Goal: Task Accomplishment & Management: Manage account settings

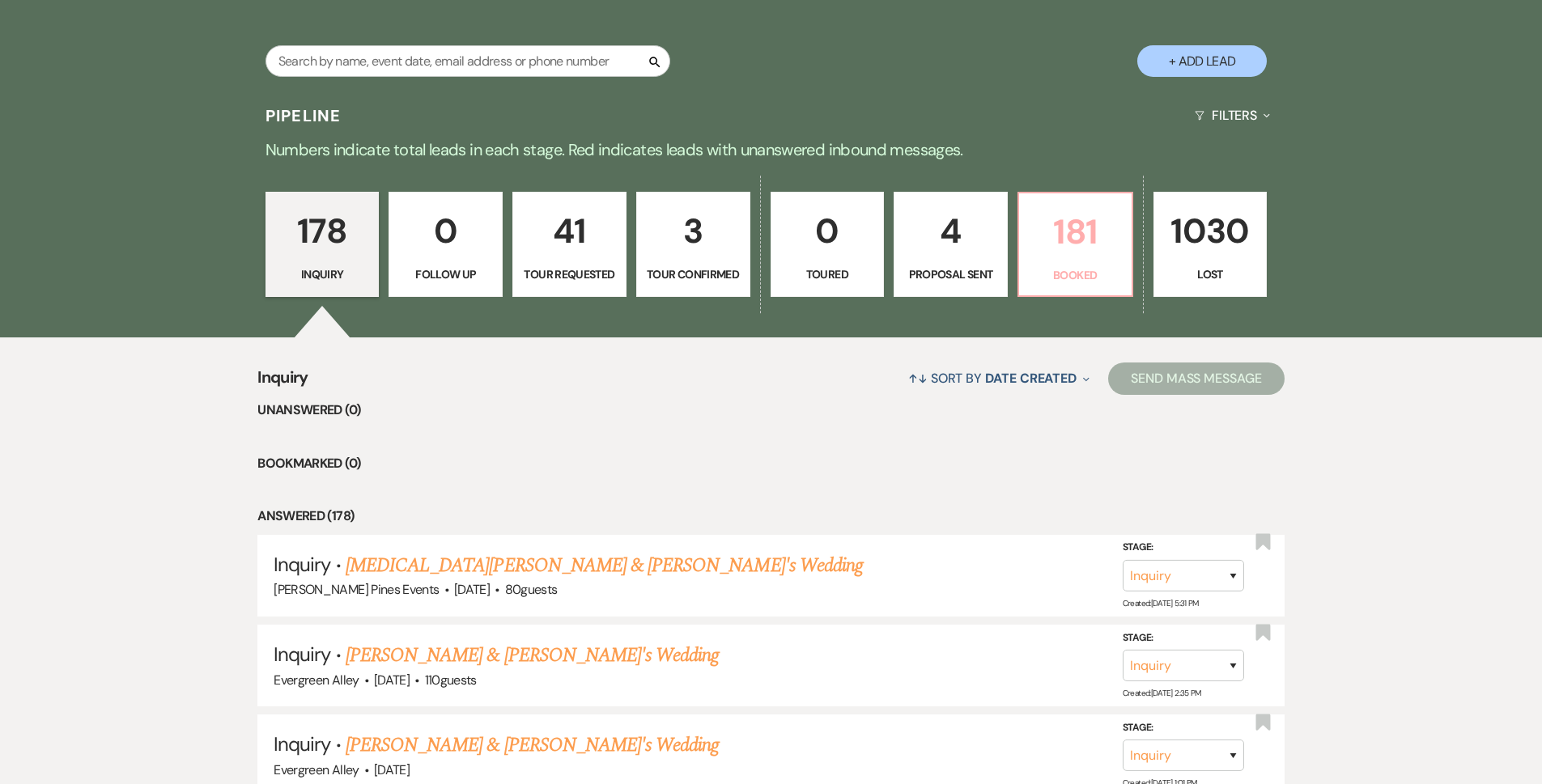
click at [1056, 244] on p "181" at bounding box center [1075, 232] width 93 height 54
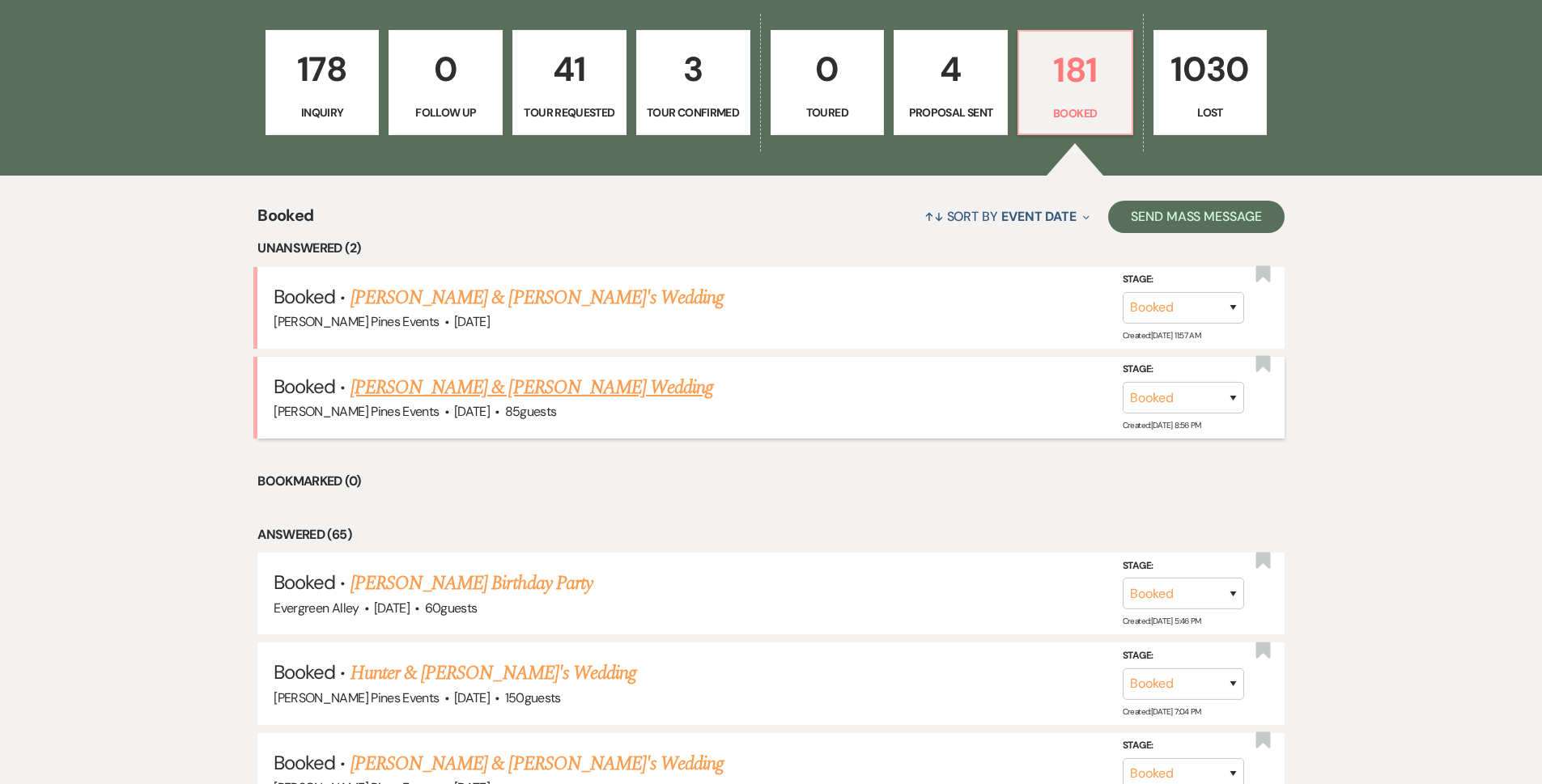
scroll to position [81, 0]
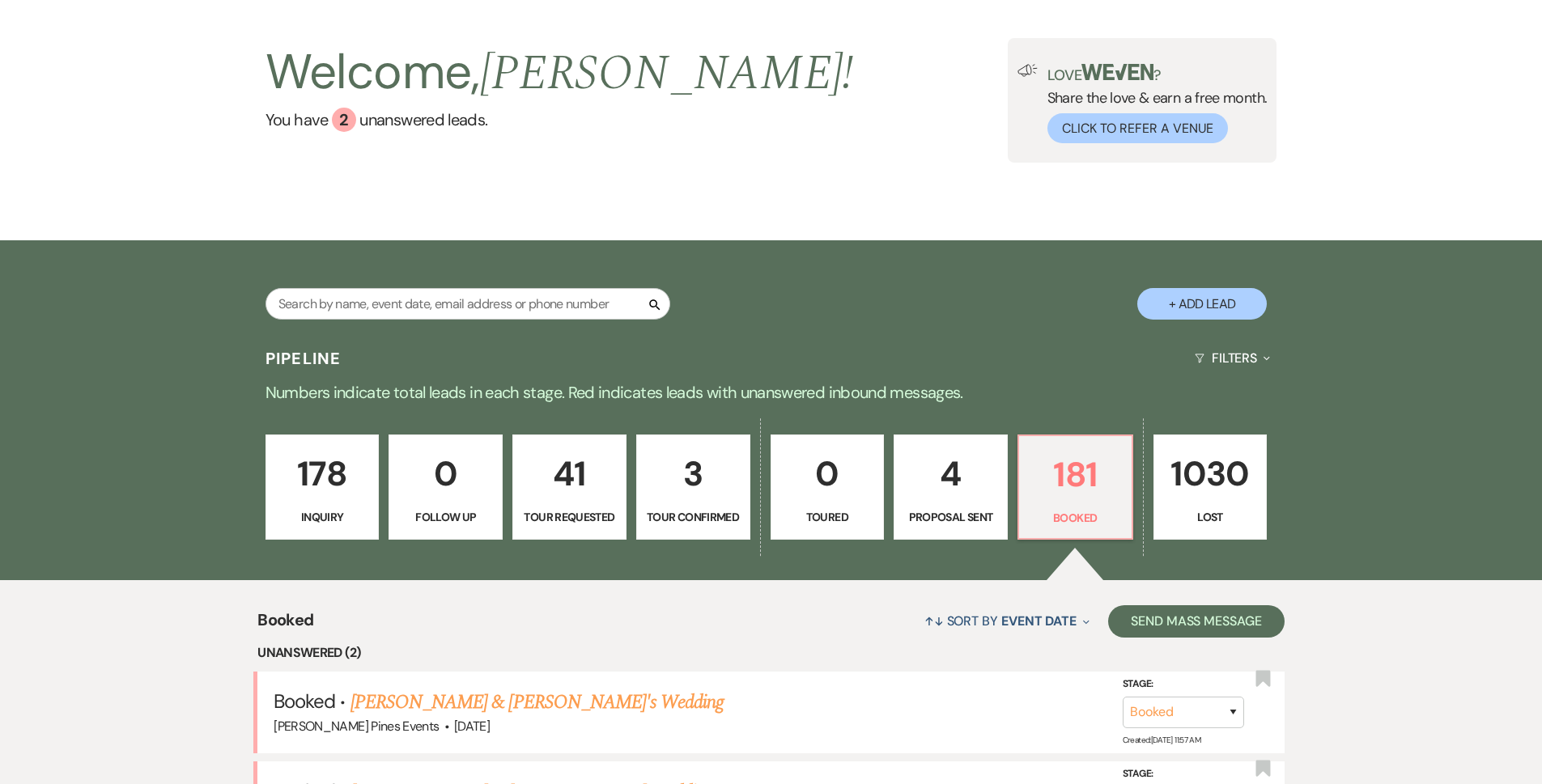
click at [585, 501] on p "41" at bounding box center [569, 474] width 93 height 54
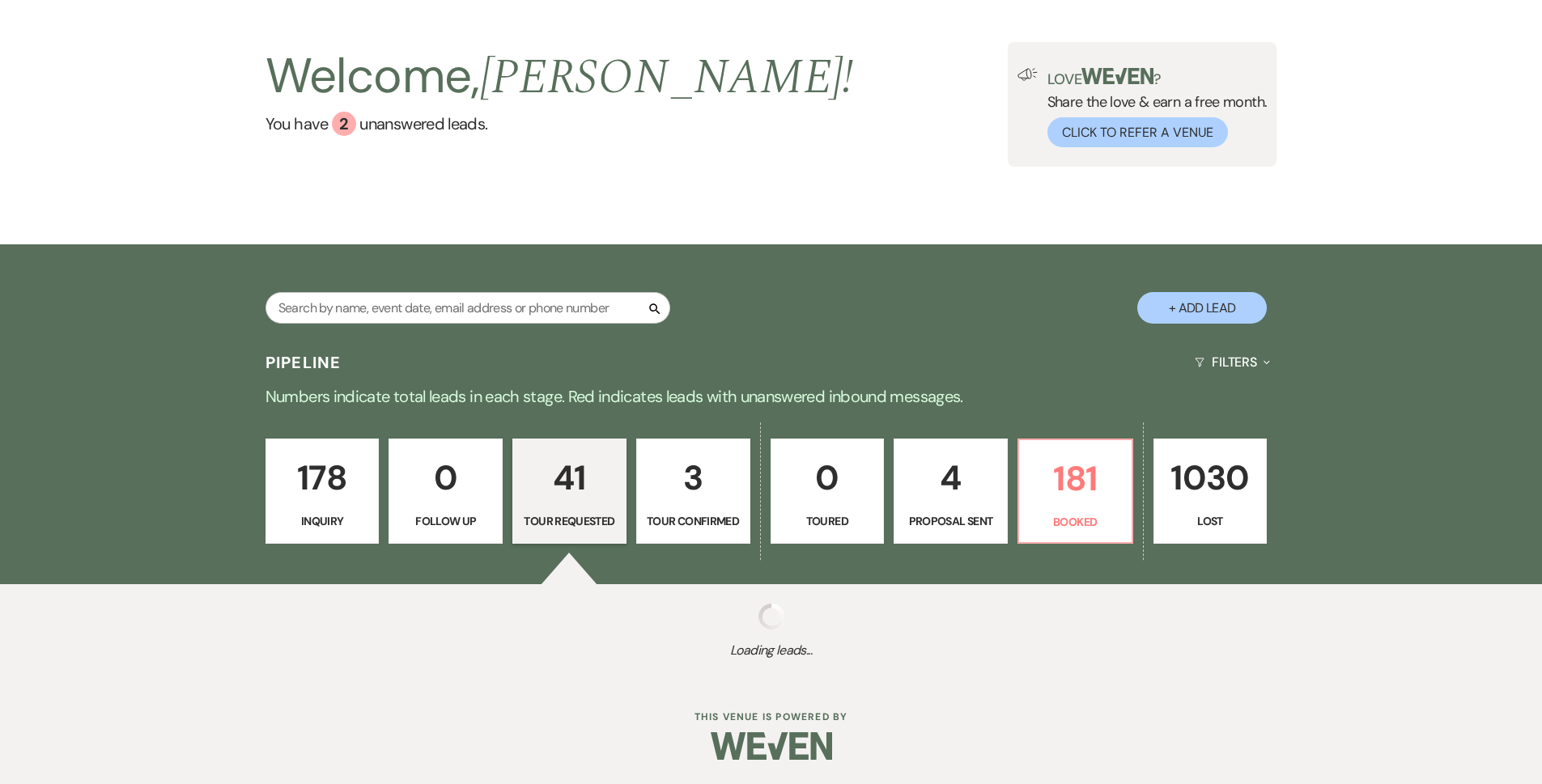
select select "2"
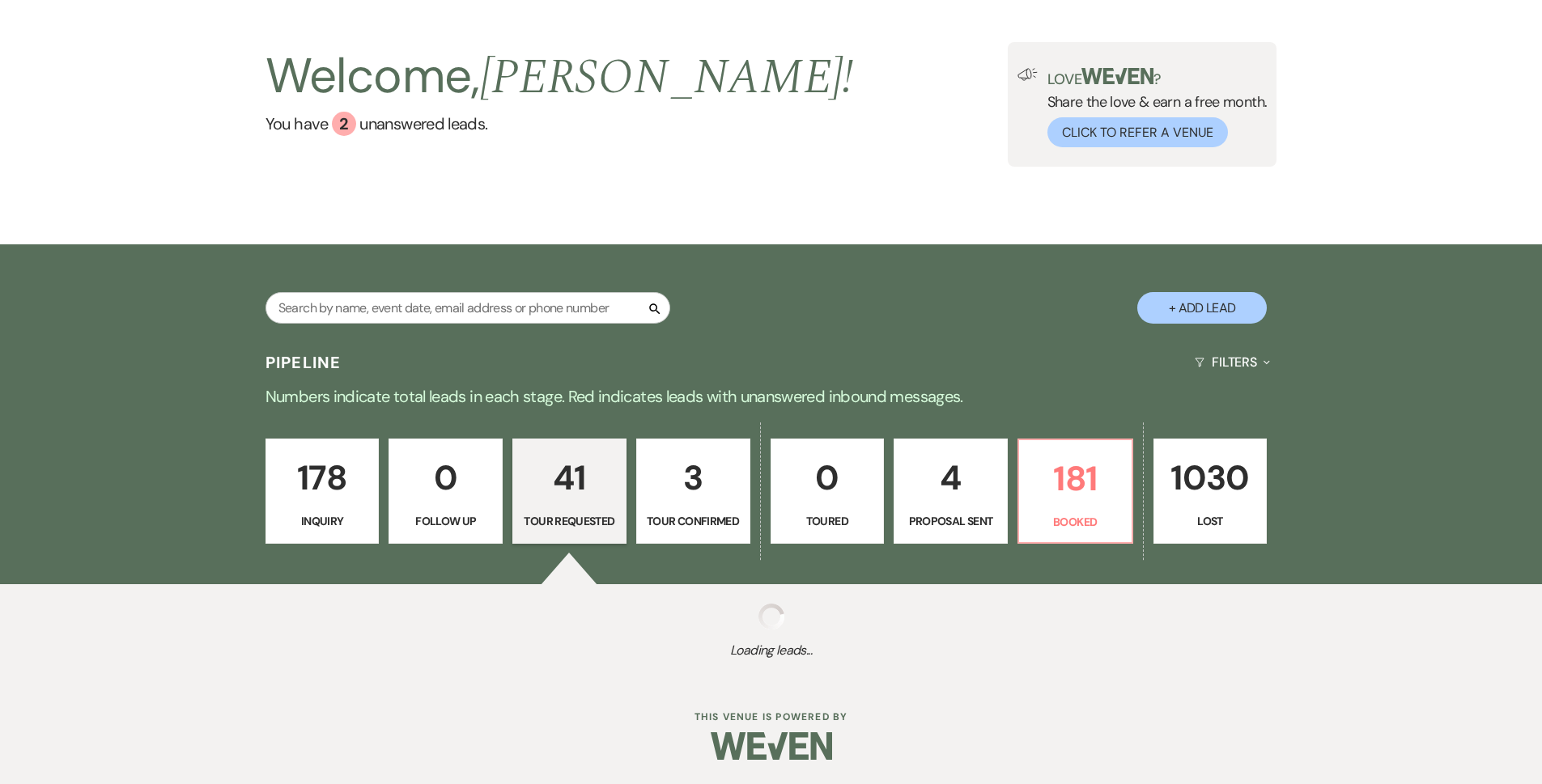
select select "2"
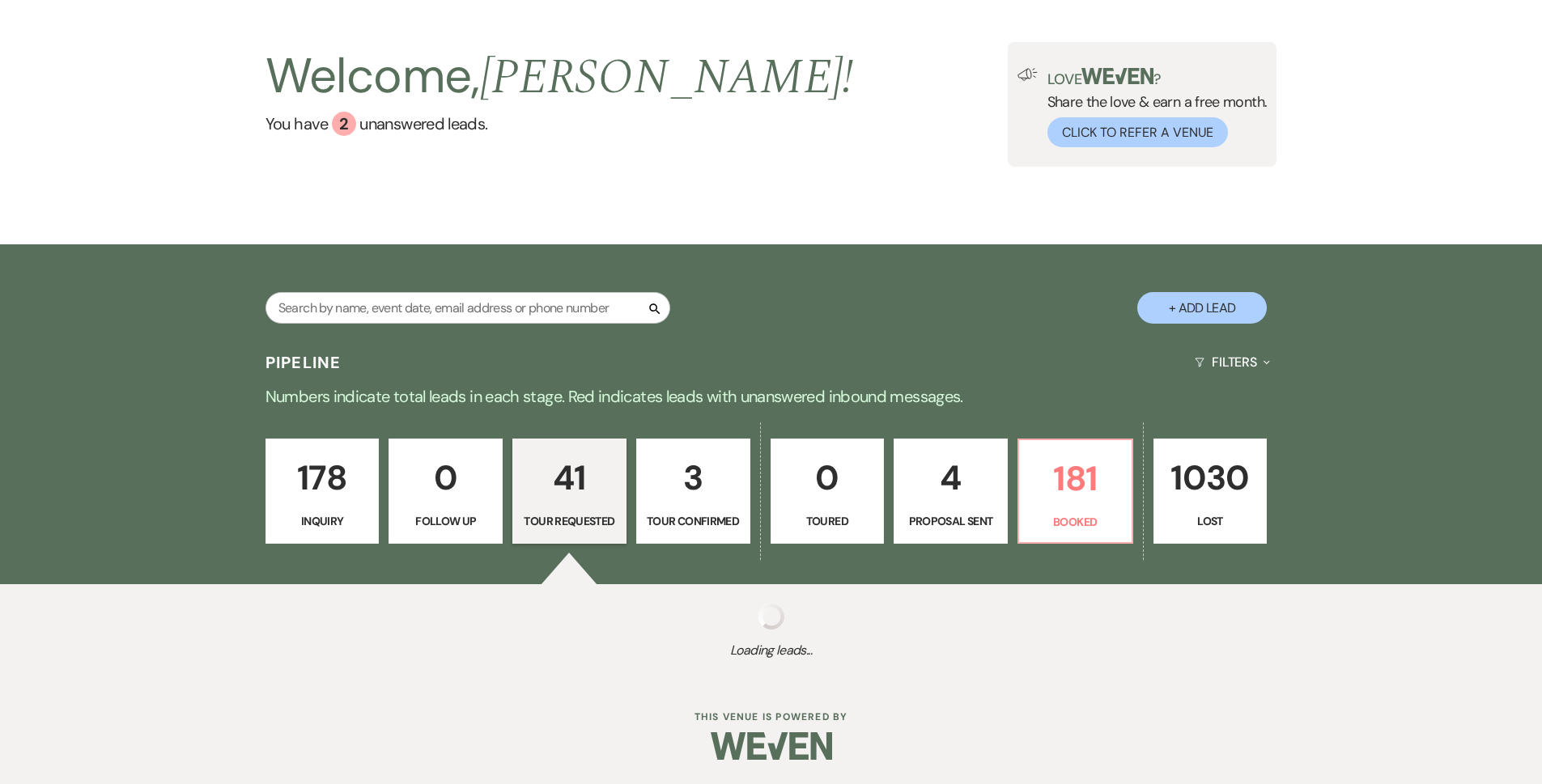
select select "2"
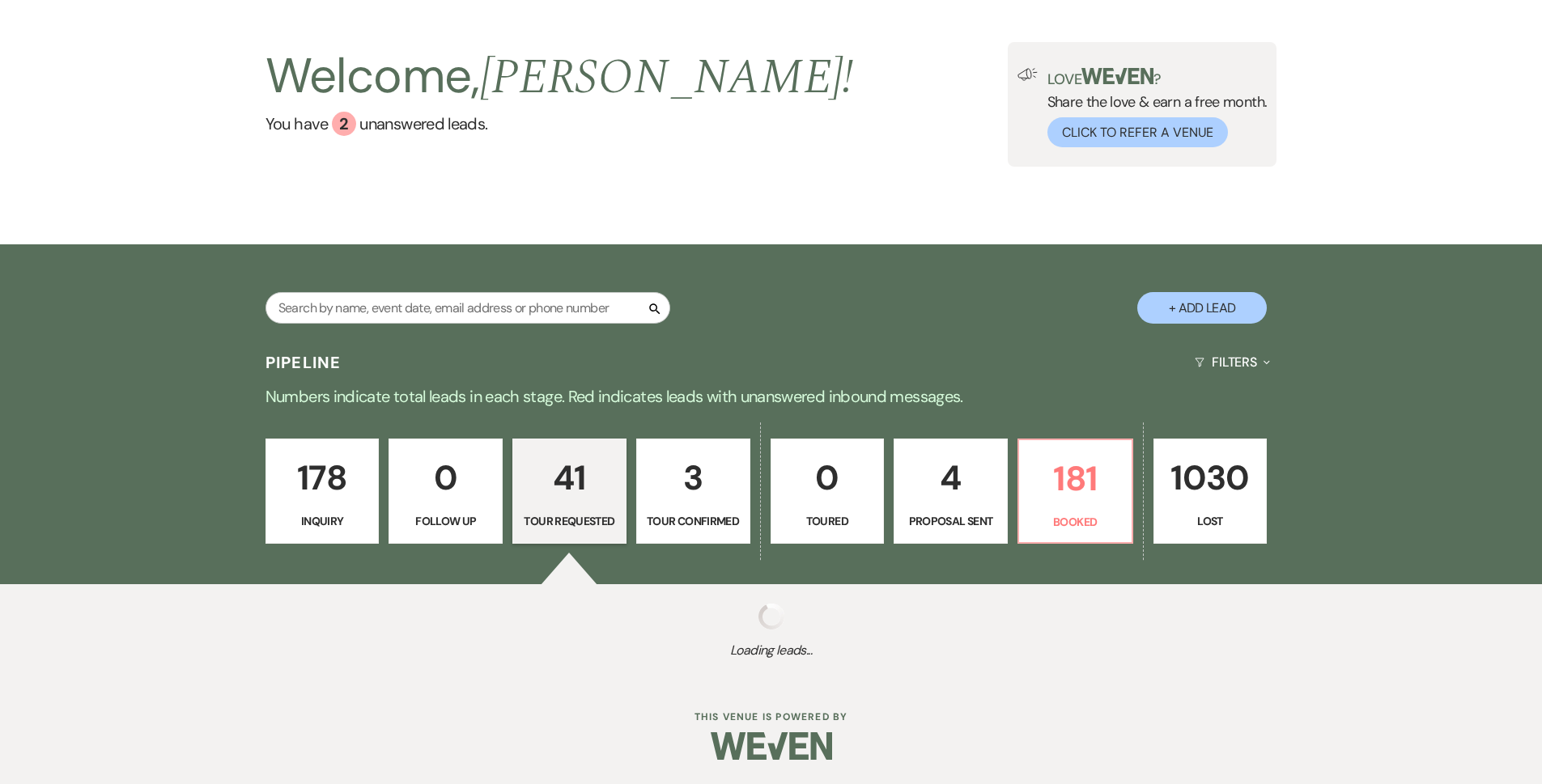
select select "2"
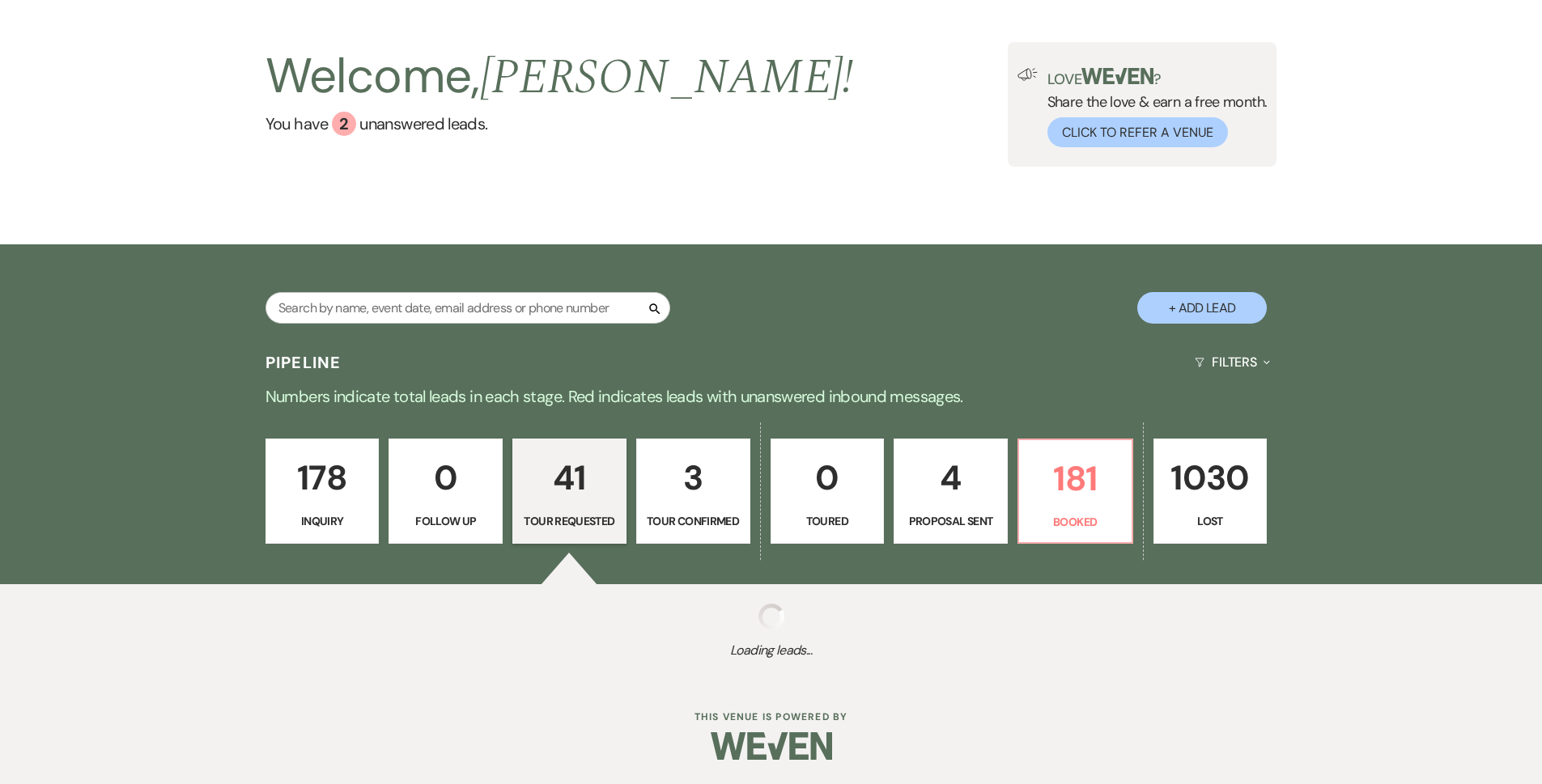
select select "2"
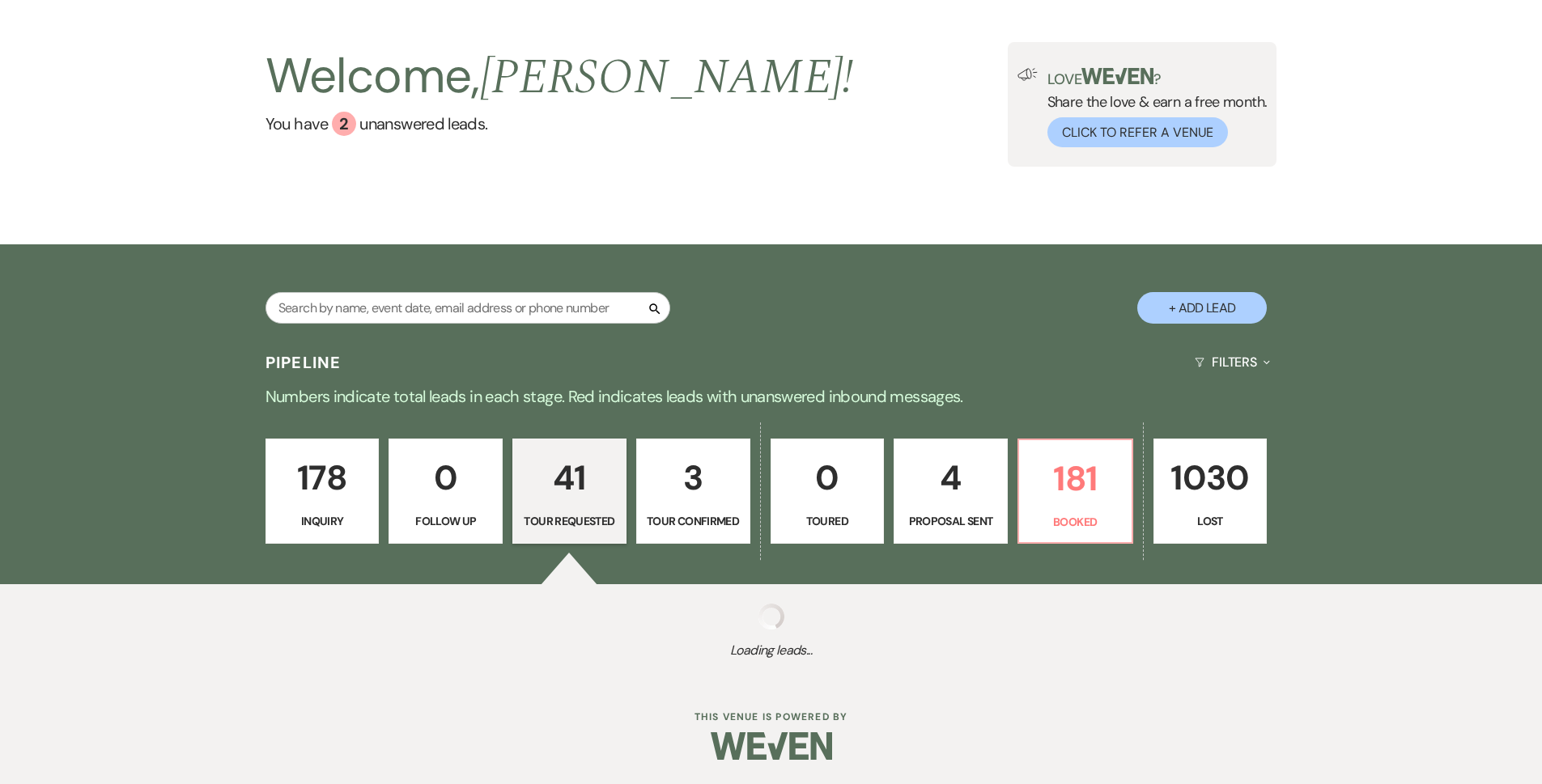
select select "2"
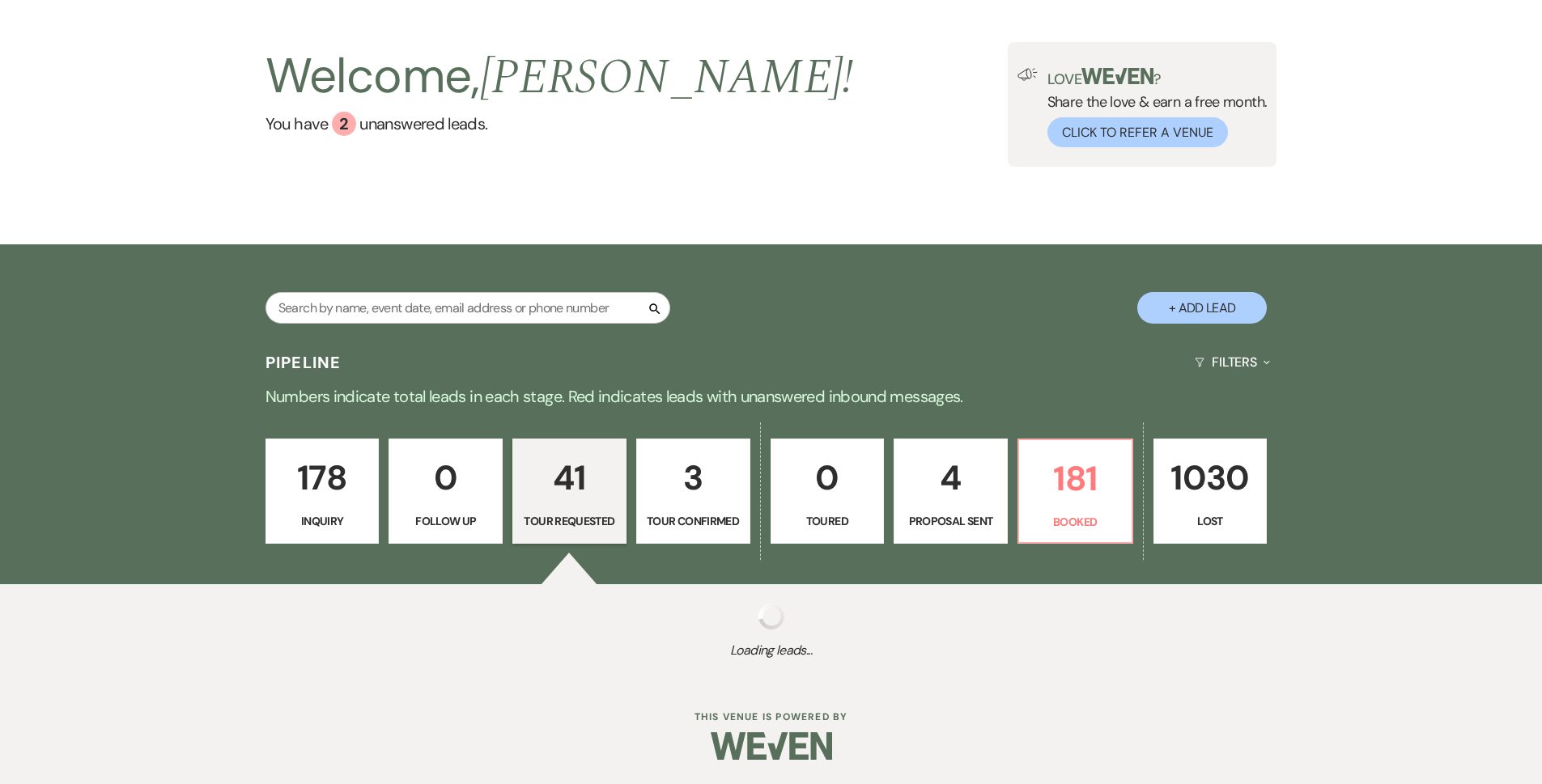
select select "2"
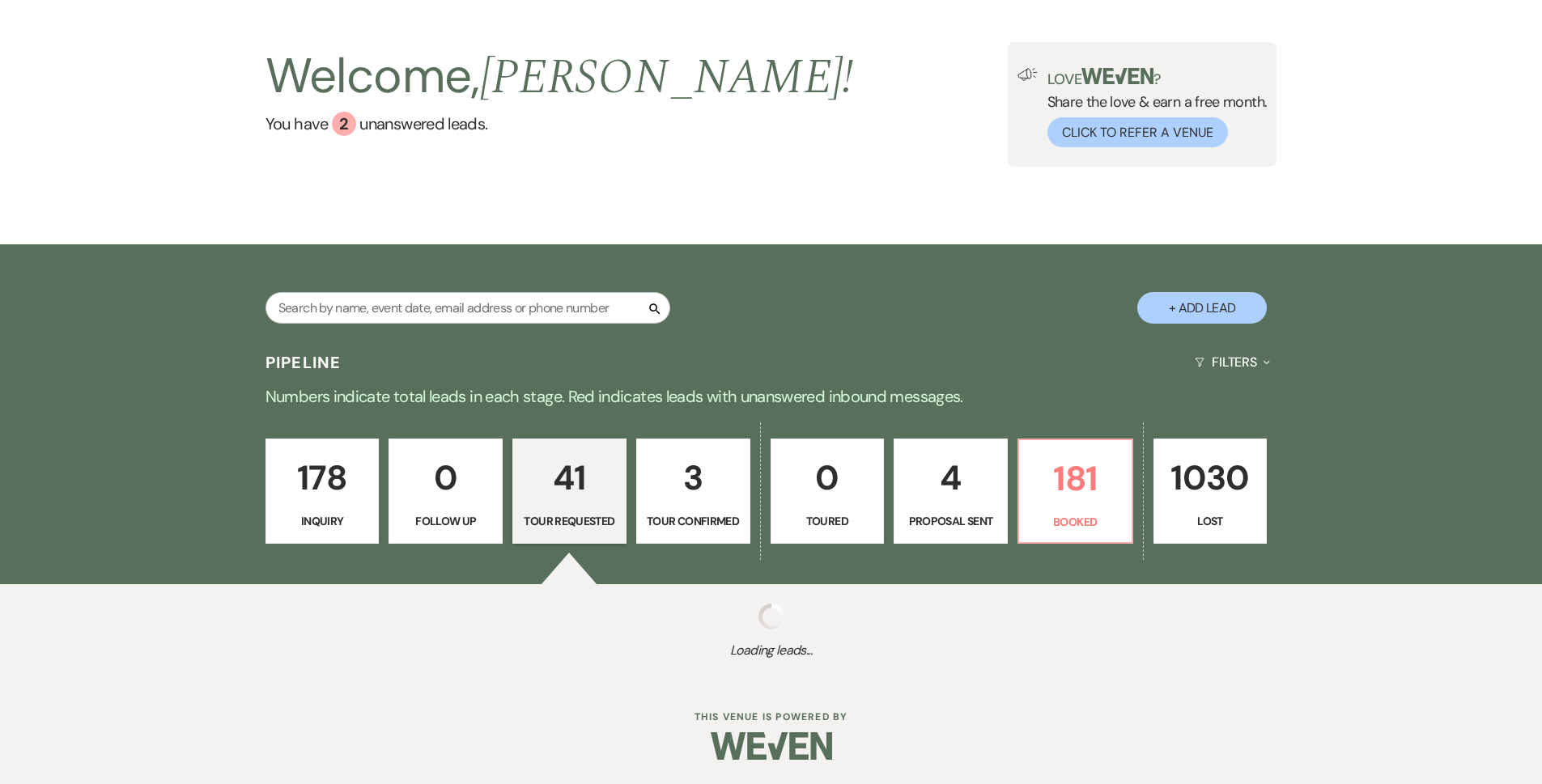
select select "2"
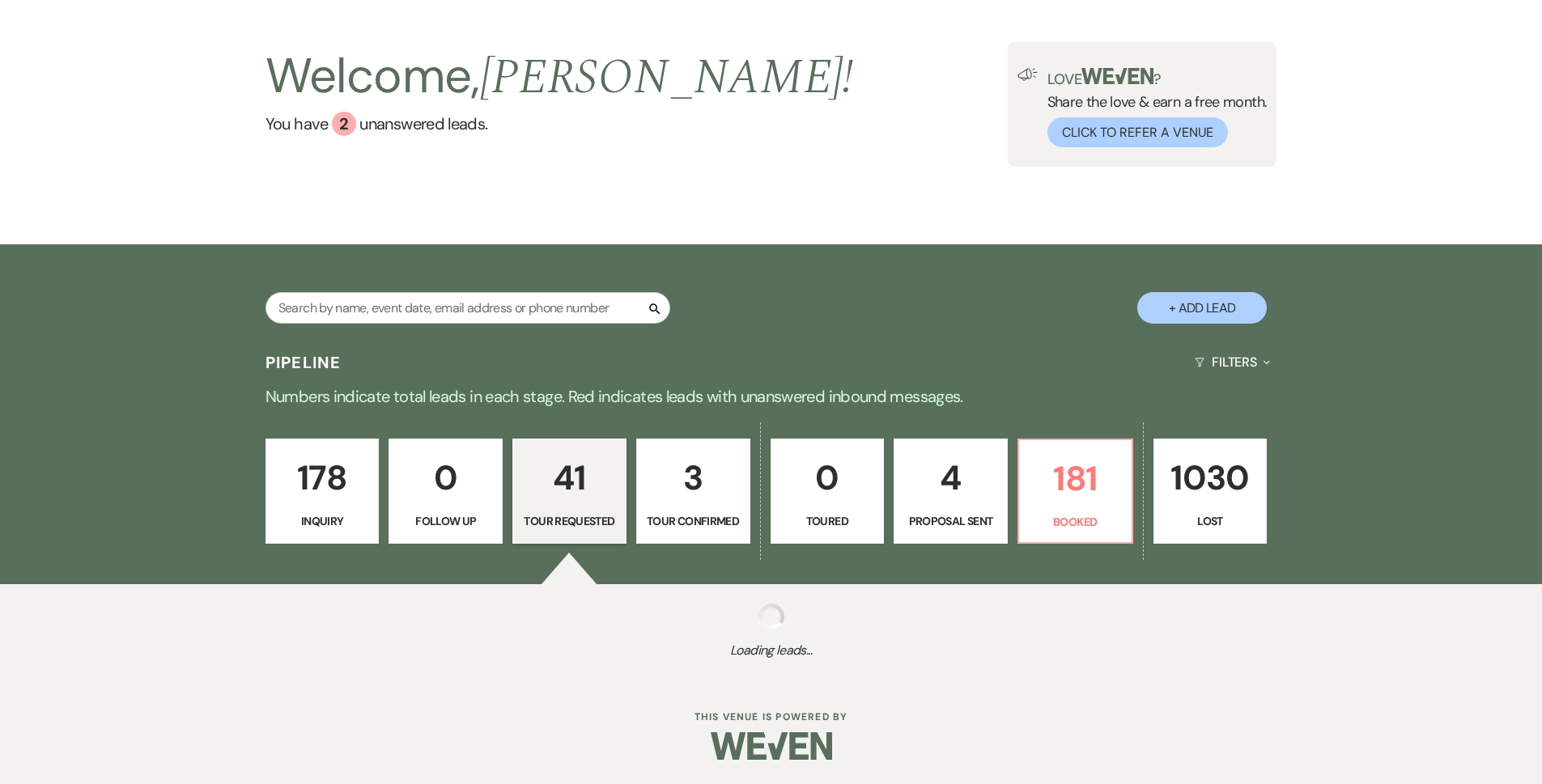
select select "2"
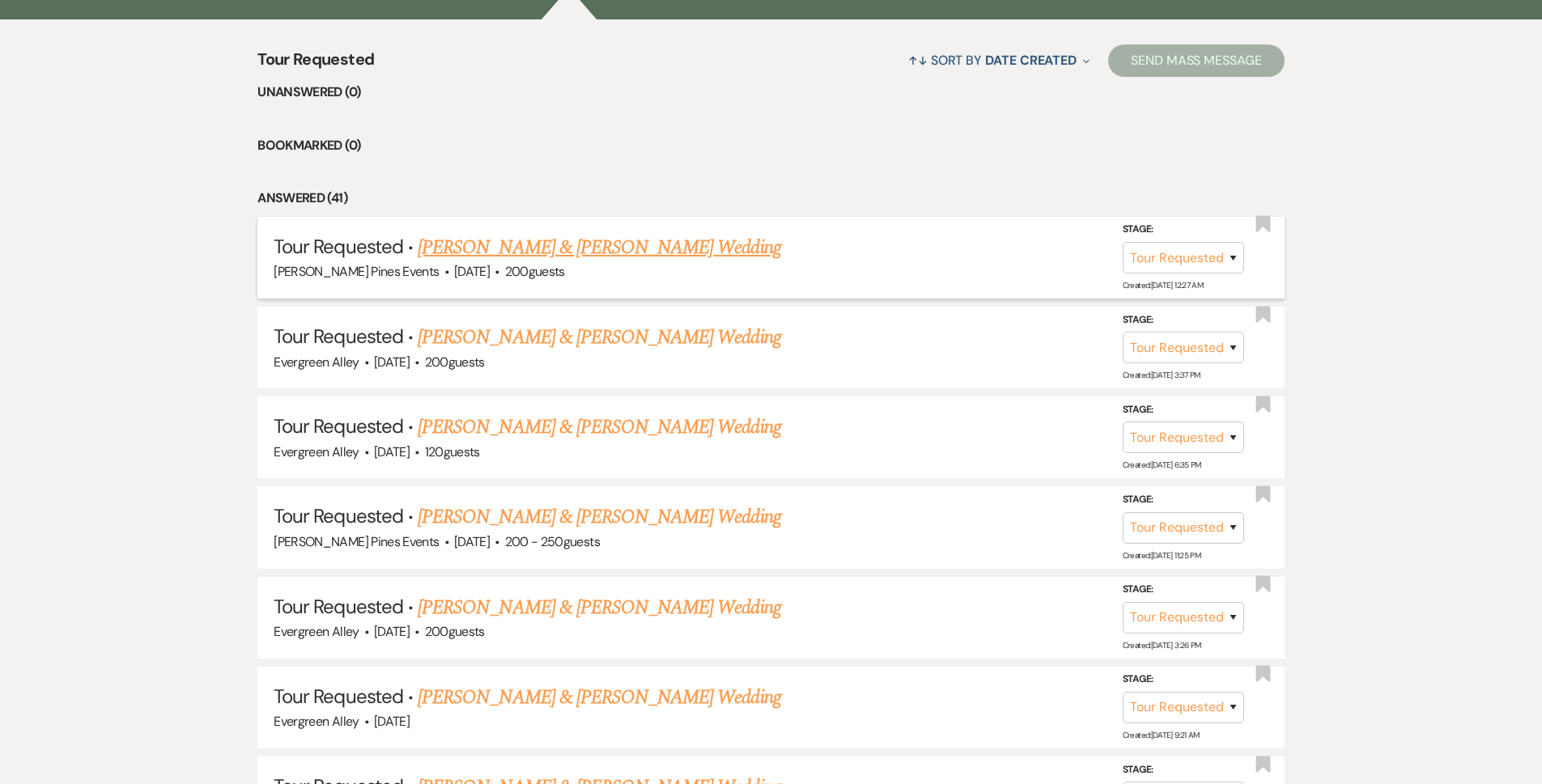
scroll to position [243, 0]
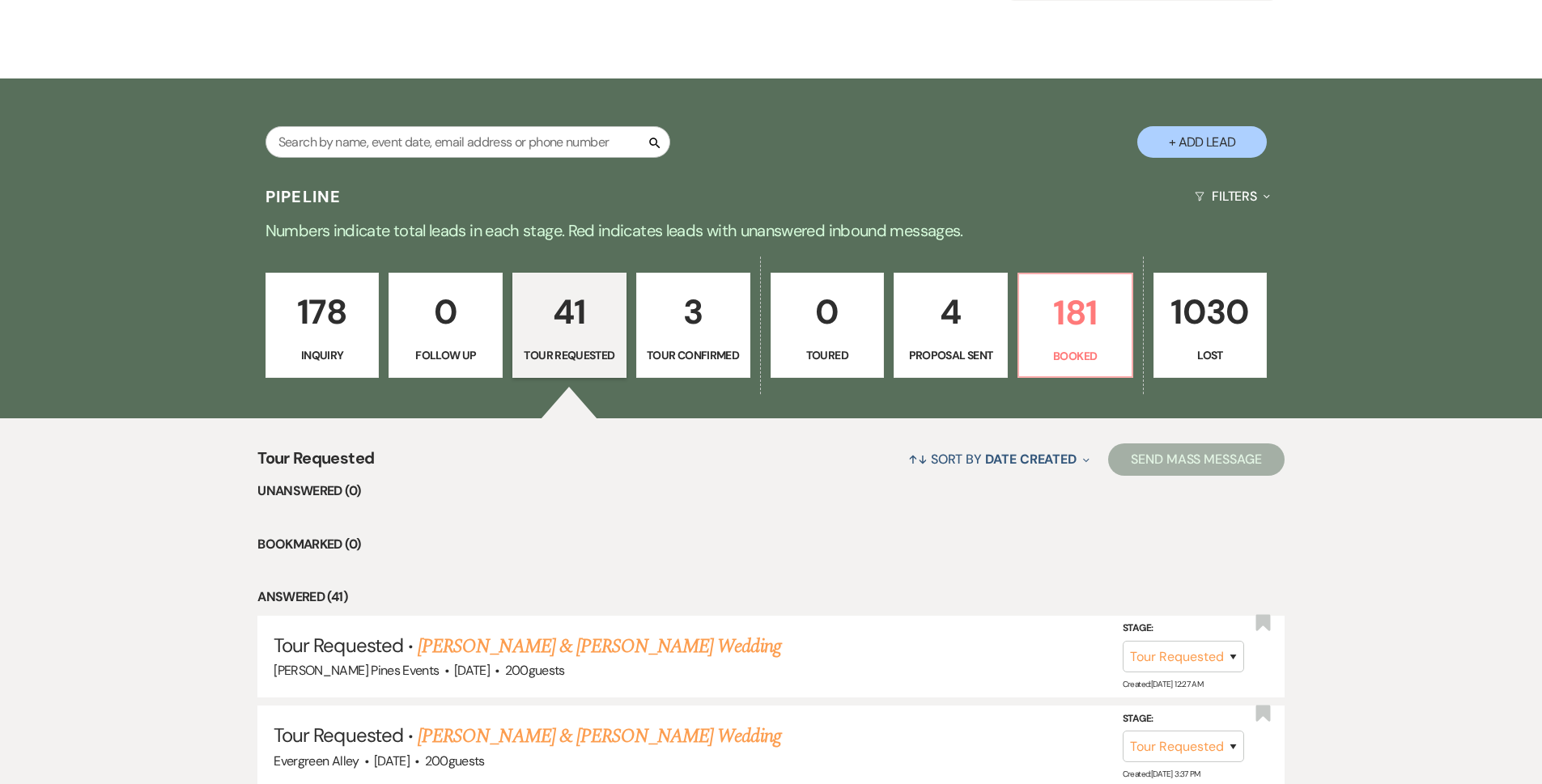
click at [319, 375] on link "178 Inquiry" at bounding box center [322, 326] width 114 height 106
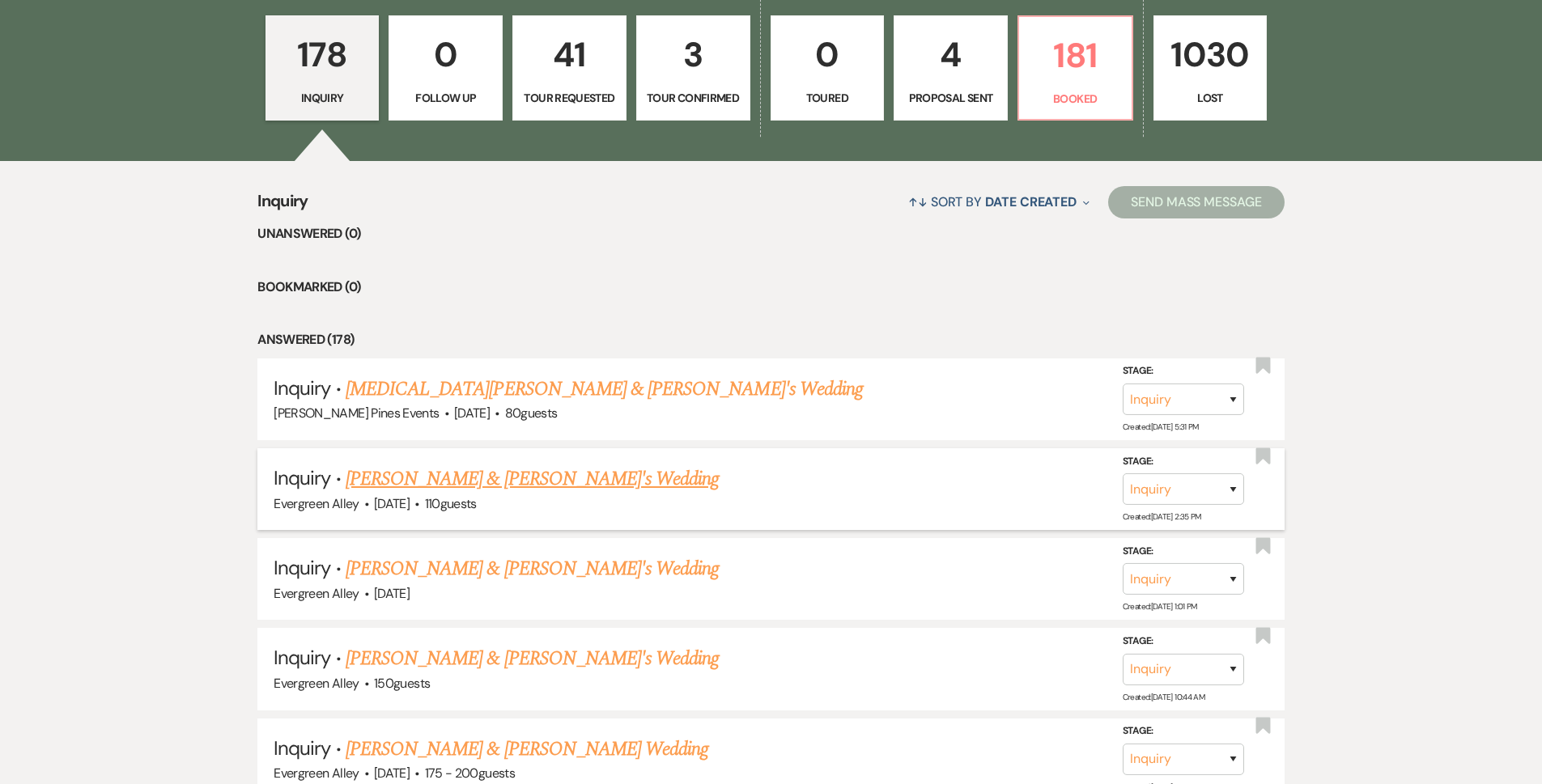
scroll to position [566, 0]
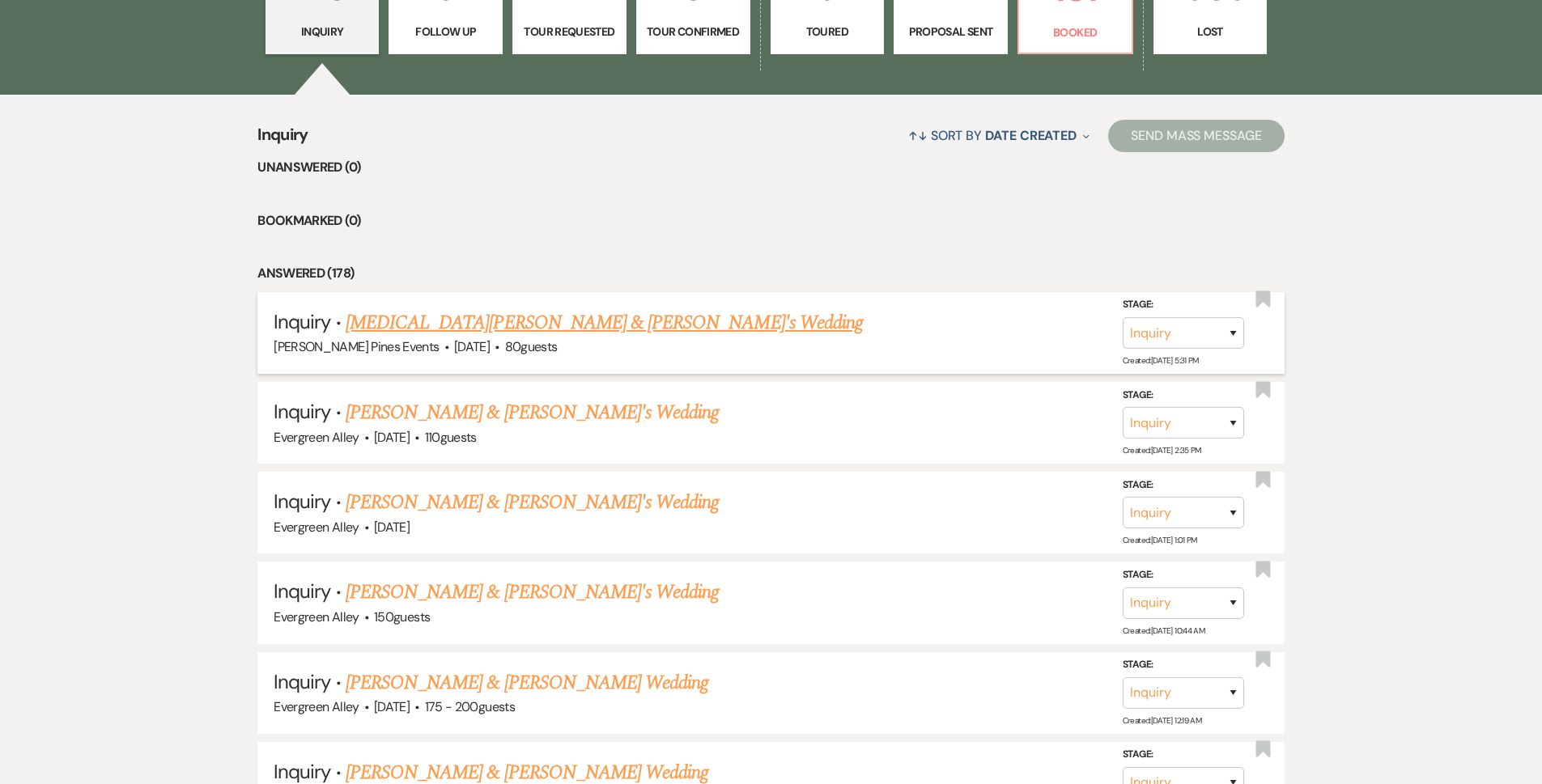
click at [521, 325] on link "Alli Hollomon & Fiance's Wedding" at bounding box center [604, 322] width 517 height 29
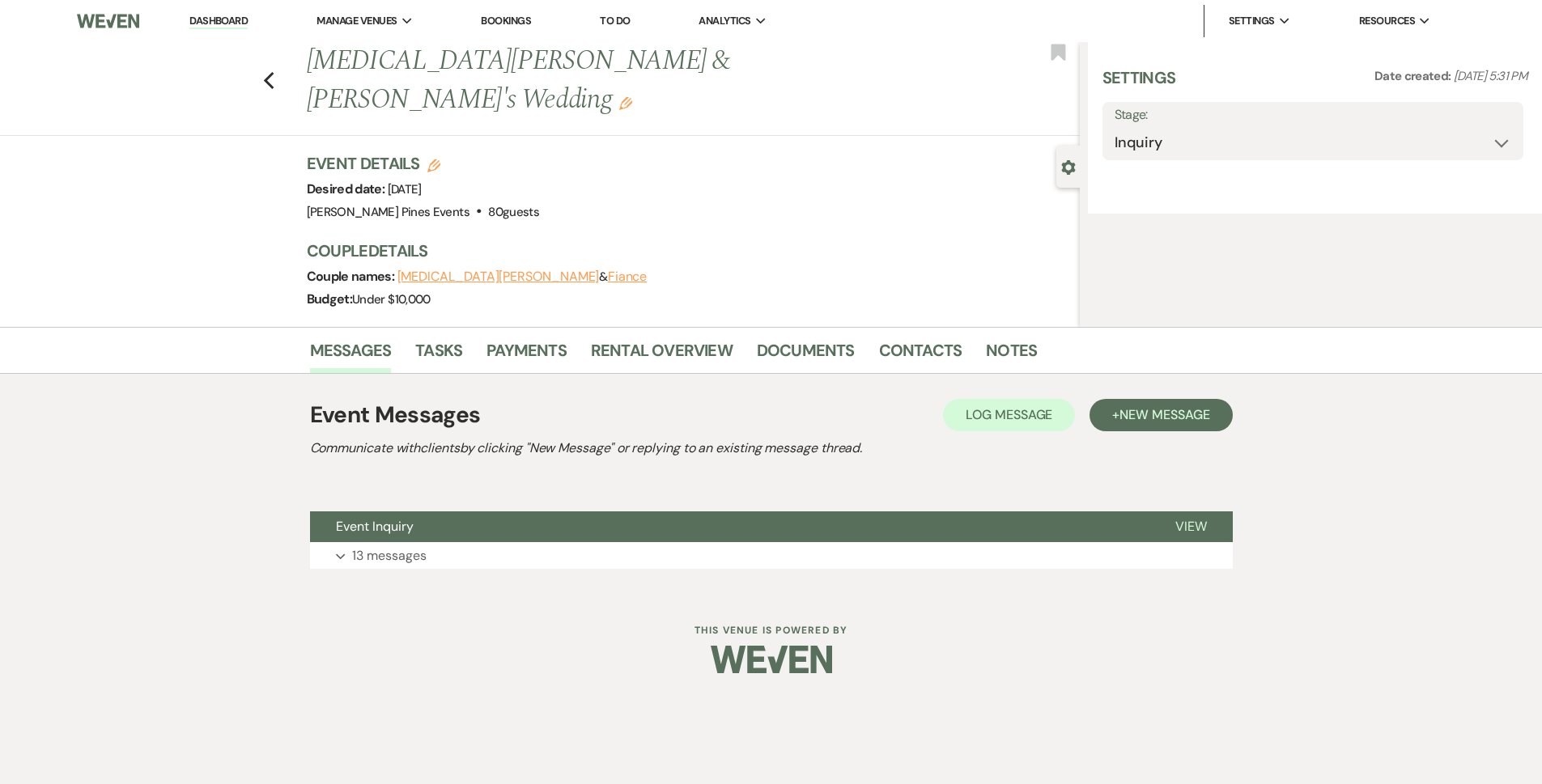
select select "5"
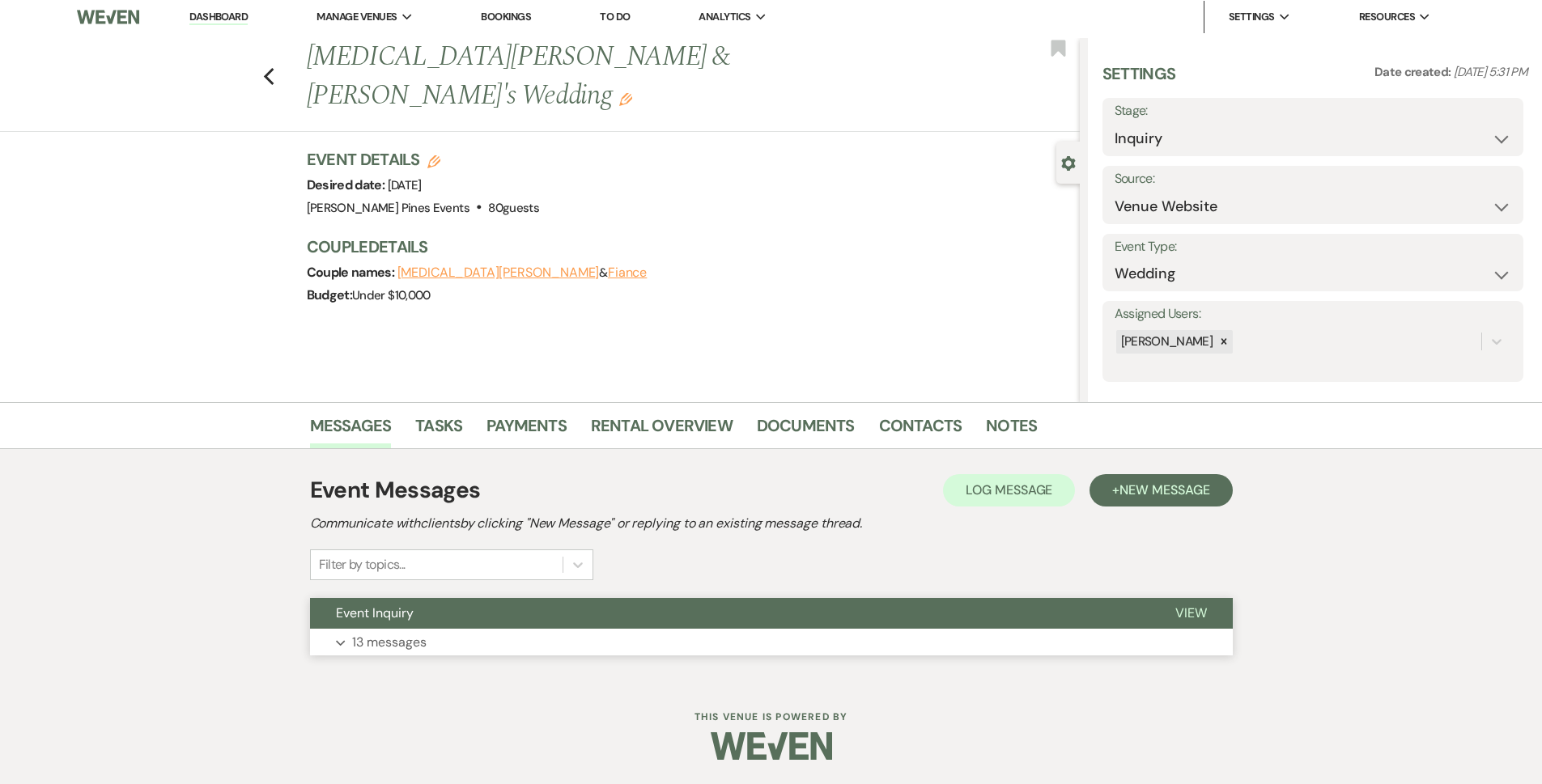
click at [404, 622] on button "Event Inquiry" at bounding box center [730, 613] width 839 height 31
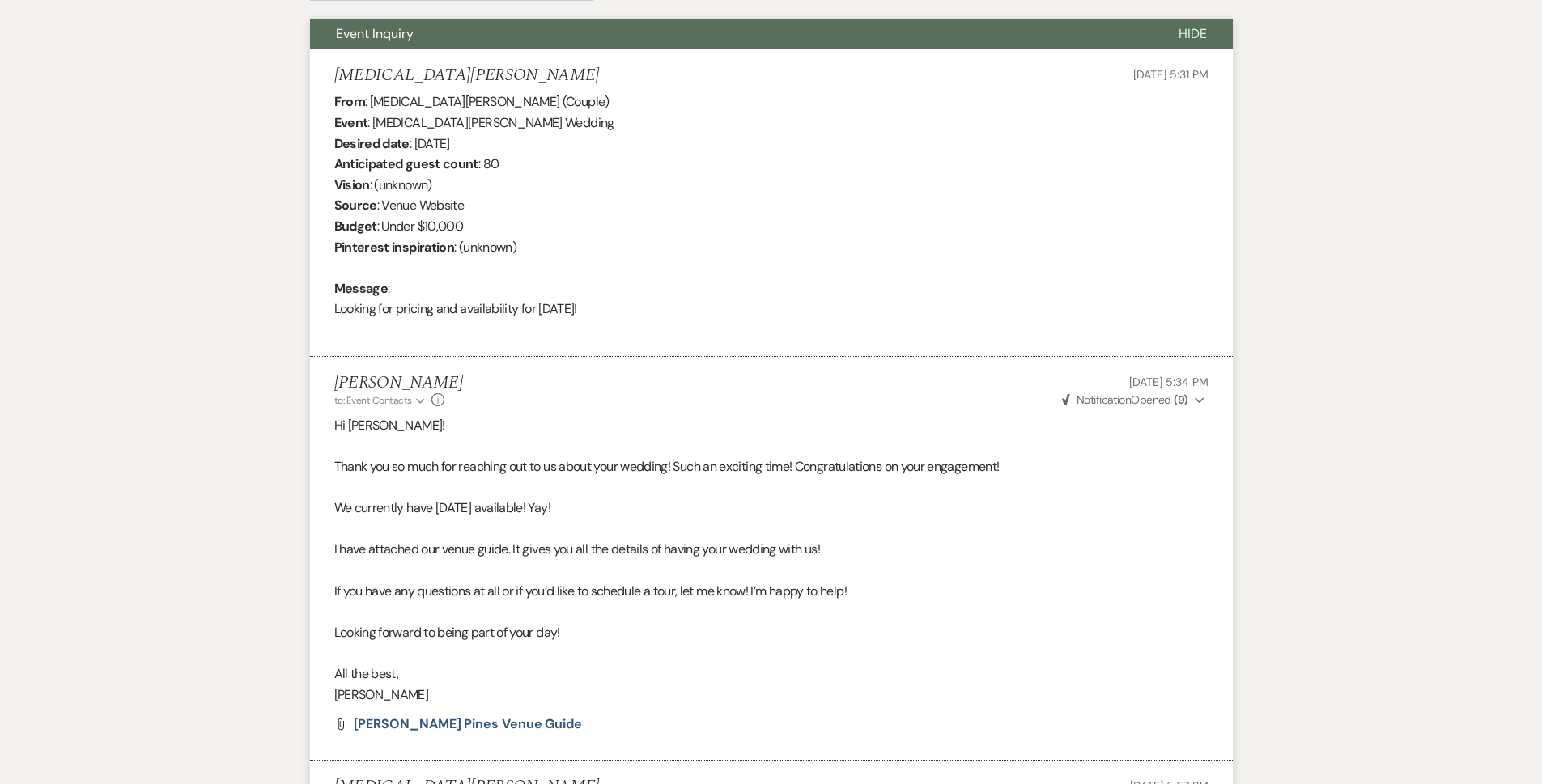
scroll to position [729, 0]
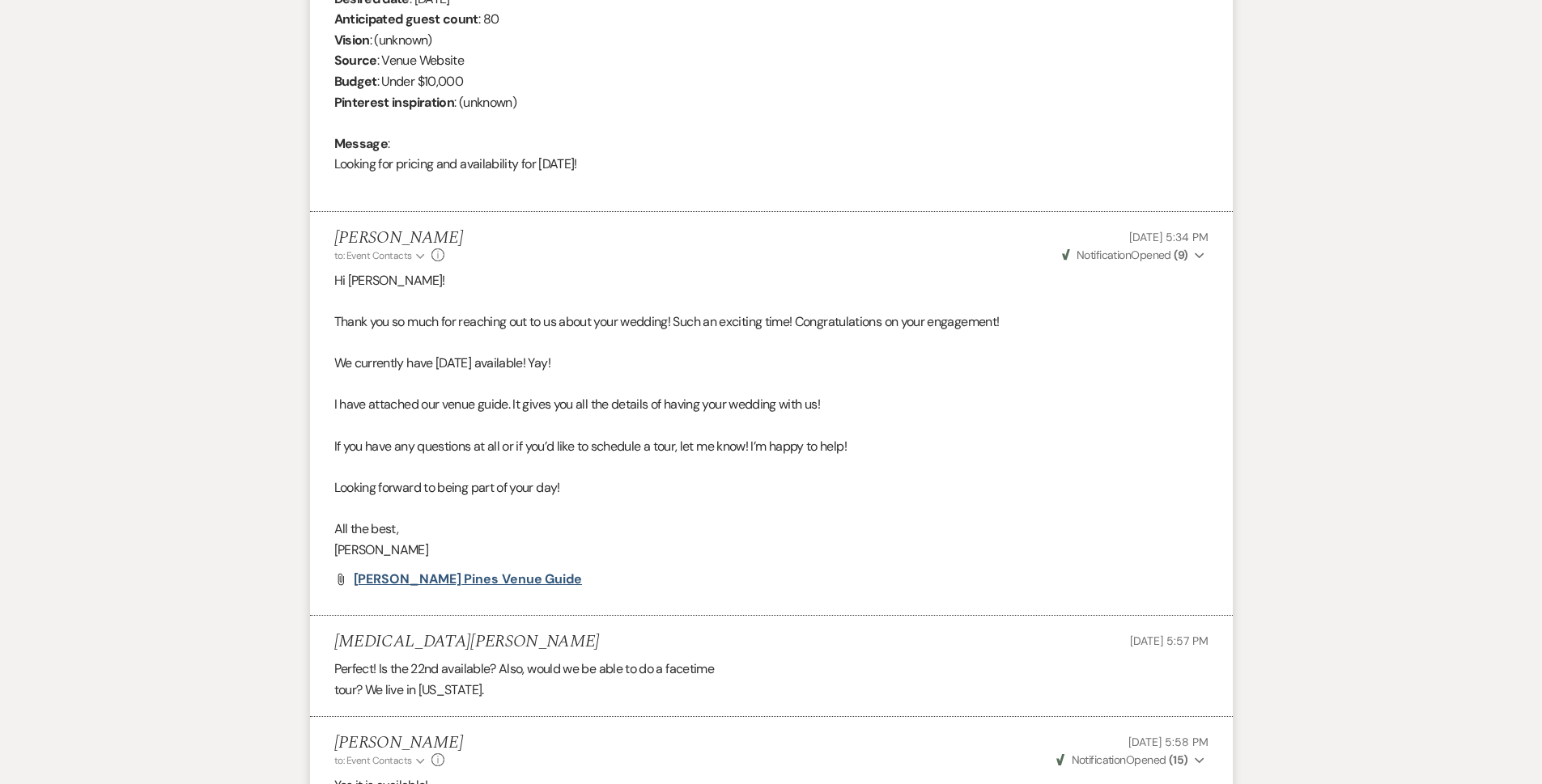
click at [483, 575] on span "Parker Pines Venue Guide" at bounding box center [468, 579] width 229 height 17
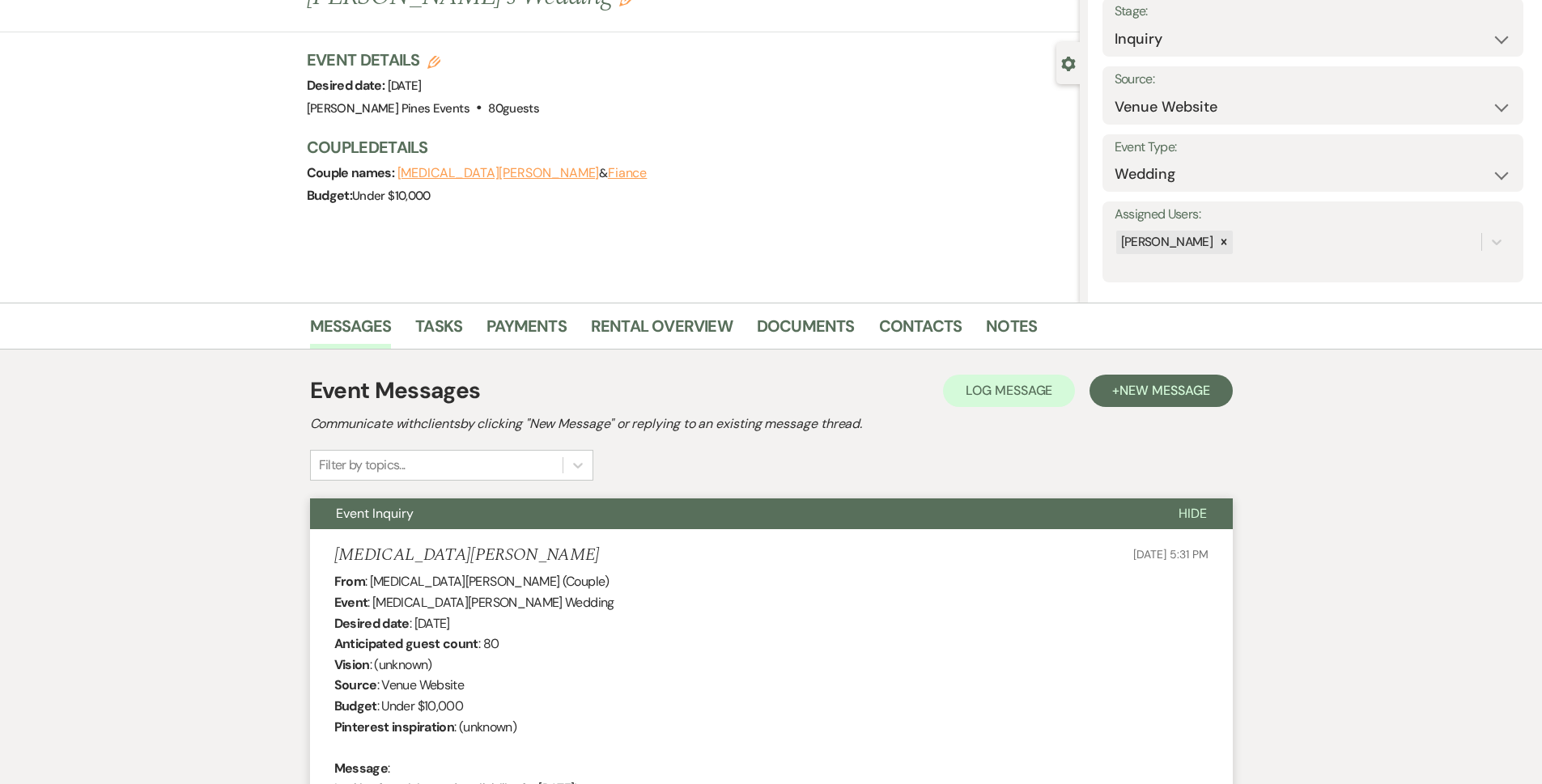
scroll to position [0, 0]
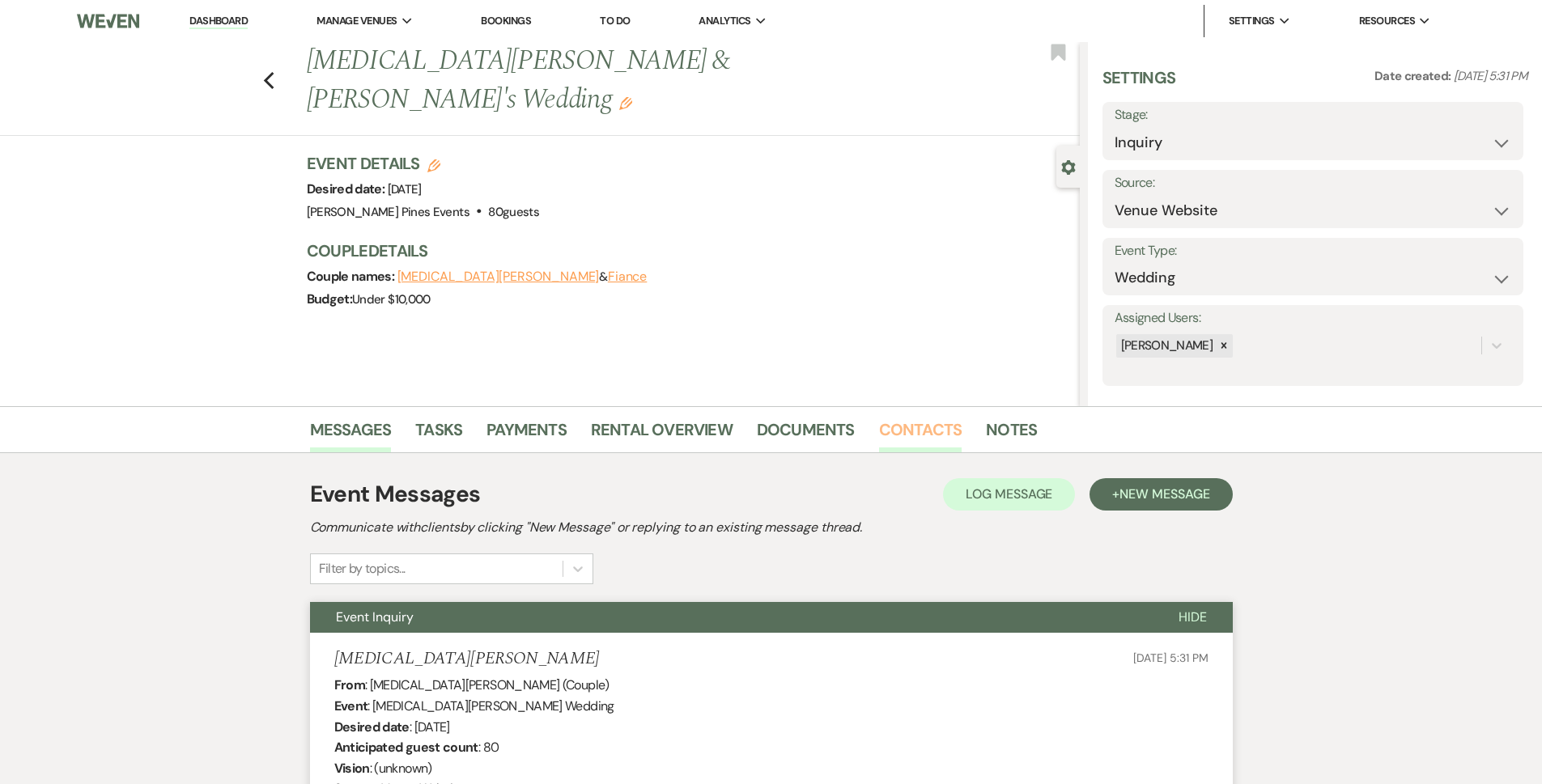
click at [928, 428] on link "Contacts" at bounding box center [920, 434] width 83 height 35
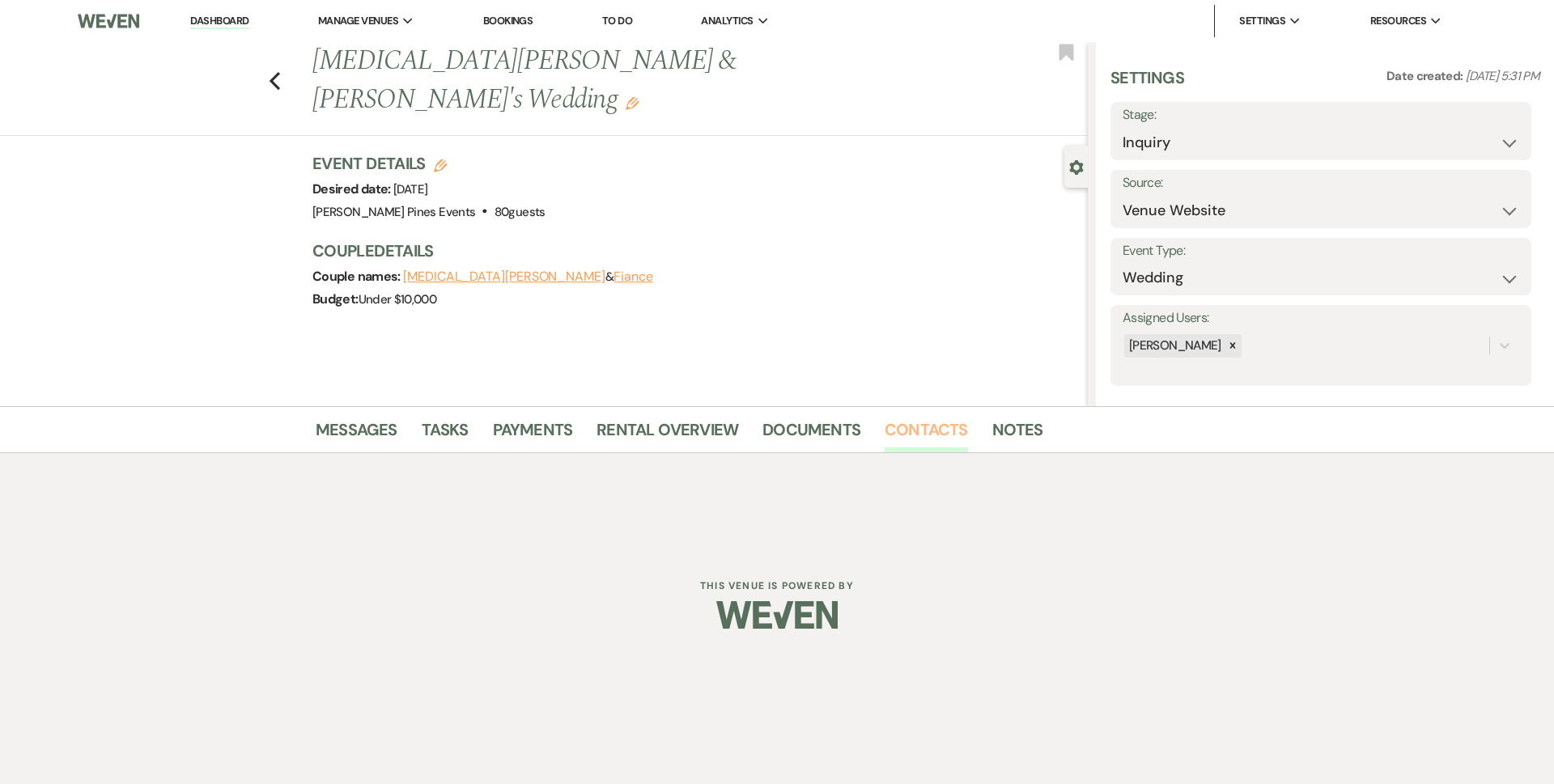
click at [931, 436] on link "Contacts" at bounding box center [926, 434] width 83 height 35
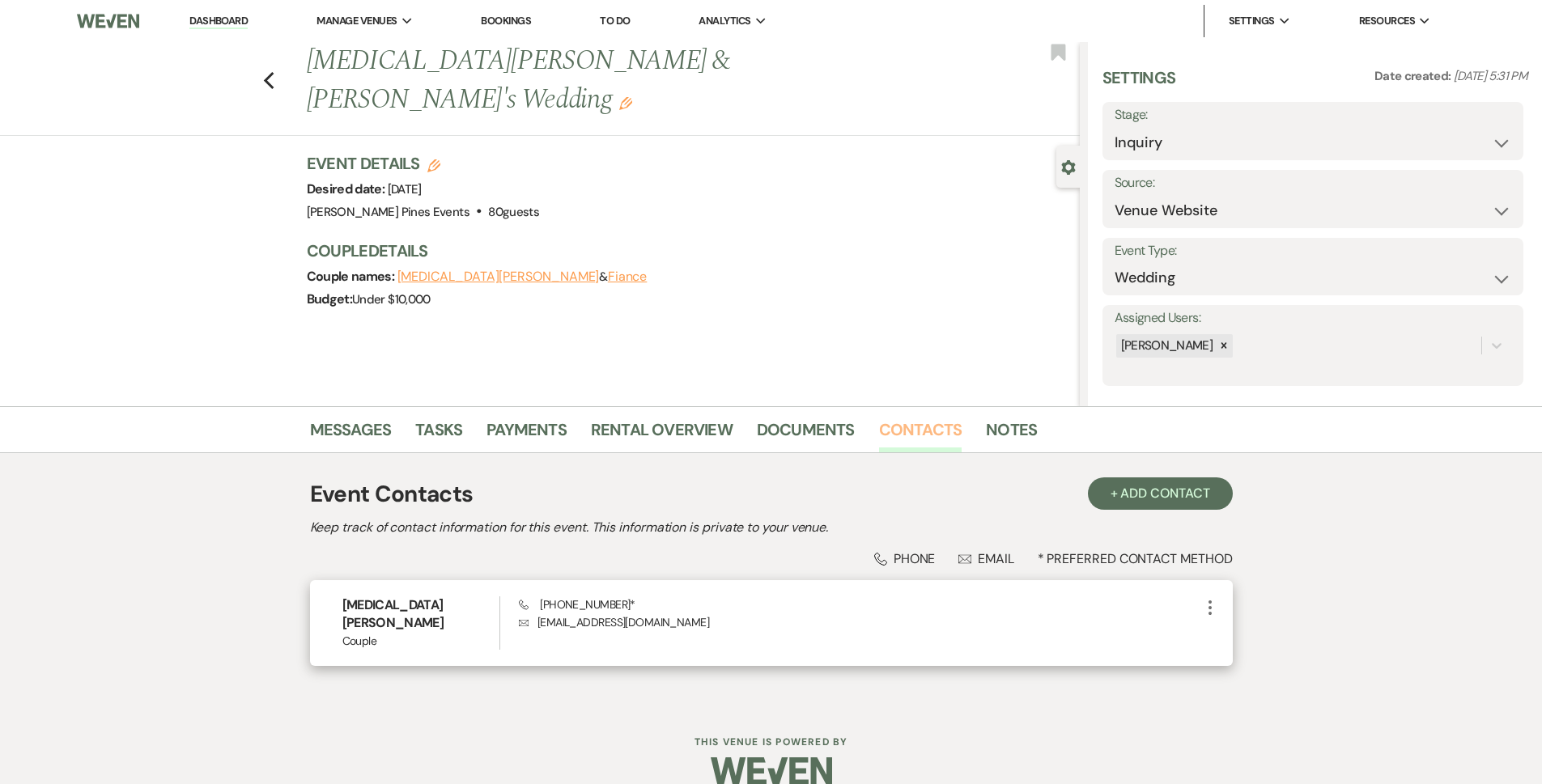
scroll to position [7, 0]
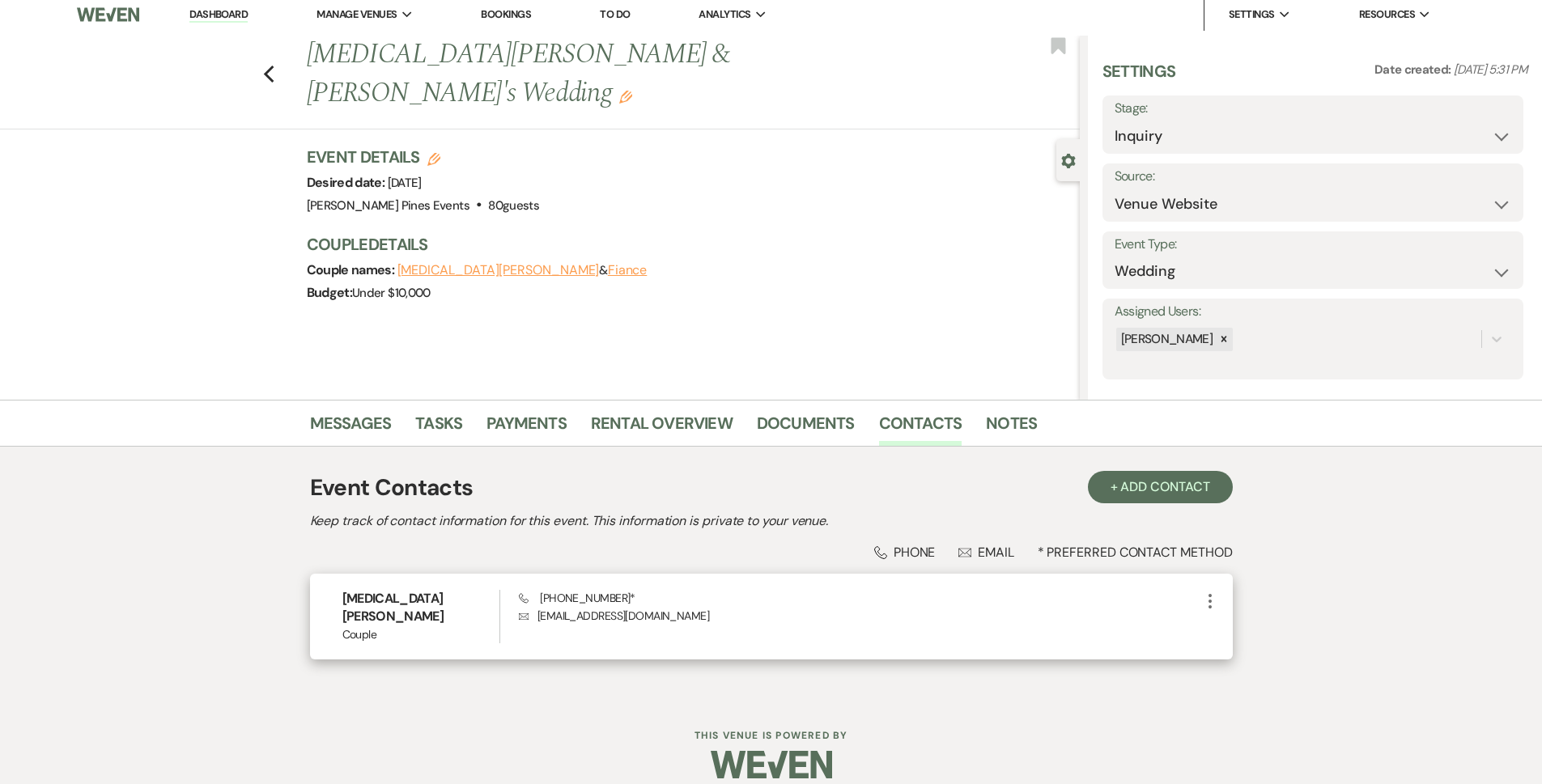
drag, startPoint x: 535, startPoint y: 614, endPoint x: 737, endPoint y: 629, distance: 202.6
click at [737, 629] on div "Alli Hollomon Couple Phone (865) 369-7276 * Envelope finallygettingthejohnson@g…" at bounding box center [771, 617] width 923 height 86
copy p "finallygettingthejohnson@gmail.com"
click at [271, 65] on icon "Previous" at bounding box center [269, 75] width 12 height 20
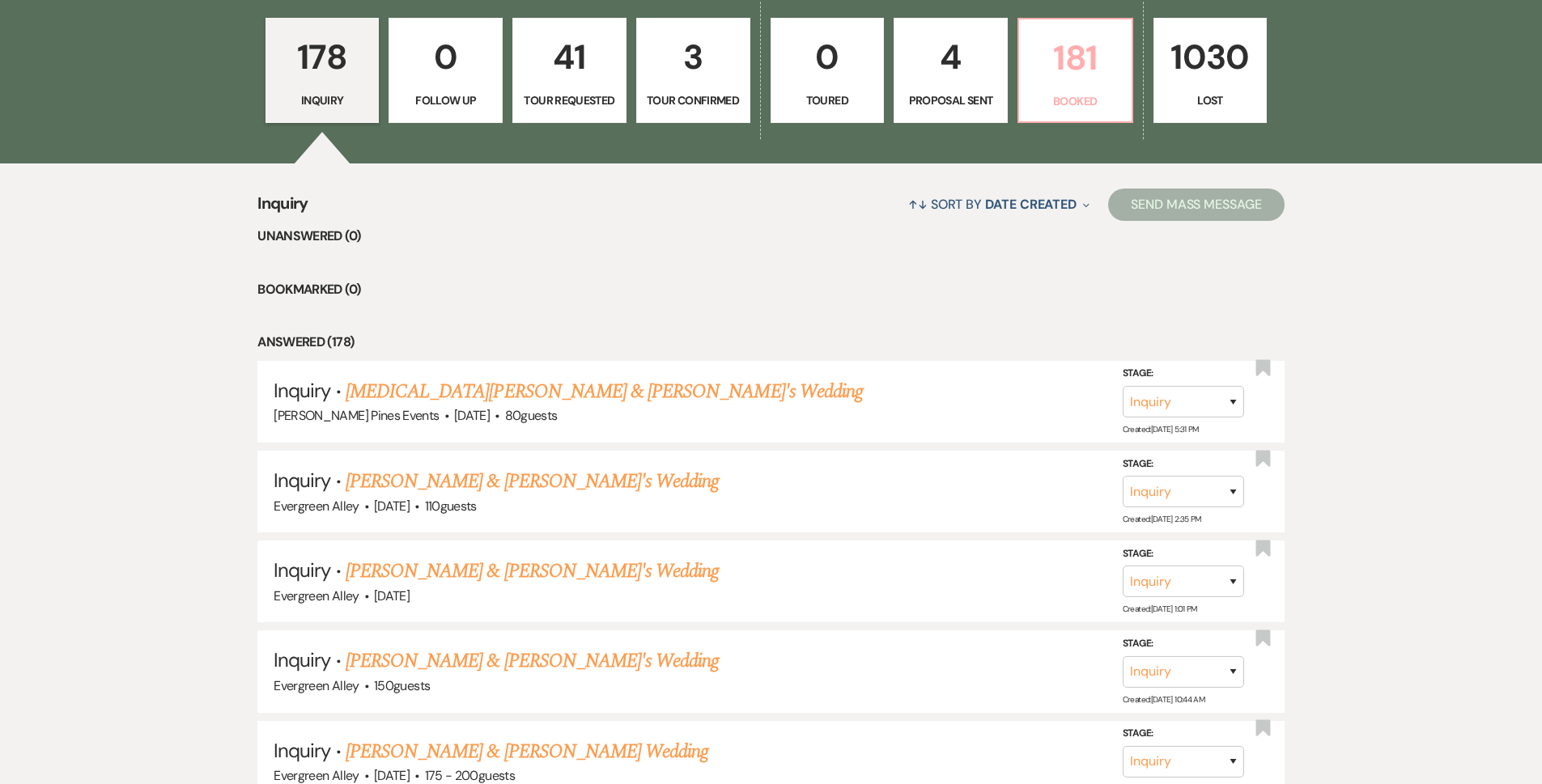
scroll to position [405, 0]
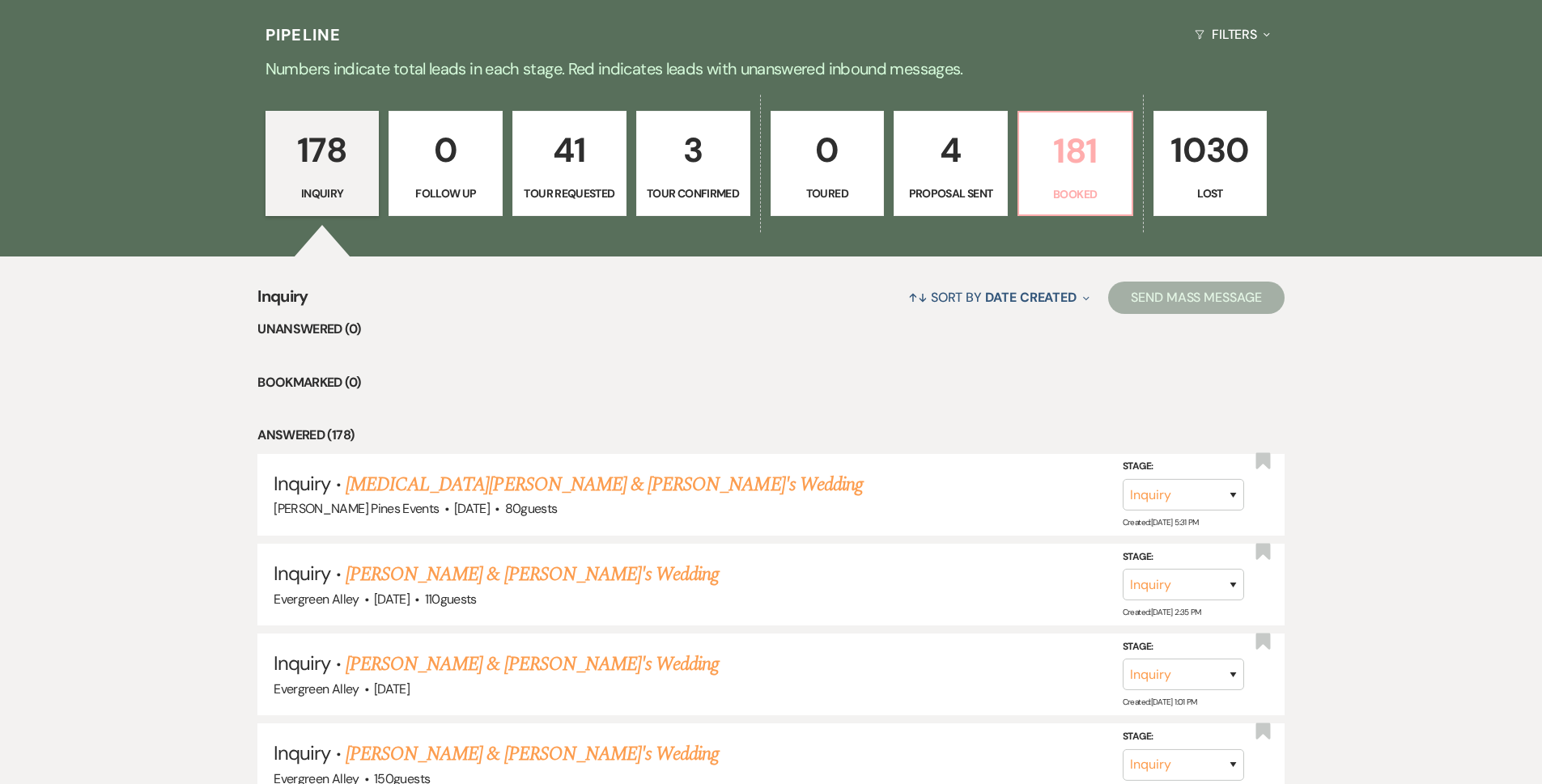
click at [1037, 177] on link "181 Booked" at bounding box center [1075, 163] width 115 height 106
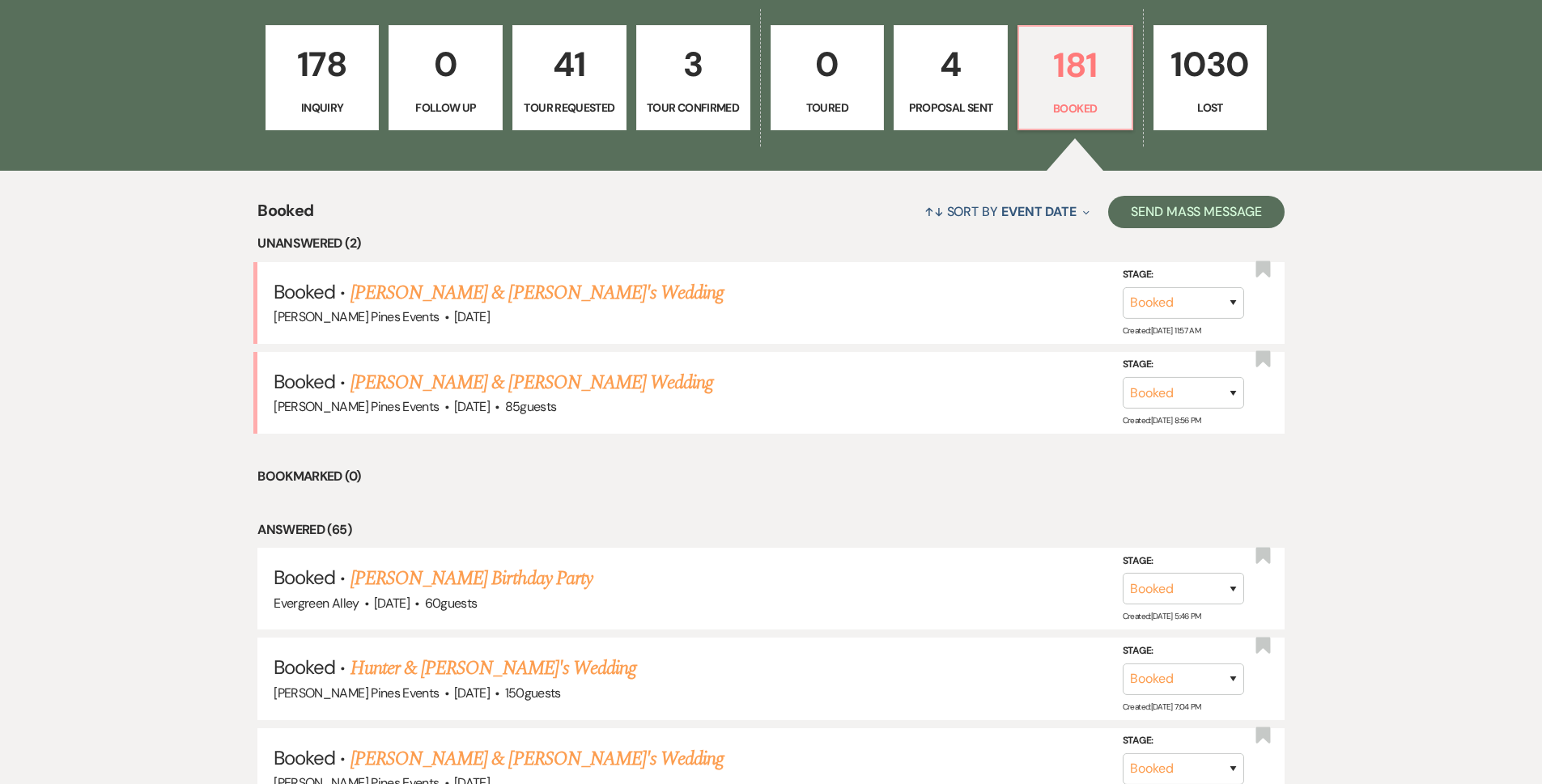
scroll to position [486, 0]
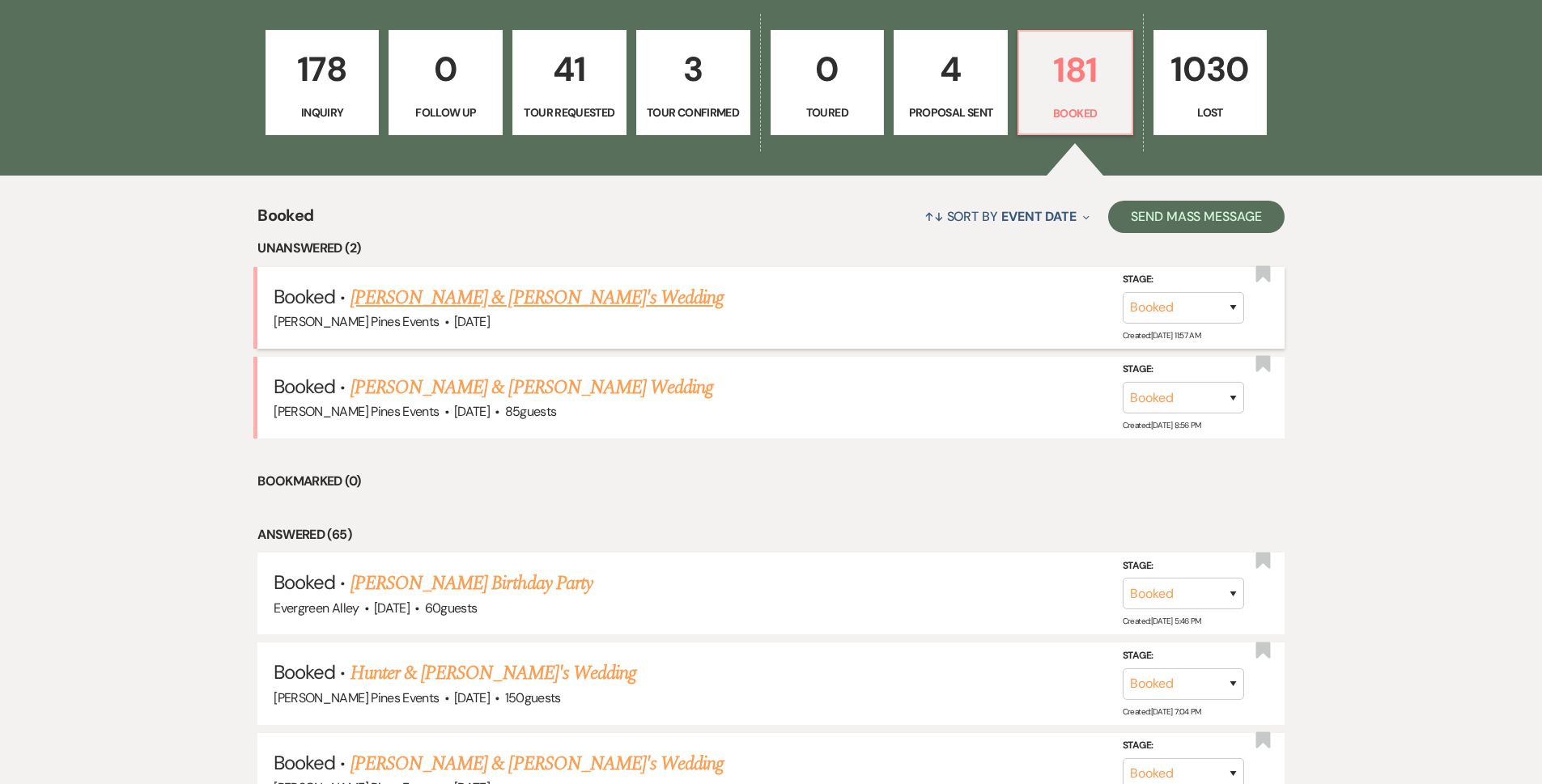
click at [457, 303] on link "Kayla Marano & Fiance's Wedding" at bounding box center [538, 298] width 374 height 29
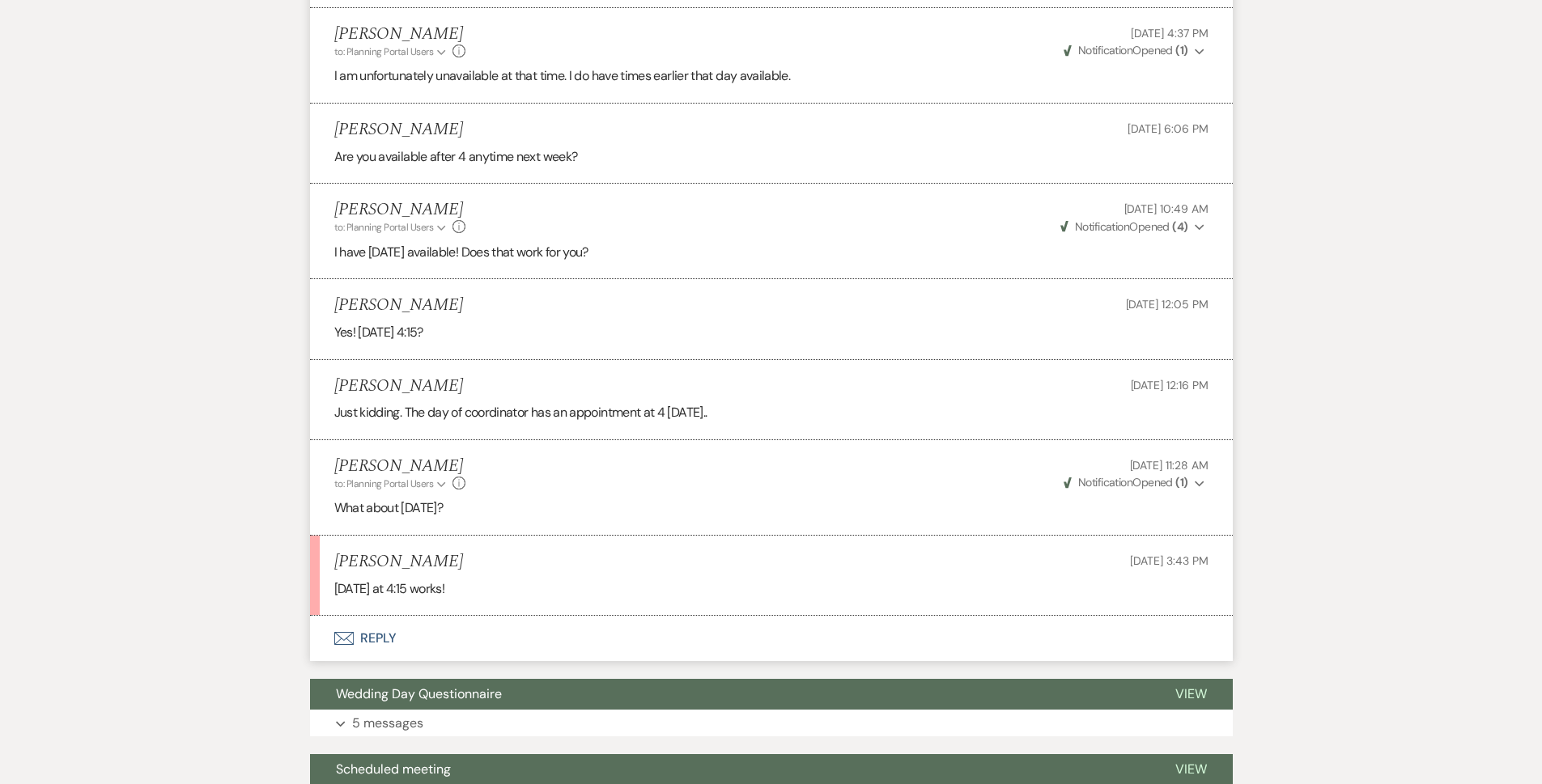
scroll to position [1134, 0]
click at [398, 633] on button "Envelope Reply" at bounding box center [771, 637] width 923 height 45
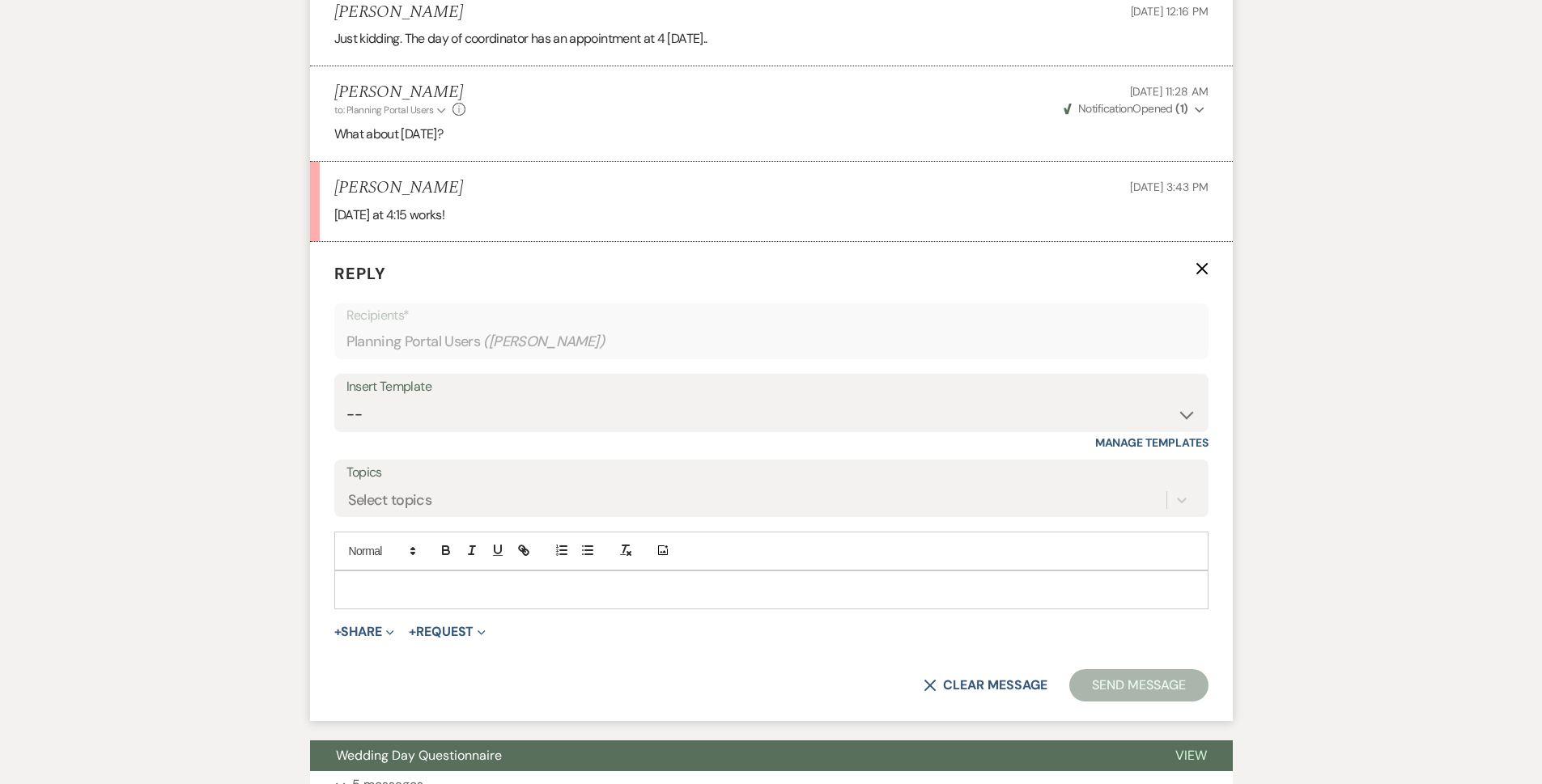
scroll to position [1524, 0]
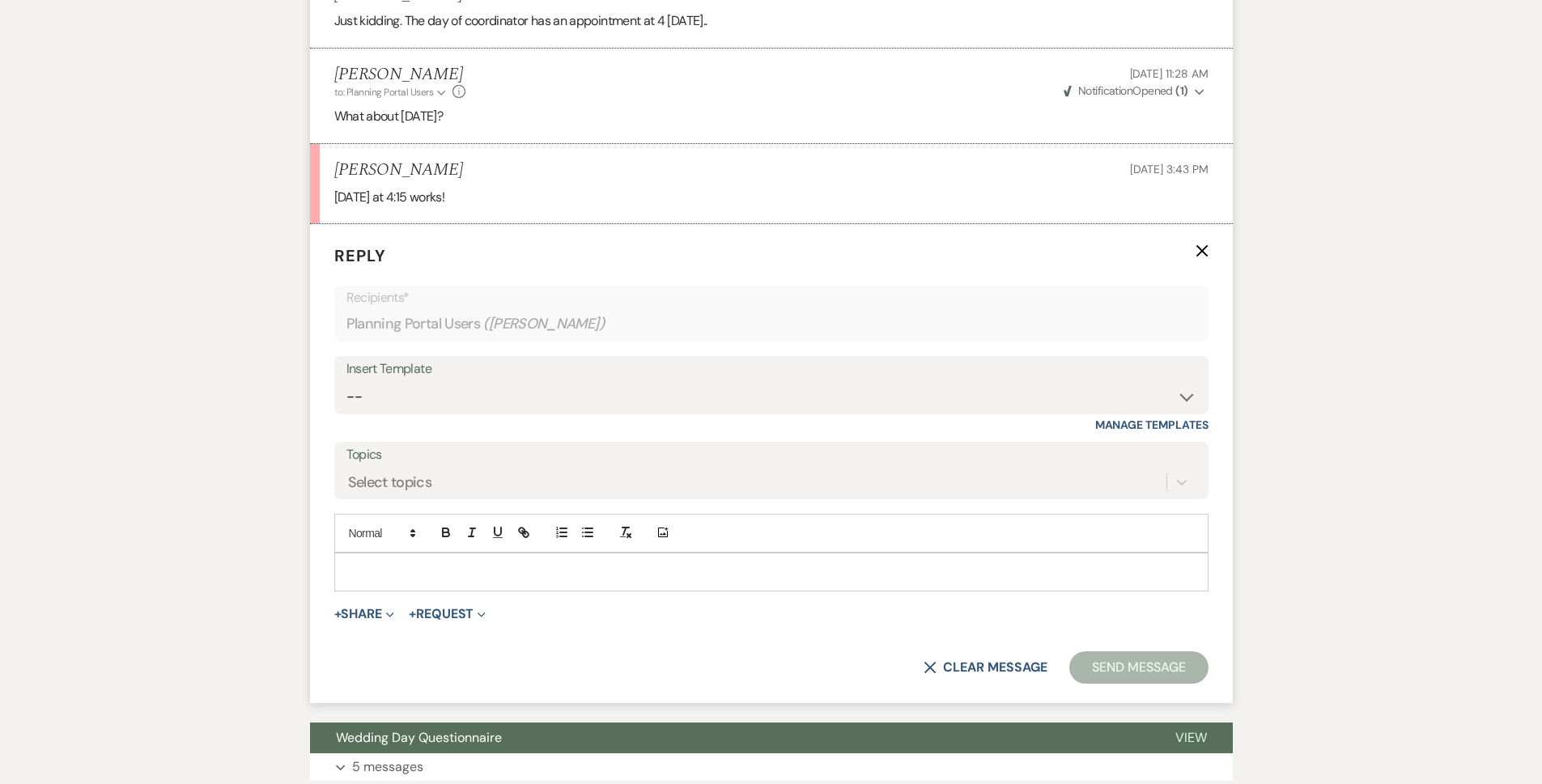
click at [454, 573] on p at bounding box center [771, 572] width 849 height 18
click at [1148, 664] on button "Send Message" at bounding box center [1139, 667] width 139 height 32
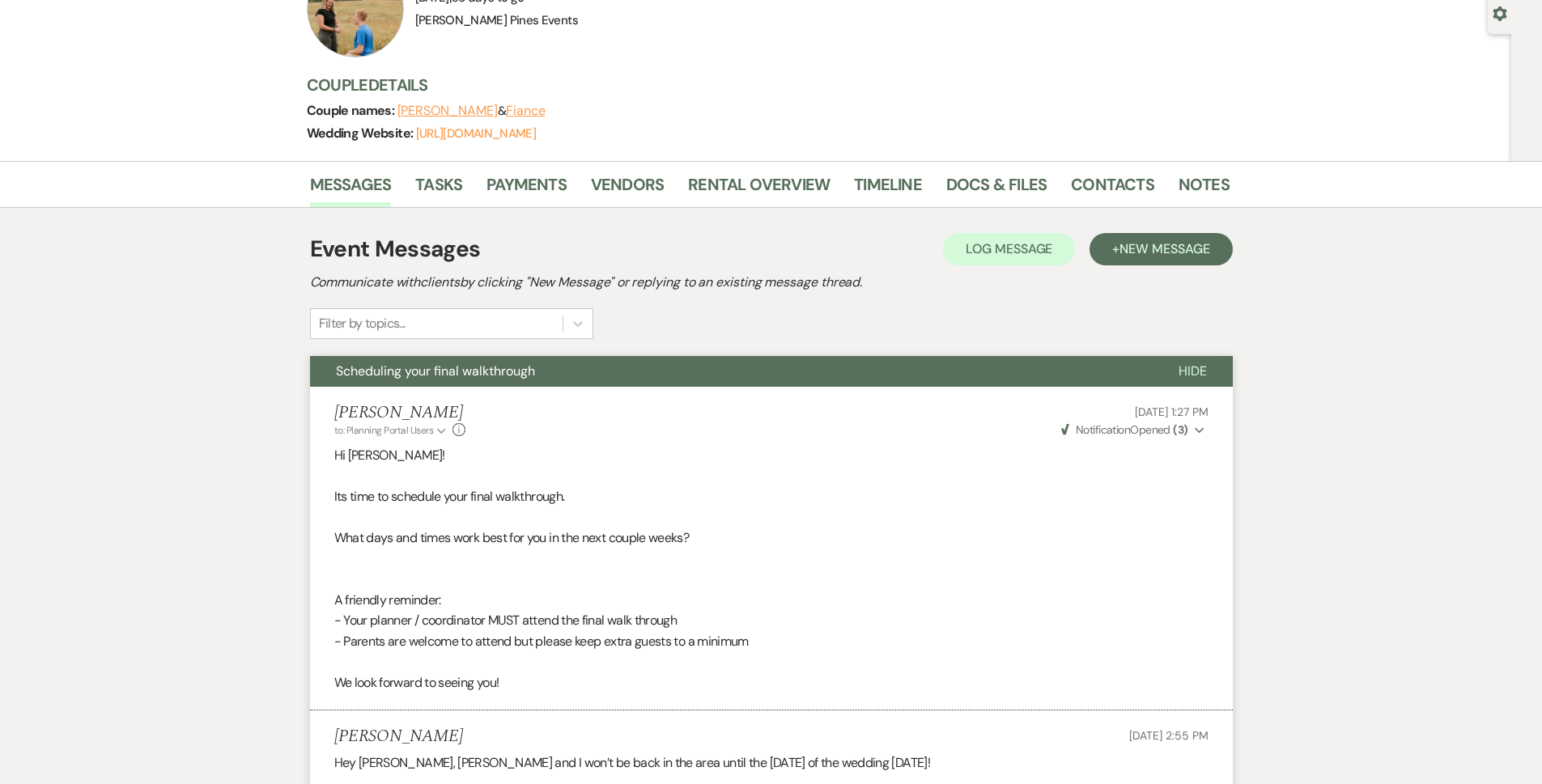
scroll to position [0, 0]
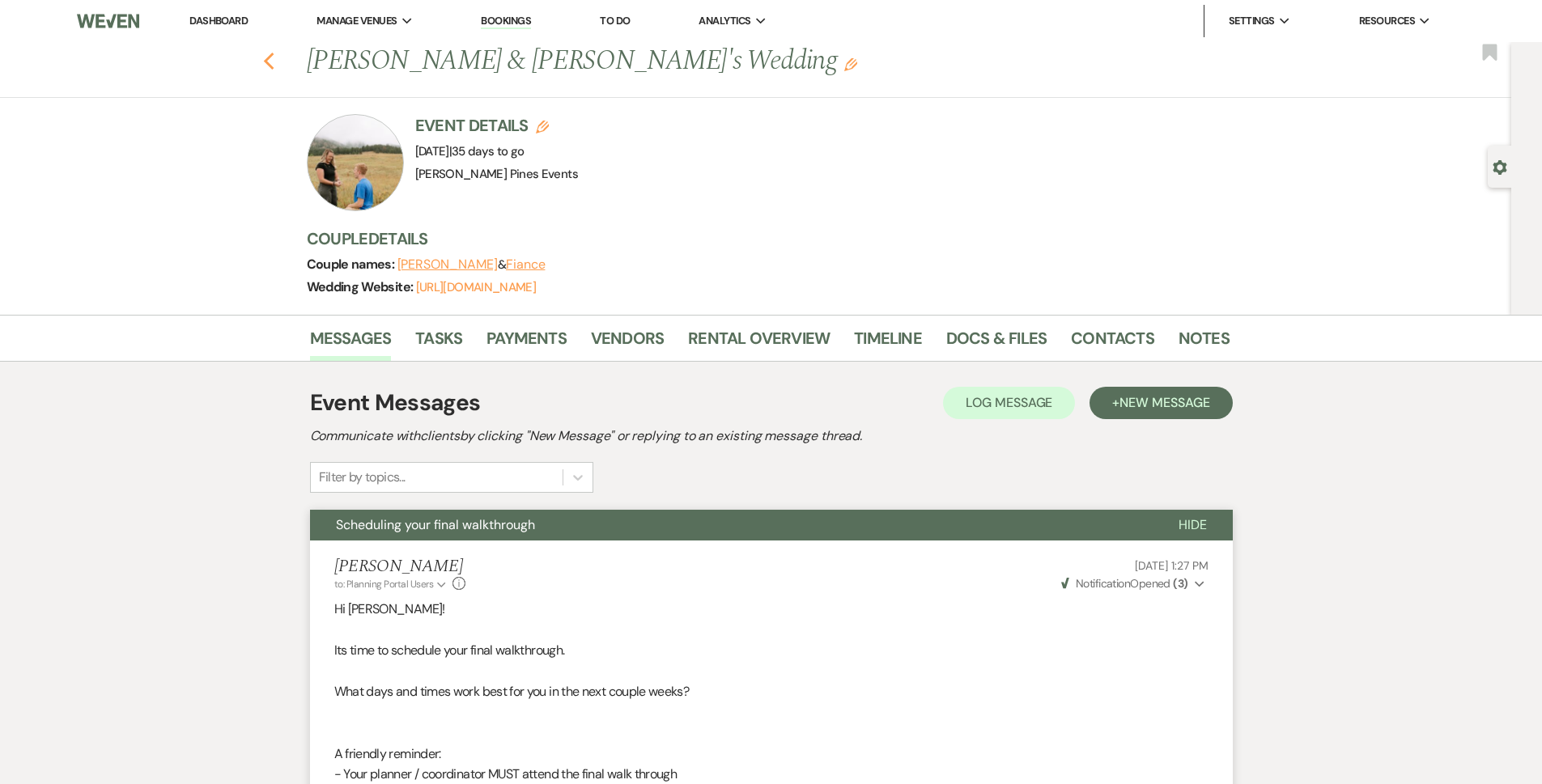
click at [275, 56] on icon "Previous" at bounding box center [269, 62] width 12 height 20
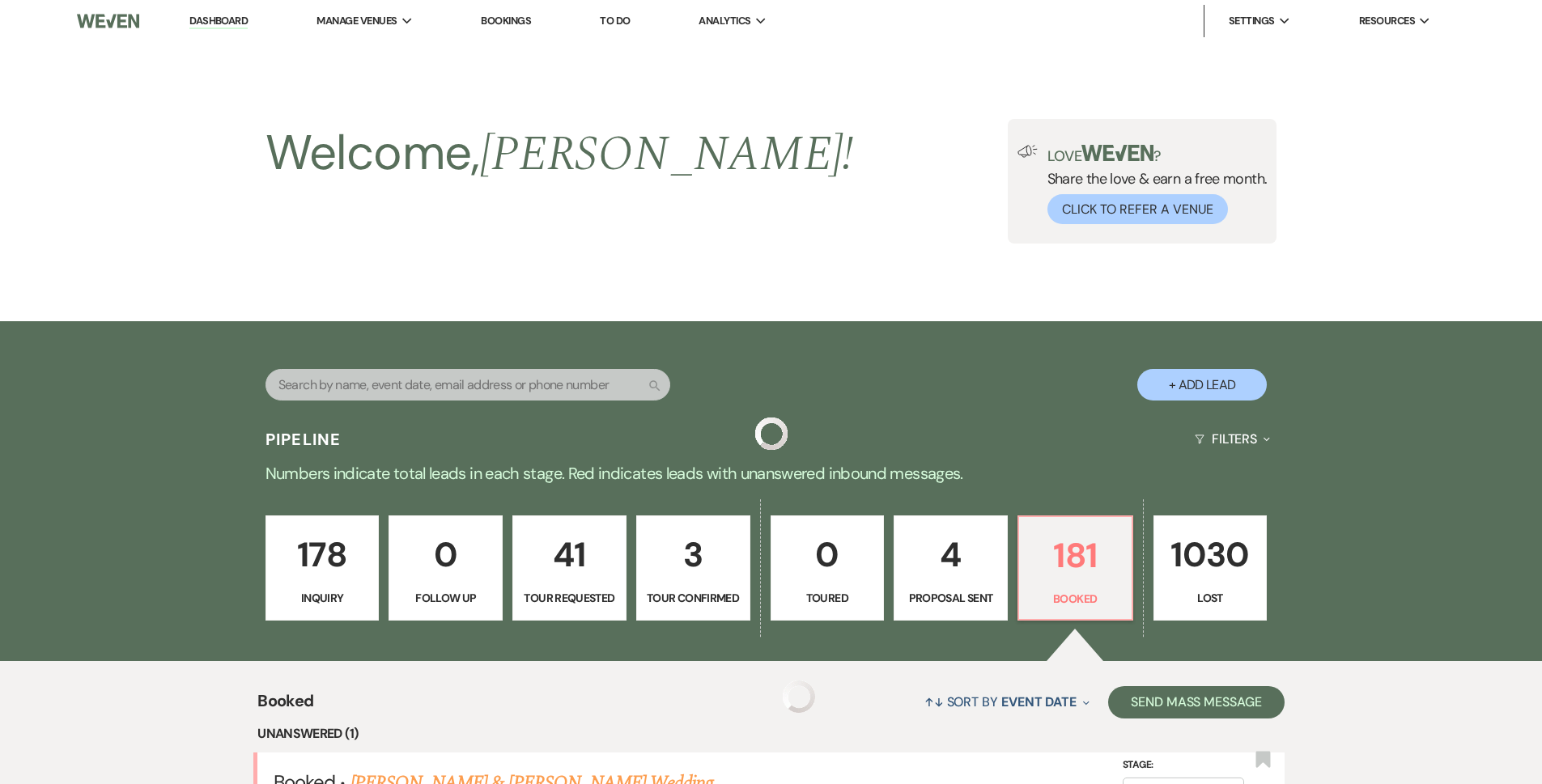
scroll to position [486, 0]
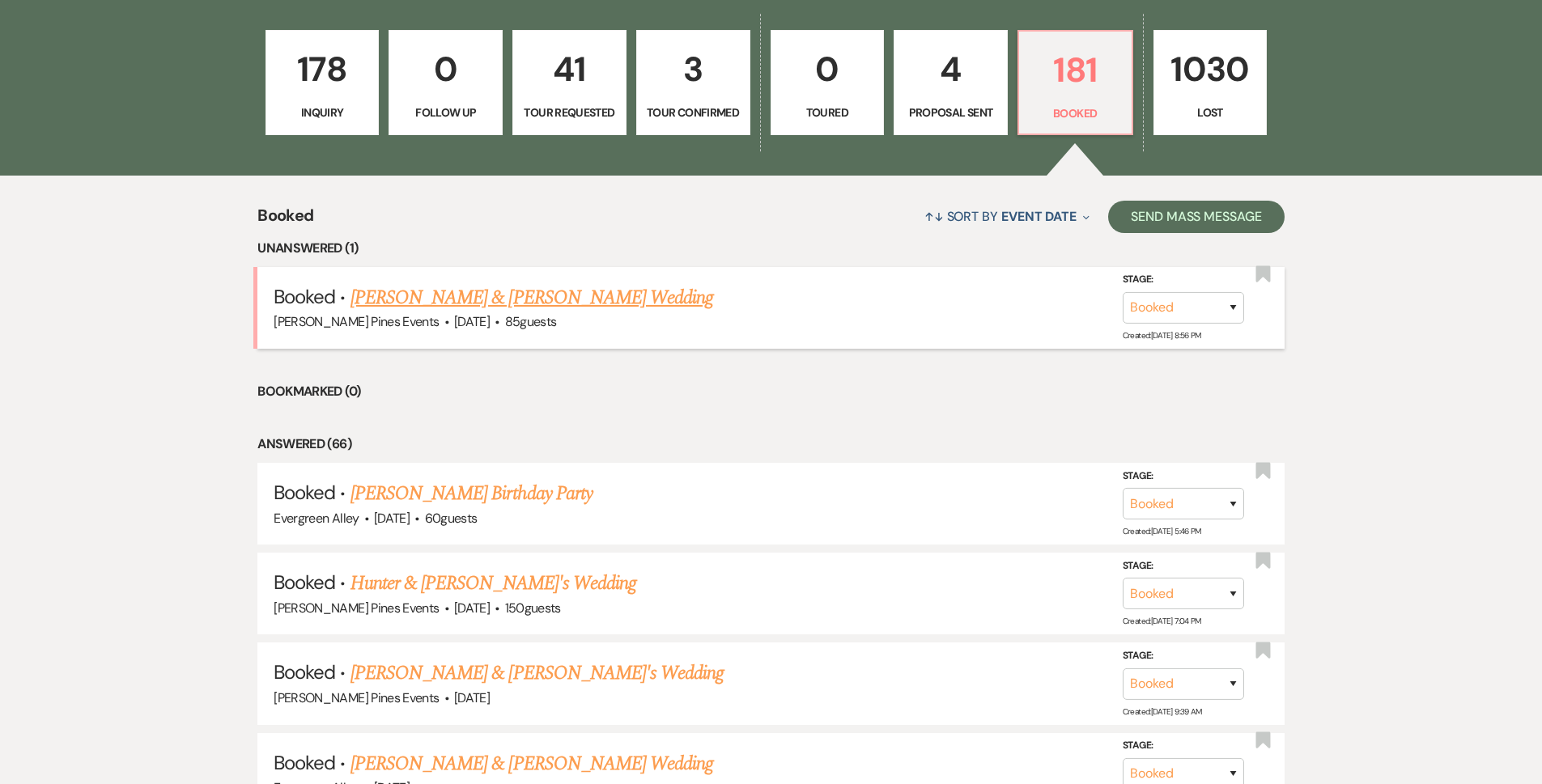
click at [469, 289] on link "Tyler Marino & Shelby Clark's Wedding" at bounding box center [532, 298] width 363 height 29
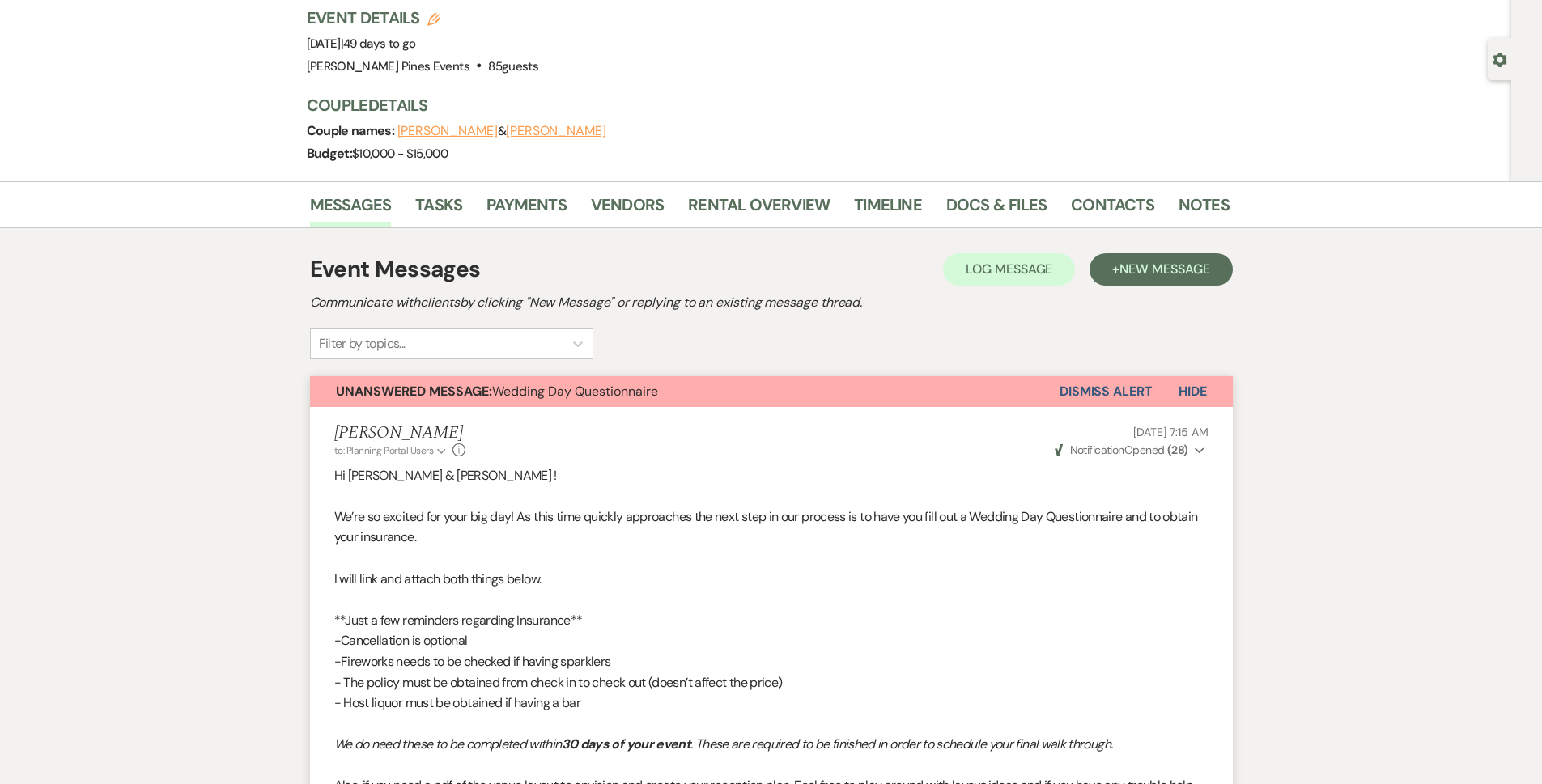
scroll to position [2, 0]
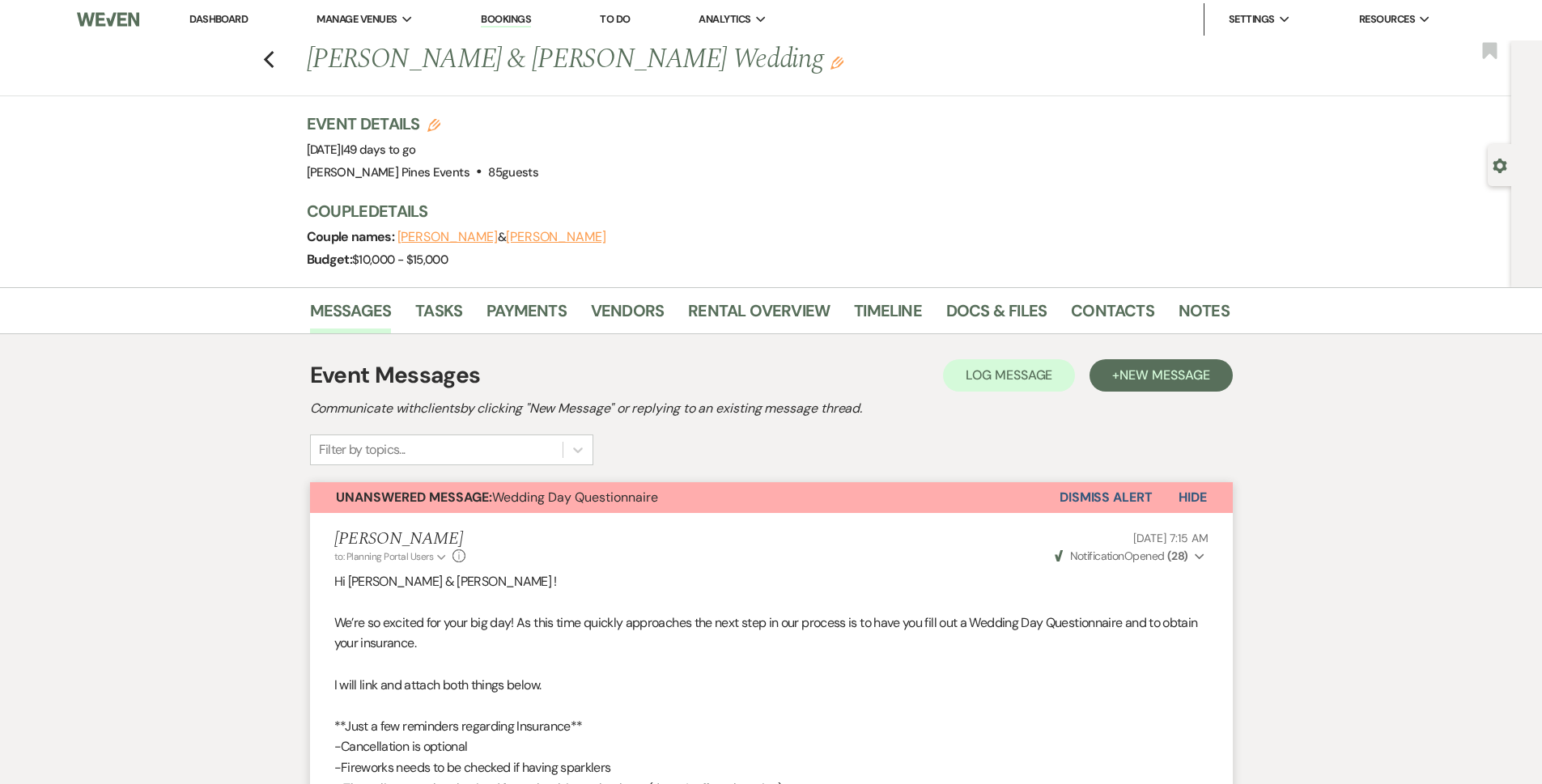
click at [1140, 498] on button "Dismiss Alert" at bounding box center [1106, 497] width 93 height 31
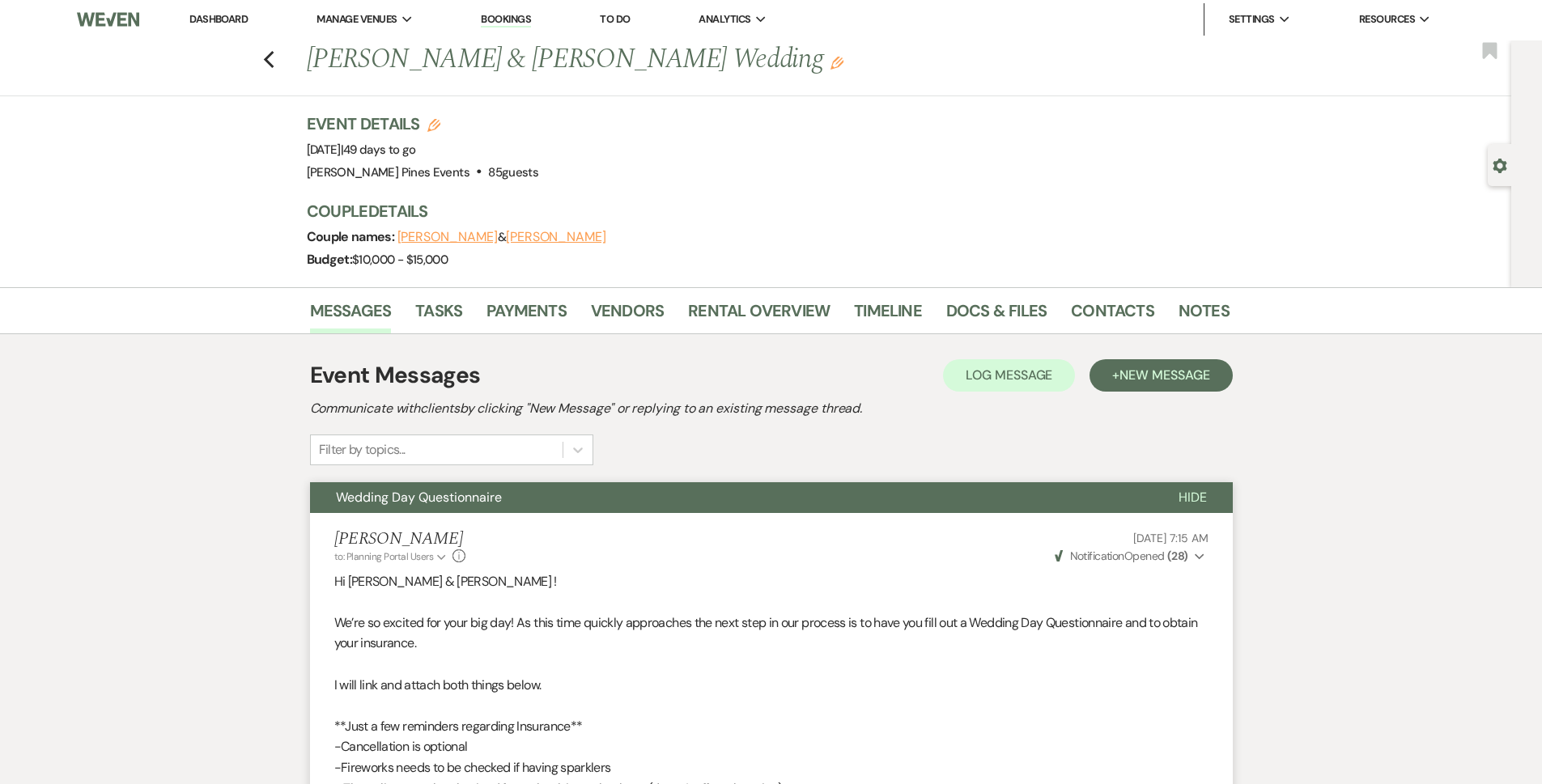
scroll to position [0, 0]
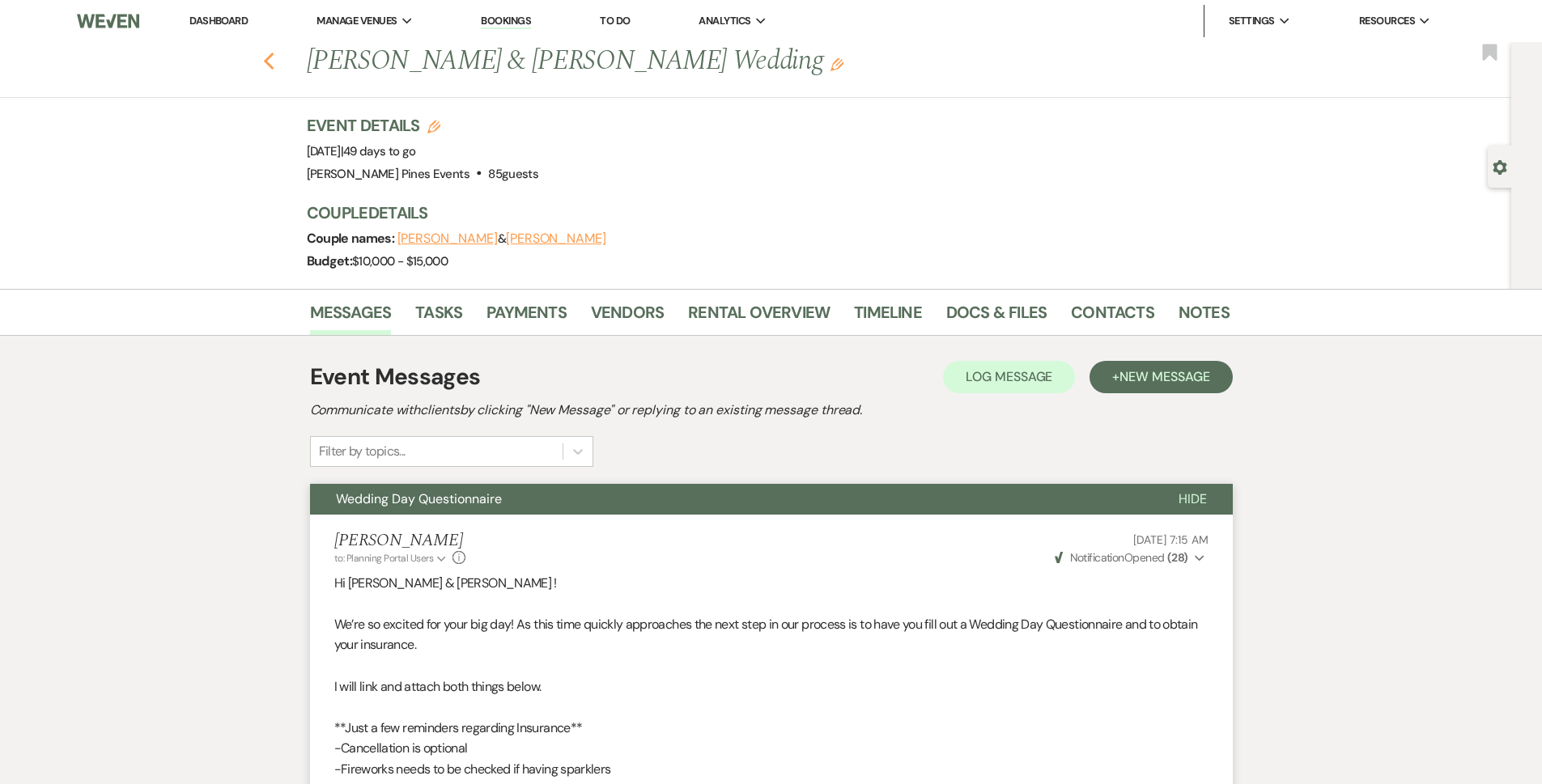
click at [274, 67] on use "button" at bounding box center [268, 62] width 11 height 18
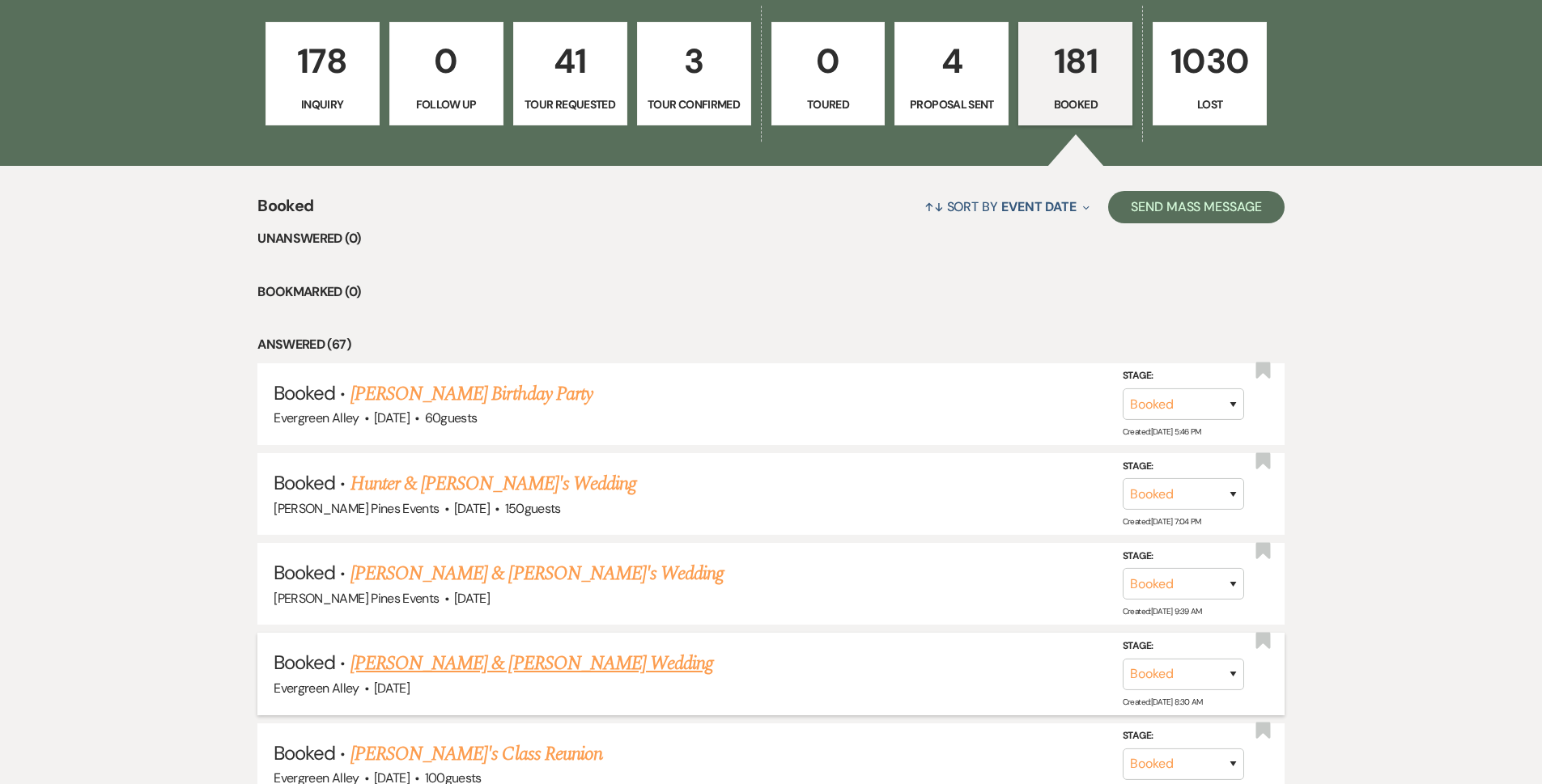
scroll to position [729, 0]
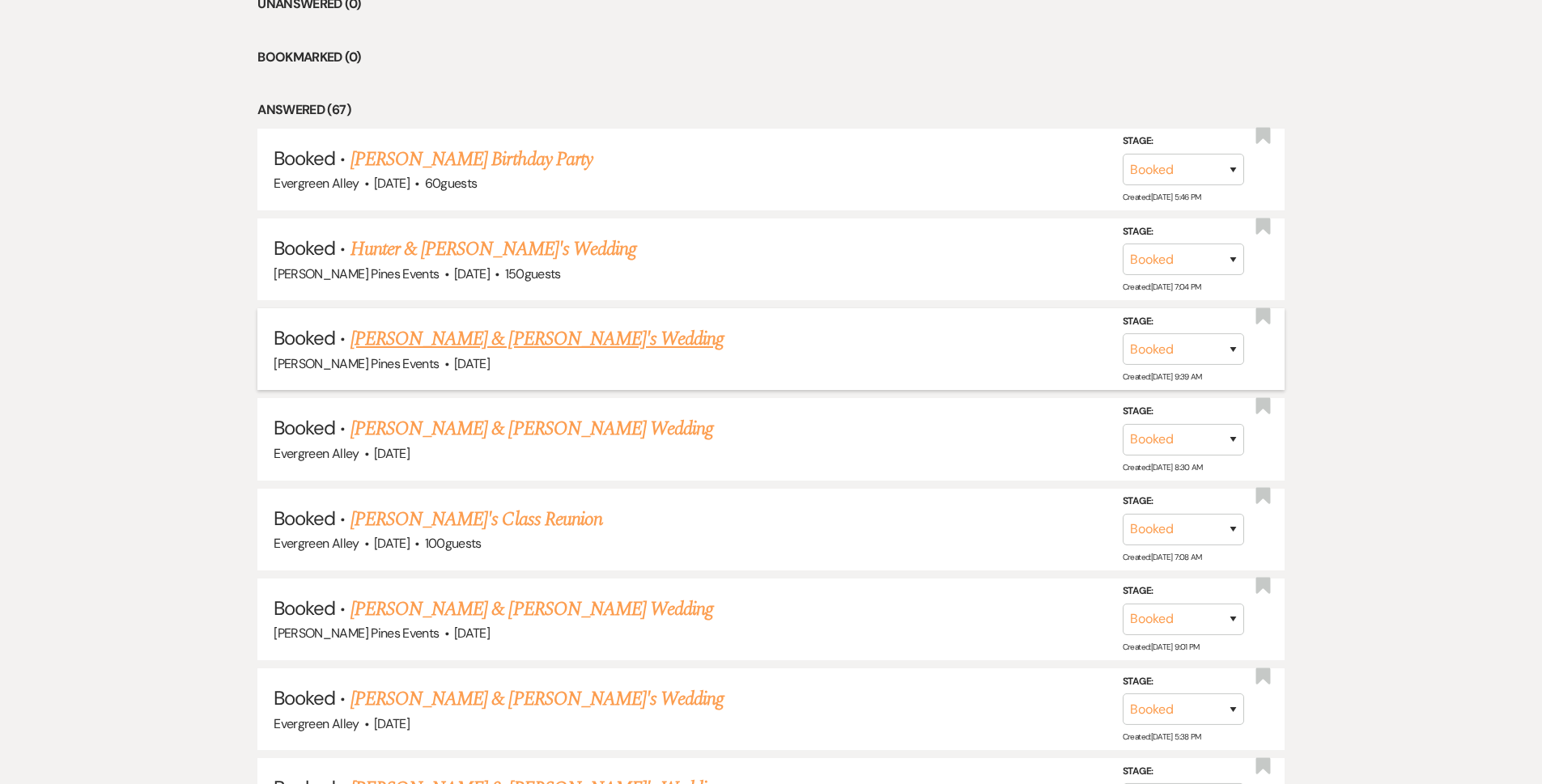
click at [470, 313] on li "Booked · Alyssa D'Amicantonio & Fiance's Wedding Parker Pines Events · Sep 27, …" at bounding box center [771, 349] width 1027 height 82
click at [457, 346] on link "[PERSON_NAME] & [PERSON_NAME]'s Wedding" at bounding box center [538, 339] width 374 height 29
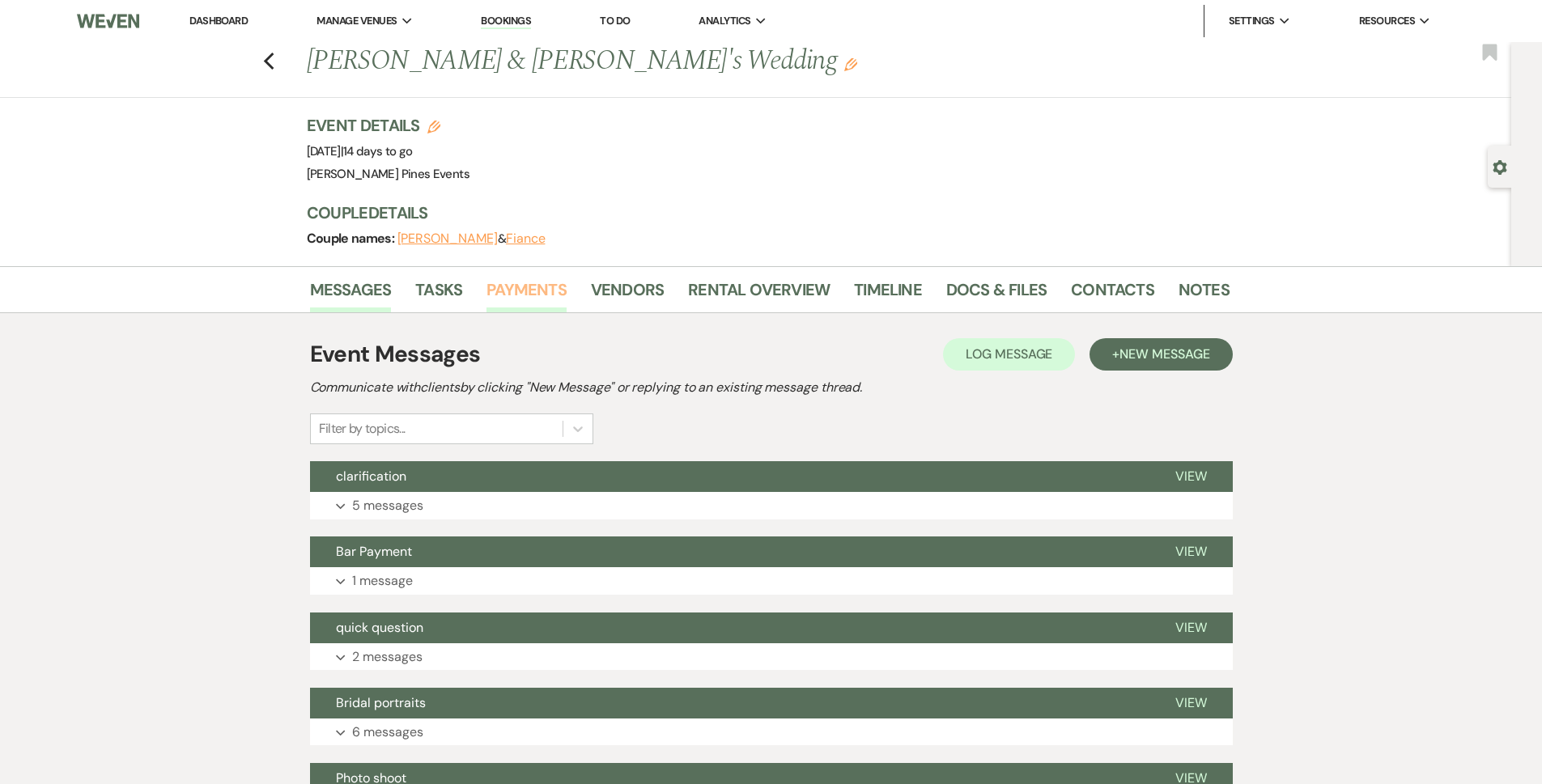
click at [489, 298] on link "Payments" at bounding box center [526, 294] width 80 height 35
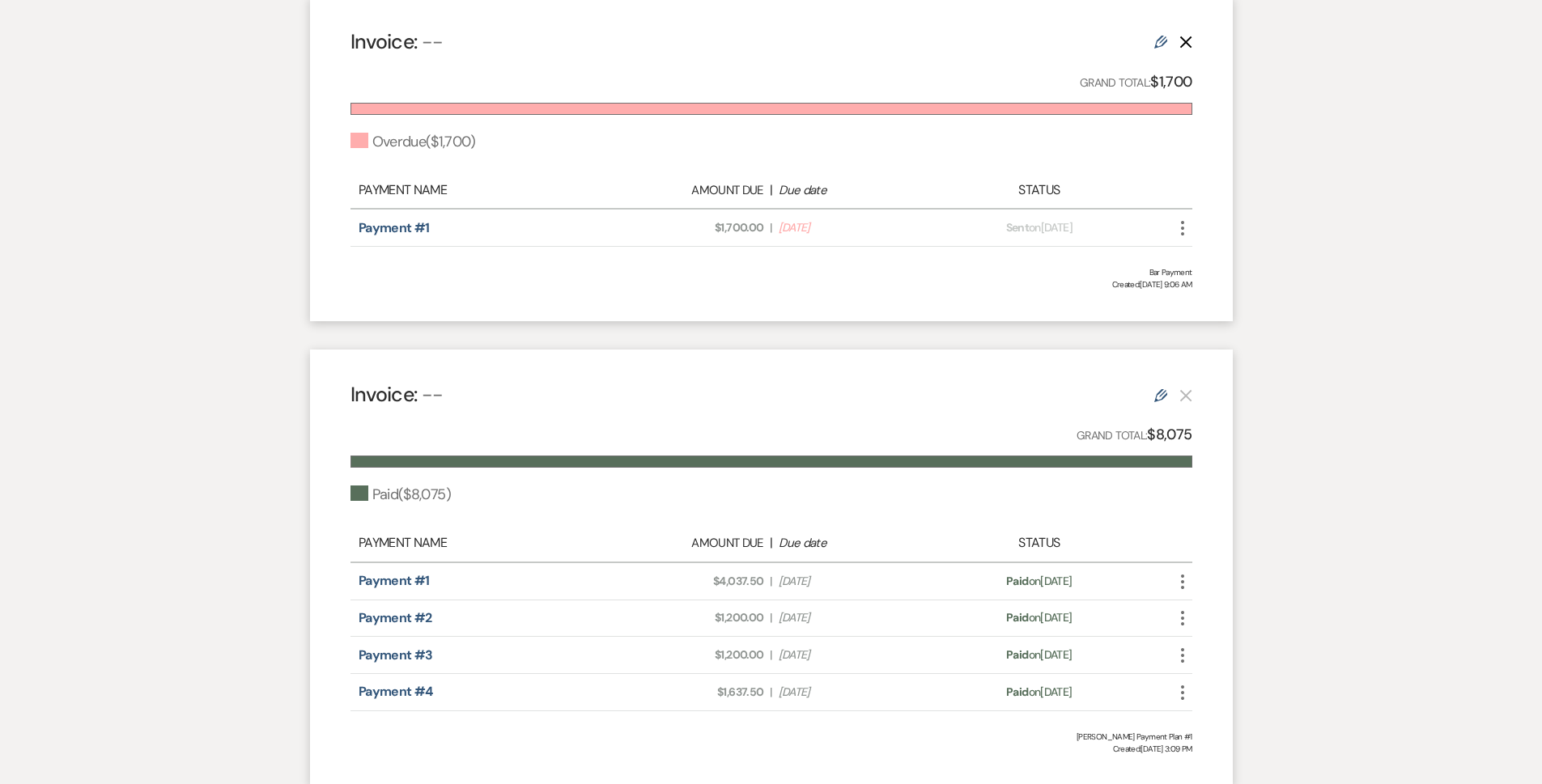
scroll to position [354, 0]
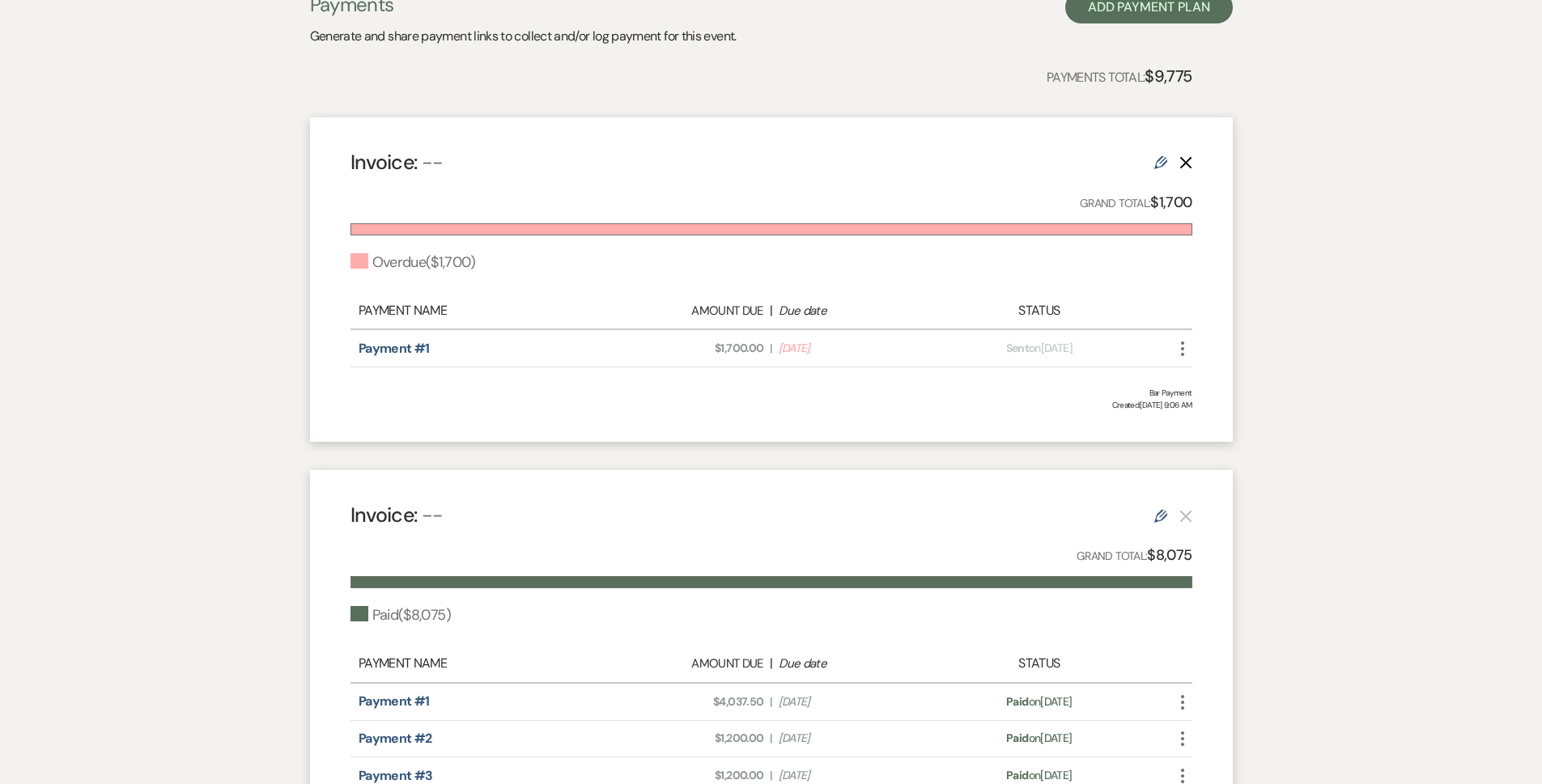
click at [452, 261] on div "Overdue ( $1,700 )" at bounding box center [412, 262] width 125 height 22
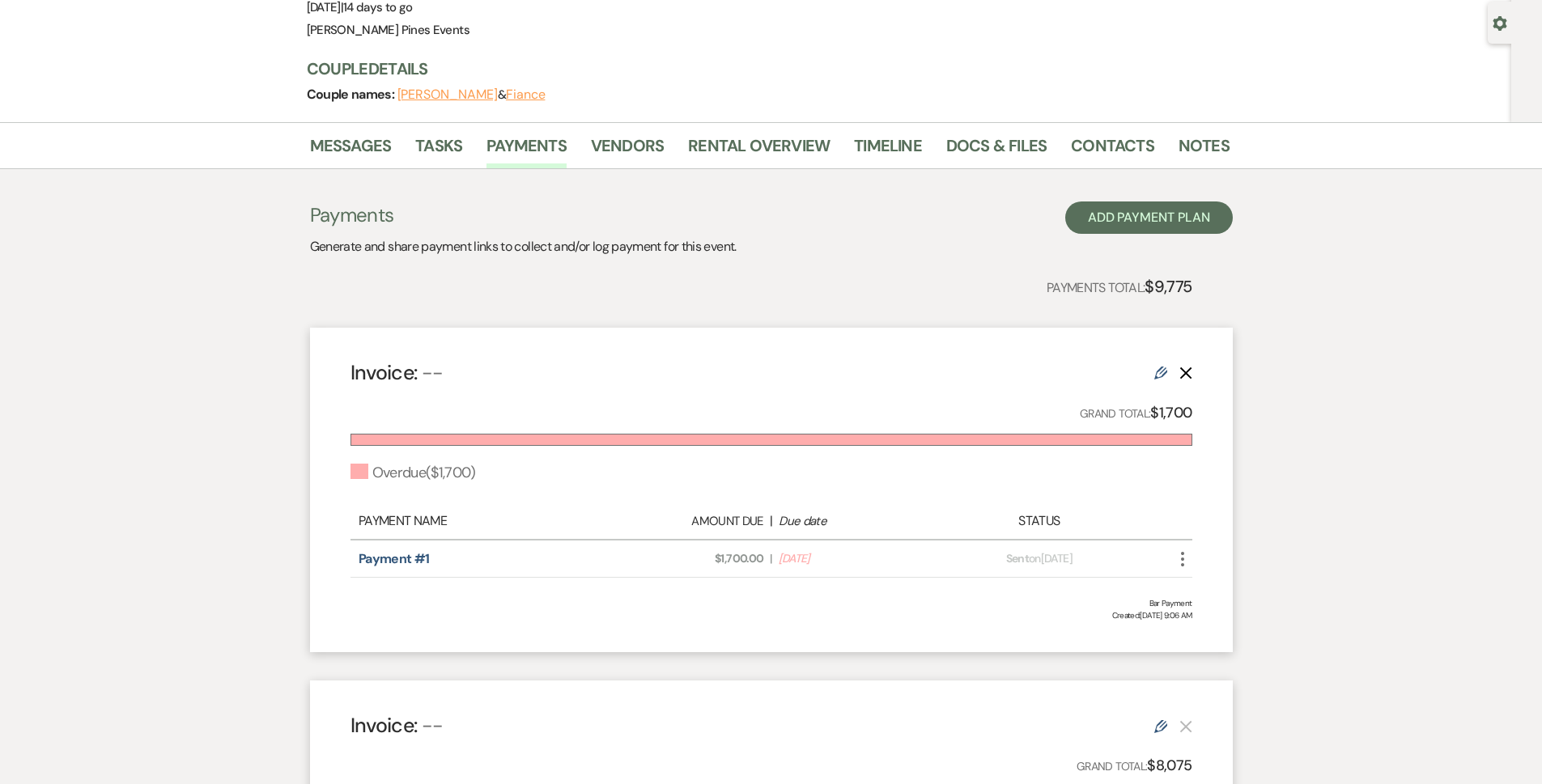
scroll to position [31, 0]
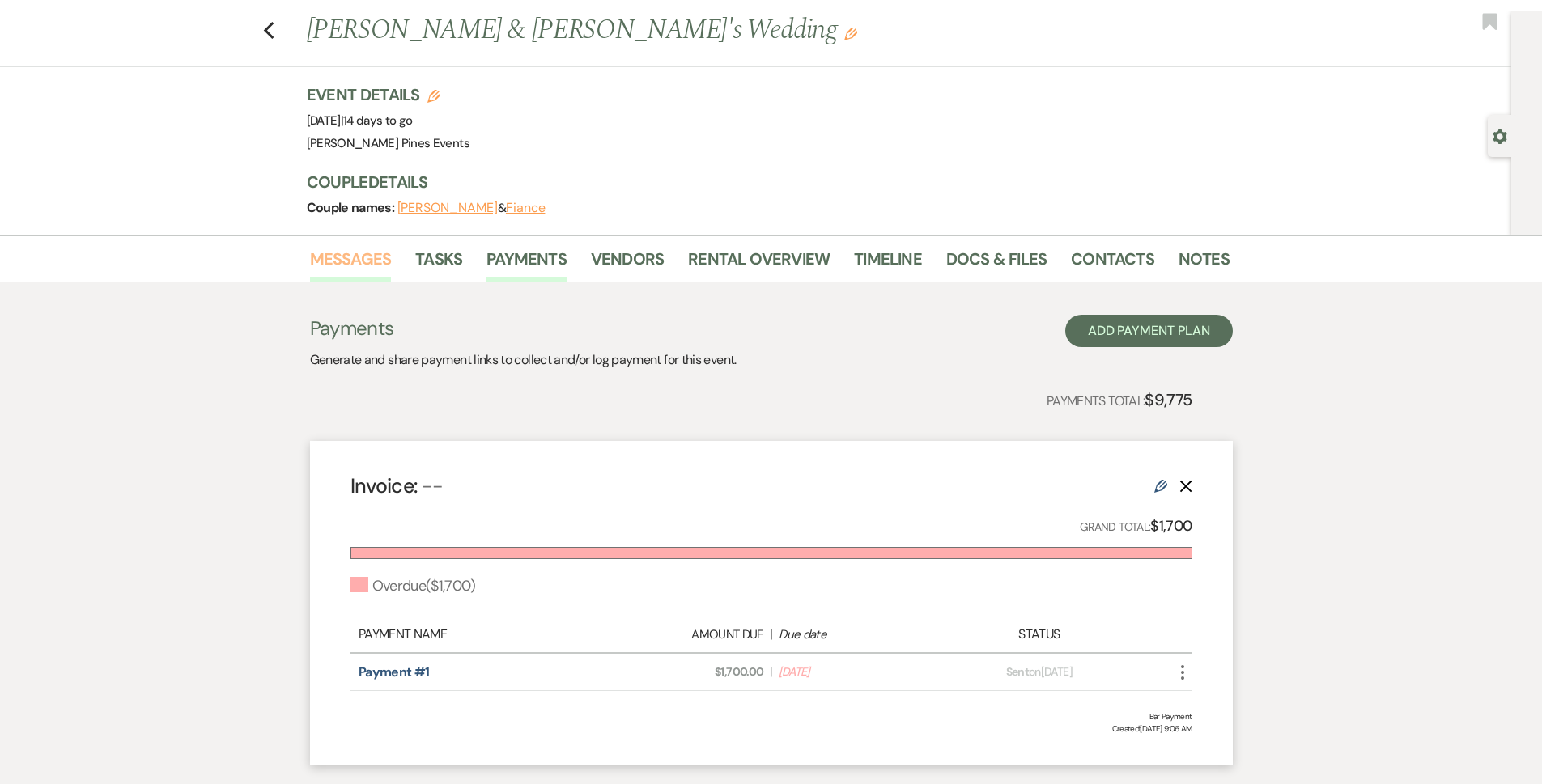
drag, startPoint x: 382, startPoint y: 296, endPoint x: 365, endPoint y: 255, distance: 44.4
click at [375, 275] on div "Messages Tasks Payments Vendors Rental Overview Timeline Docs & Files Contacts …" at bounding box center [771, 741] width 1542 height 1011
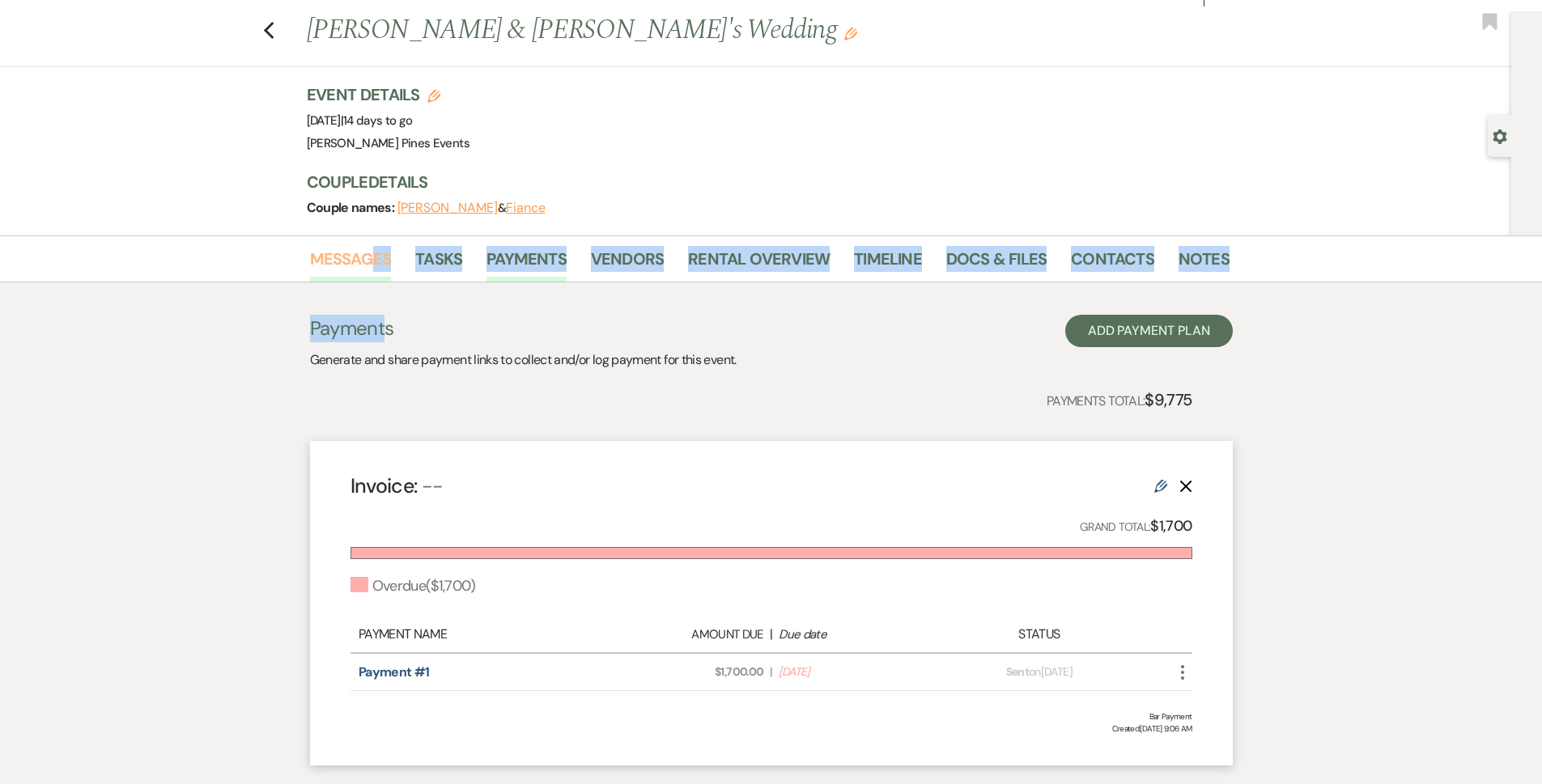
click at [365, 255] on link "Messages" at bounding box center [350, 263] width 82 height 35
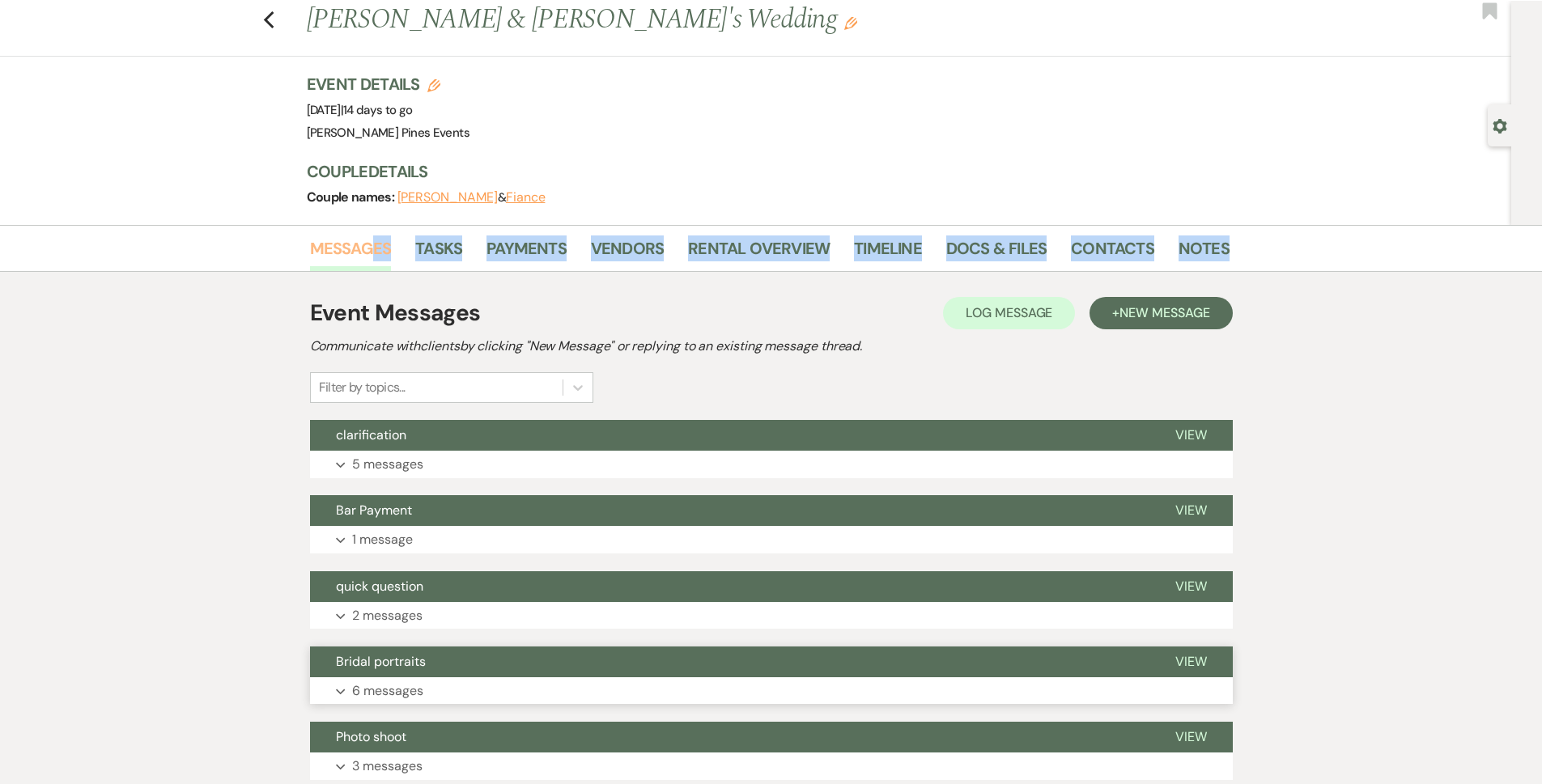
scroll to position [354, 0]
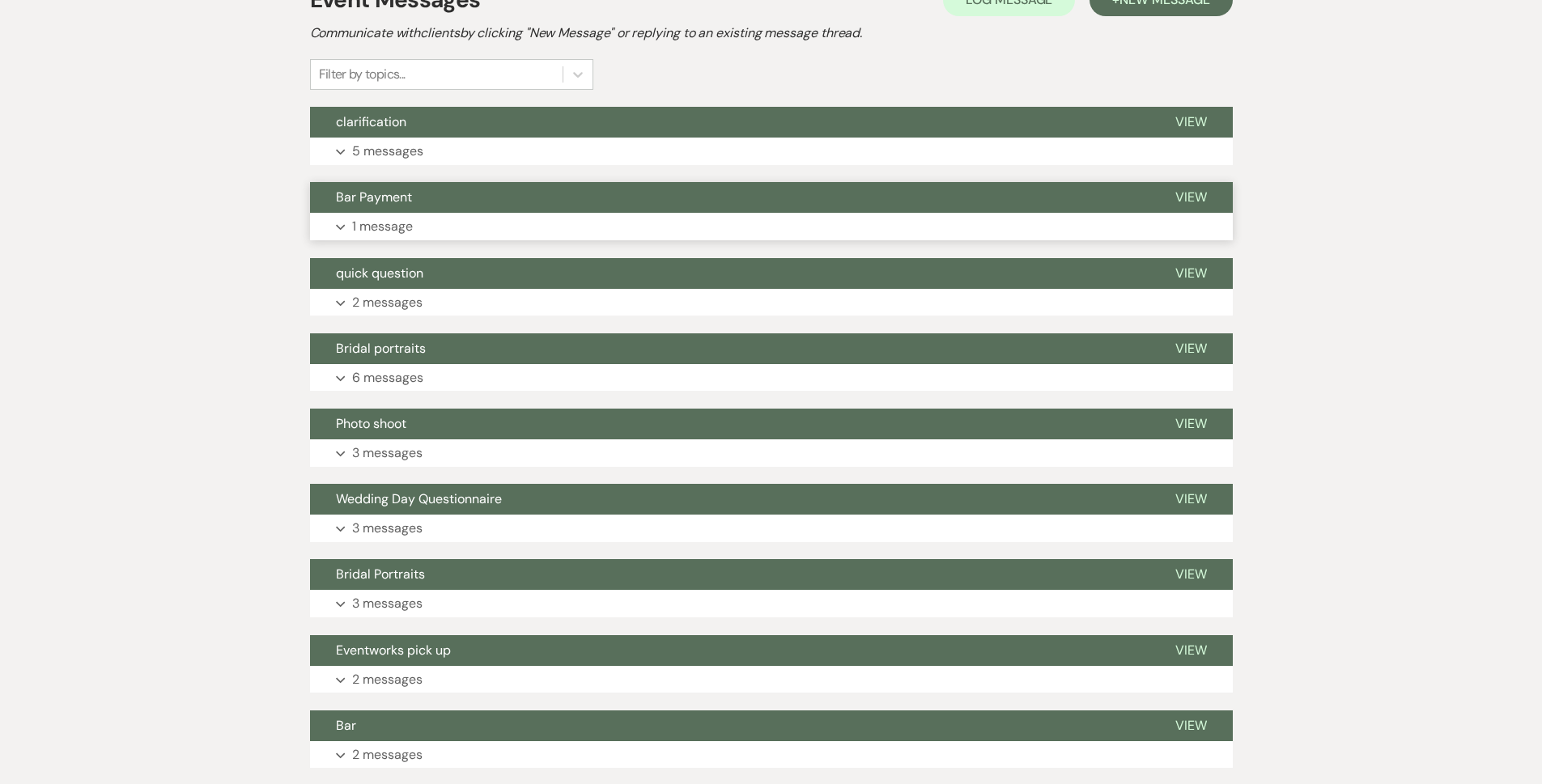
click at [412, 229] on p "1 message" at bounding box center [383, 227] width 61 height 21
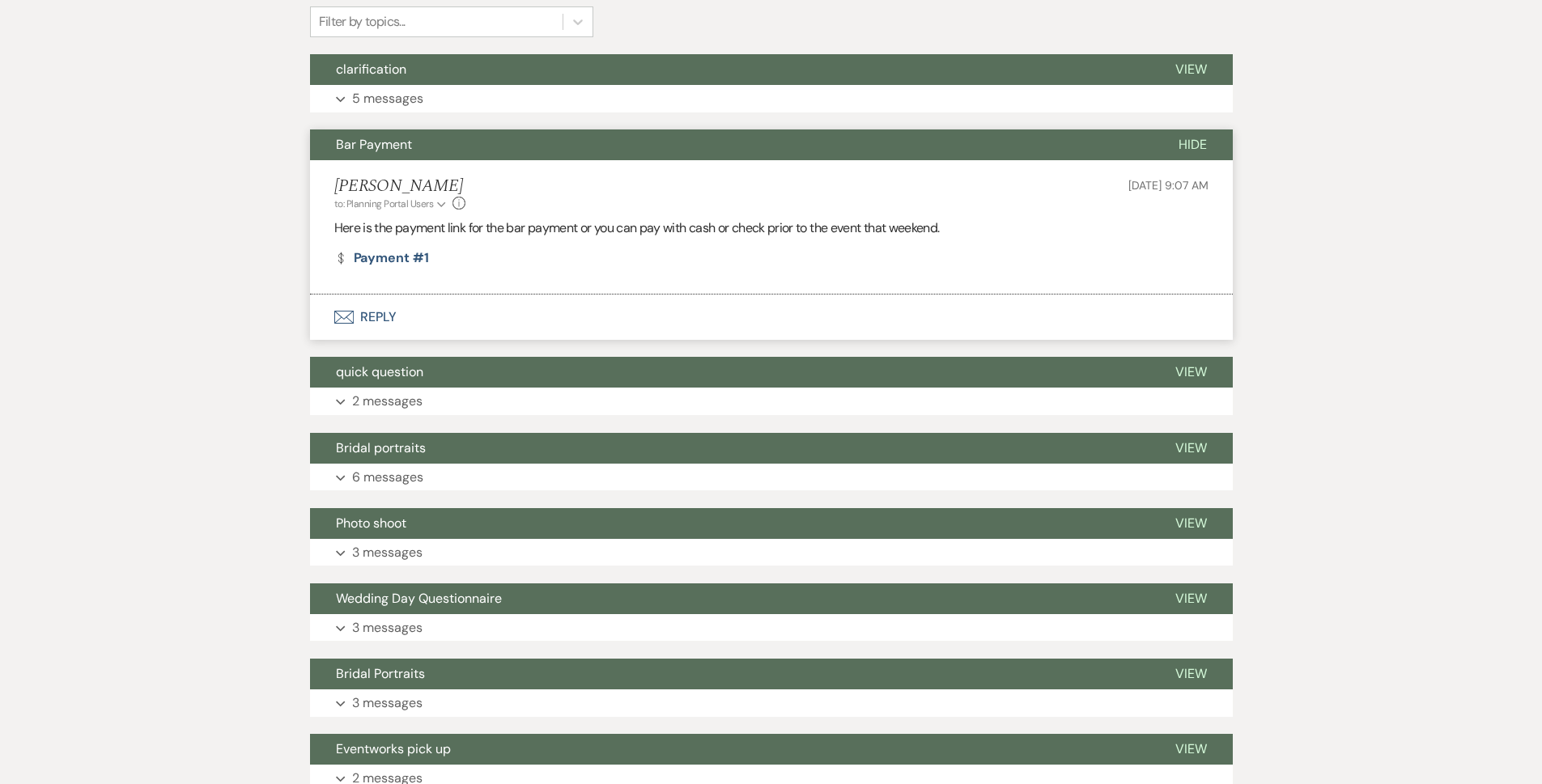
scroll to position [435, 0]
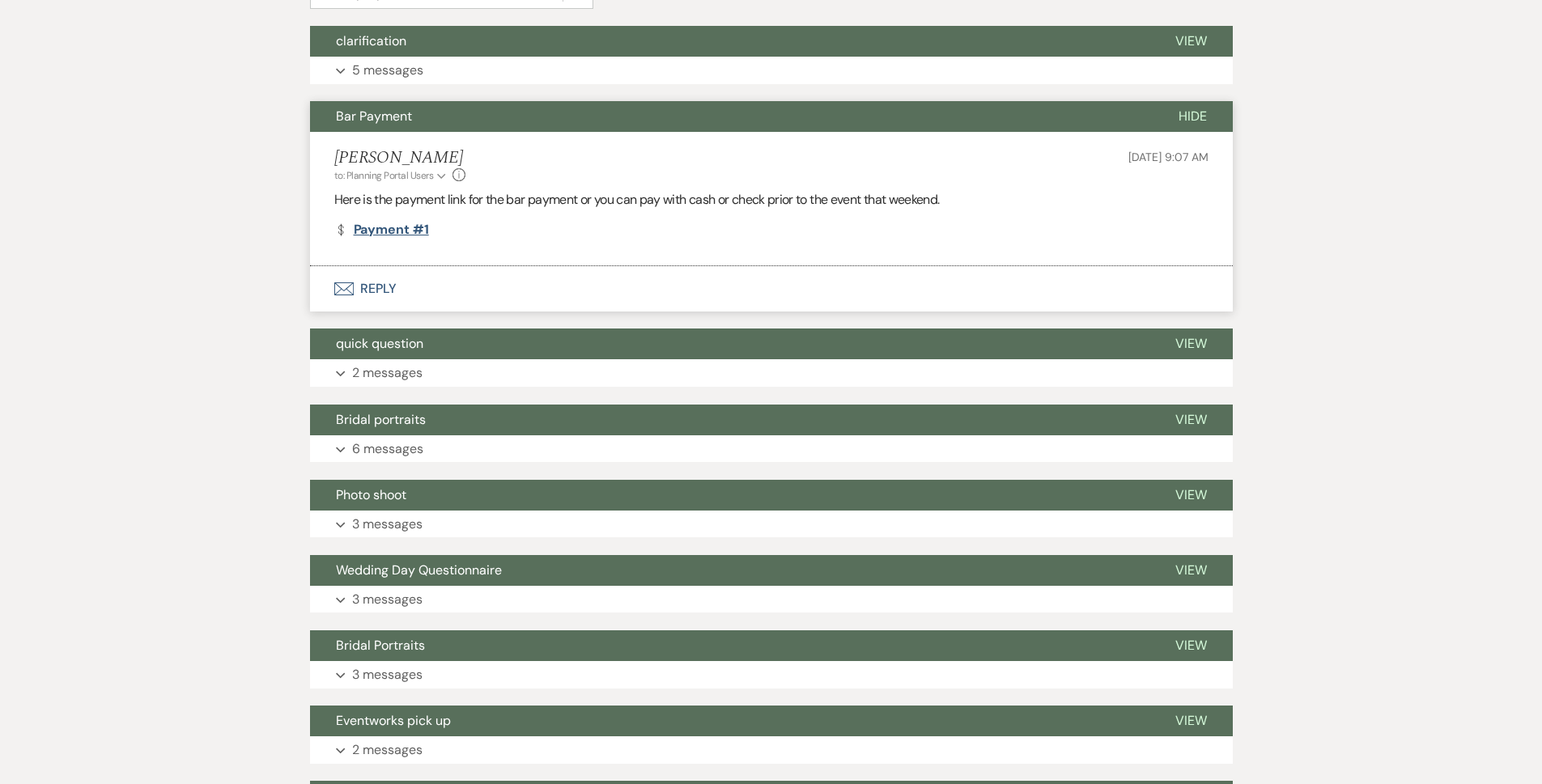
click at [399, 230] on link "Dollar Payment Payment #1" at bounding box center [381, 230] width 95 height 13
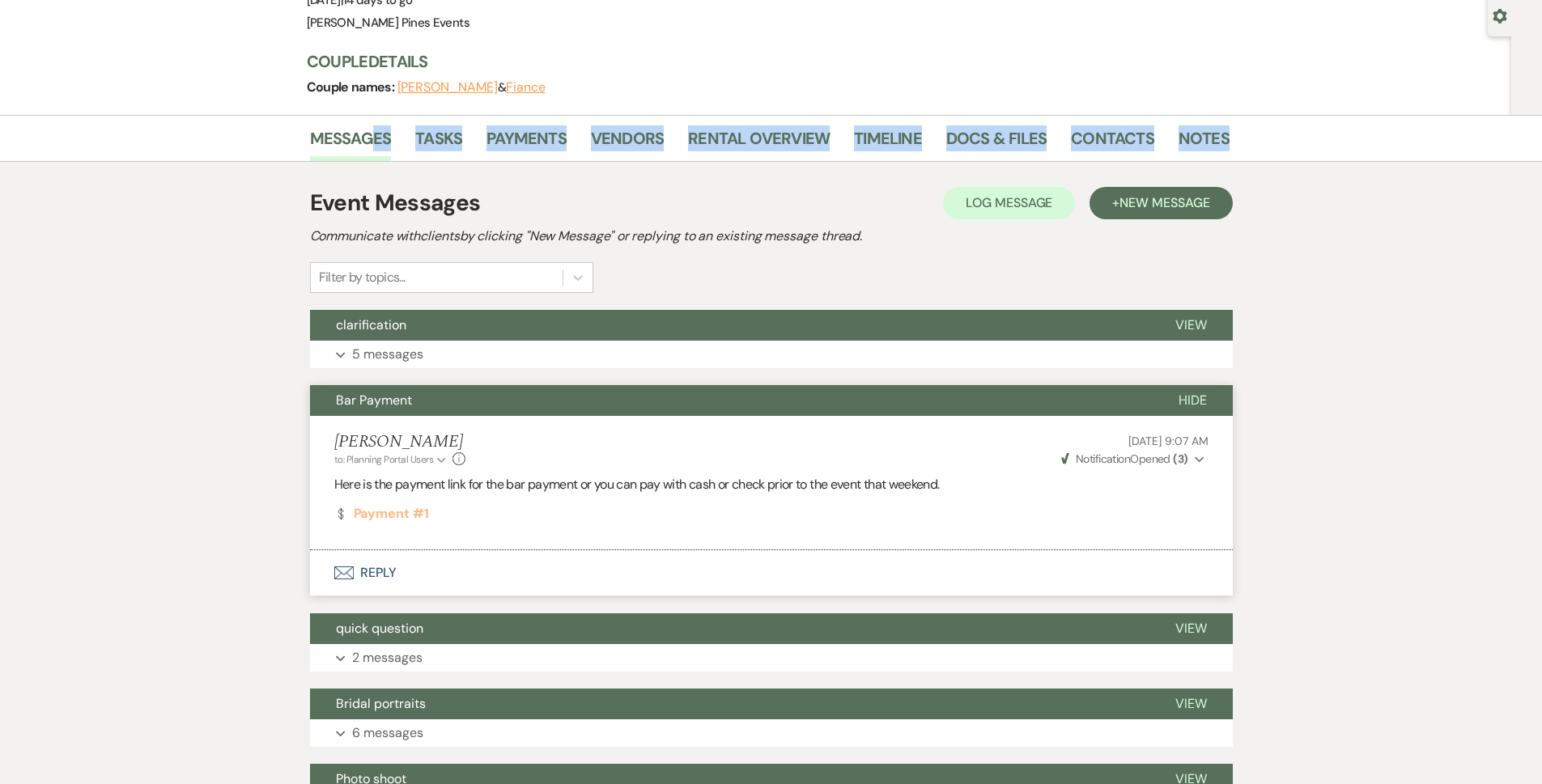
scroll to position [0, 0]
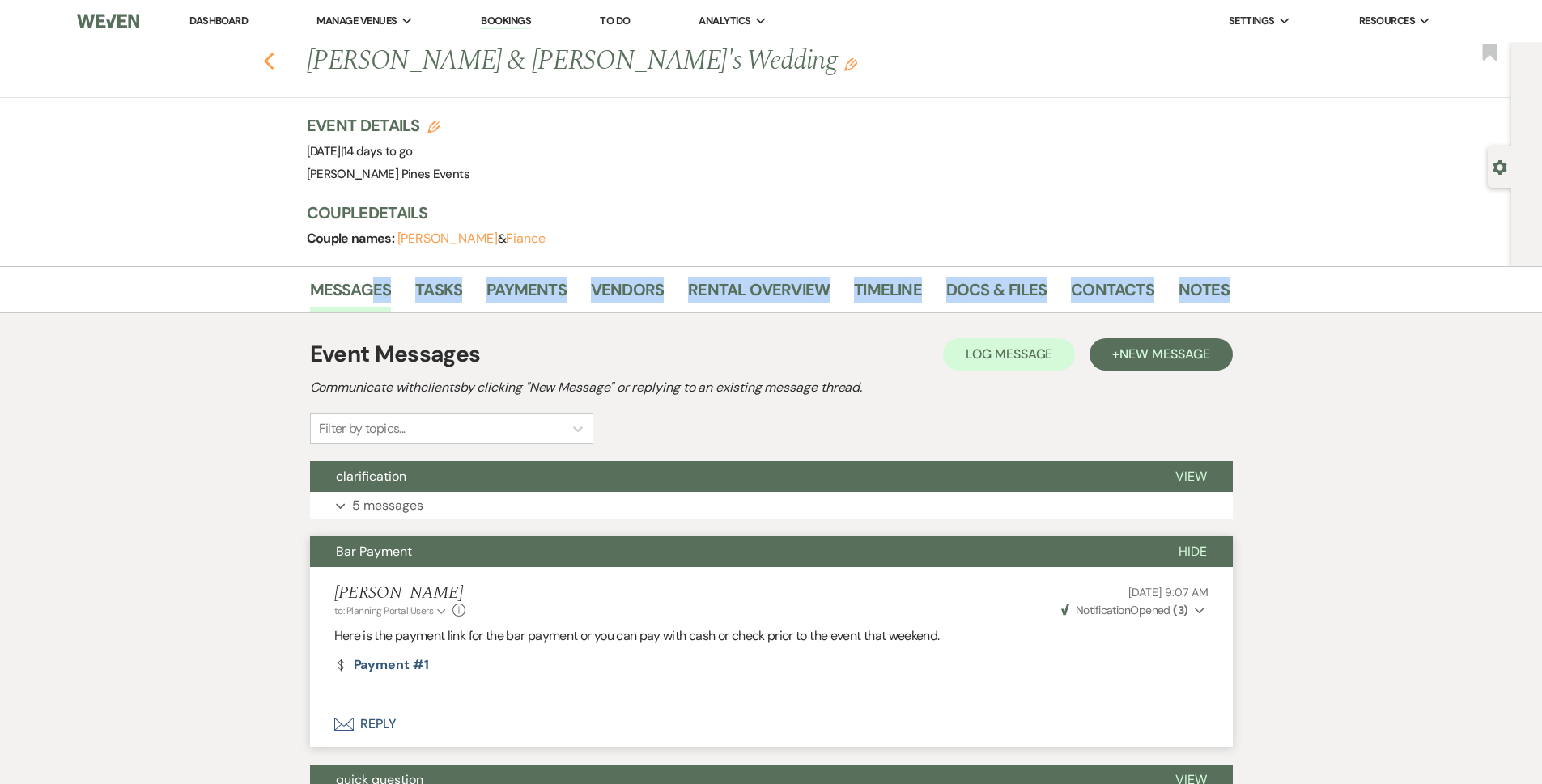
click at [274, 56] on use "button" at bounding box center [268, 62] width 11 height 18
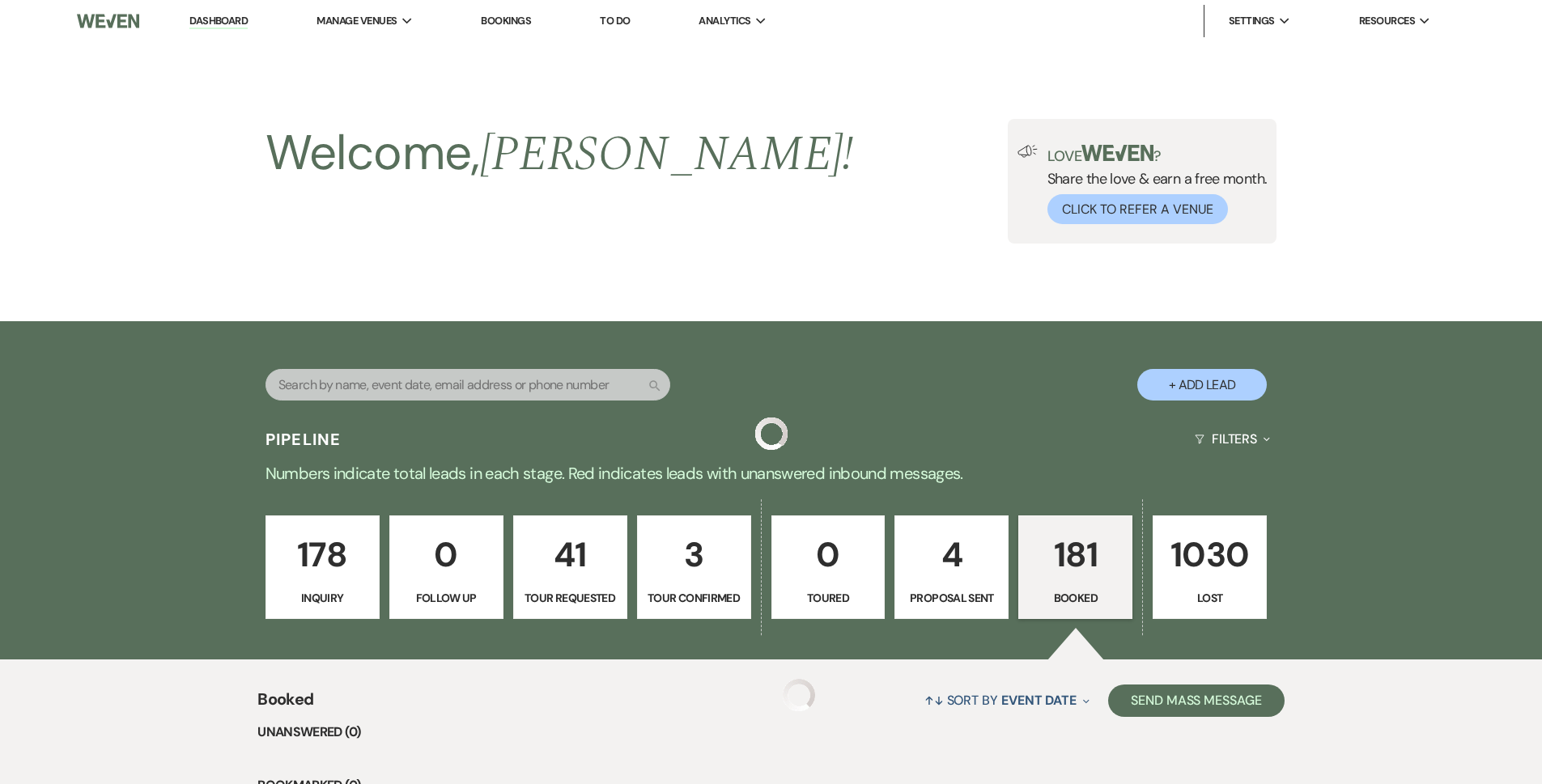
scroll to position [729, 0]
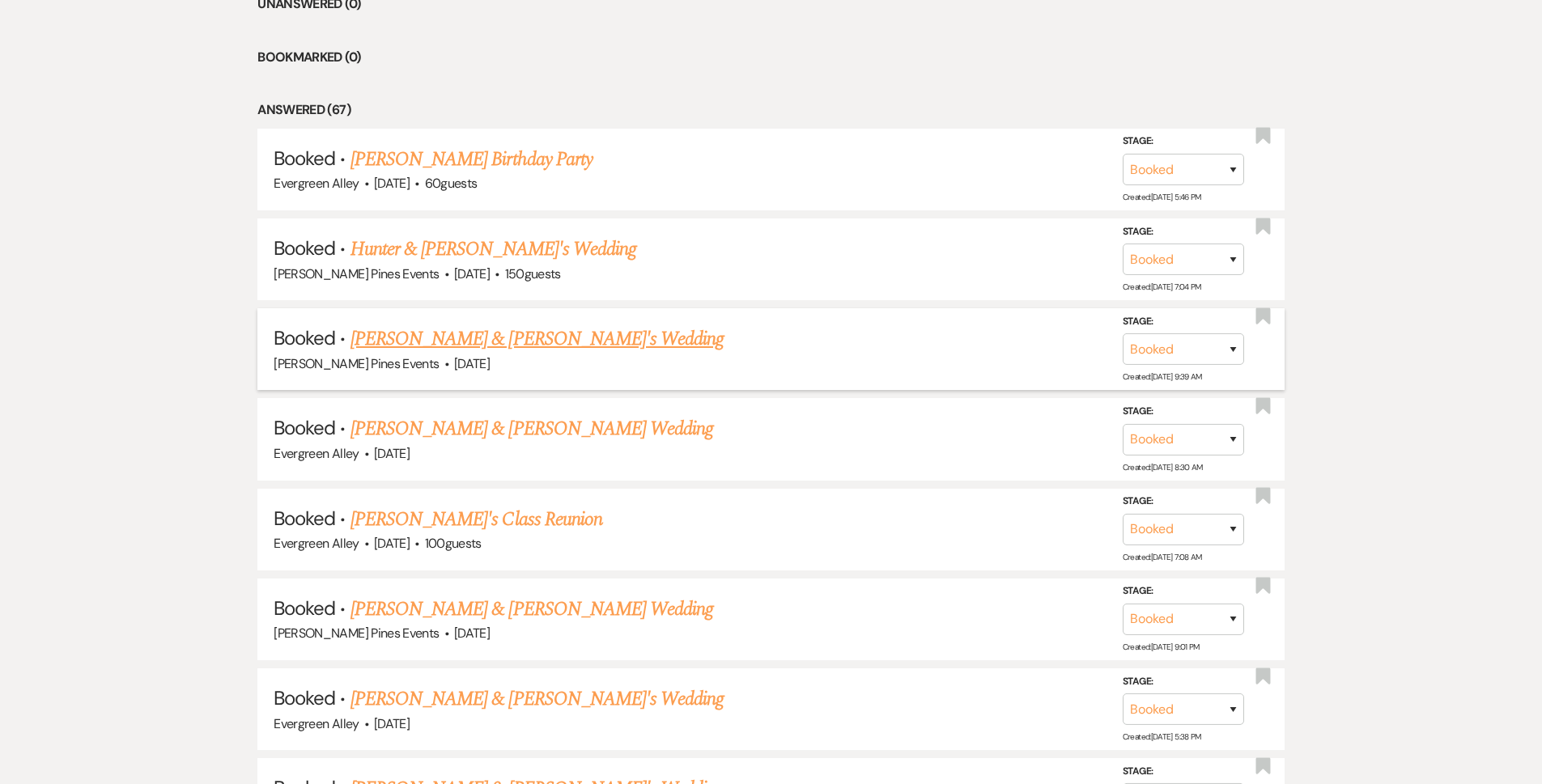
click at [469, 326] on link "[PERSON_NAME] & [PERSON_NAME]'s Wedding" at bounding box center [538, 339] width 374 height 29
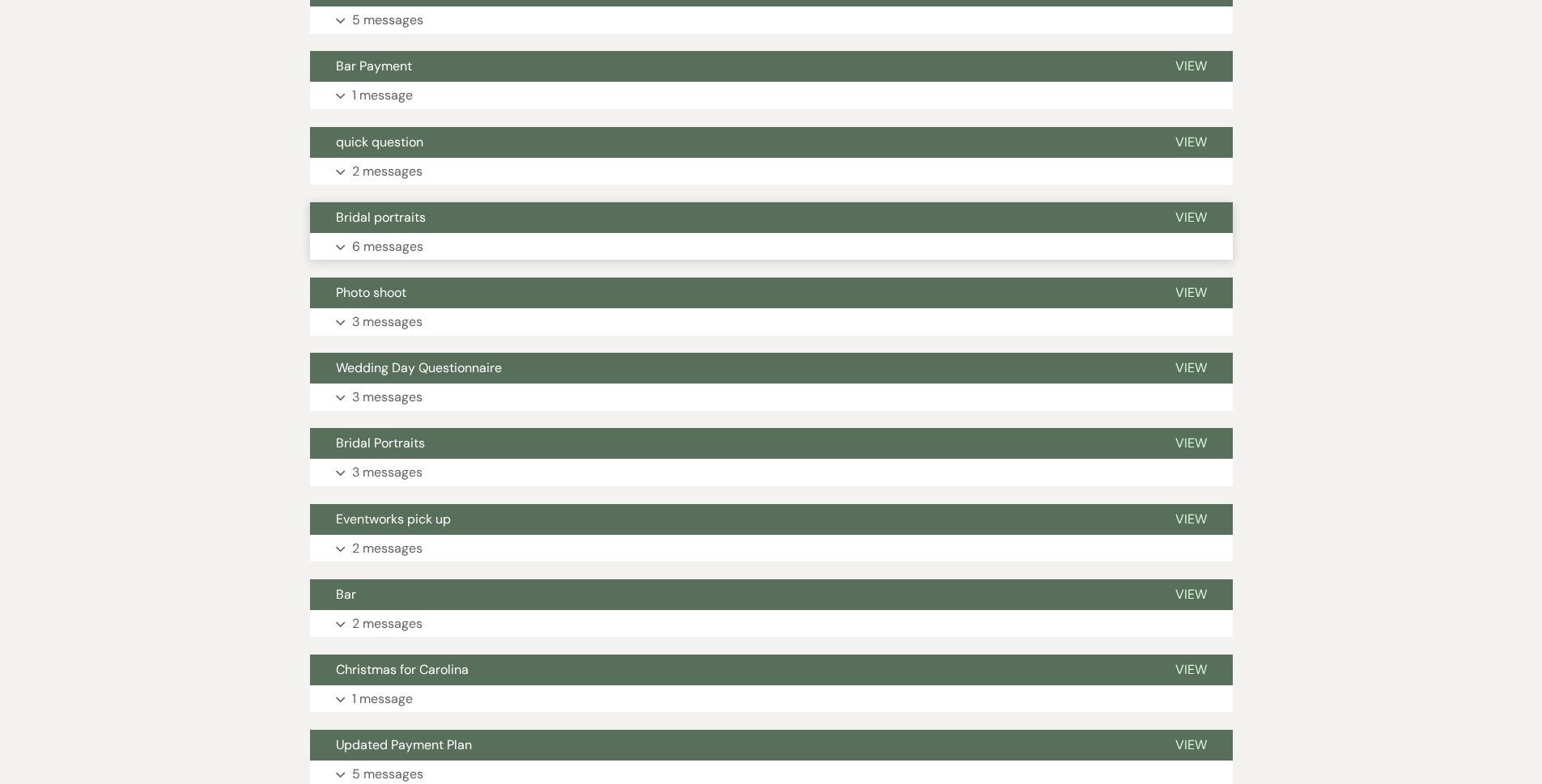
scroll to position [81, 0]
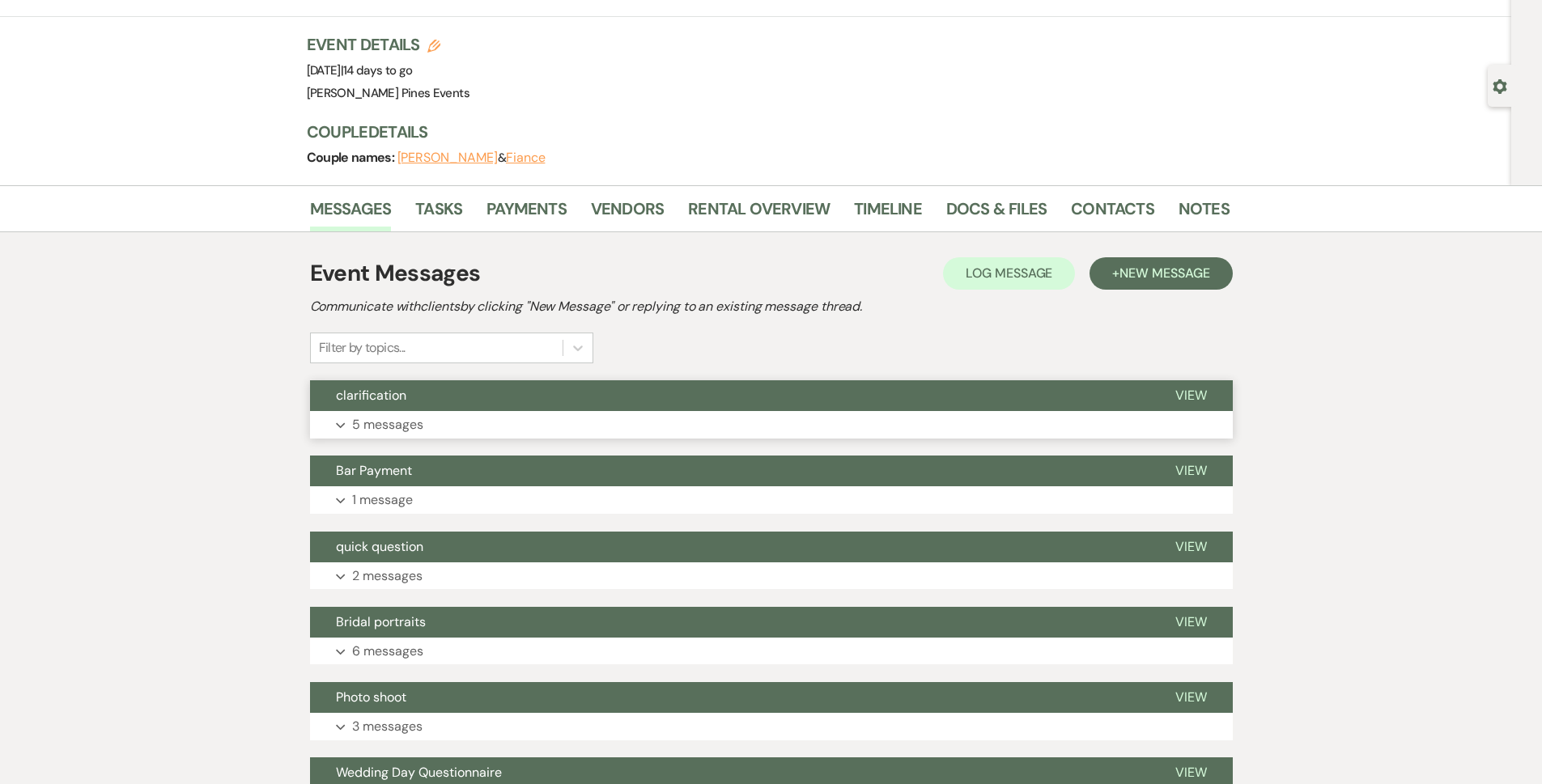
click at [415, 439] on div "Event Messages Log Log Message + New Message Communicate with clients by clicki…" at bounding box center [771, 800] width 923 height 1103
click at [403, 478] on span "Bar Payment" at bounding box center [374, 471] width 76 height 17
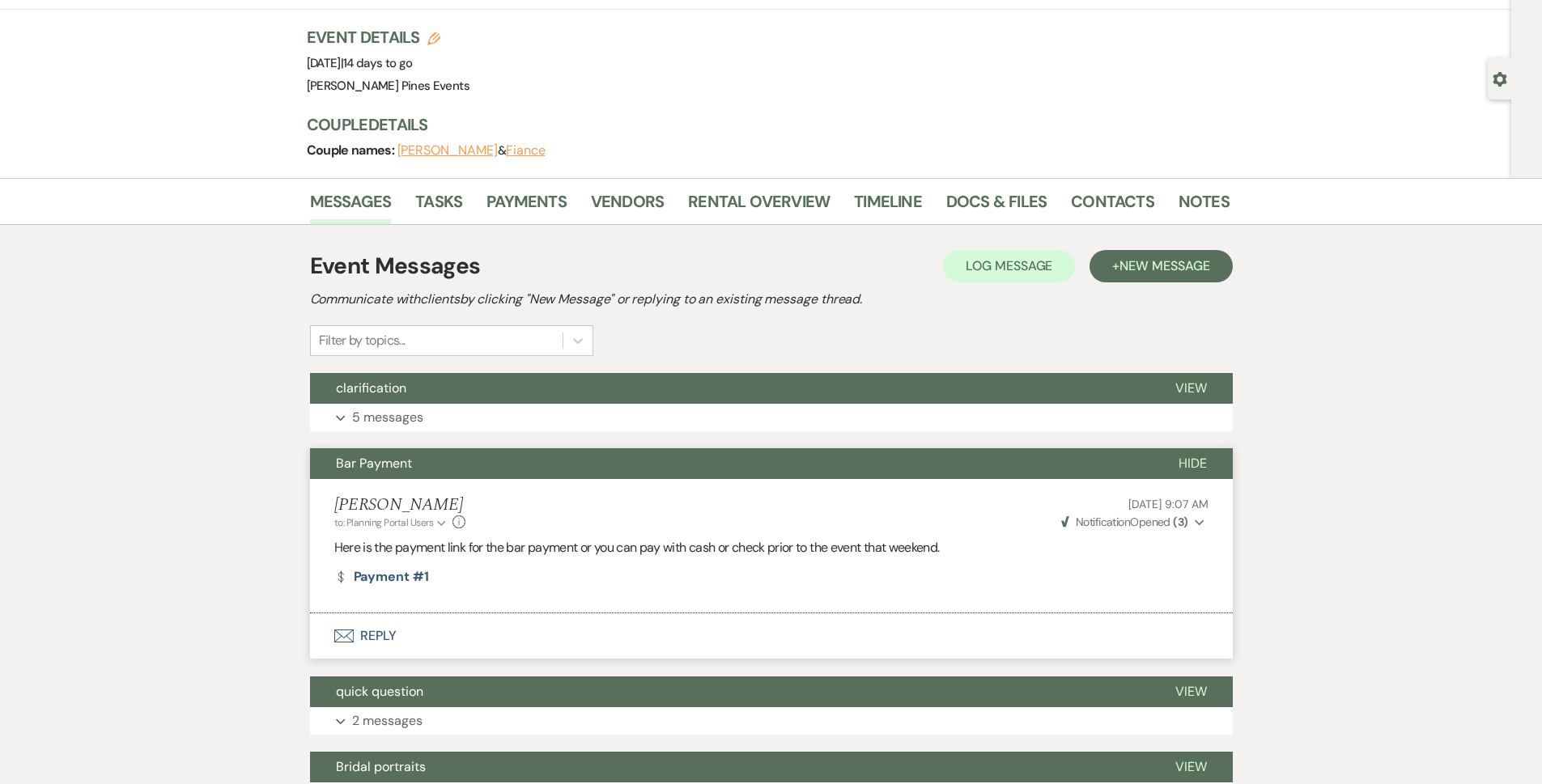
scroll to position [0, 0]
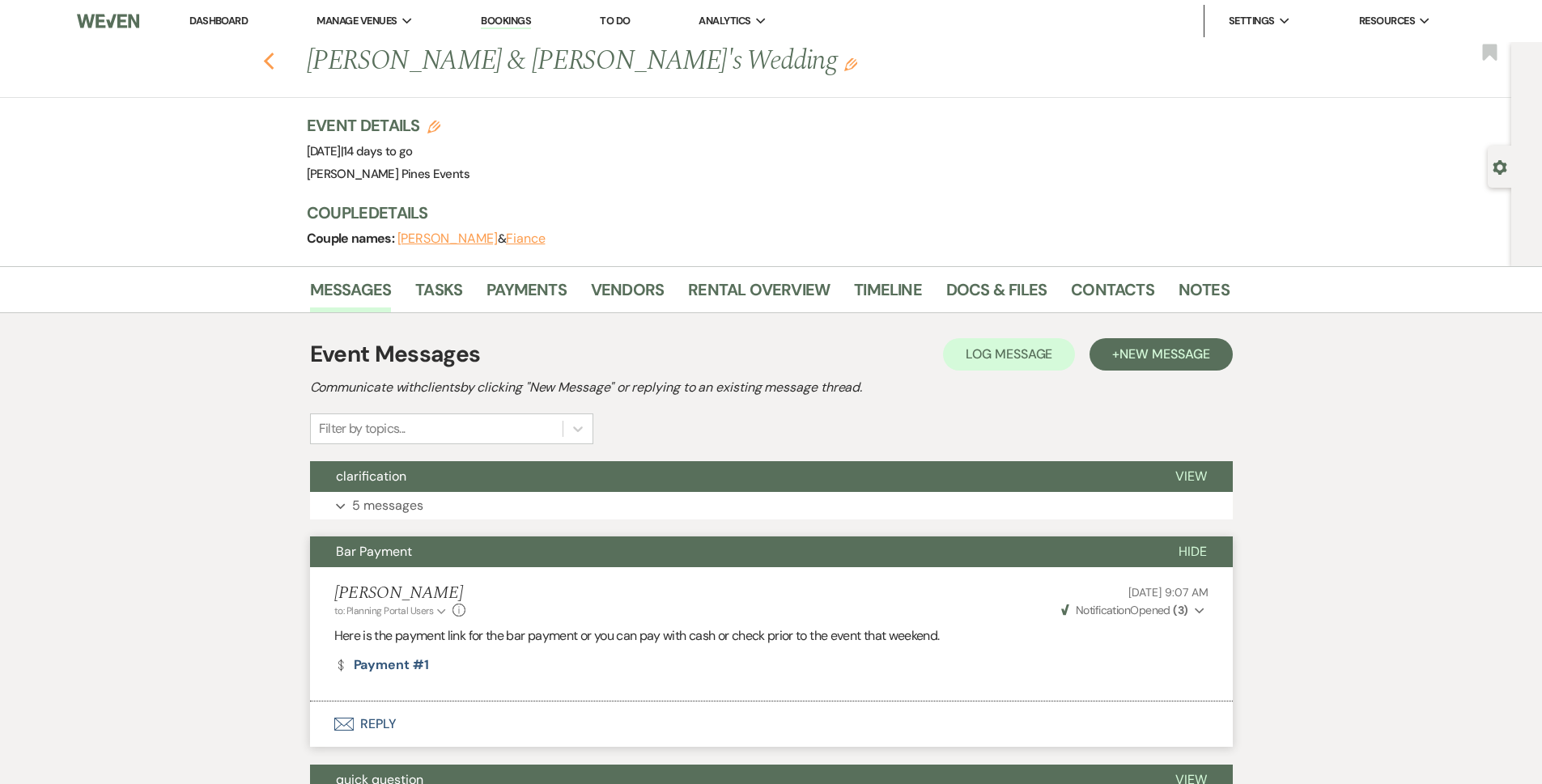
click at [274, 66] on use "button" at bounding box center [268, 62] width 11 height 18
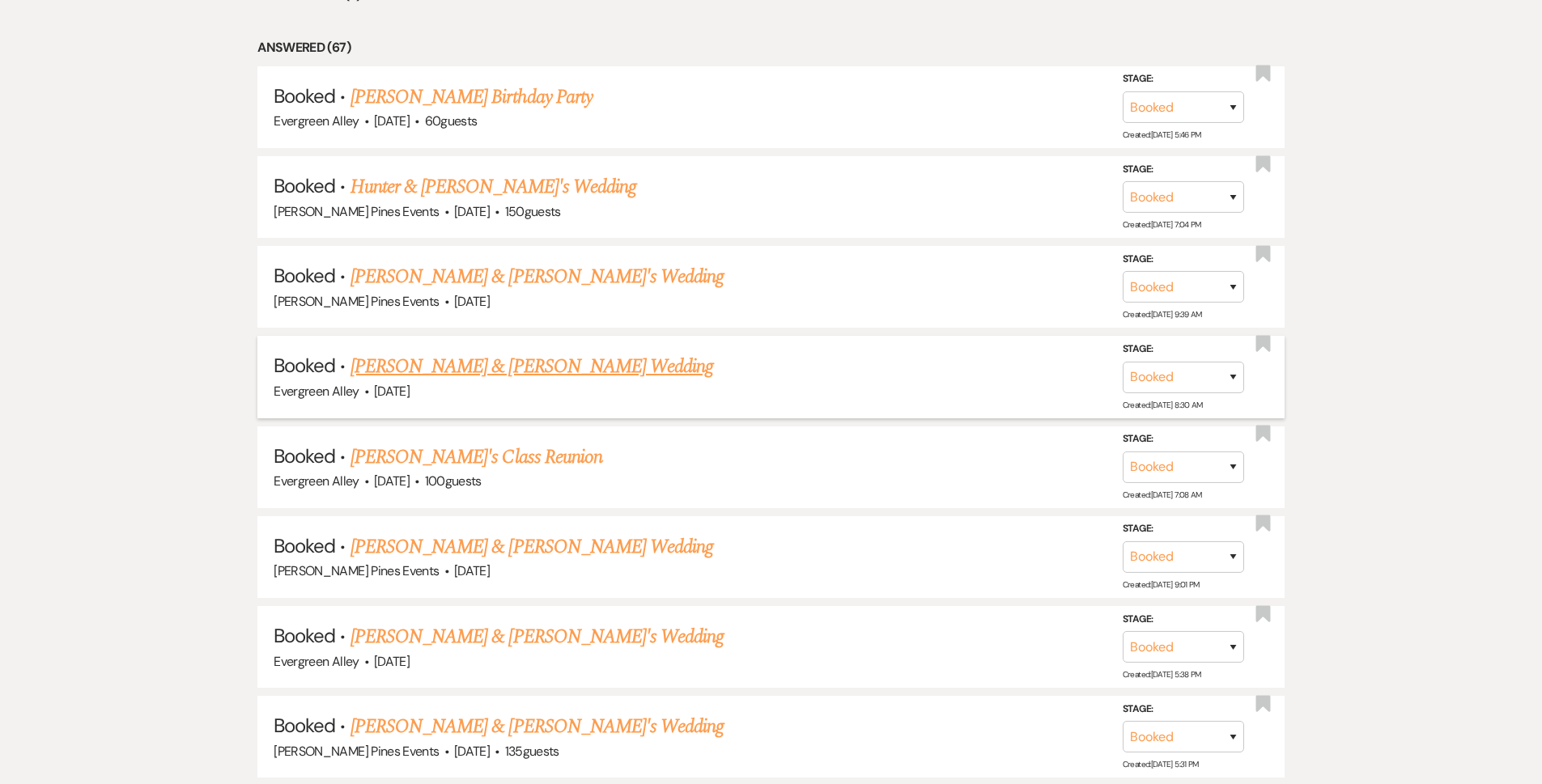
scroll to position [971, 0]
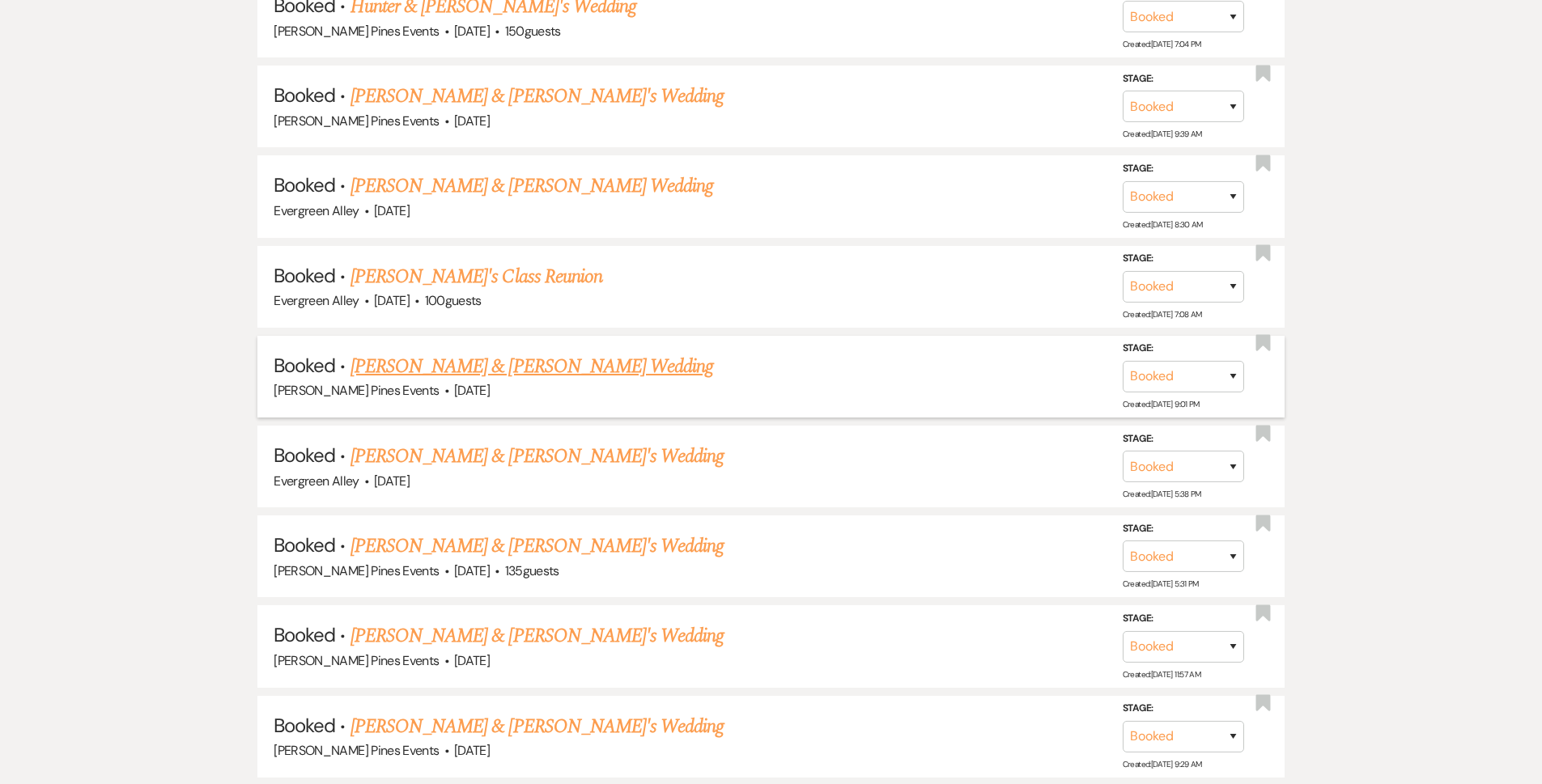
click at [499, 366] on link "Kaleigh Lowry & Haylee Byrd's Wedding" at bounding box center [532, 366] width 363 height 29
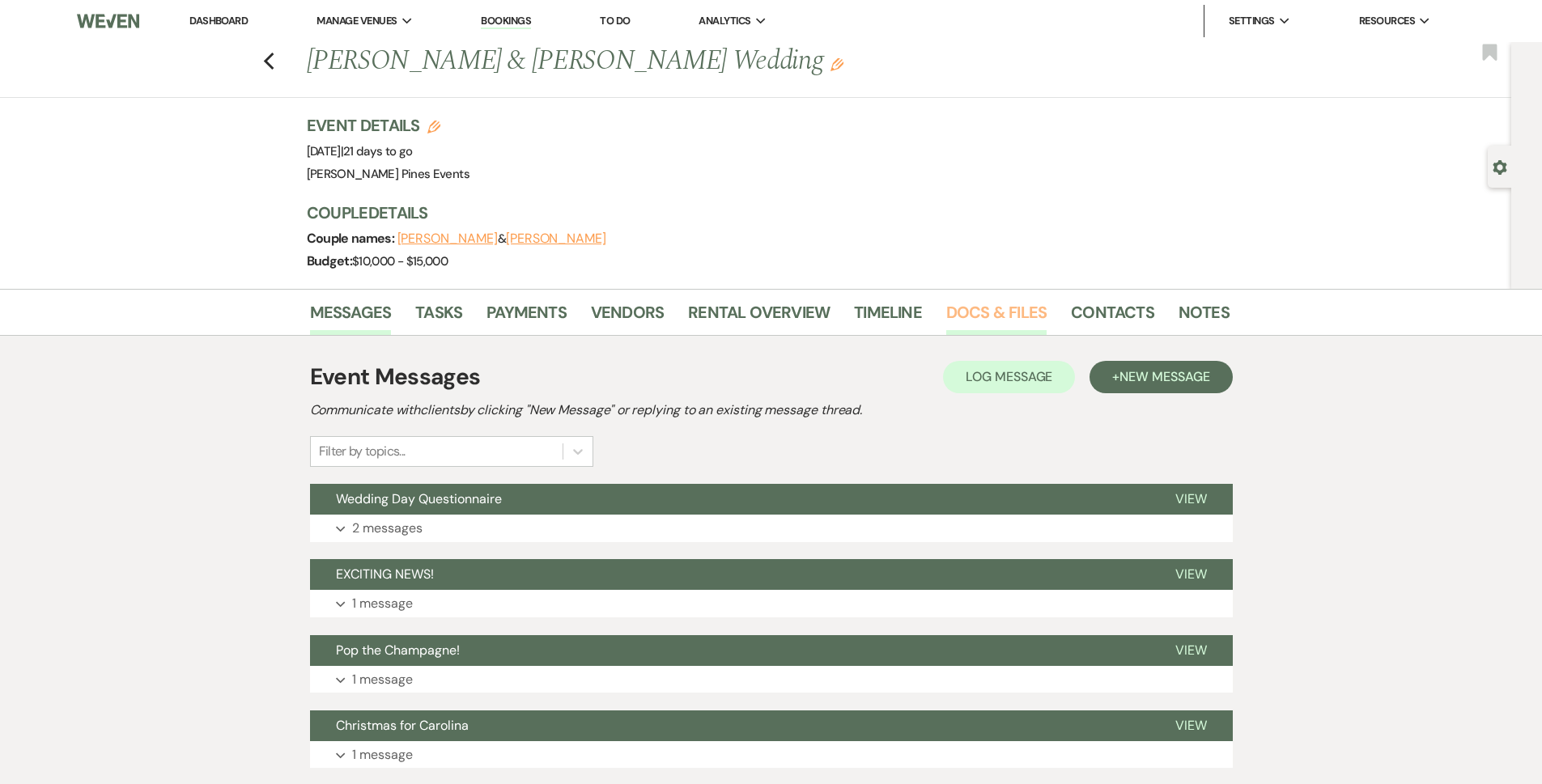
click at [962, 314] on link "Docs & Files" at bounding box center [997, 317] width 101 height 35
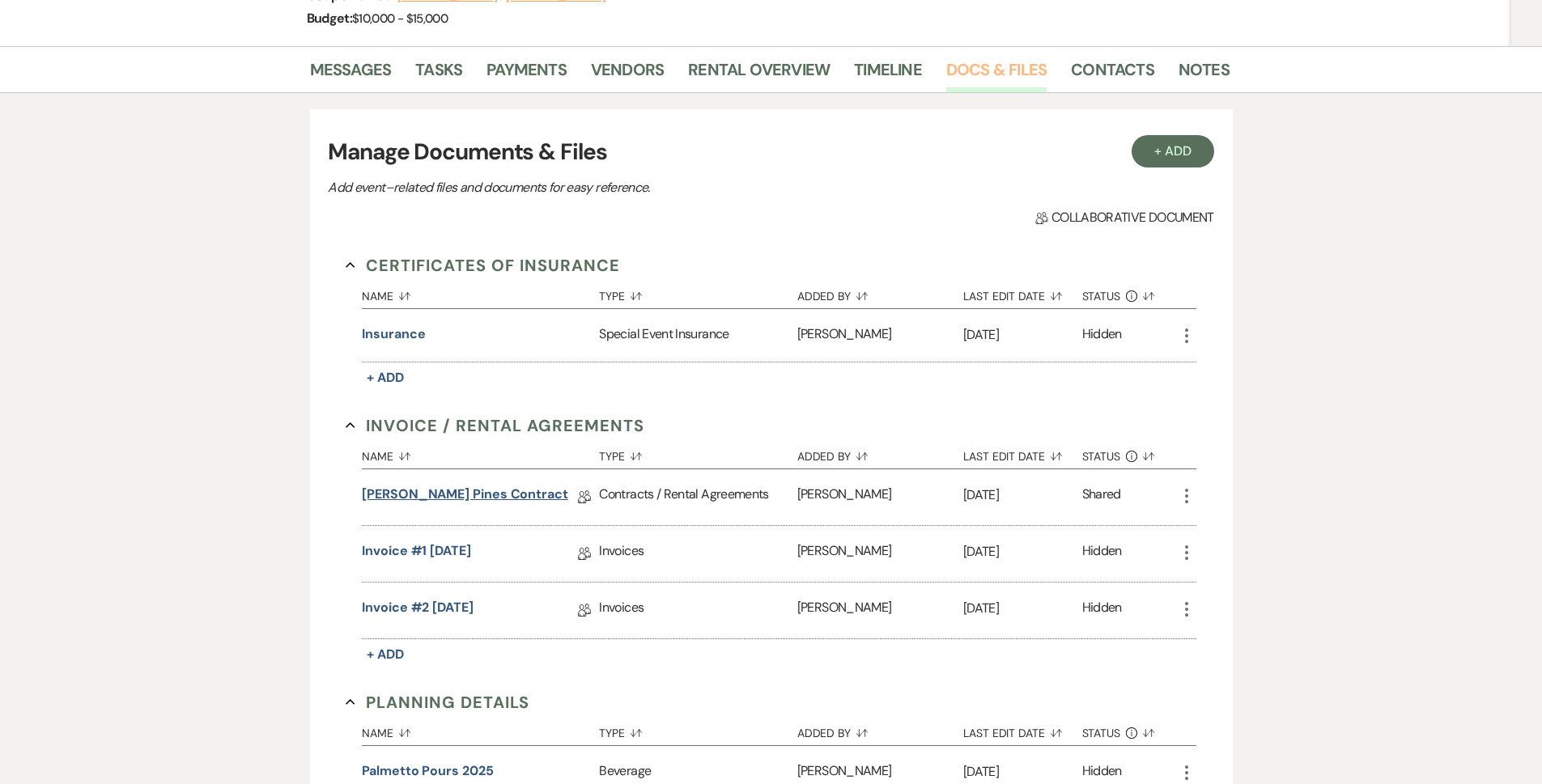
scroll to position [324, 0]
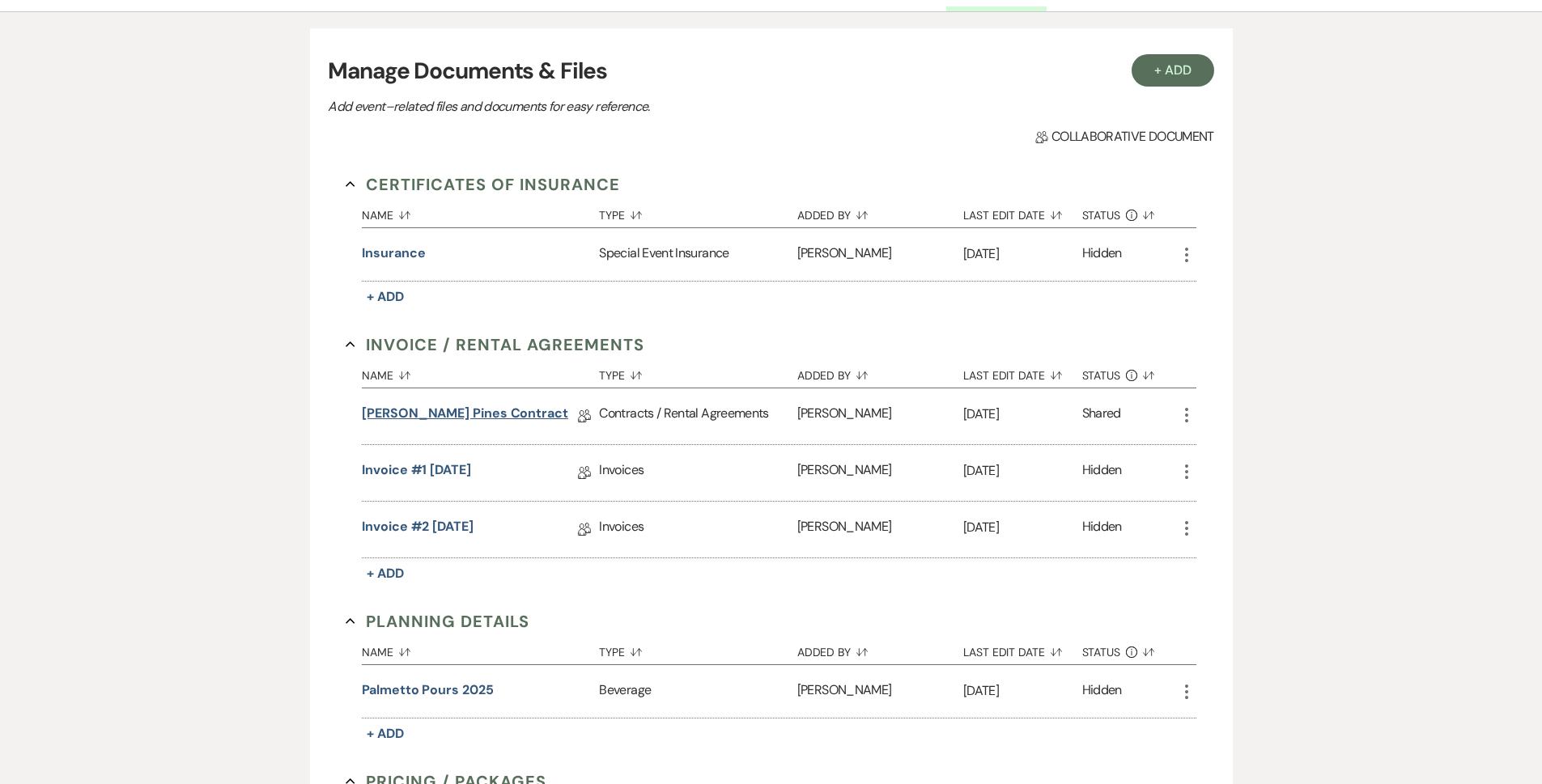
click at [446, 414] on link "Parker Pines Contract" at bounding box center [465, 416] width 206 height 25
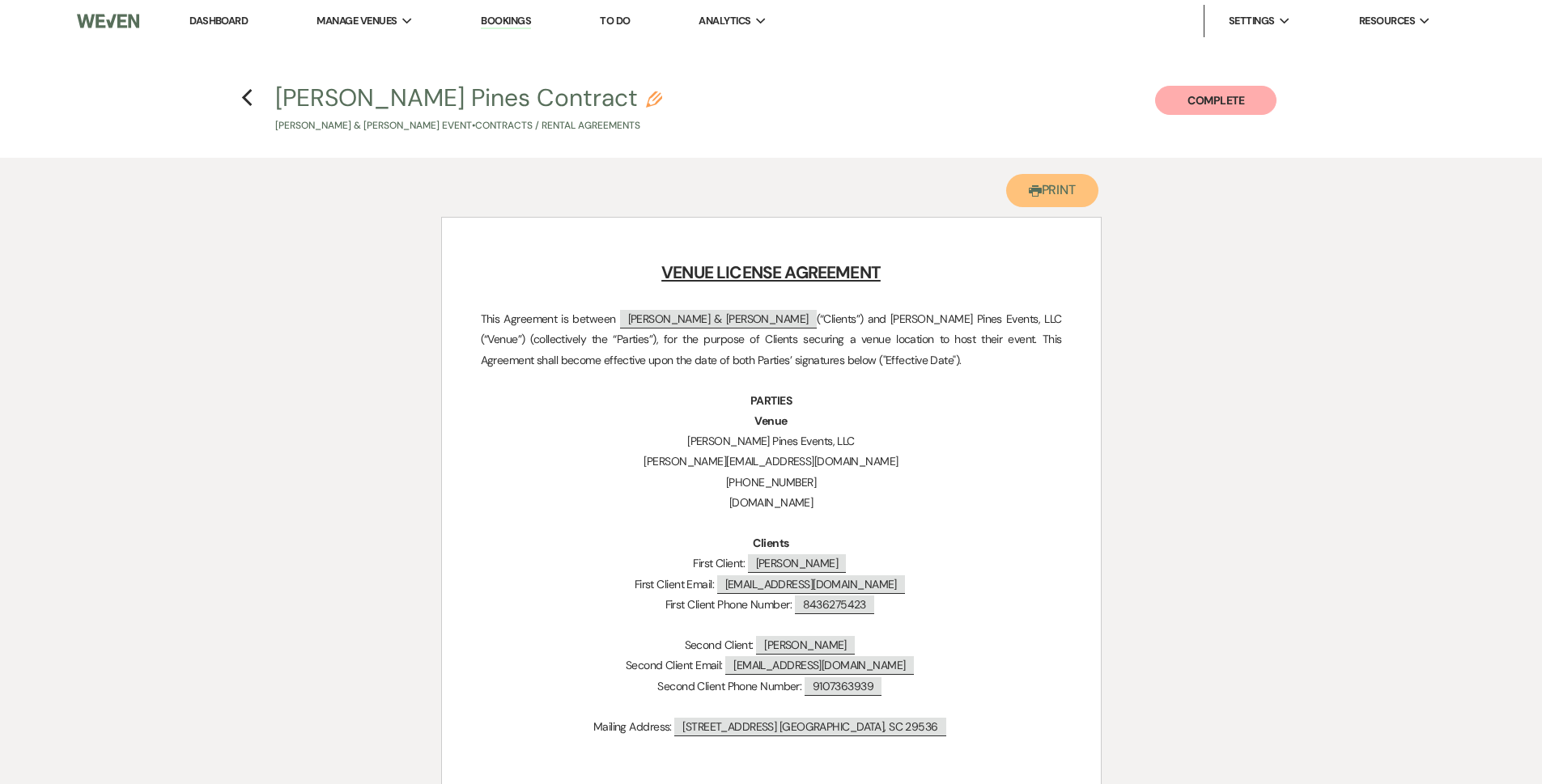
drag, startPoint x: 1082, startPoint y: 196, endPoint x: 1079, endPoint y: 580, distance: 384.0
click at [1082, 197] on button "Printer Print" at bounding box center [1052, 190] width 93 height 33
click at [249, 97] on icon "Previous" at bounding box center [247, 98] width 12 height 20
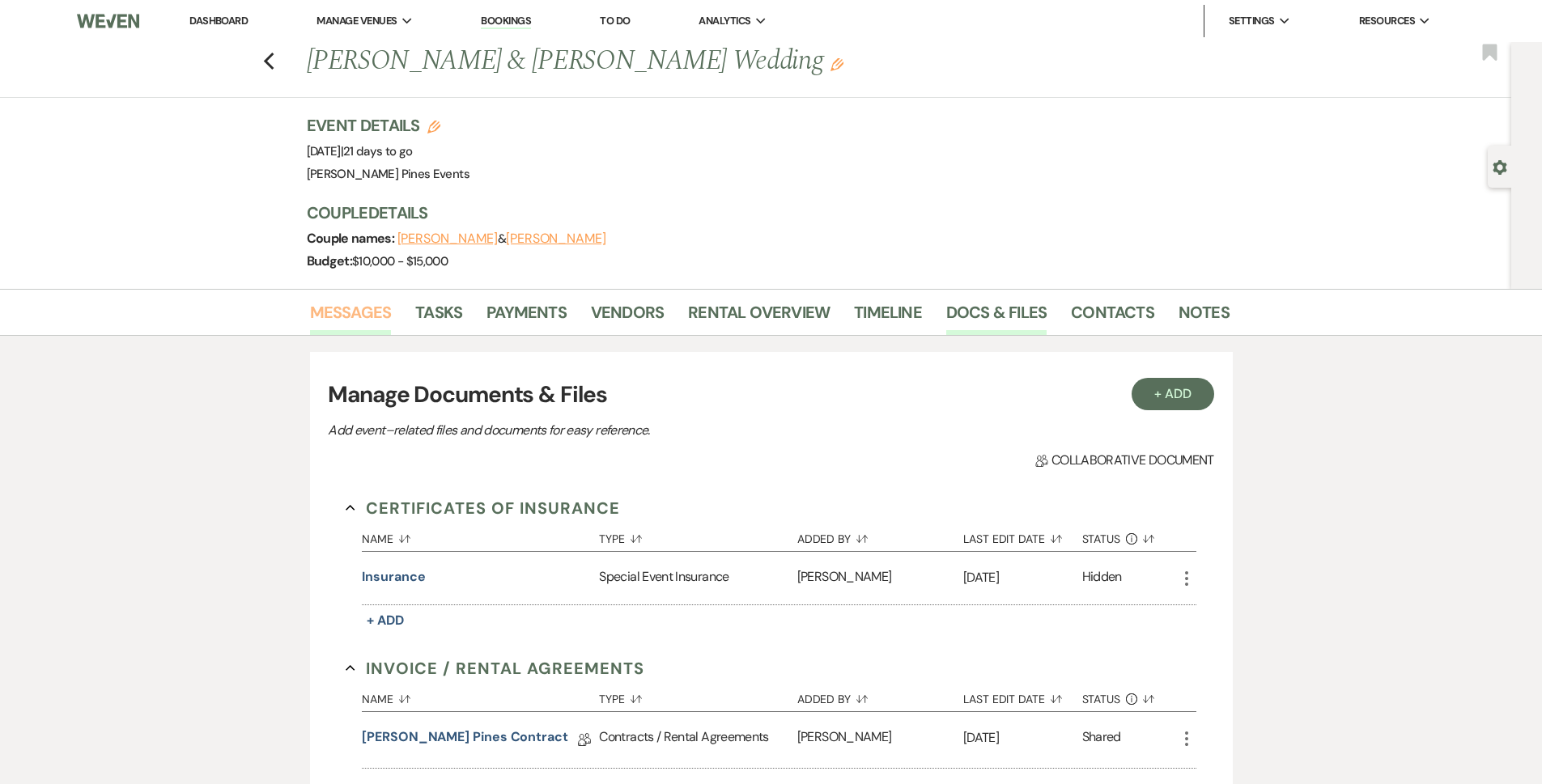
click at [353, 305] on link "Messages" at bounding box center [350, 317] width 82 height 35
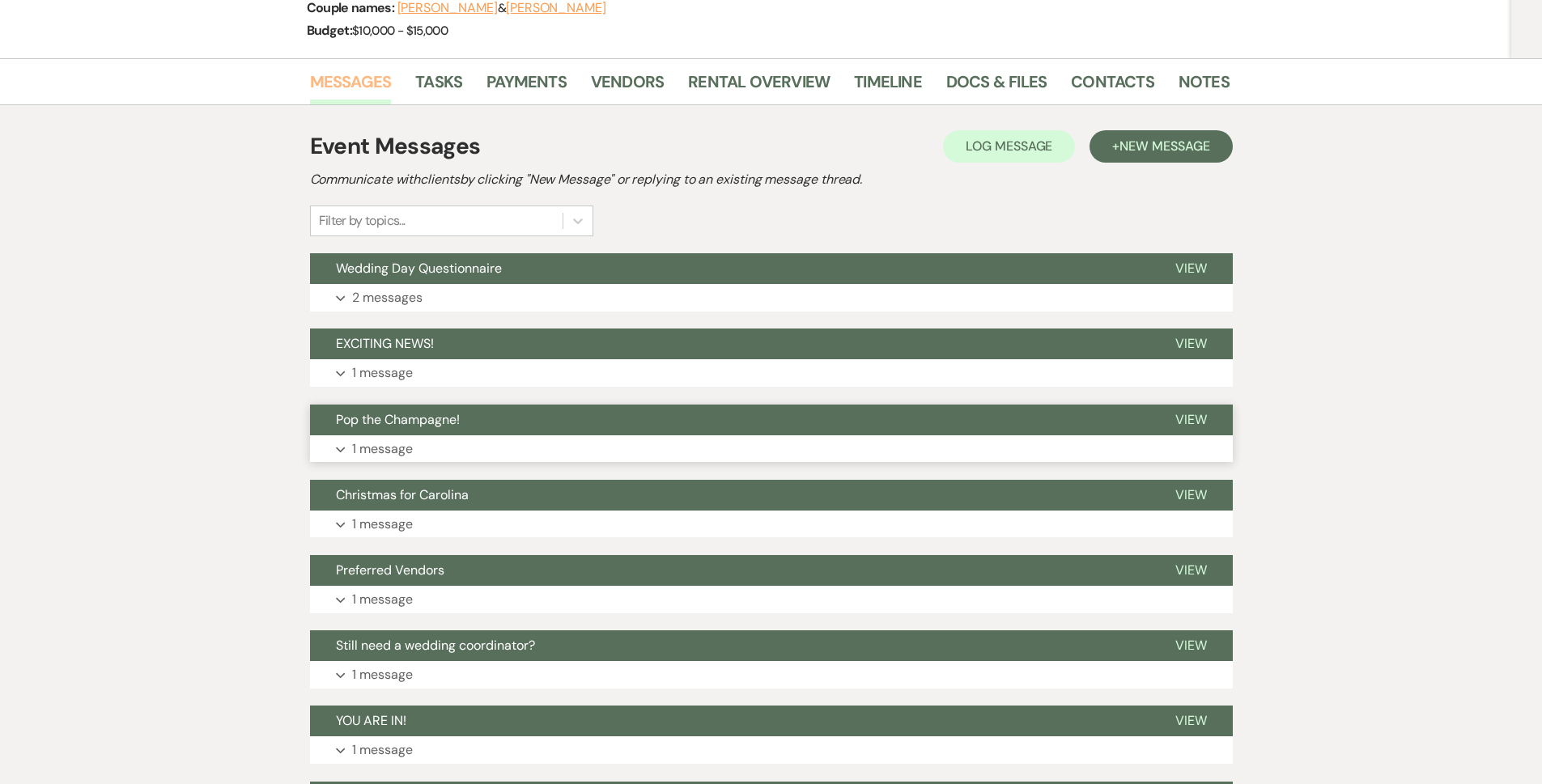
scroll to position [243, 0]
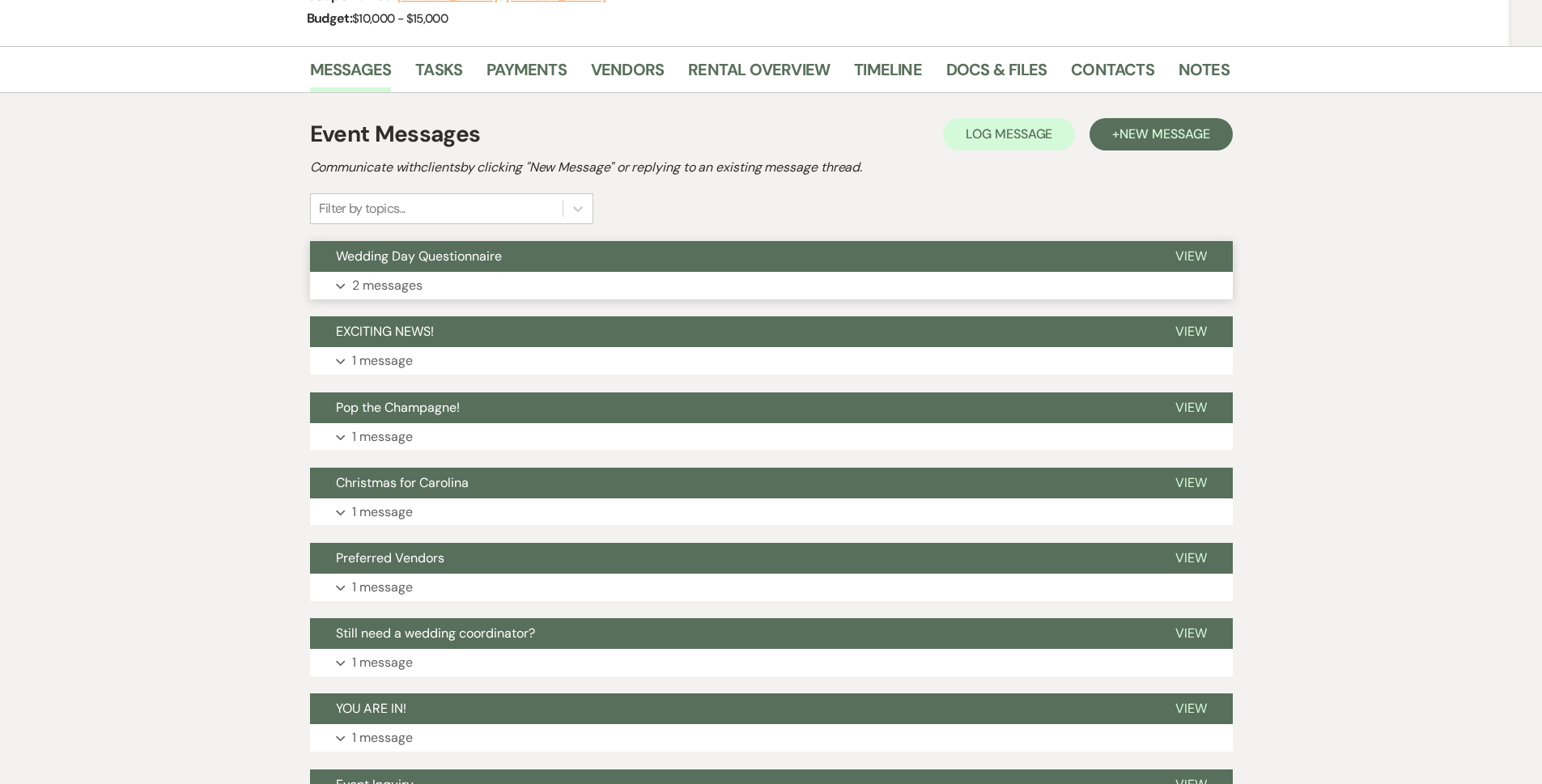
click at [444, 264] on span "Wedding Day Questionnaire" at bounding box center [418, 256] width 166 height 17
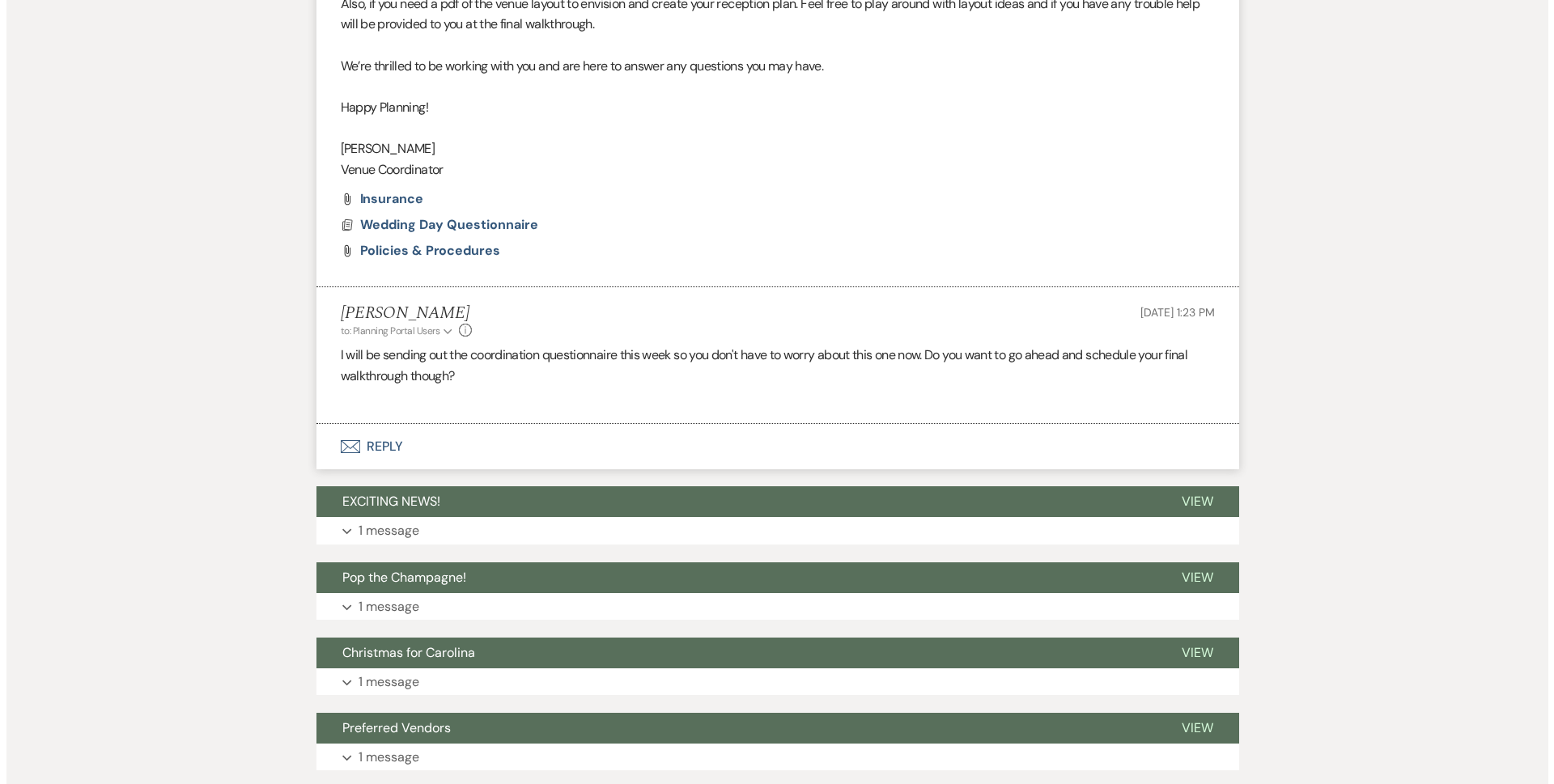
scroll to position [890, 0]
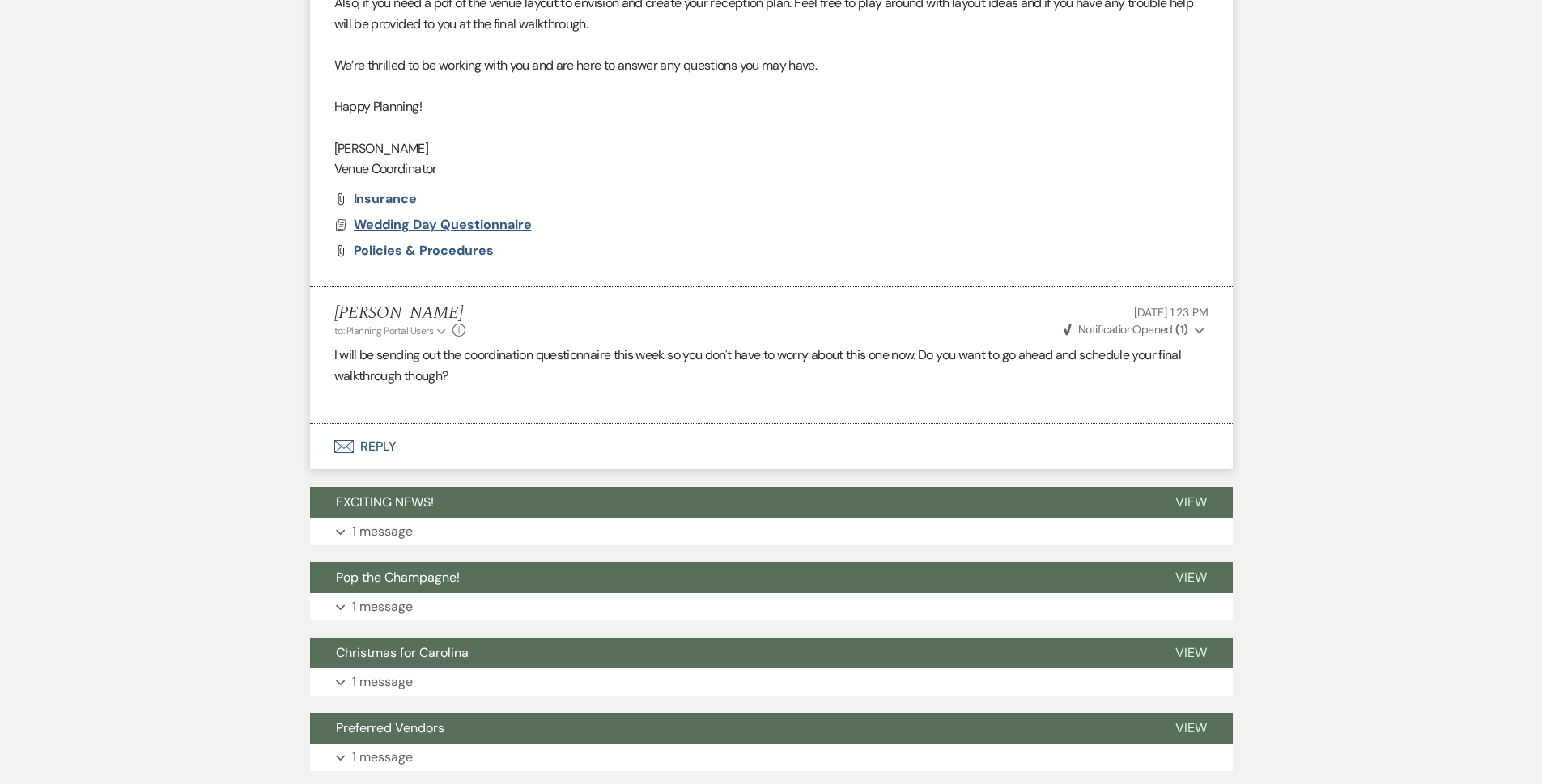
click at [418, 230] on span "Wedding Day Questionnaire" at bounding box center [443, 224] width 178 height 17
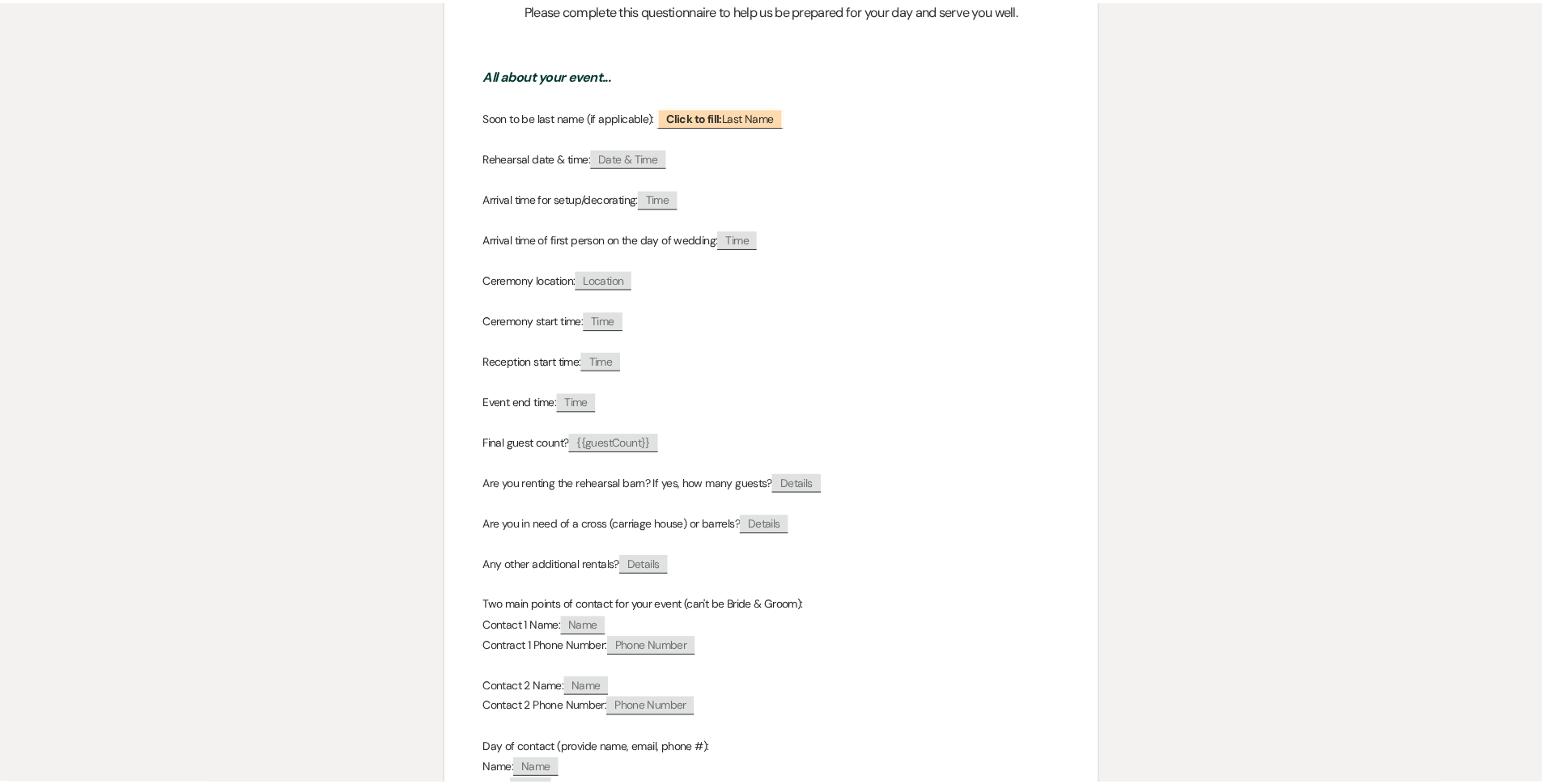
scroll to position [0, 0]
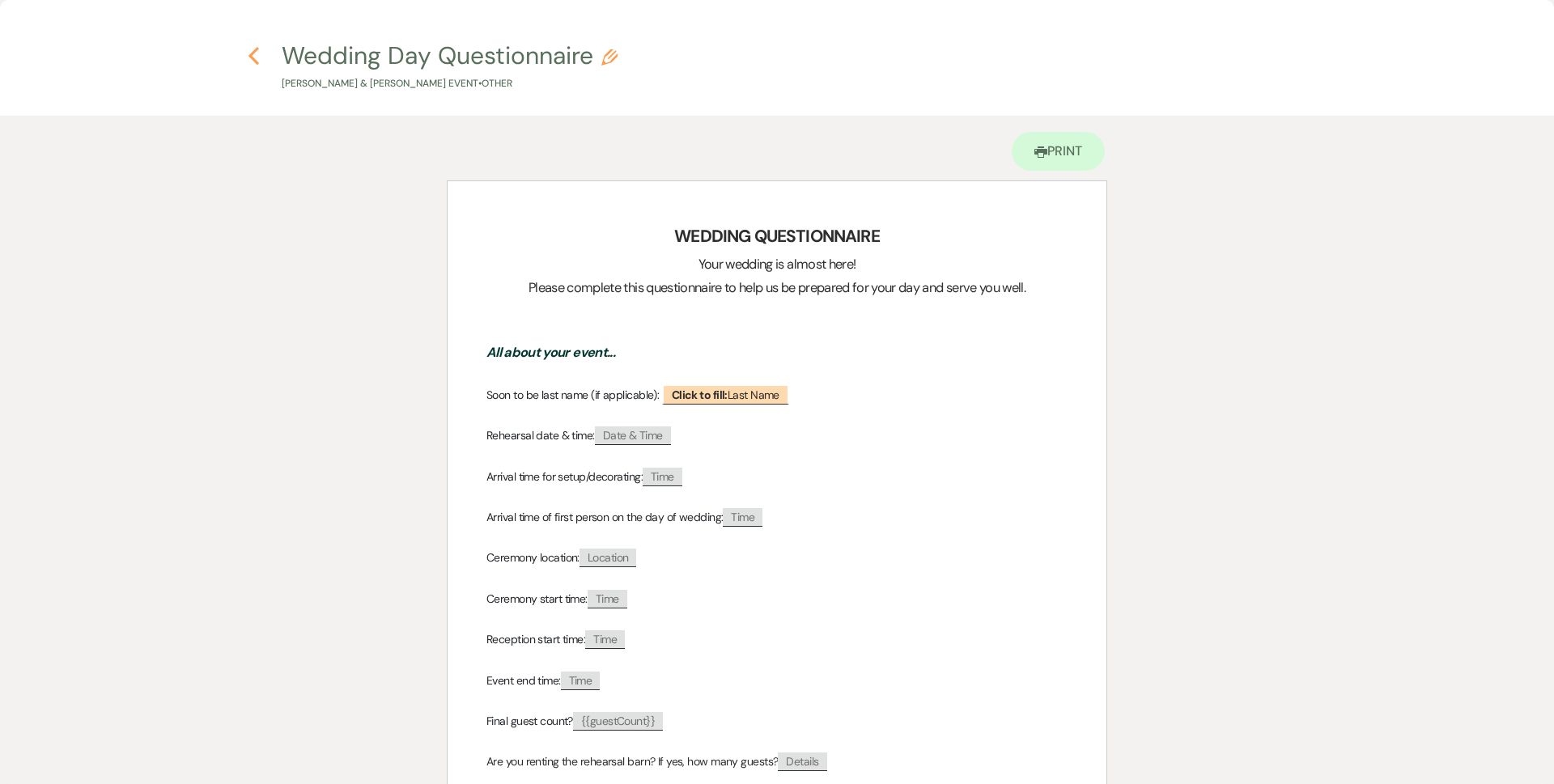
click at [255, 58] on icon "Previous" at bounding box center [253, 56] width 12 height 20
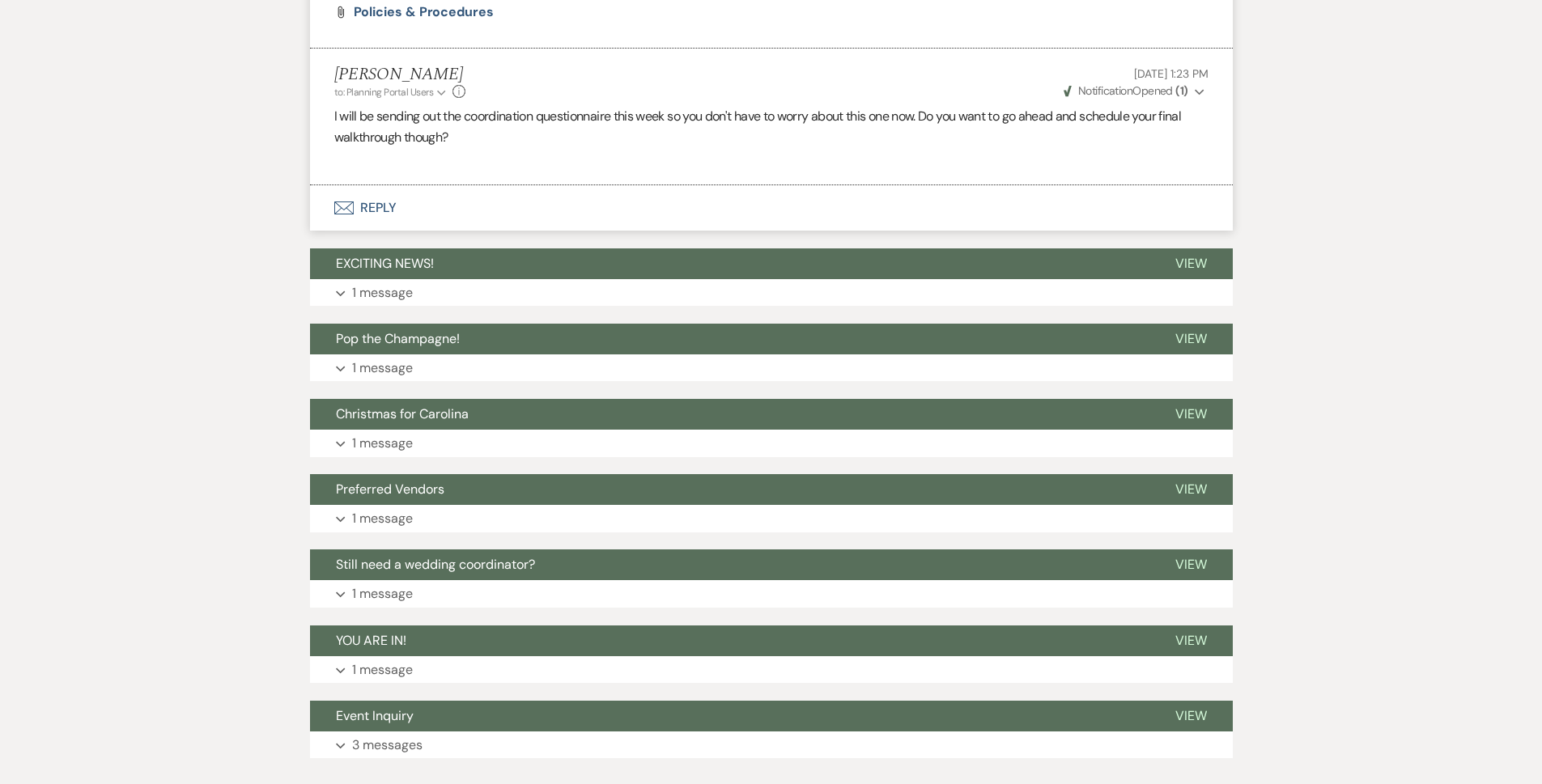
scroll to position [1133, 0]
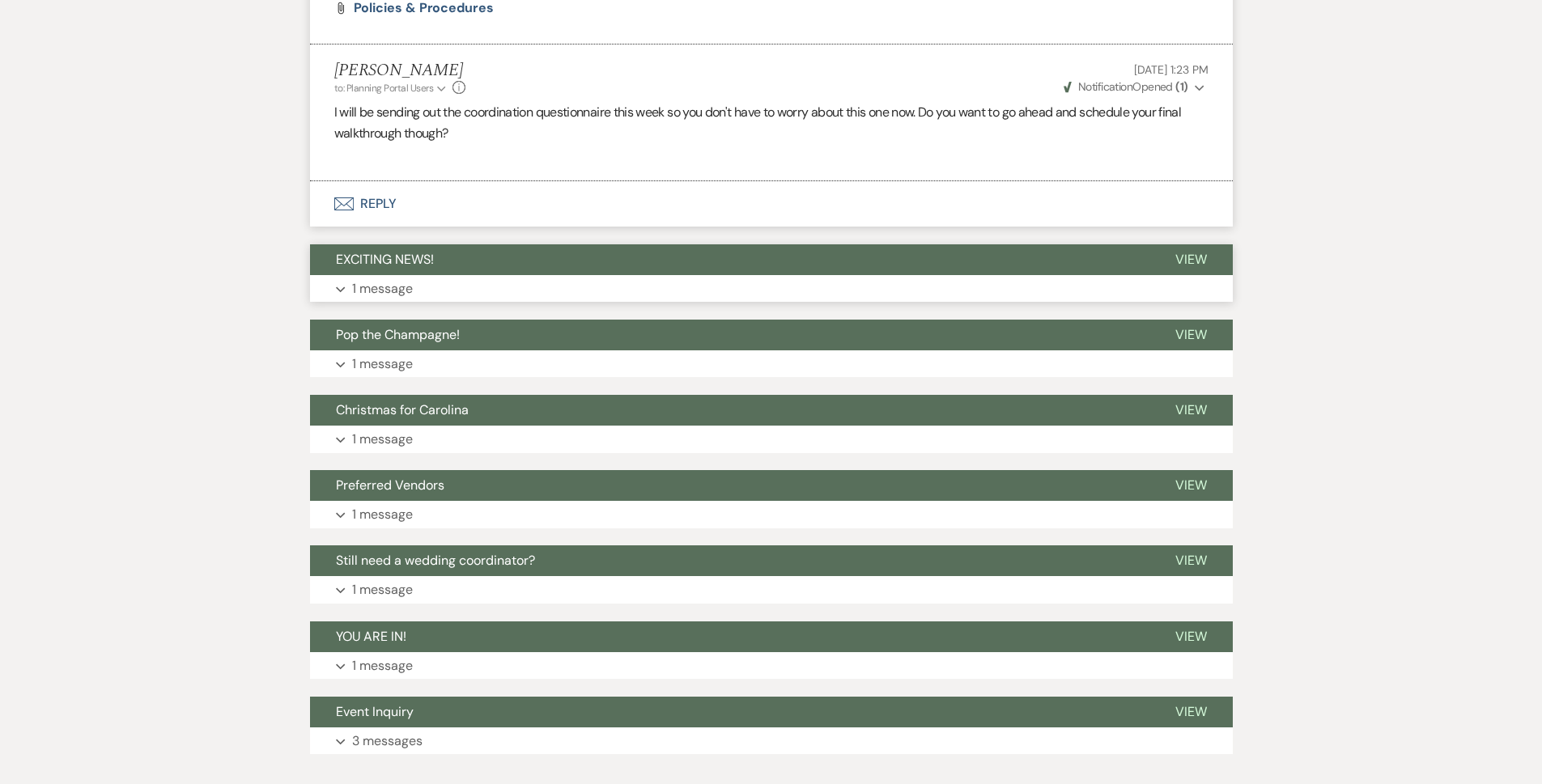
click at [414, 257] on span "EXCITING NEWS!" at bounding box center [384, 259] width 98 height 17
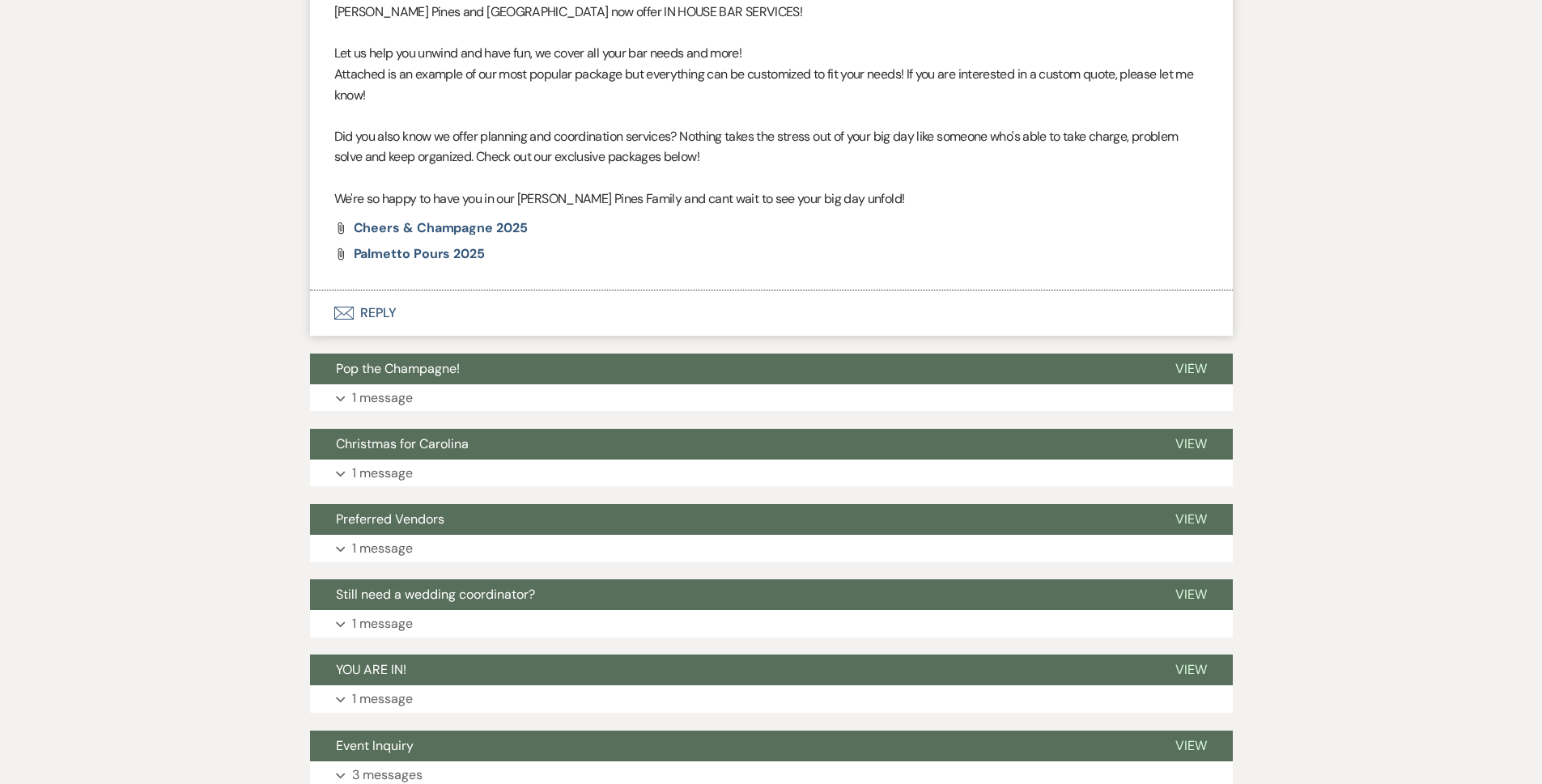
scroll to position [1618, 0]
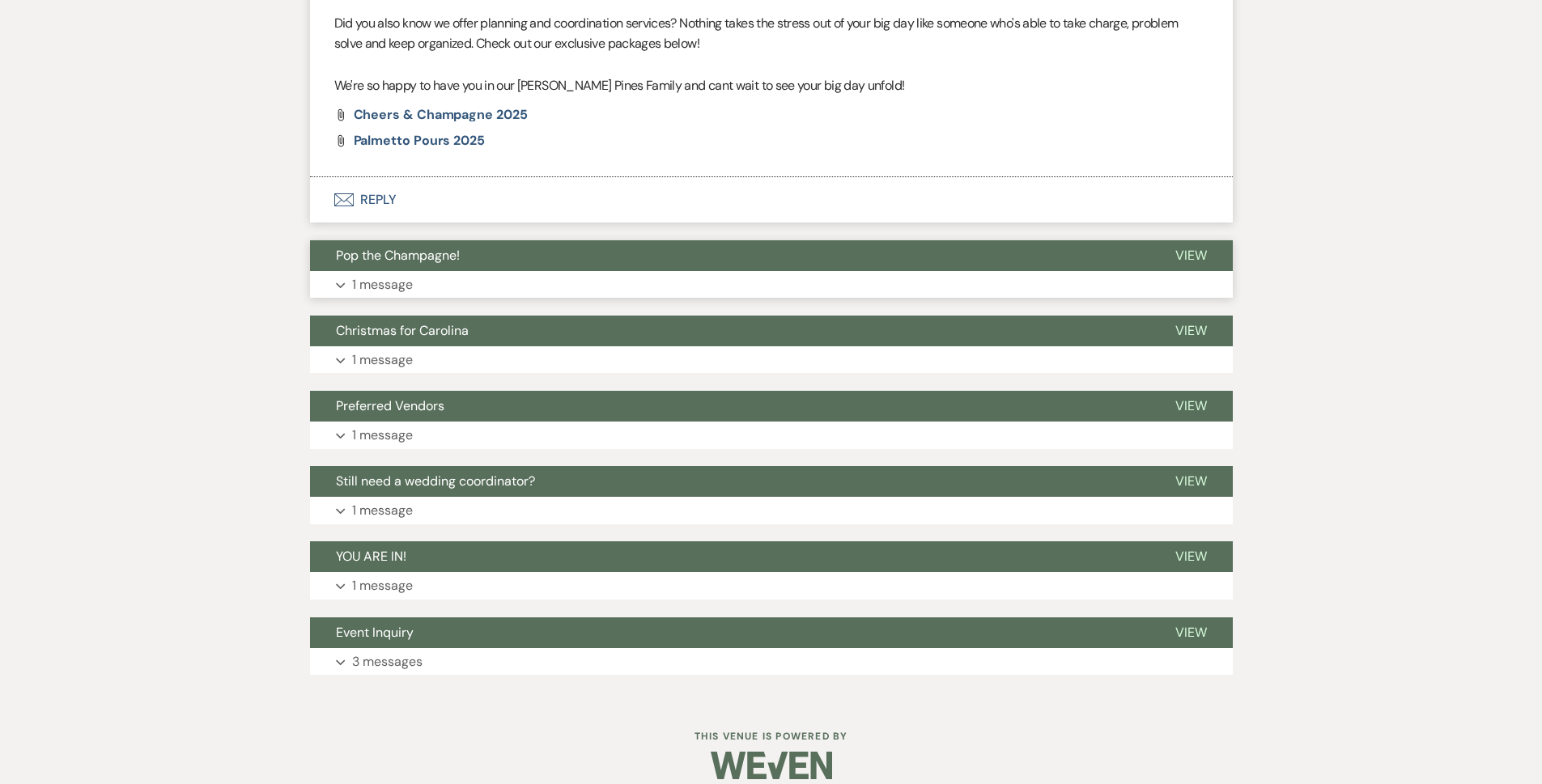
click at [458, 269] on button "Pop the Champagne!" at bounding box center [730, 256] width 839 height 31
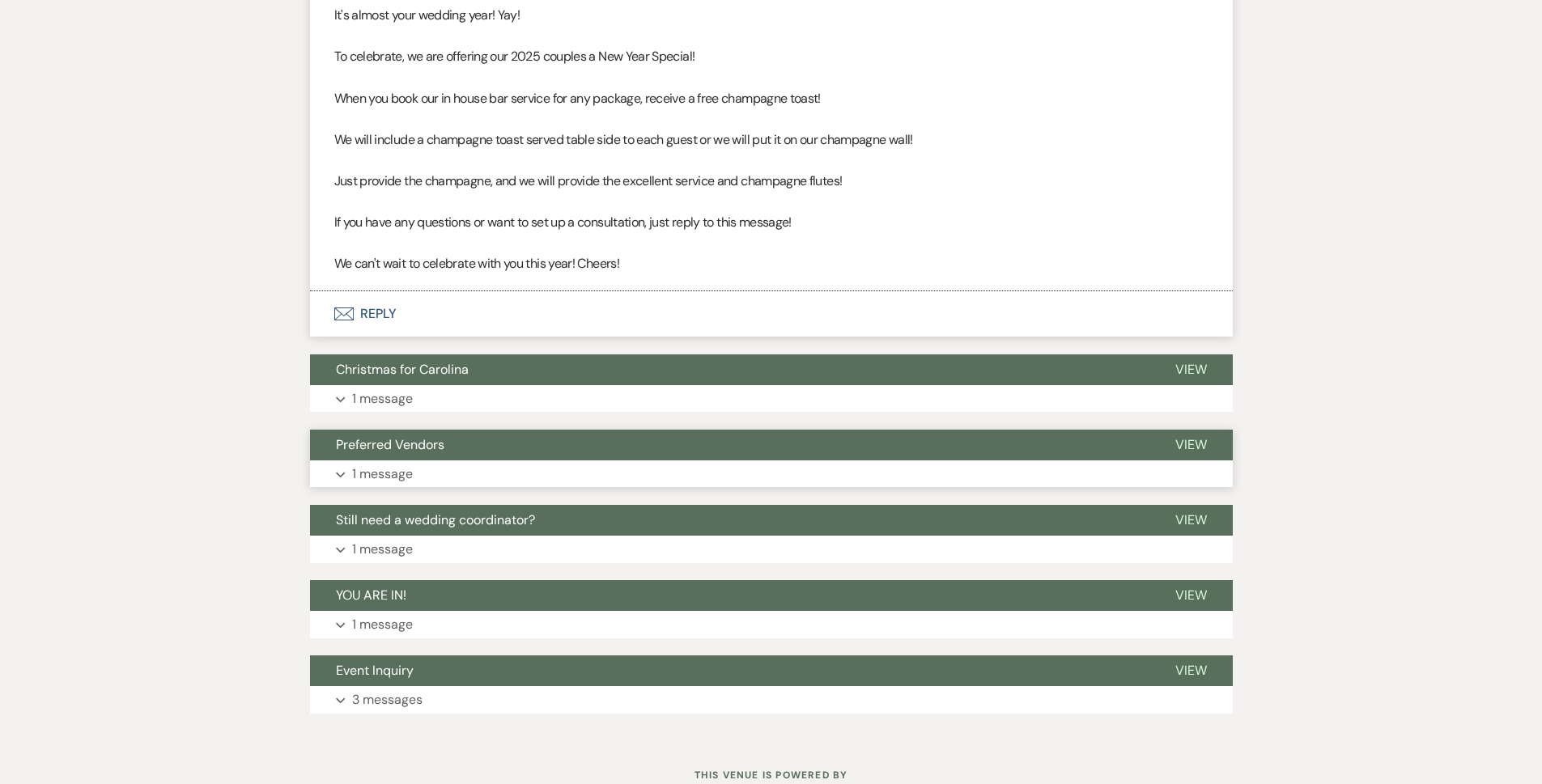
scroll to position [2023, 0]
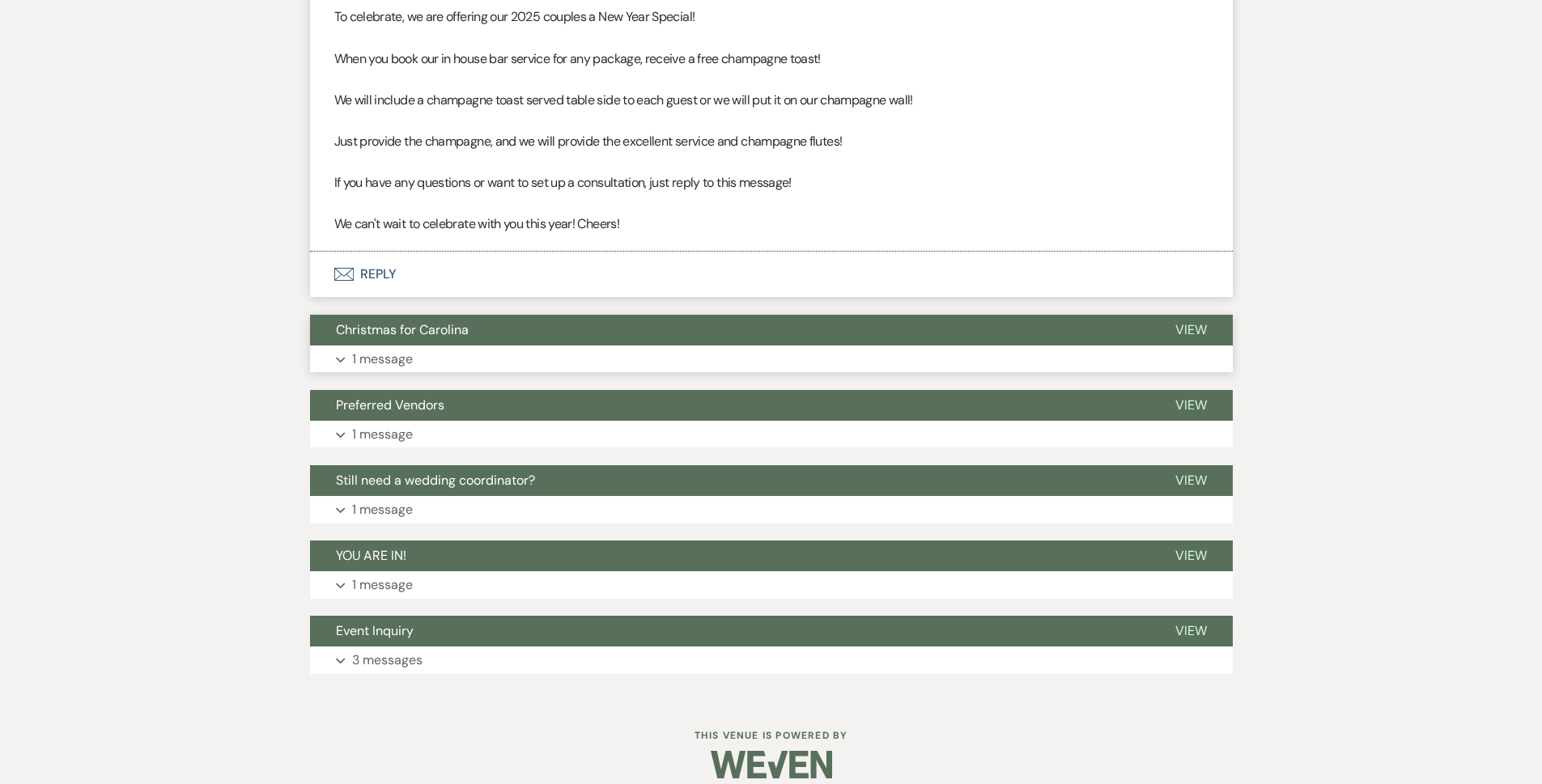
drag, startPoint x: 397, startPoint y: 375, endPoint x: 407, endPoint y: 359, distance: 18.9
click at [407, 355] on p "1 message" at bounding box center [383, 359] width 61 height 21
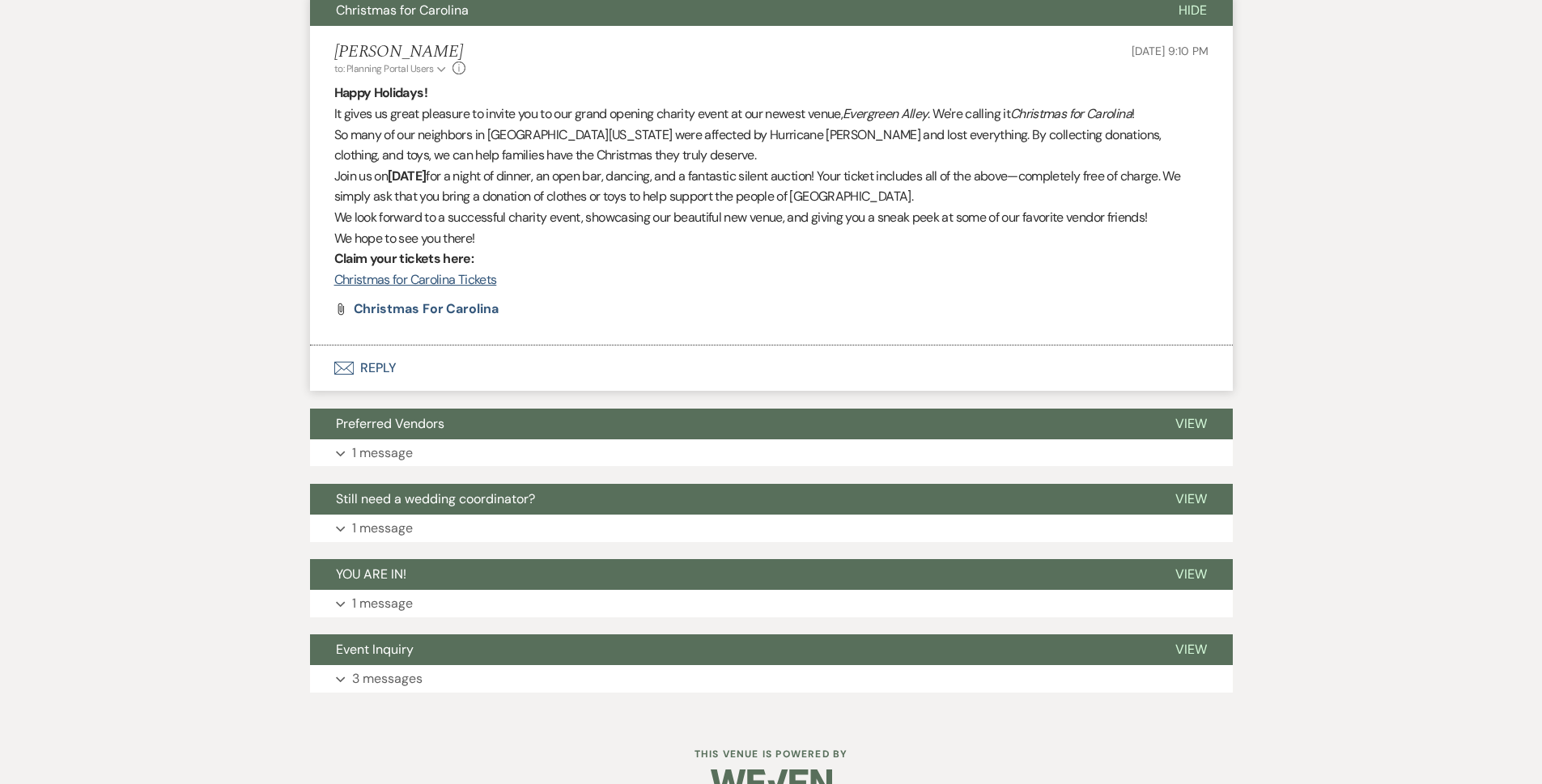
scroll to position [2380, 0]
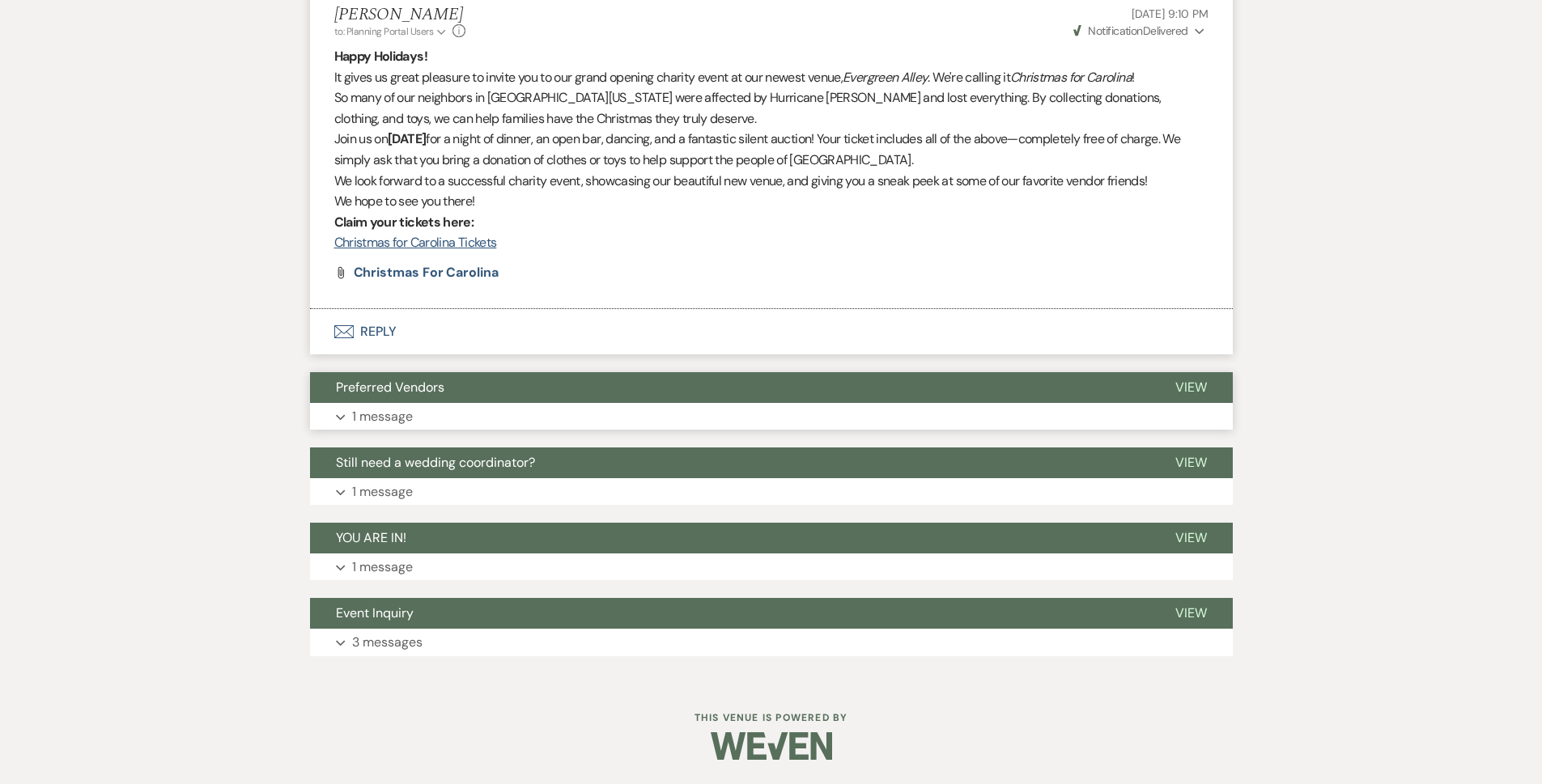
click at [407, 403] on button "Expand 1 message" at bounding box center [771, 416] width 923 height 27
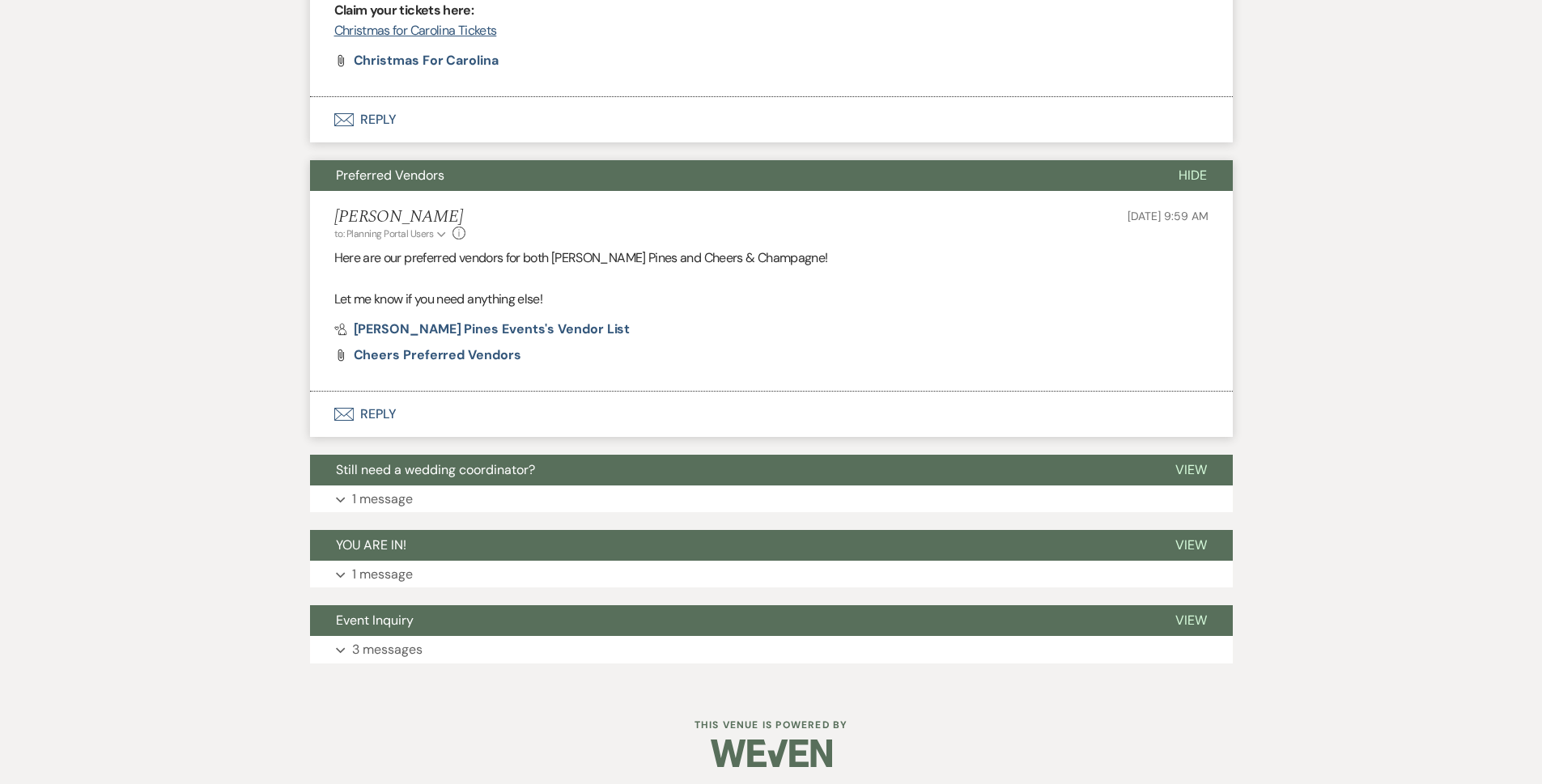
scroll to position [2599, 0]
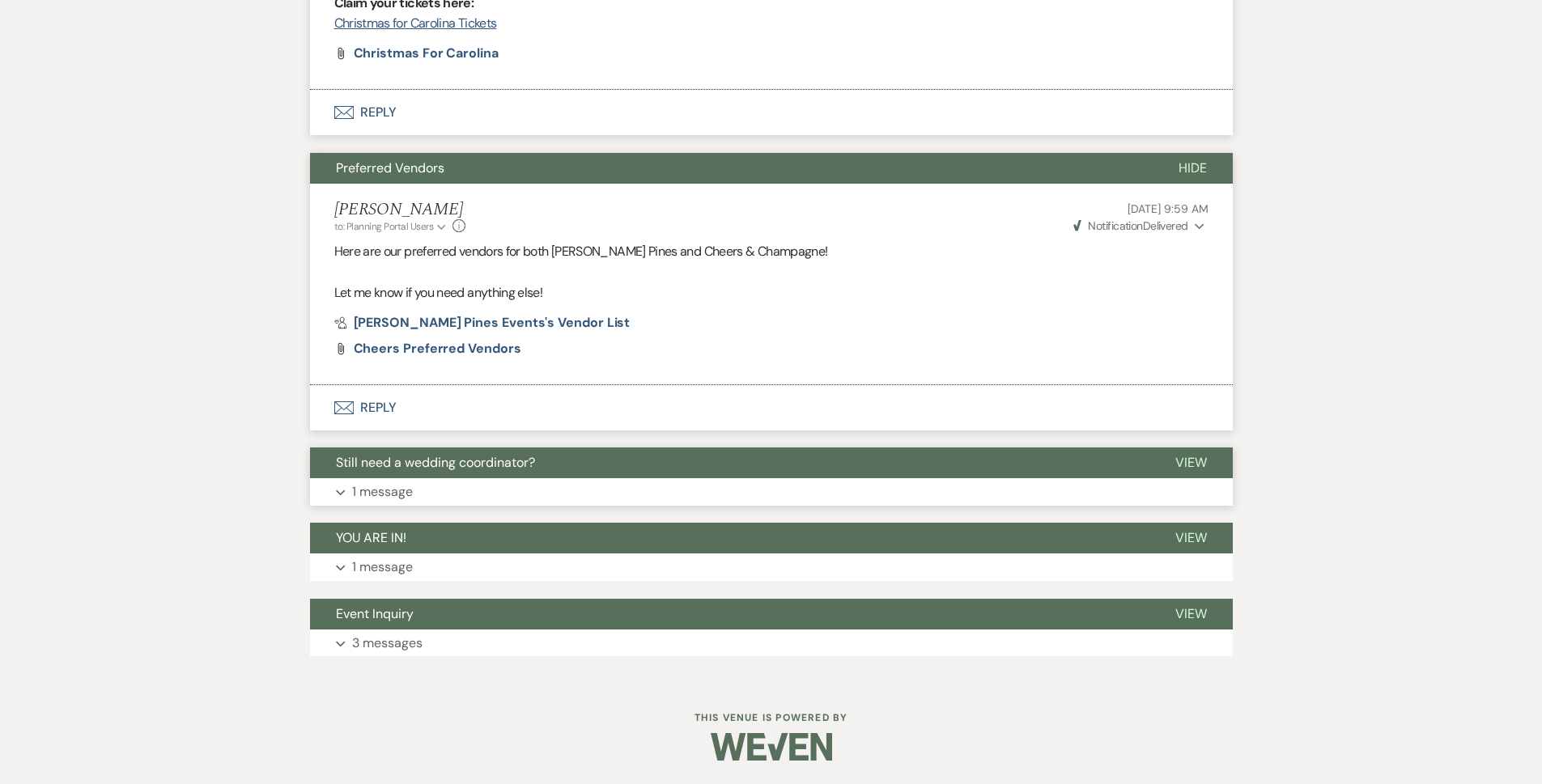
click at [414, 449] on button "Still need a wedding coordinator?" at bounding box center [730, 462] width 839 height 31
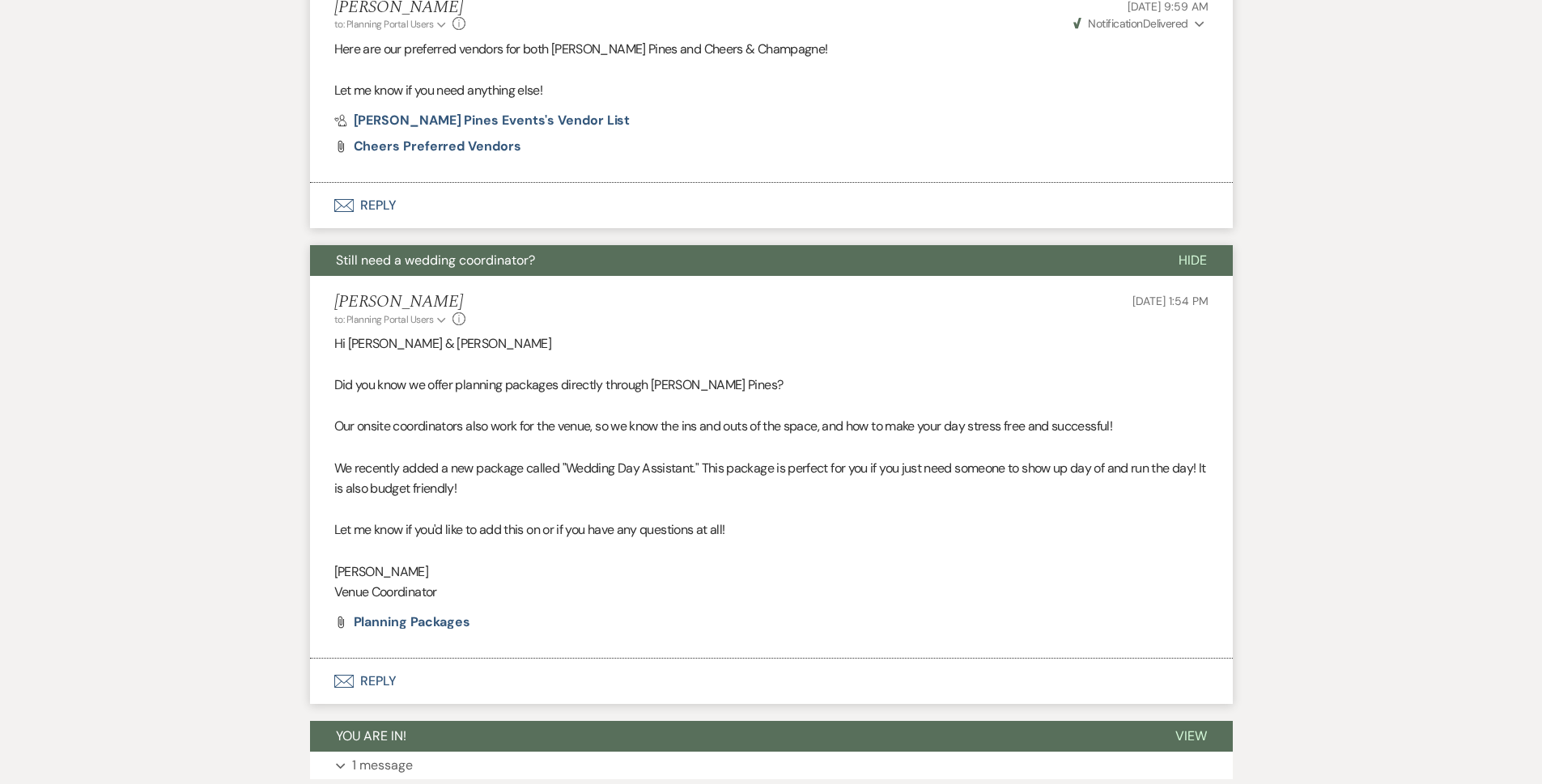
scroll to position [3001, 0]
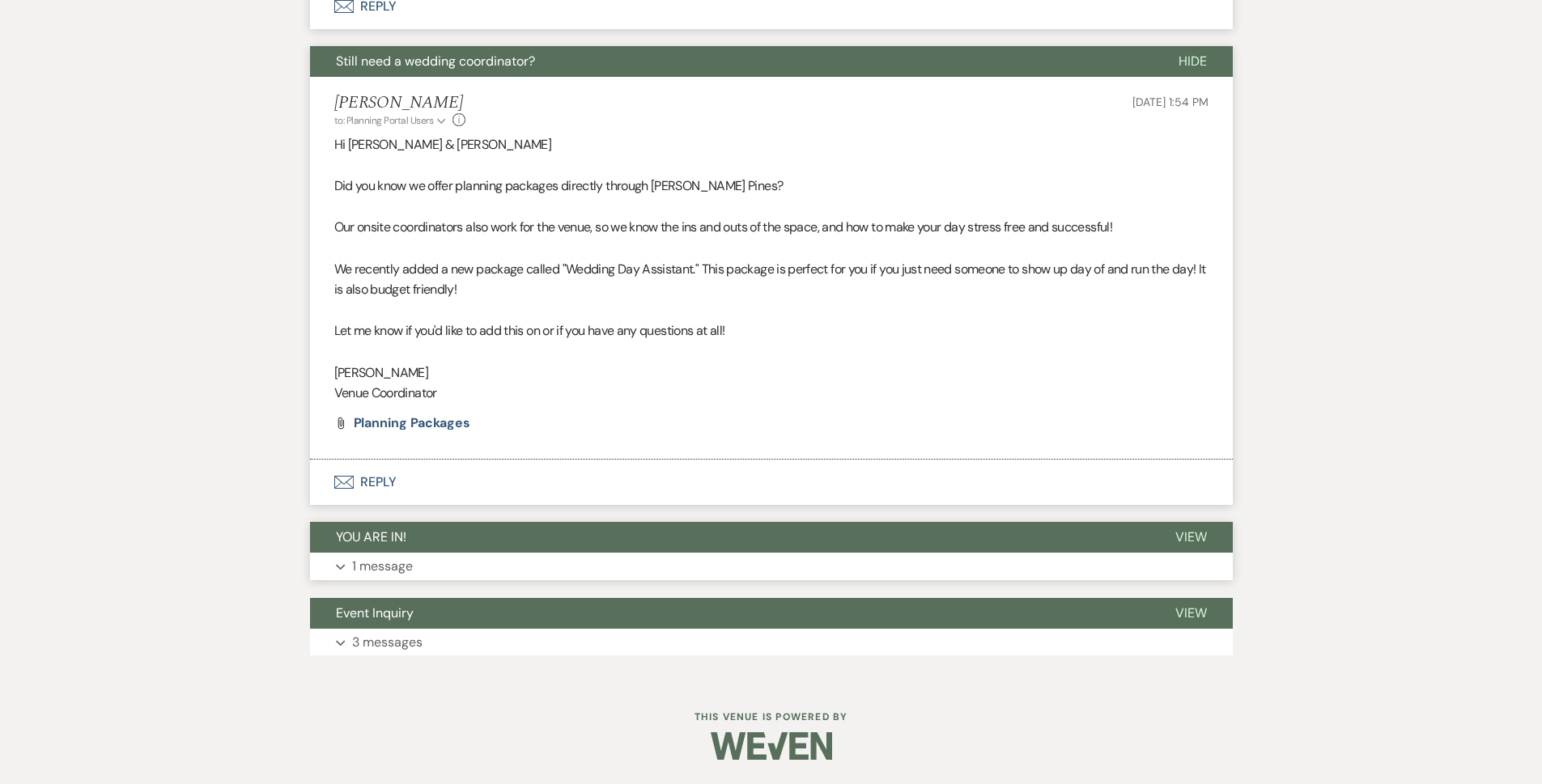
click at [381, 578] on button "Expand 1 message" at bounding box center [771, 566] width 923 height 27
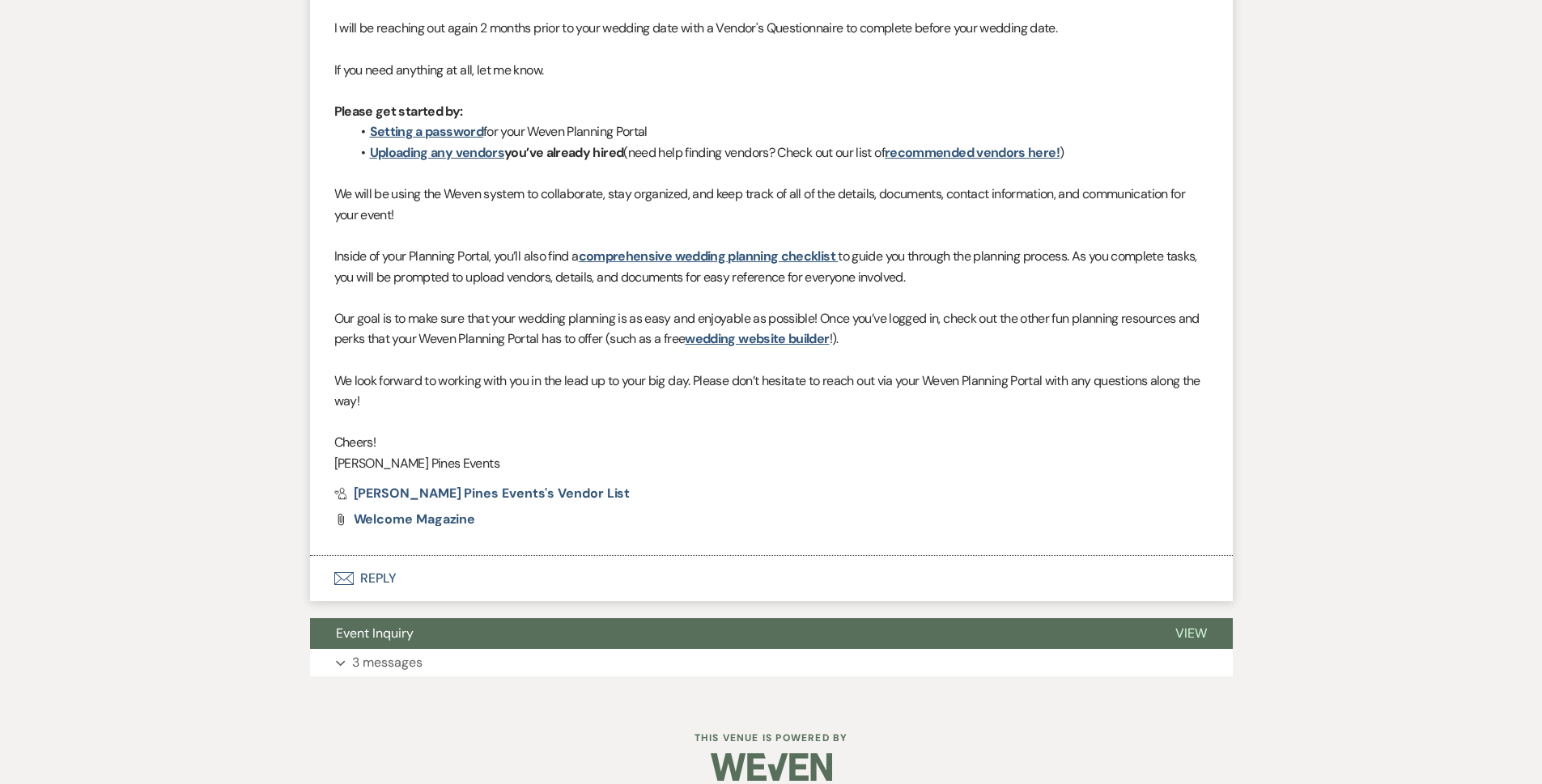
scroll to position [3863, 0]
click at [378, 618] on button "Event Inquiry" at bounding box center [730, 633] width 839 height 31
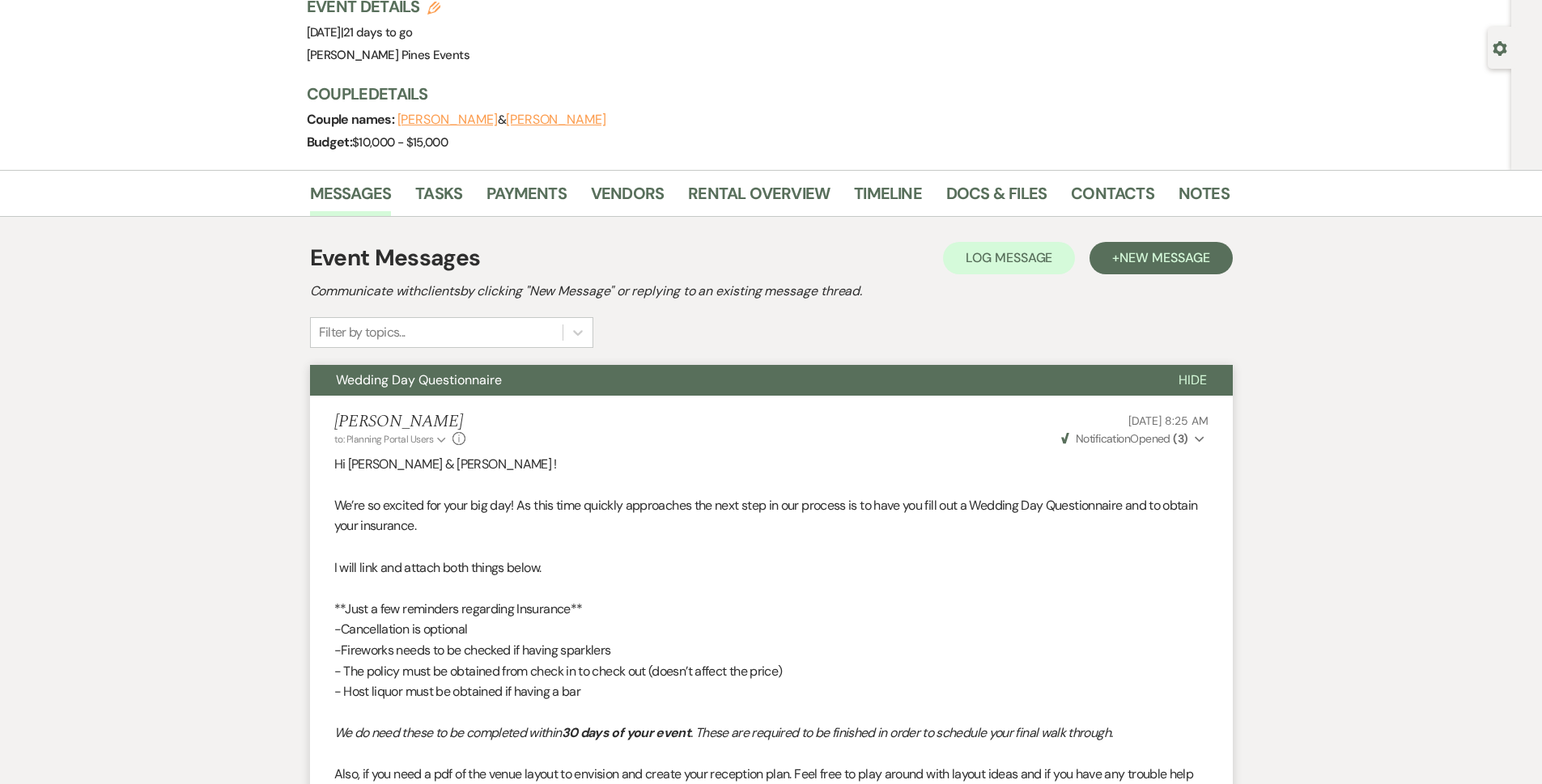
scroll to position [0, 0]
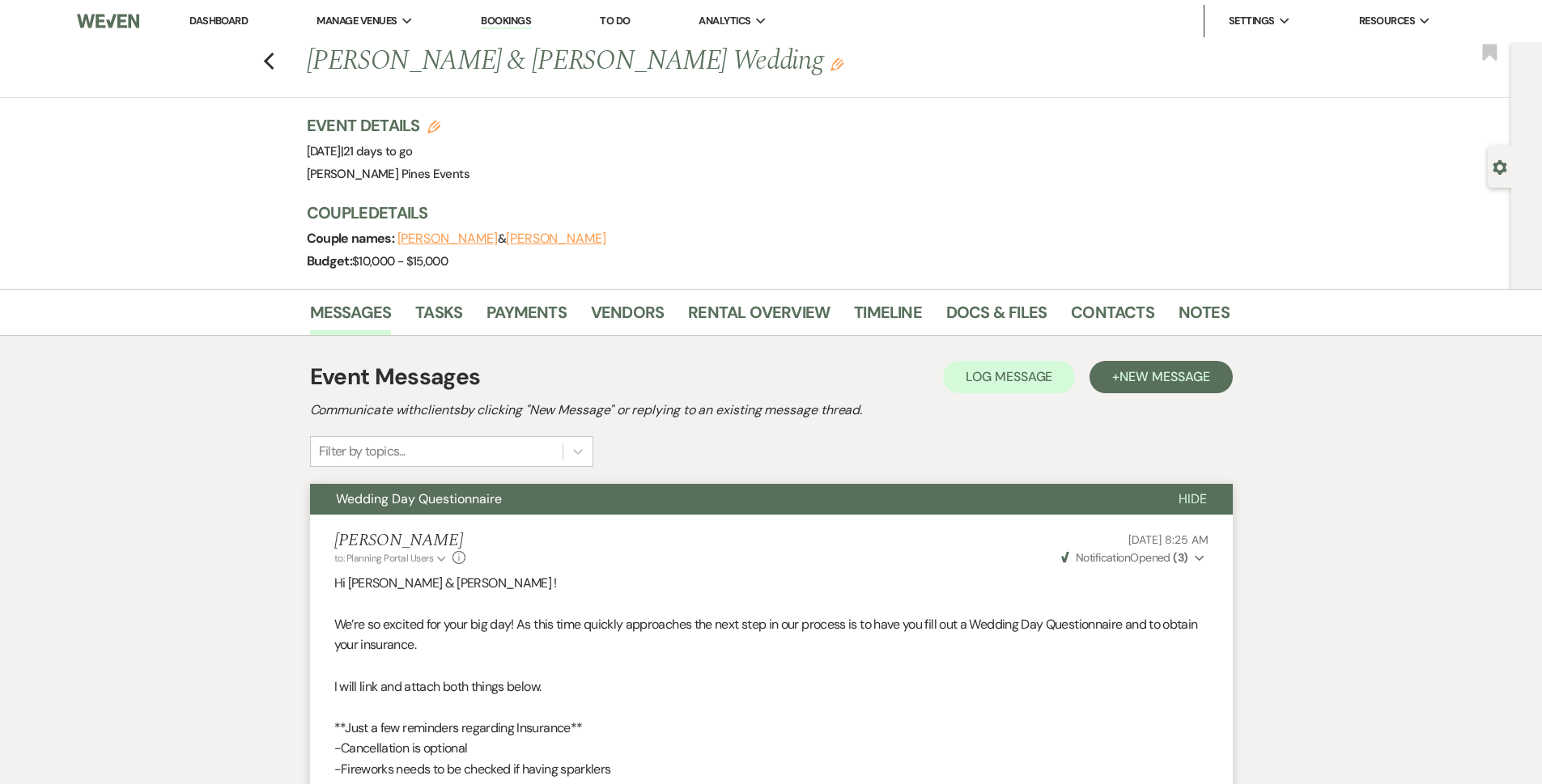
click at [268, 66] on div "Previous Kaleigh Lowry & Haylee Byrd's Wedding Edit Bookmark" at bounding box center [751, 70] width 1520 height 56
click at [274, 54] on icon "Previous" at bounding box center [269, 62] width 12 height 20
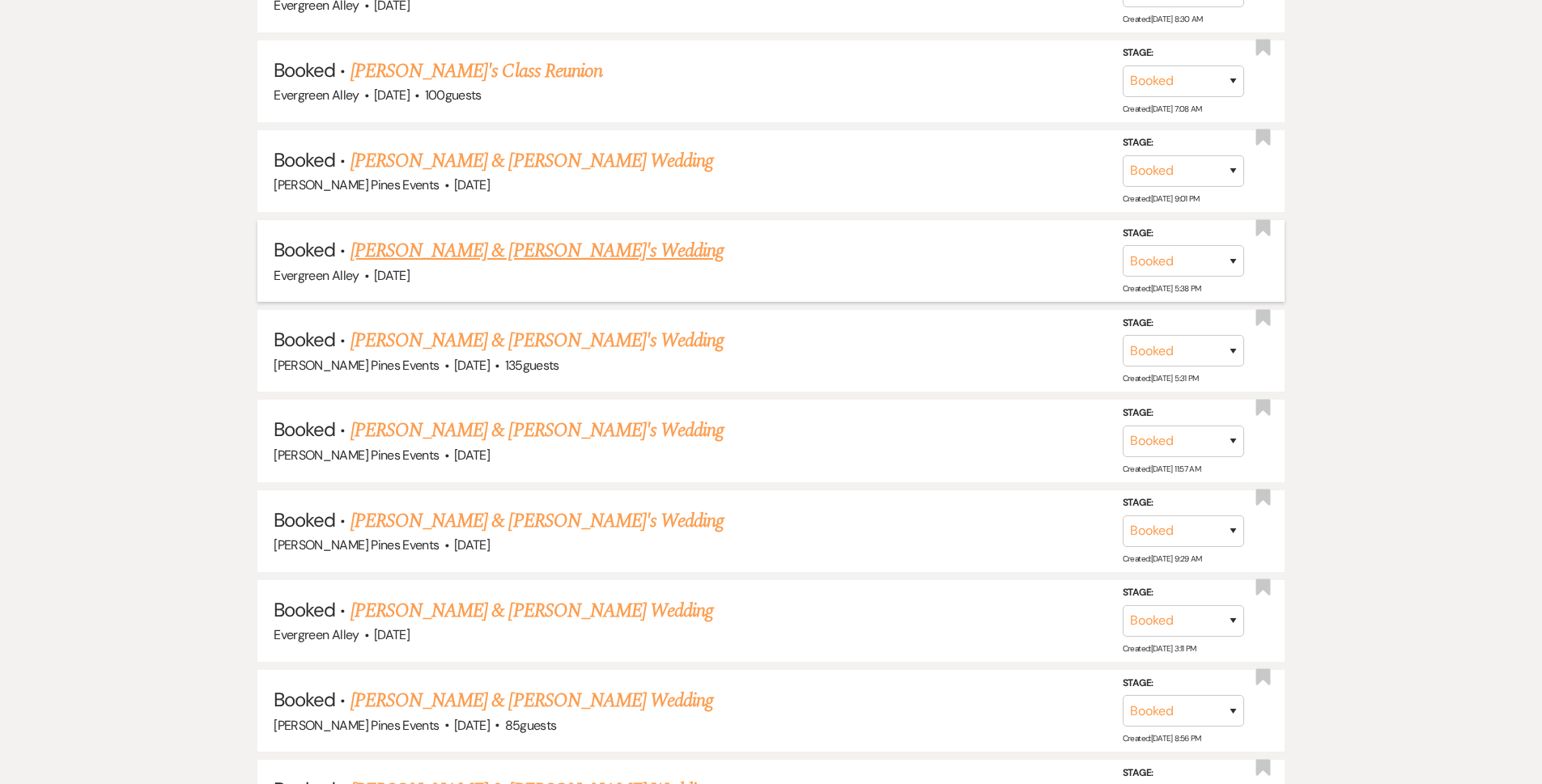
scroll to position [1214, 0]
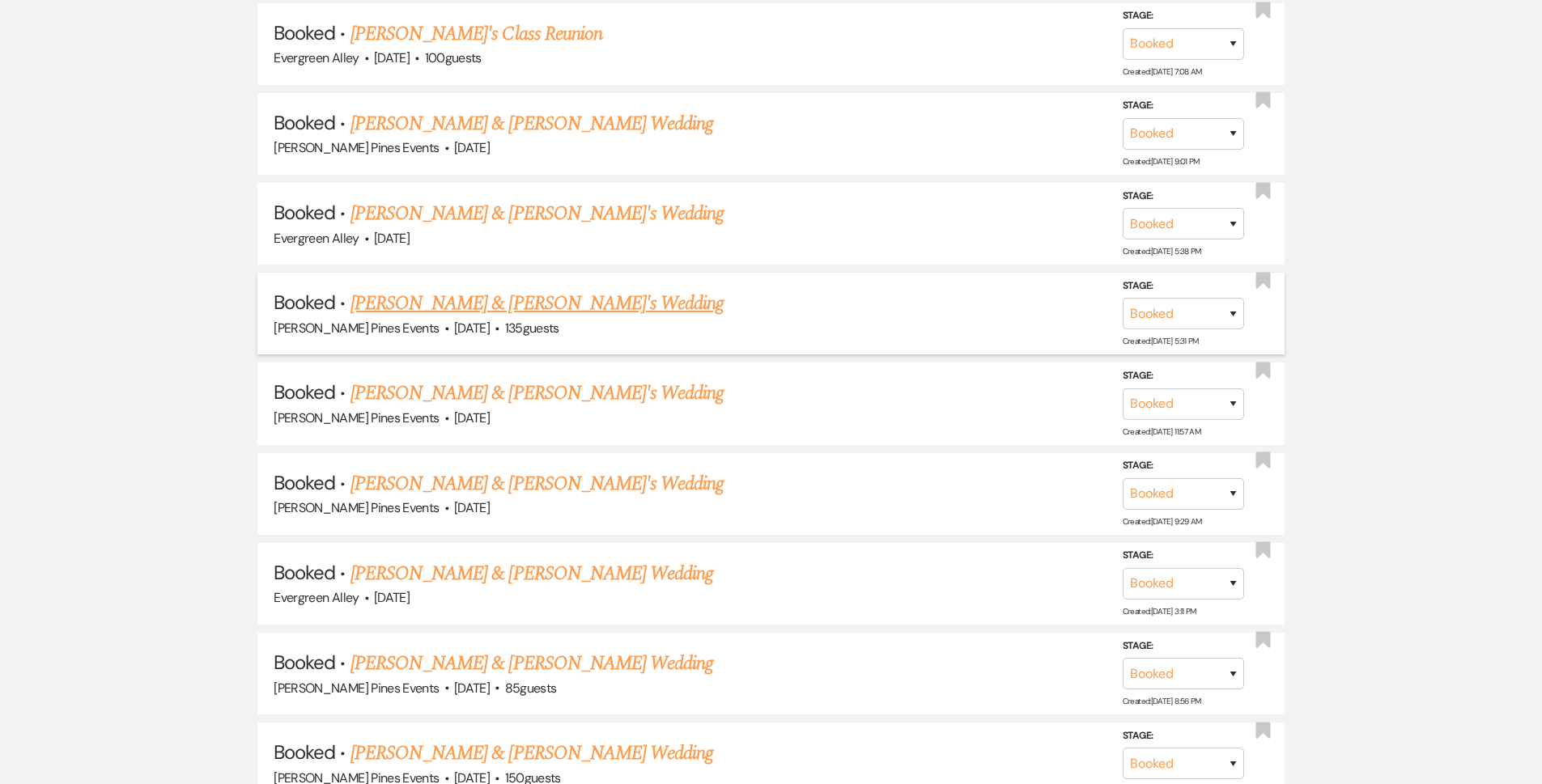
click at [451, 303] on link "Jarely Jimenez & Fiance's Wedding" at bounding box center [538, 303] width 374 height 29
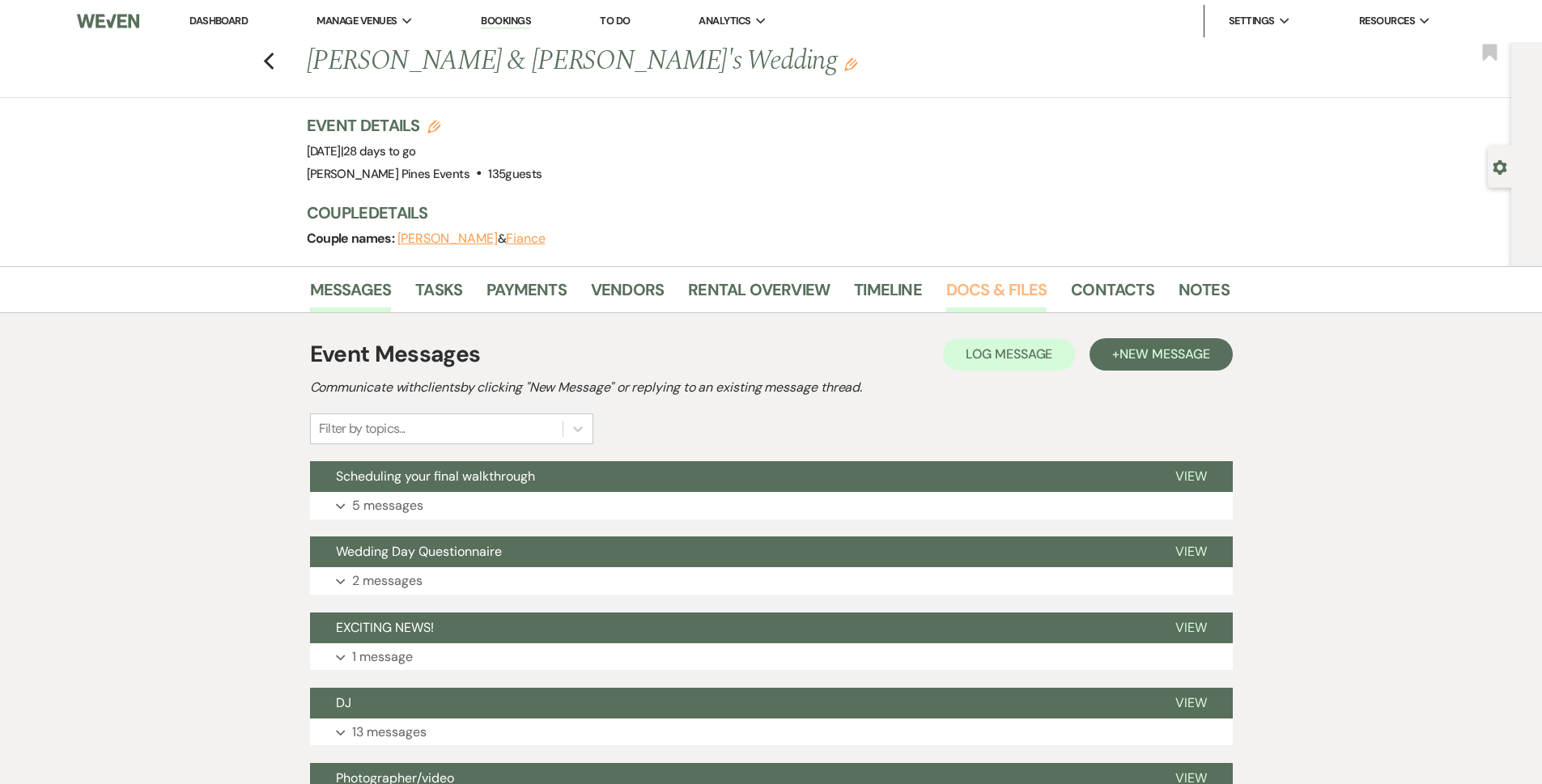
click at [1011, 278] on link "Docs & Files" at bounding box center [997, 294] width 101 height 35
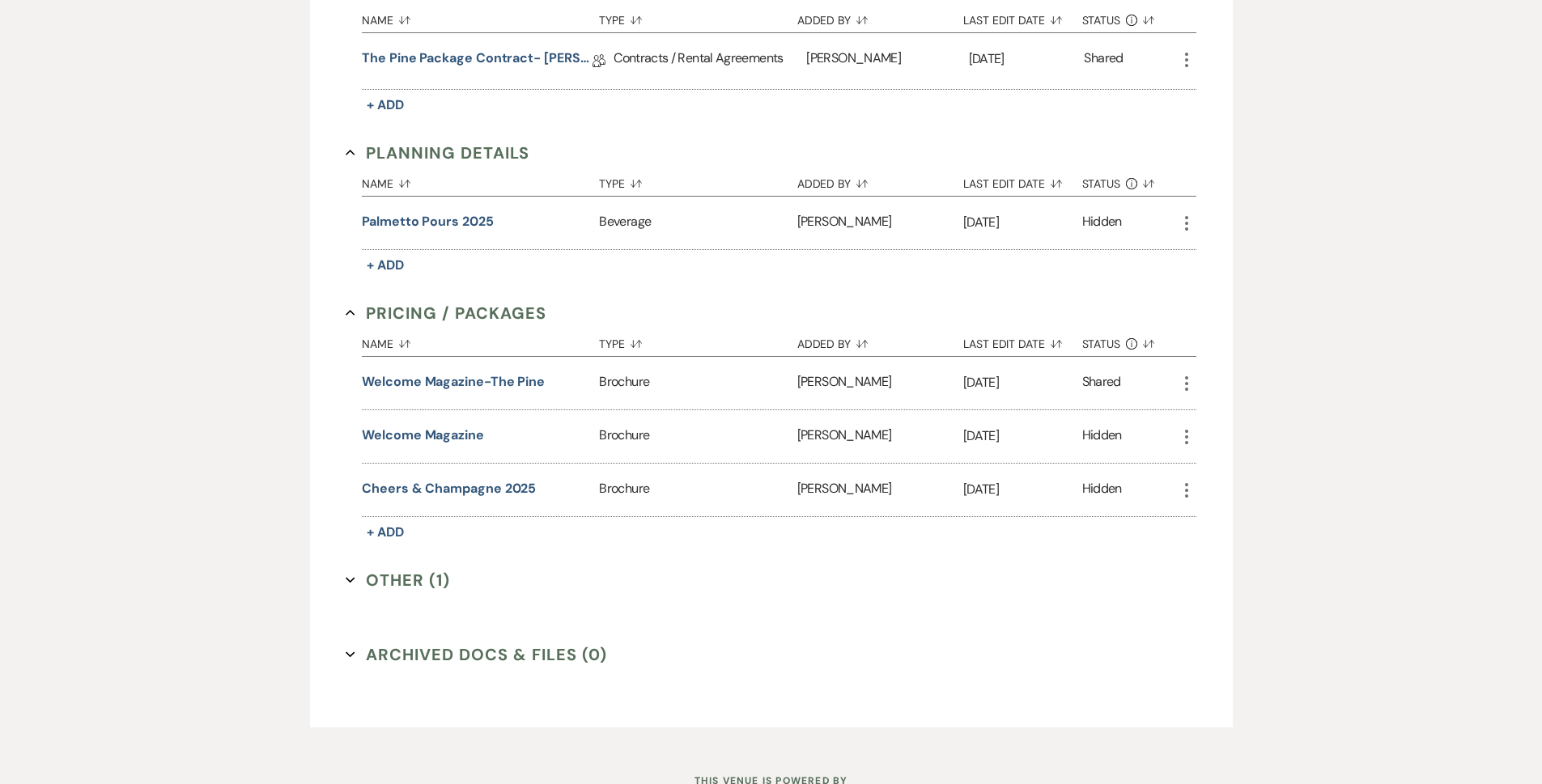
scroll to position [557, 0]
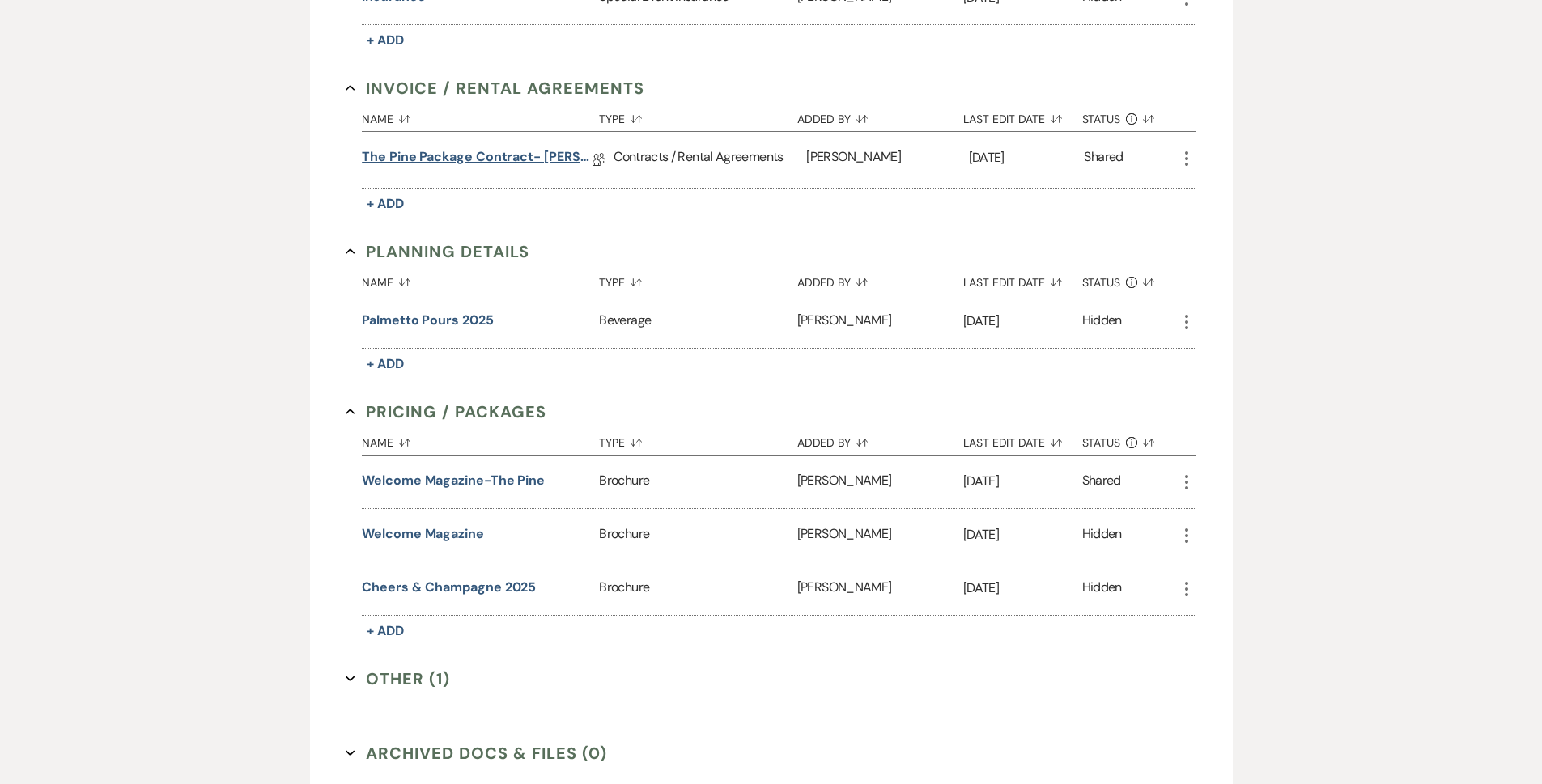
click at [501, 149] on link "The Pine Package Contract- [PERSON_NAME] Pines" at bounding box center [477, 160] width 231 height 25
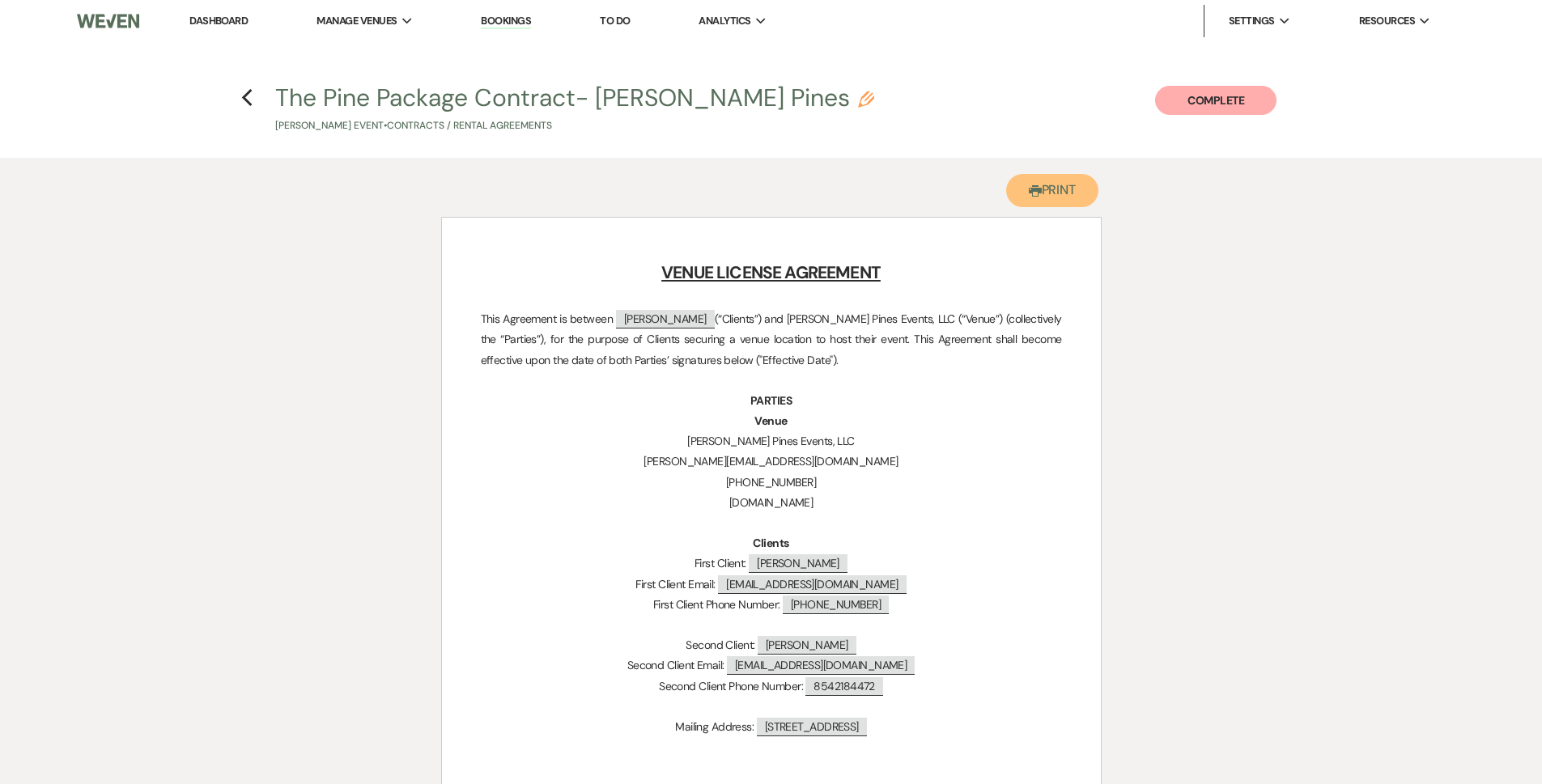
click at [1062, 184] on button "Printer Print" at bounding box center [1052, 190] width 93 height 33
click at [237, 101] on h4 "Previous The Pine Package Contract- Parker Pines Pencil Jarely Jimenez's Event …" at bounding box center [772, 107] width 1166 height 53
click at [252, 95] on icon "Previous" at bounding box center [247, 98] width 12 height 20
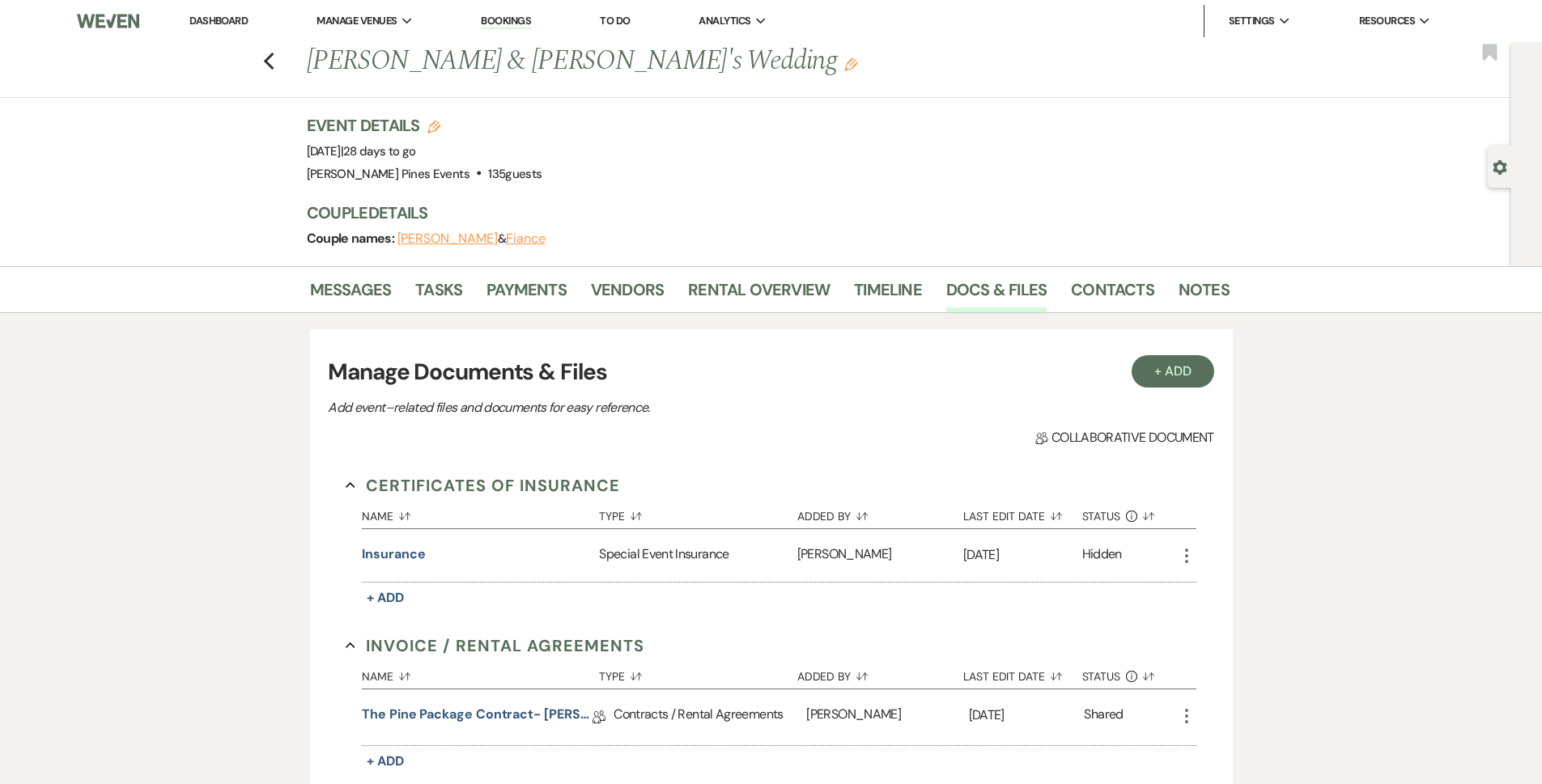
click at [266, 55] on div "Previous Jarely Jimenez & Fiance's Wedding Edit Bookmark" at bounding box center [751, 70] width 1520 height 56
click at [268, 55] on div "Previous Jarely Jimenez & Fiance's Wedding Edit Bookmark" at bounding box center [751, 70] width 1520 height 56
click at [275, 61] on icon "Previous" at bounding box center [269, 62] width 12 height 20
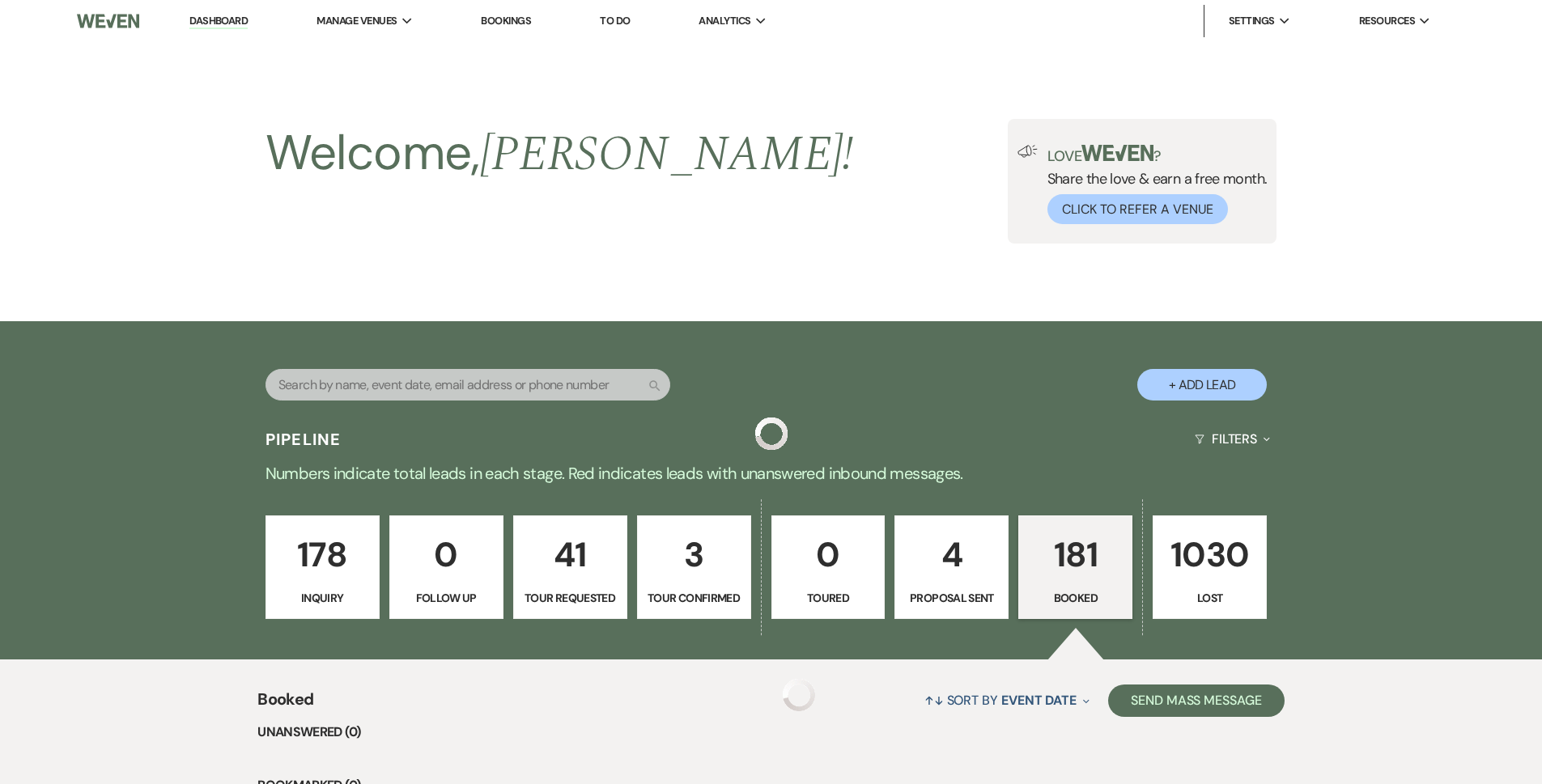
scroll to position [1214, 0]
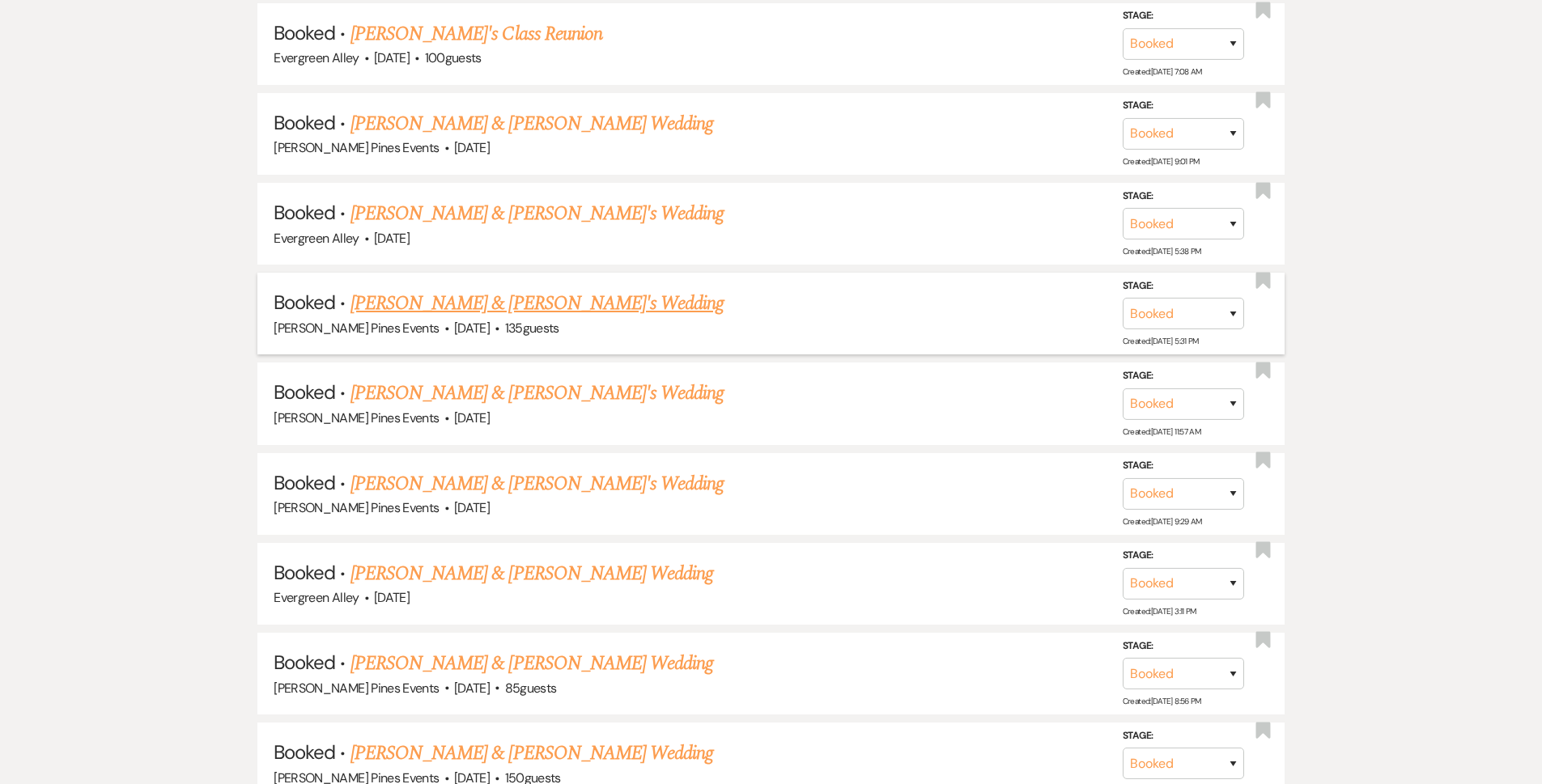
click at [456, 302] on link "Jarely Jimenez & Fiance's Wedding" at bounding box center [538, 303] width 374 height 29
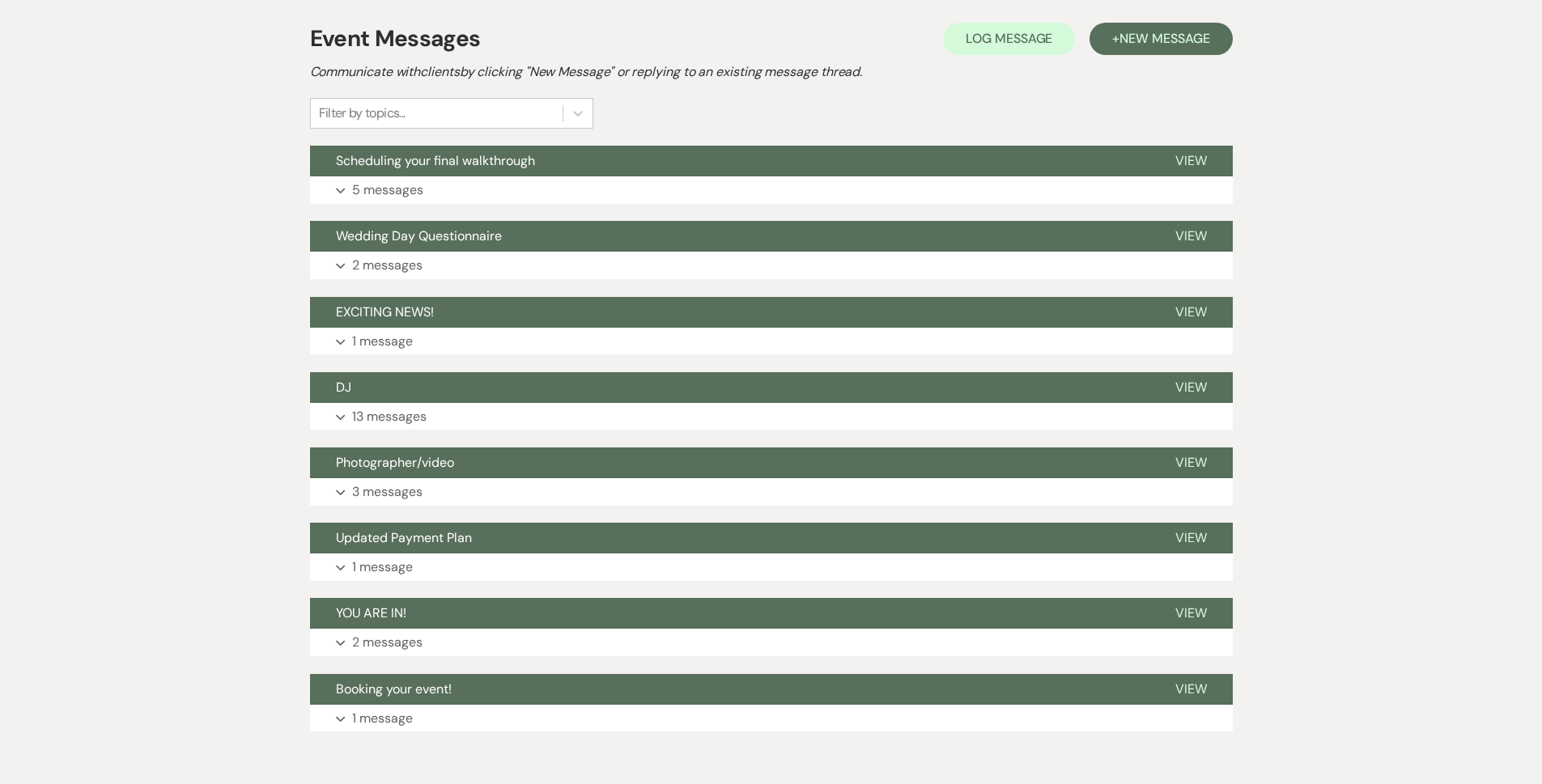
scroll to position [230, 0]
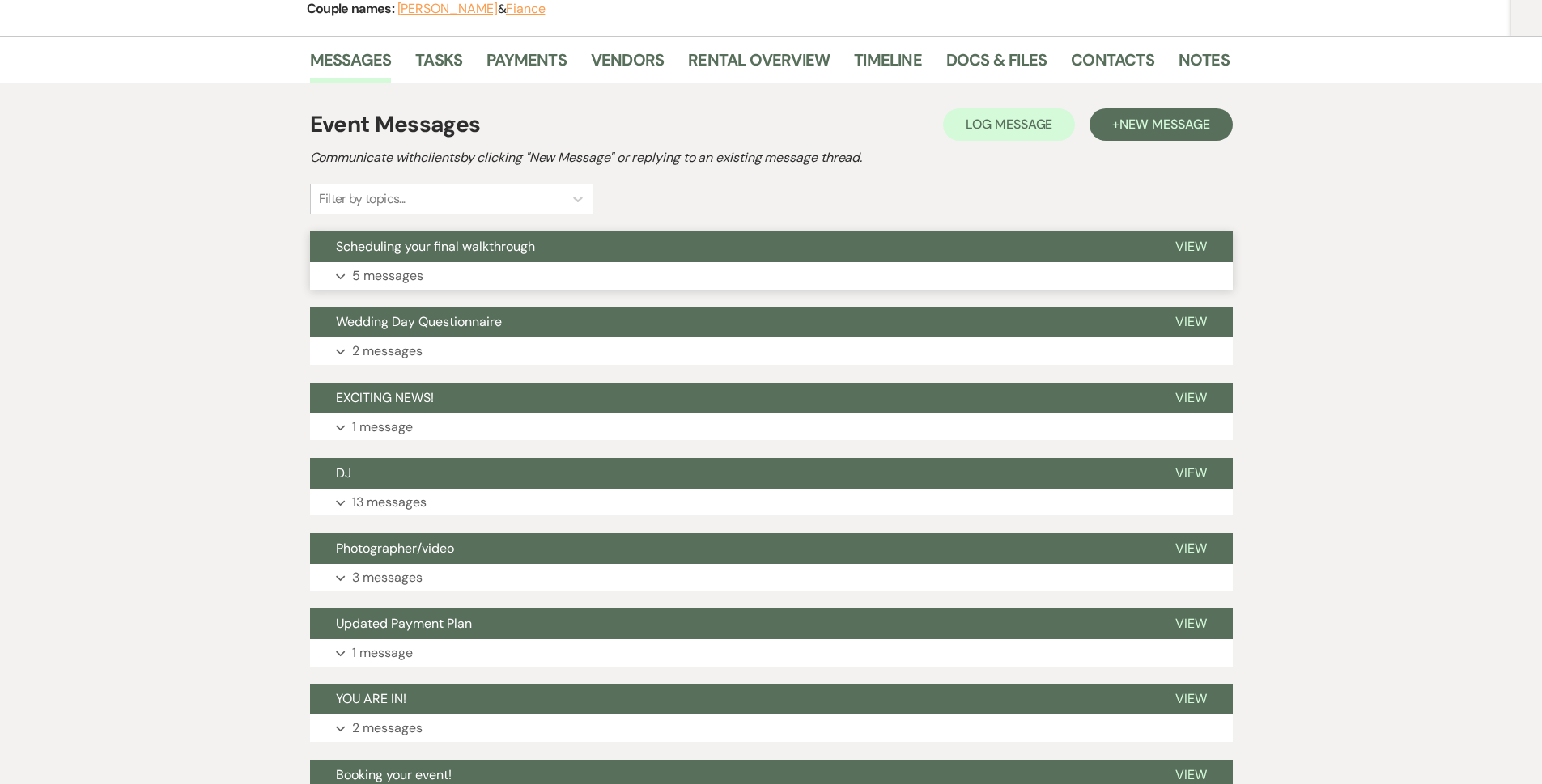
click at [429, 275] on button "Expand 5 messages" at bounding box center [771, 275] width 923 height 27
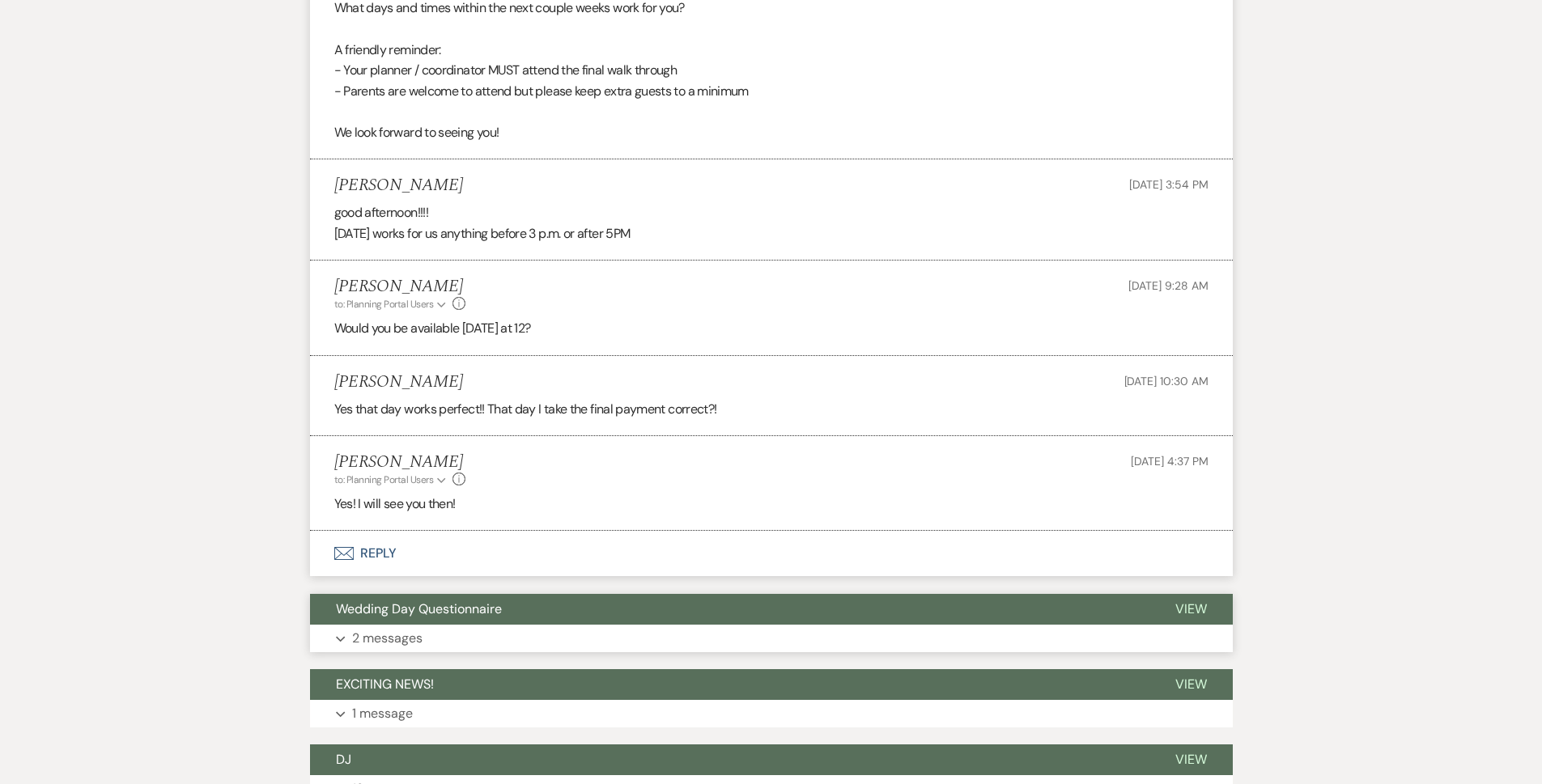
click at [419, 646] on p "2 messages" at bounding box center [387, 639] width 70 height 21
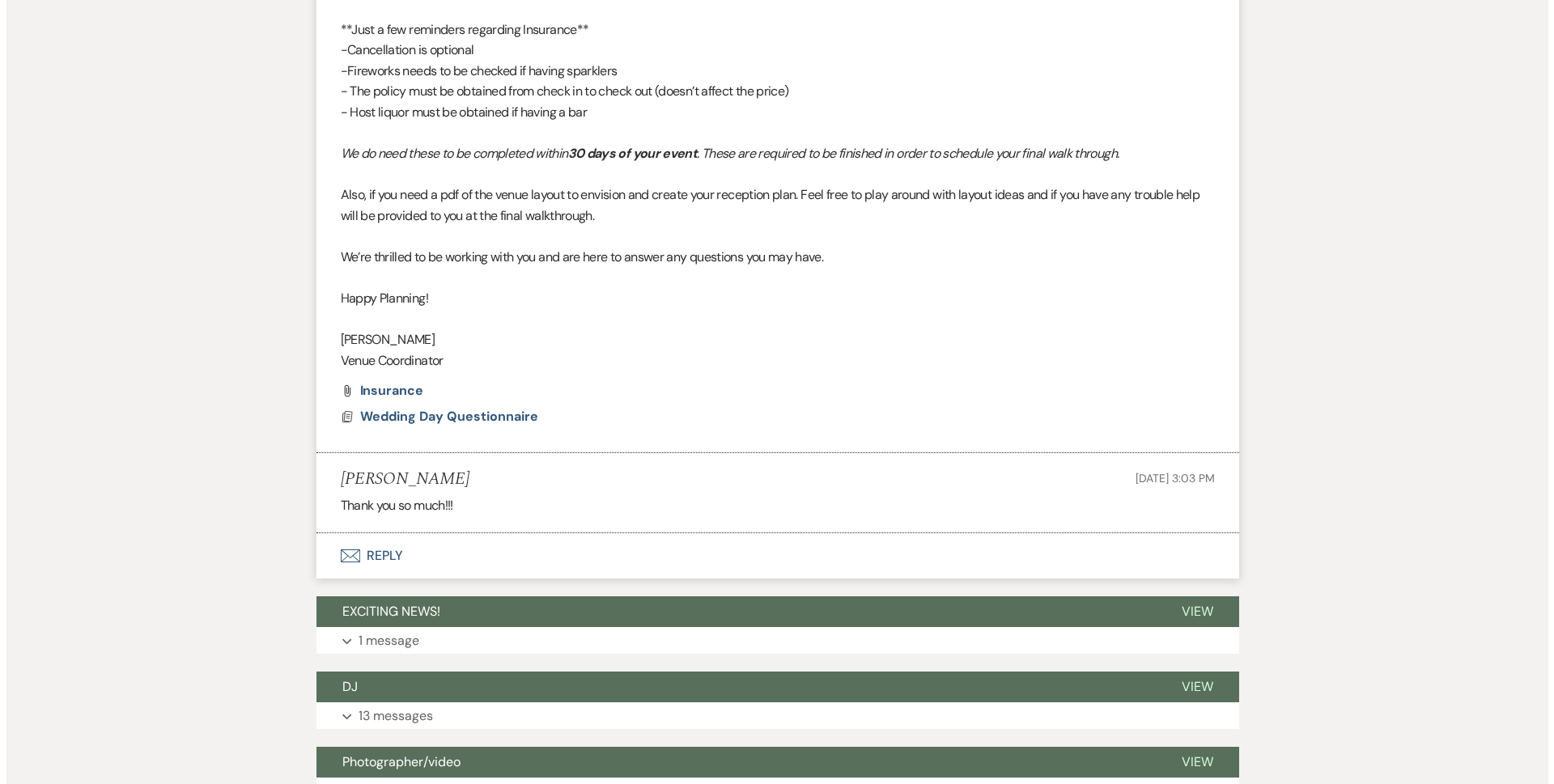
scroll to position [1445, 0]
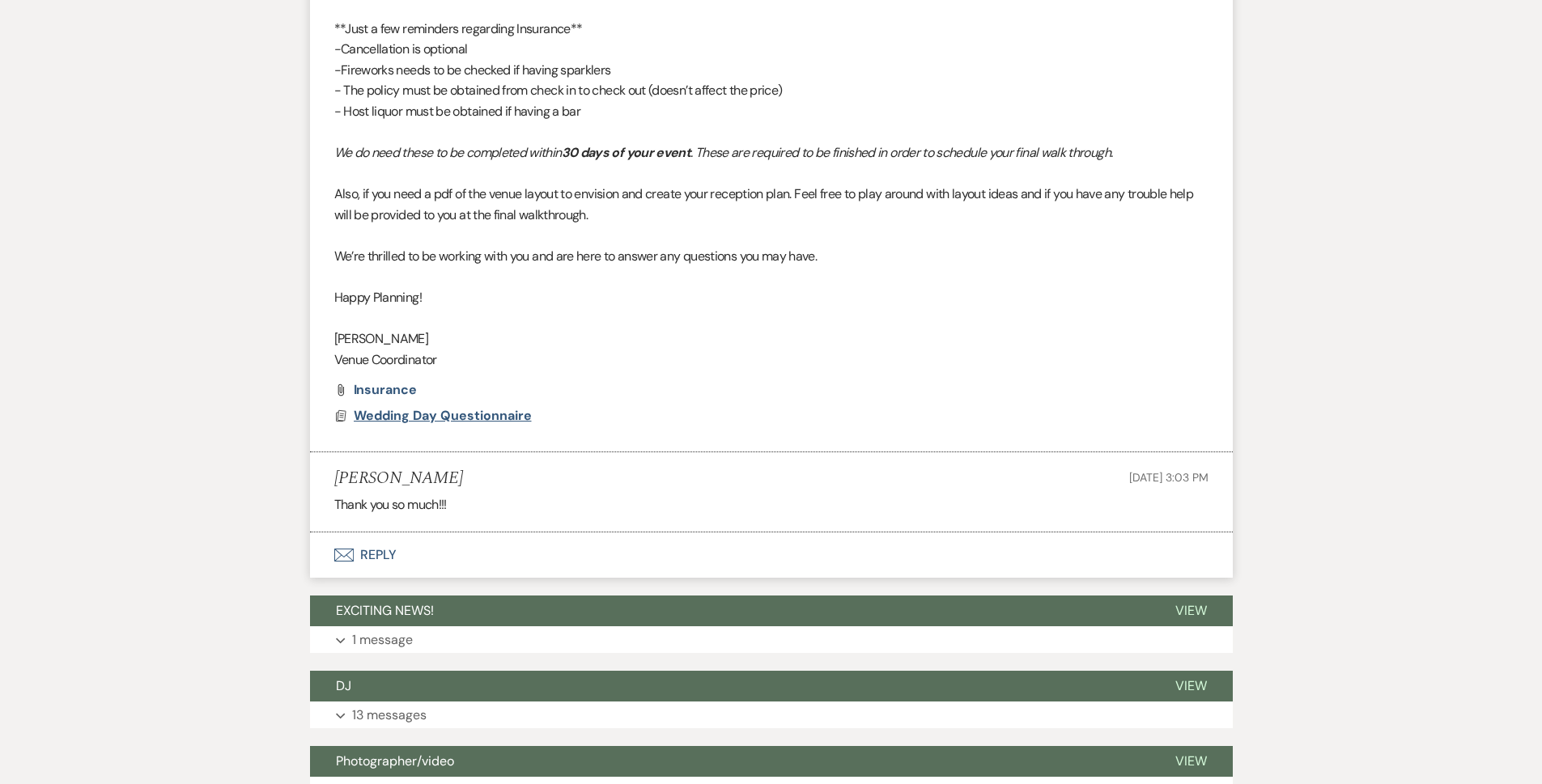
click at [453, 415] on span "Wedding Day Questionnaire" at bounding box center [443, 415] width 178 height 17
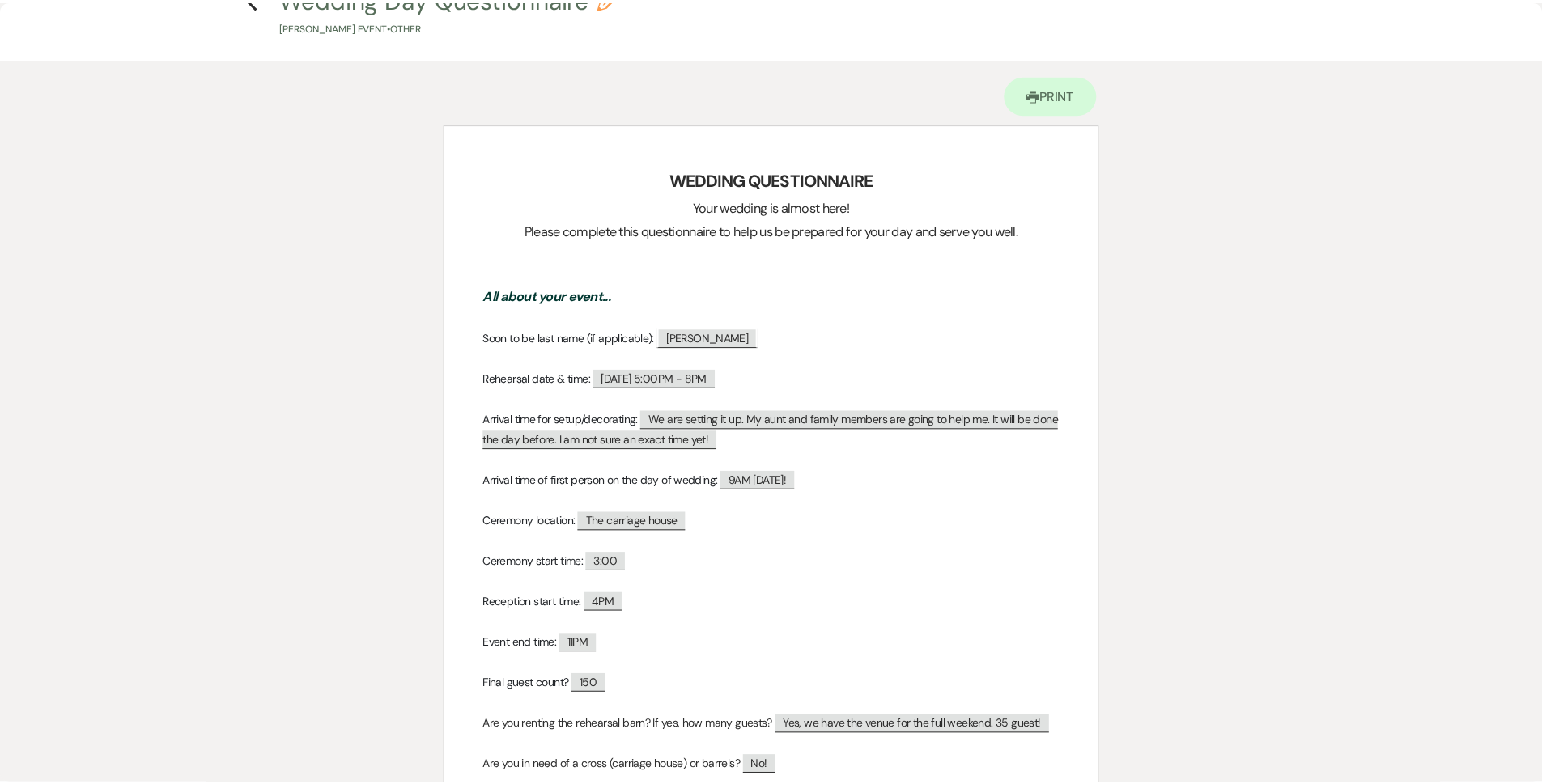
scroll to position [0, 0]
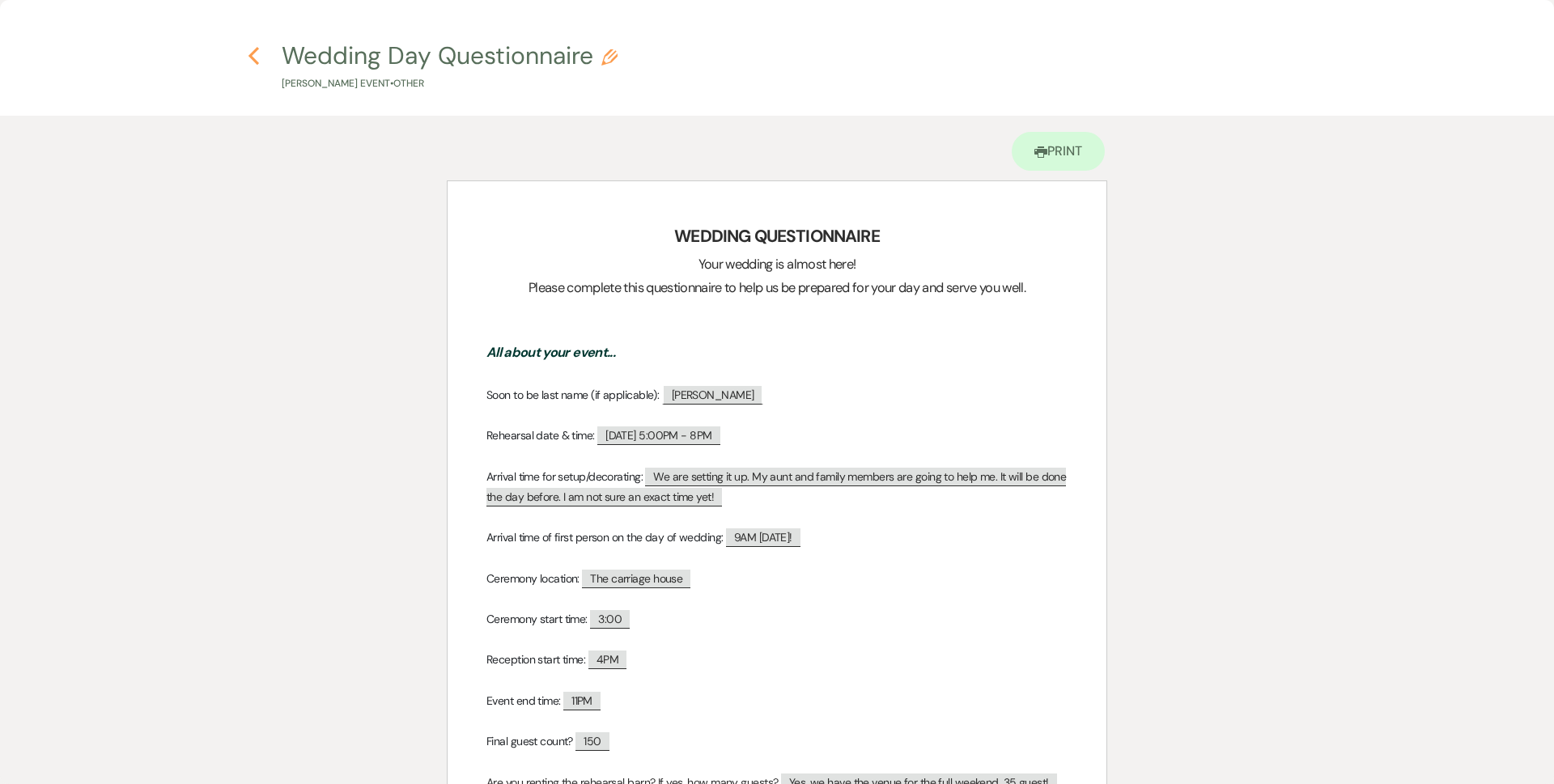
click at [244, 55] on h4 "Previous Wedding Day Questionnaire Pencil Jarely Jimenez's Event • Other" at bounding box center [777, 65] width 1166 height 53
click at [248, 53] on icon "Previous" at bounding box center [253, 56] width 12 height 20
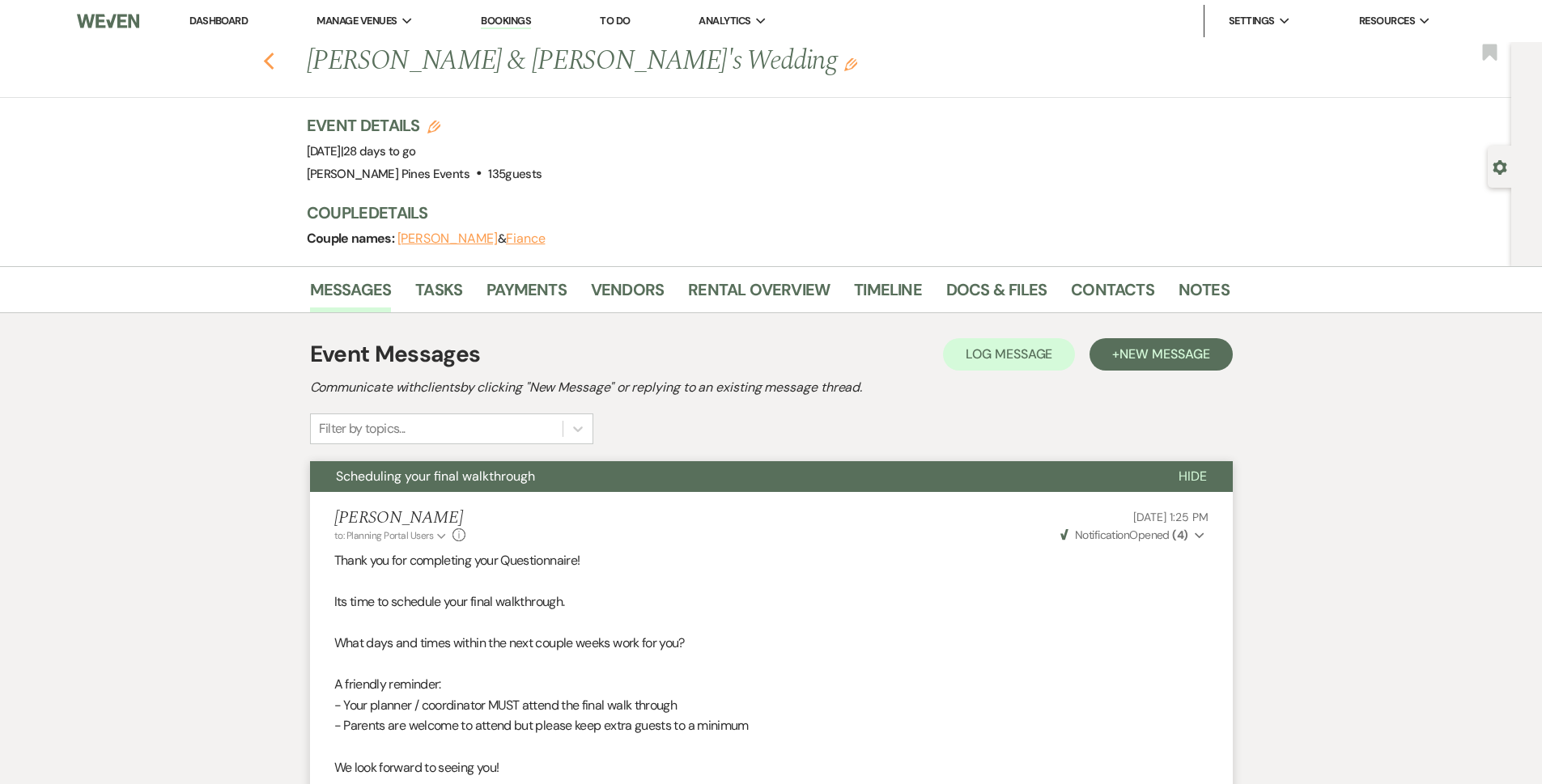
click at [274, 59] on use "button" at bounding box center [268, 62] width 11 height 18
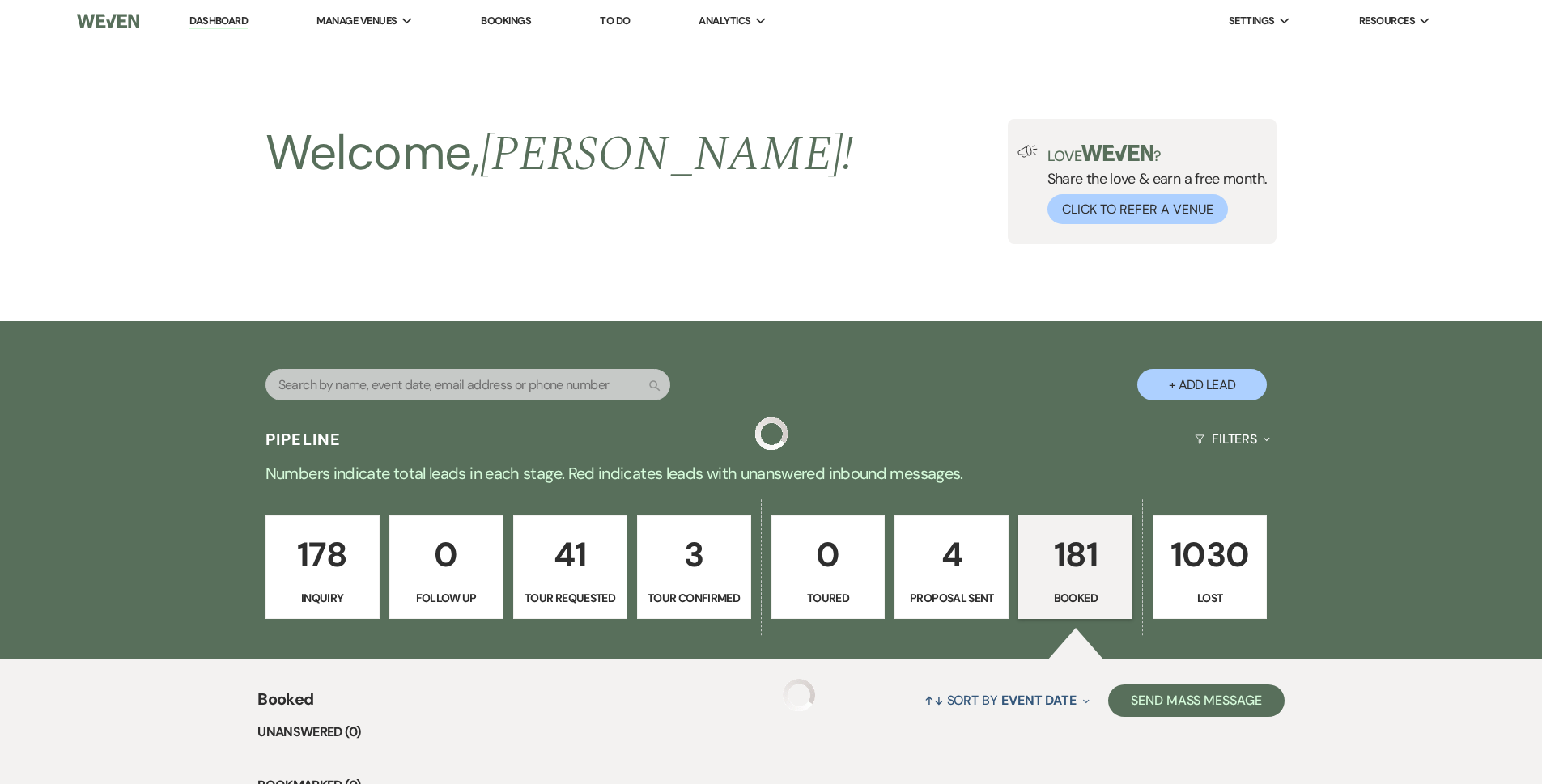
scroll to position [1214, 0]
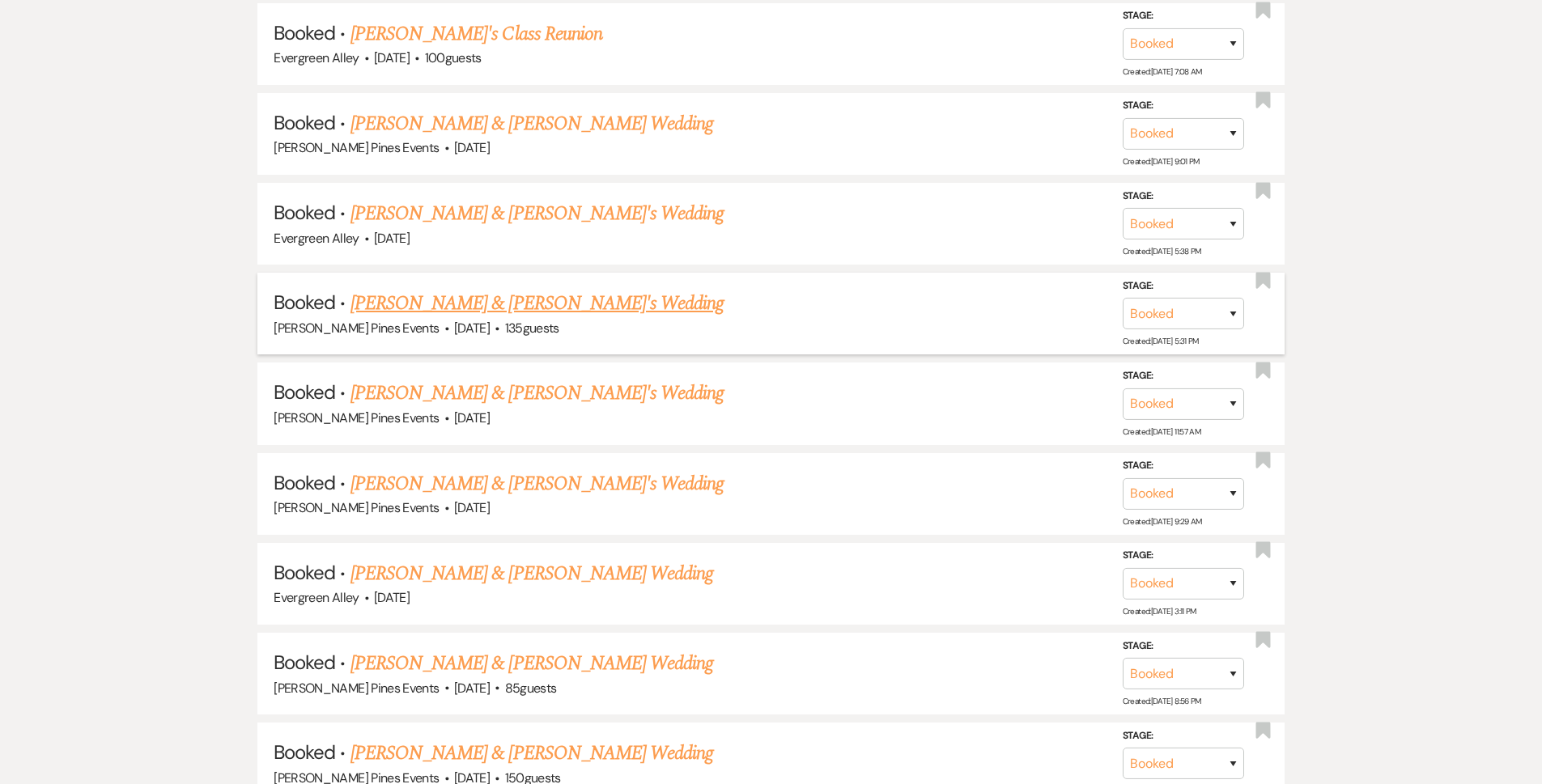
click at [411, 303] on link "Jarely Jimenez & Fiance's Wedding" at bounding box center [538, 303] width 374 height 29
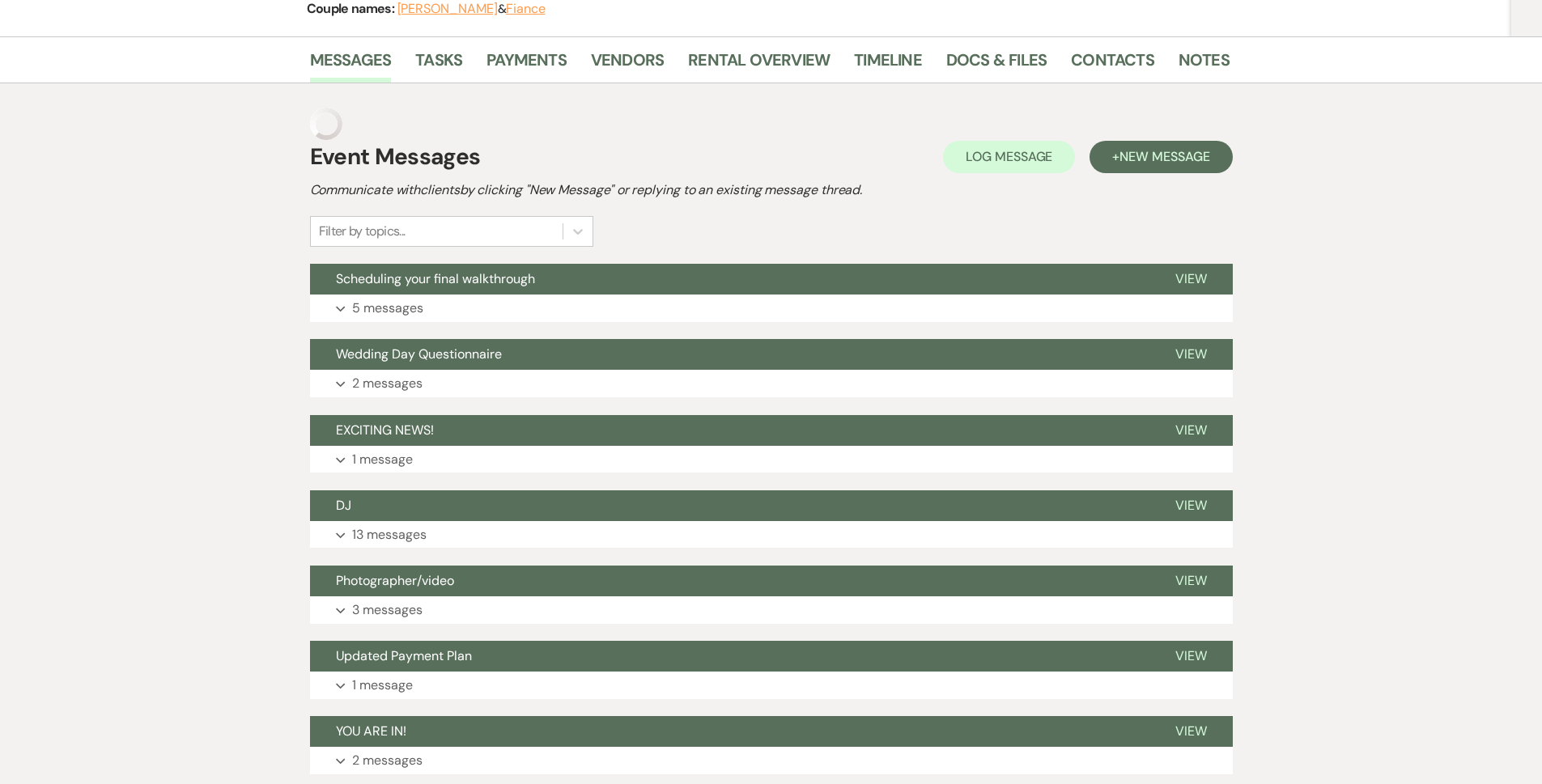
scroll to position [20, 0]
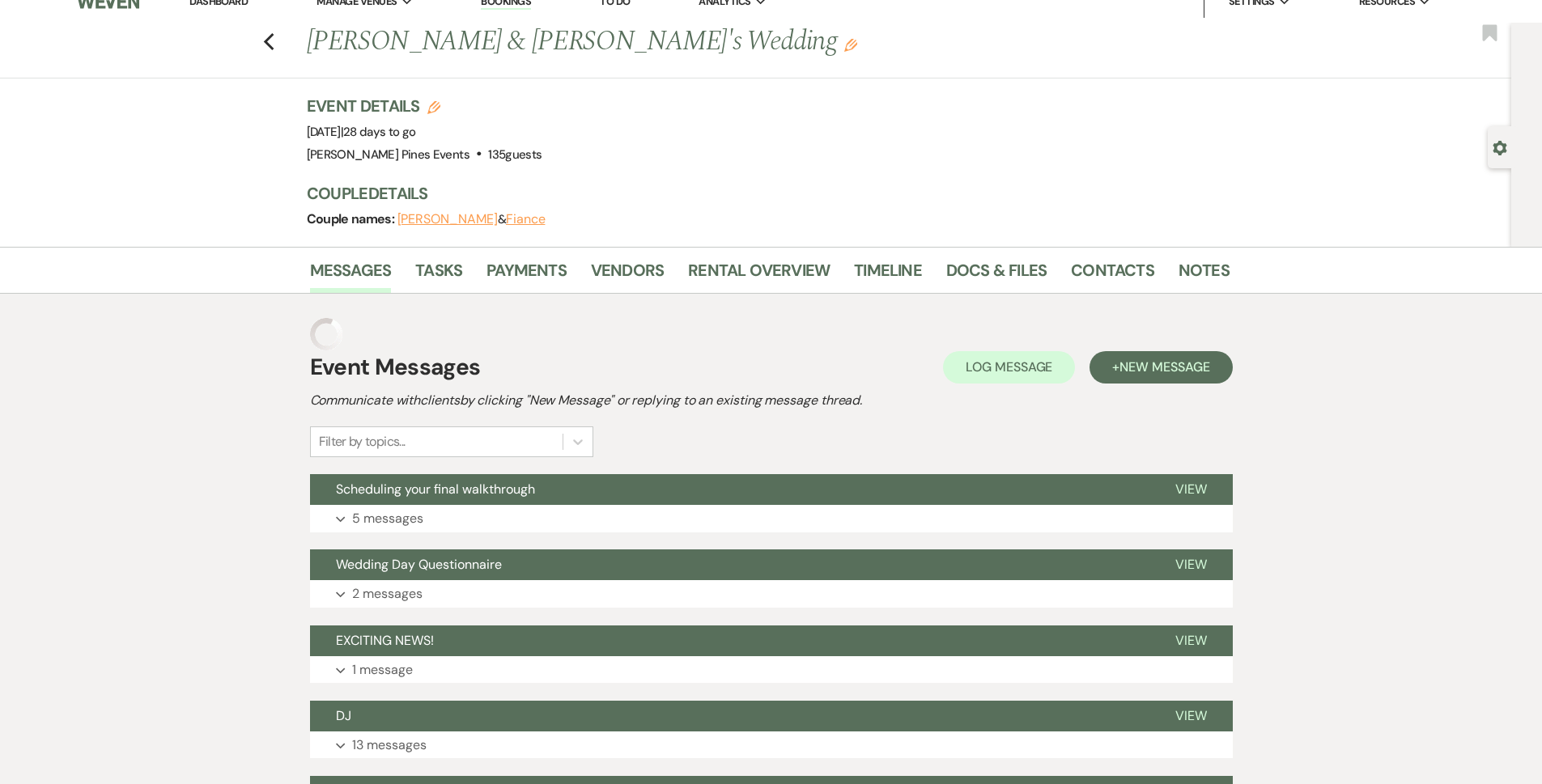
click at [1159, 266] on li "Contacts" at bounding box center [1125, 273] width 108 height 39
click at [1178, 266] on link "Notes" at bounding box center [1204, 275] width 51 height 35
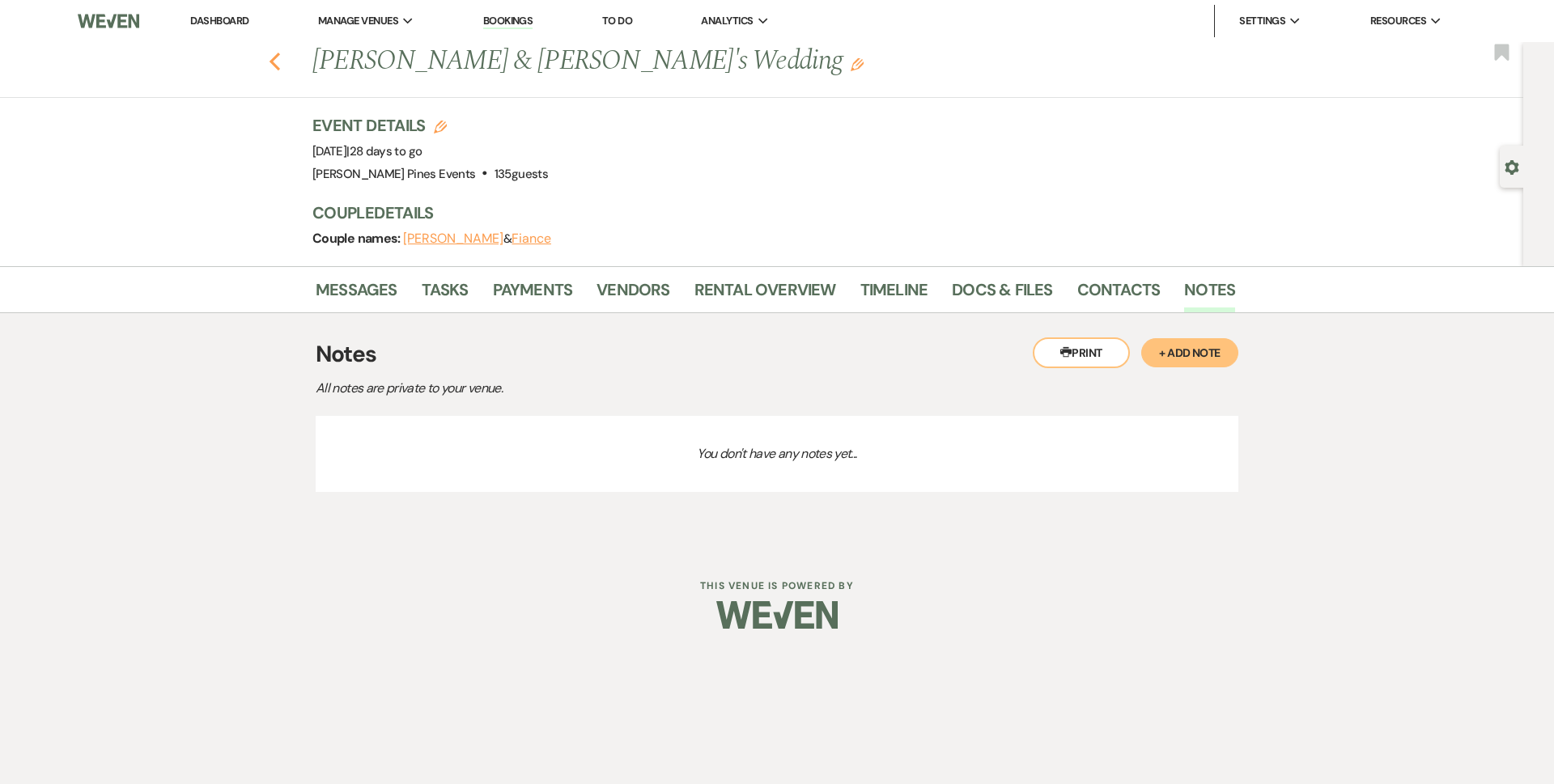
click at [278, 65] on icon "Previous" at bounding box center [275, 62] width 12 height 20
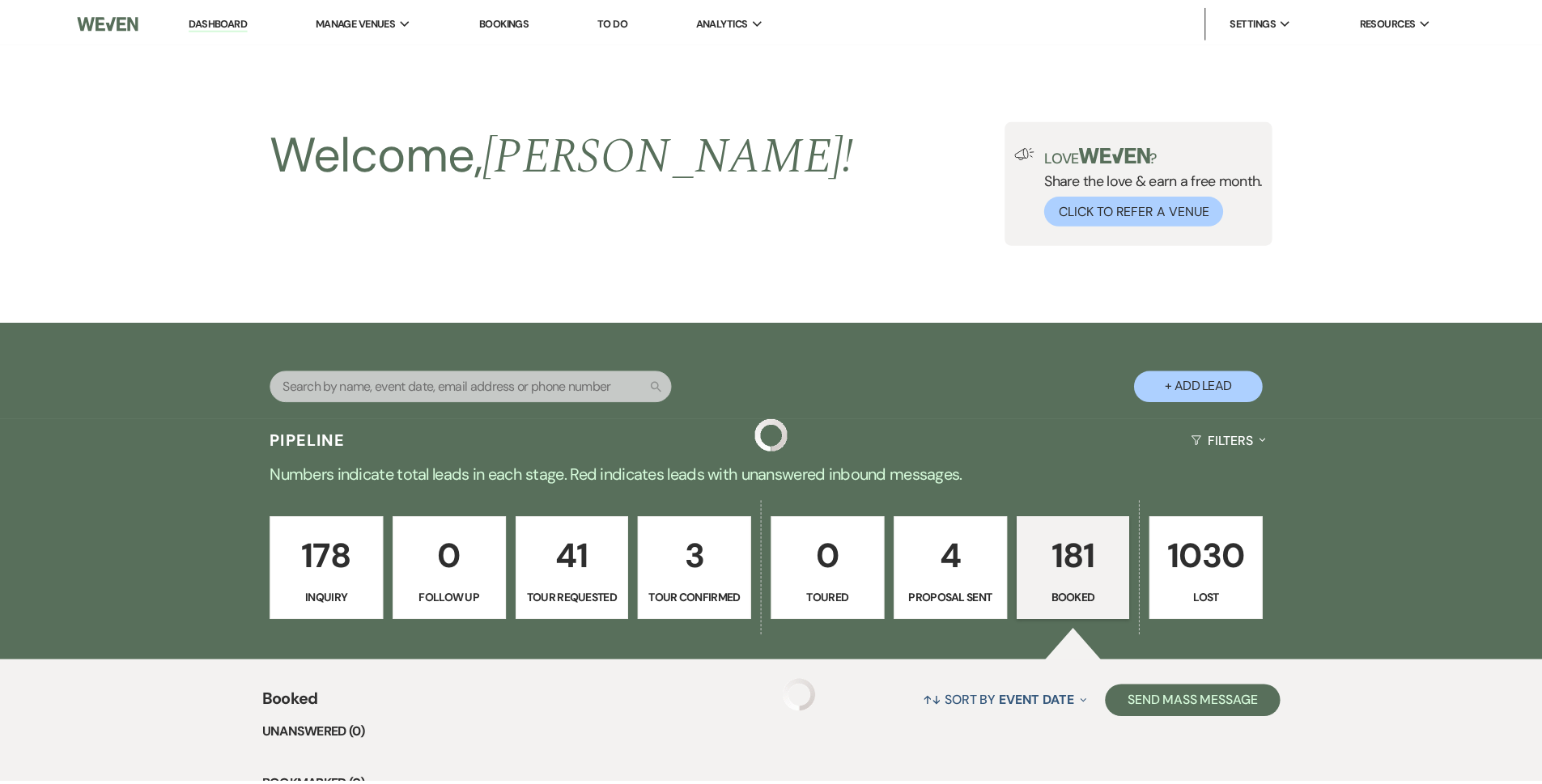
scroll to position [1214, 0]
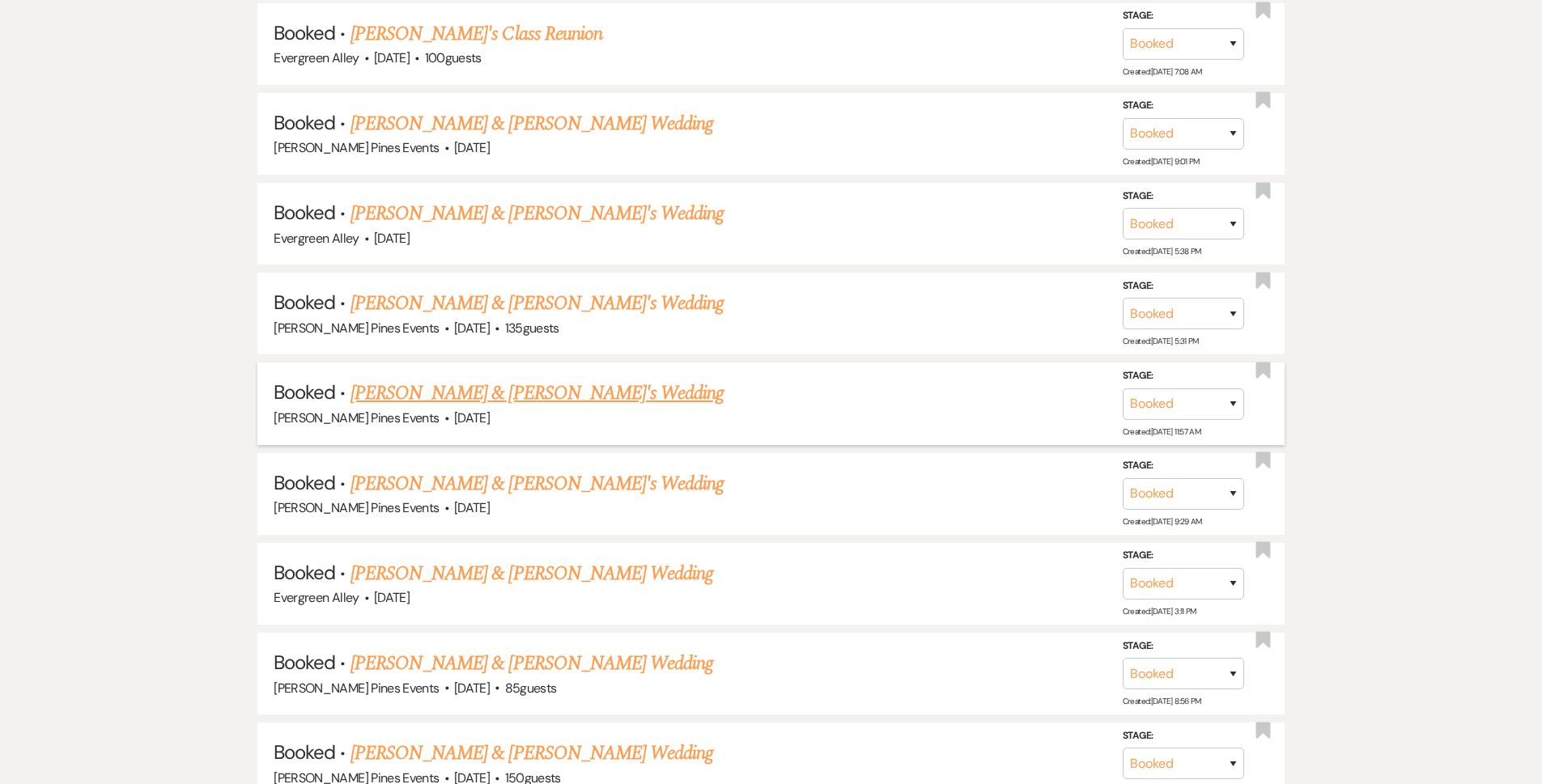
click at [429, 392] on link "Kayla Marano & Fiance's Wedding" at bounding box center [538, 392] width 374 height 29
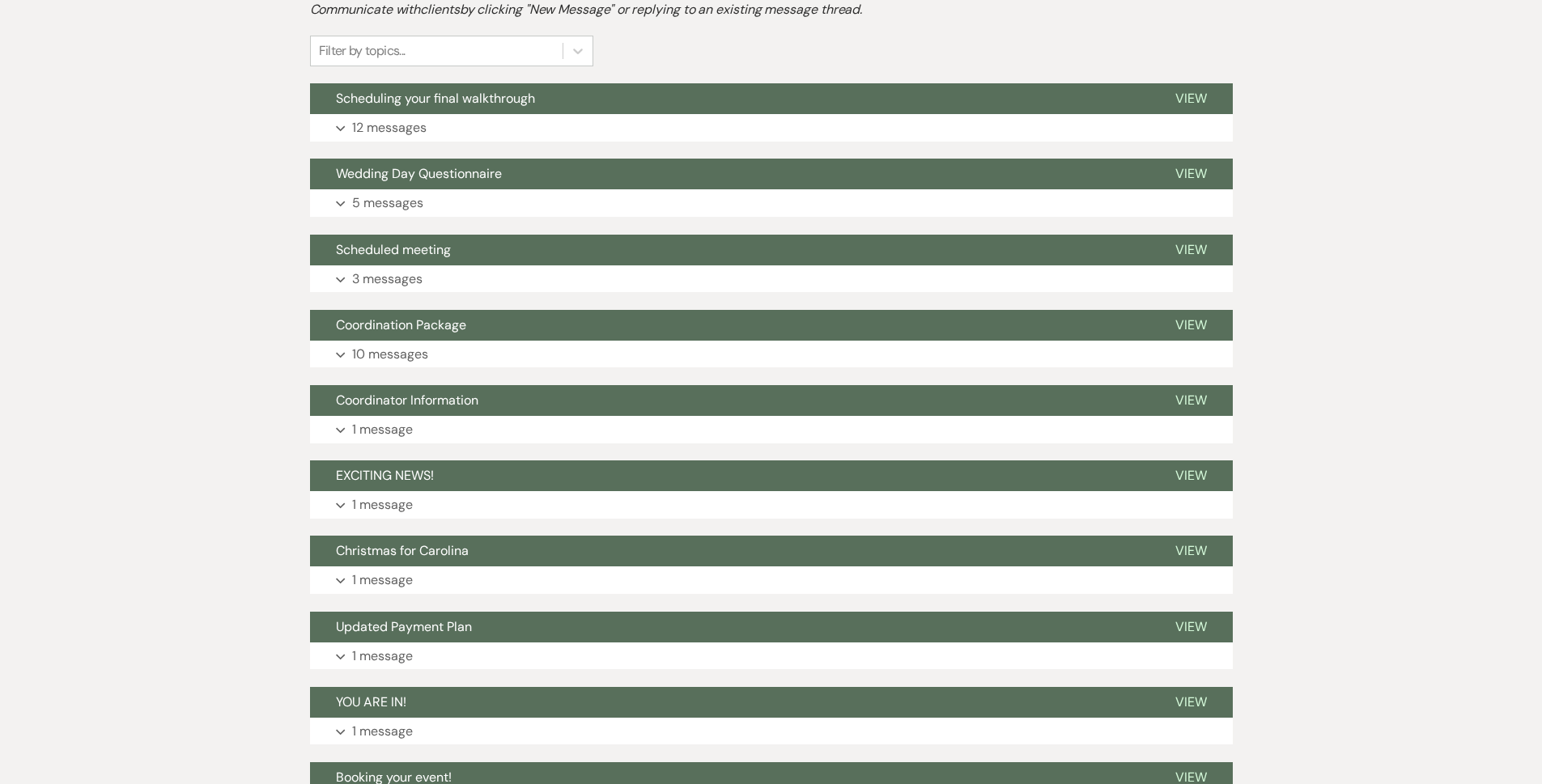
scroll to position [218, 0]
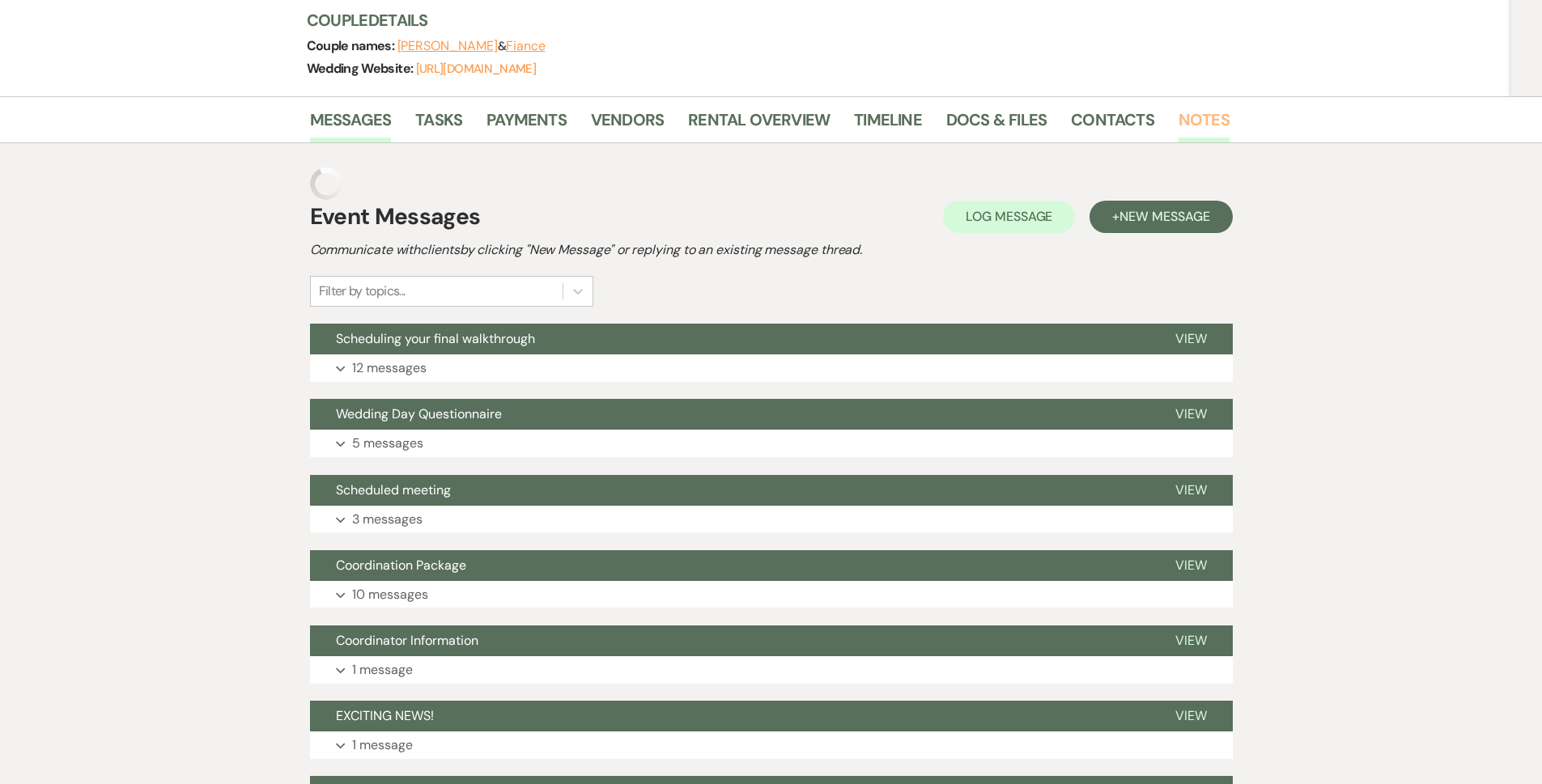
click at [1219, 113] on link "Notes" at bounding box center [1204, 124] width 51 height 35
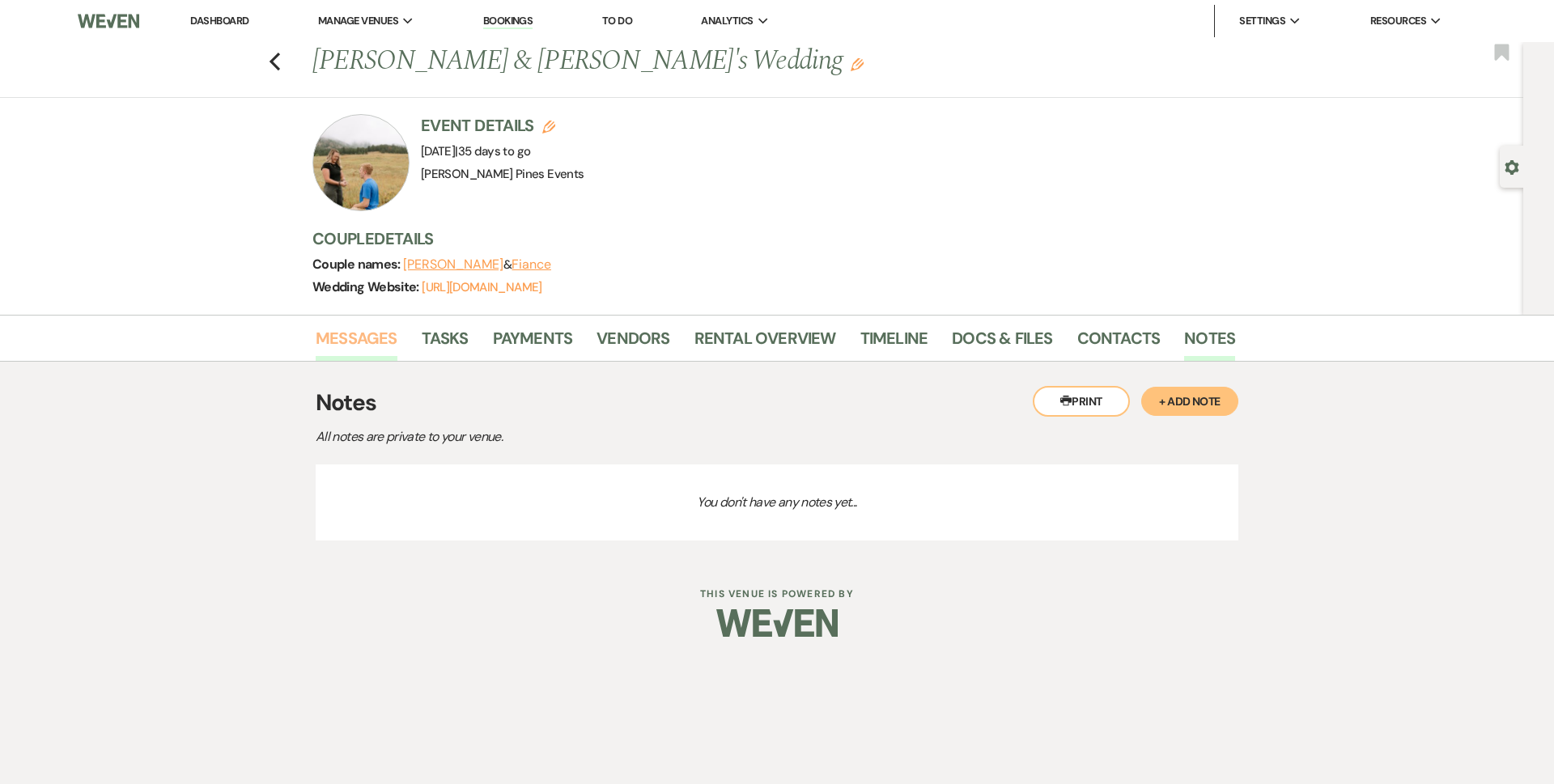
click at [364, 333] on link "Messages" at bounding box center [356, 343] width 82 height 35
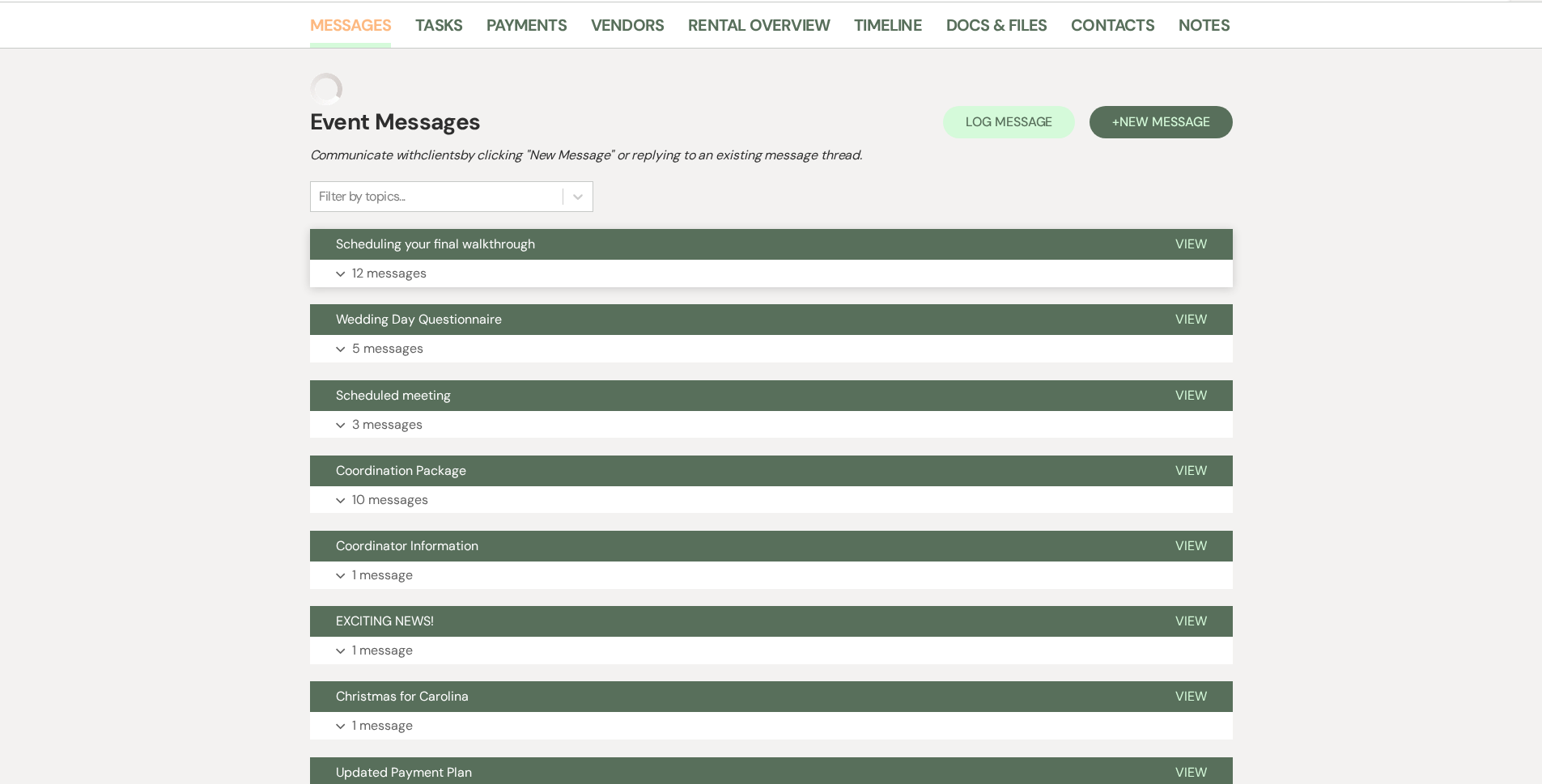
scroll to position [162, 0]
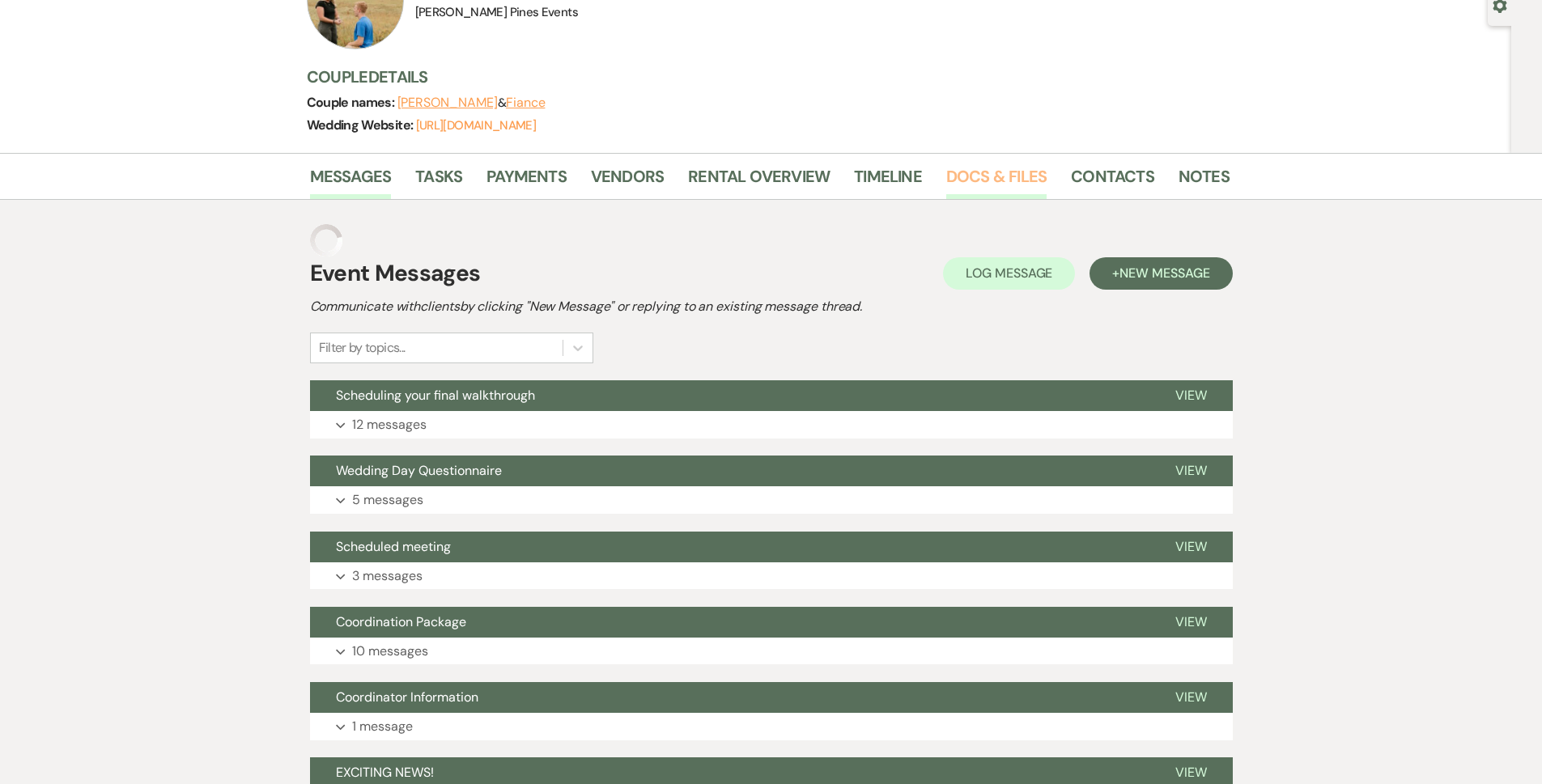
click at [1022, 176] on link "Docs & Files" at bounding box center [997, 181] width 101 height 35
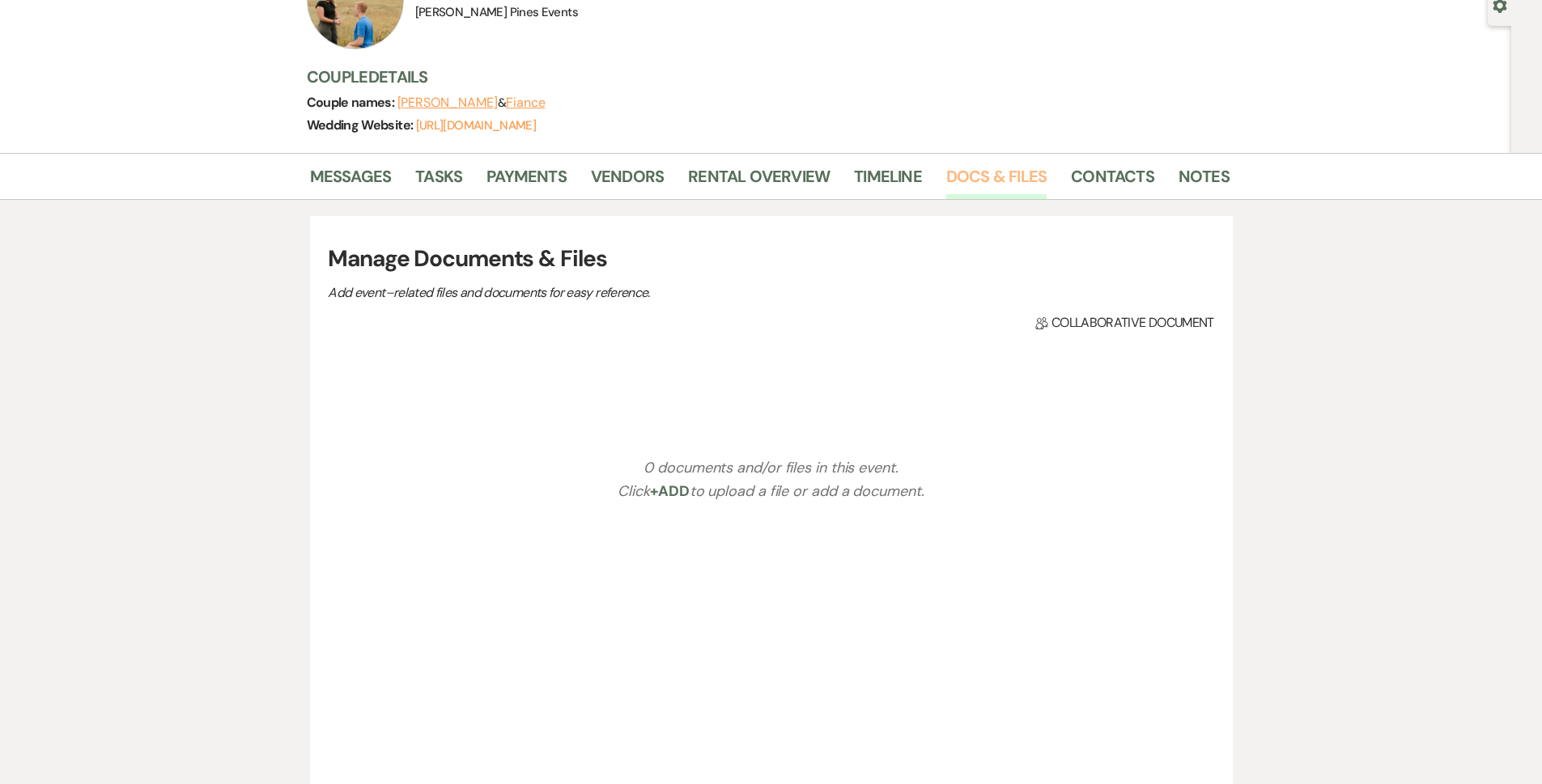
click at [1012, 181] on link "Docs & Files" at bounding box center [997, 181] width 101 height 35
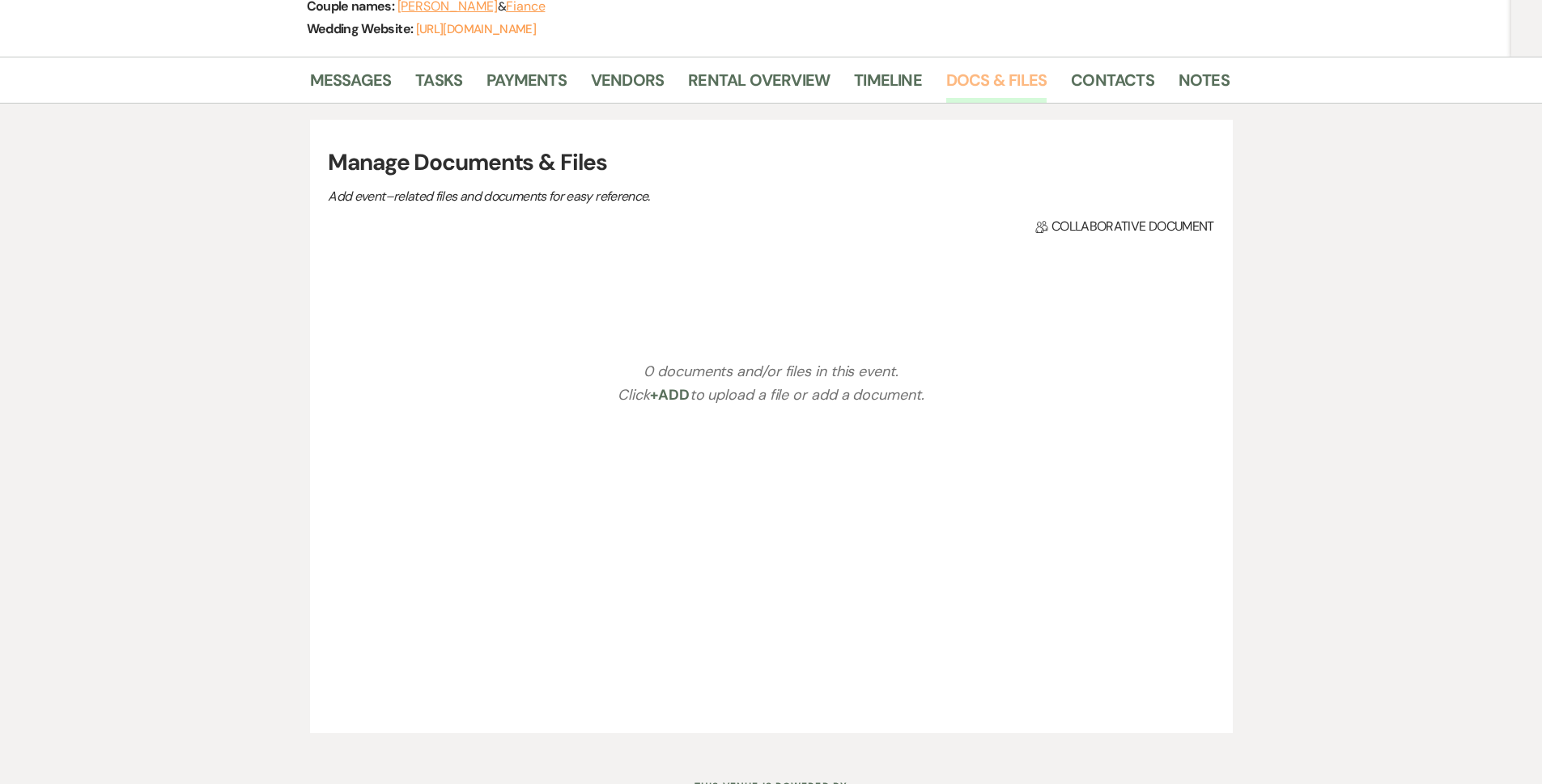
scroll to position [324, 0]
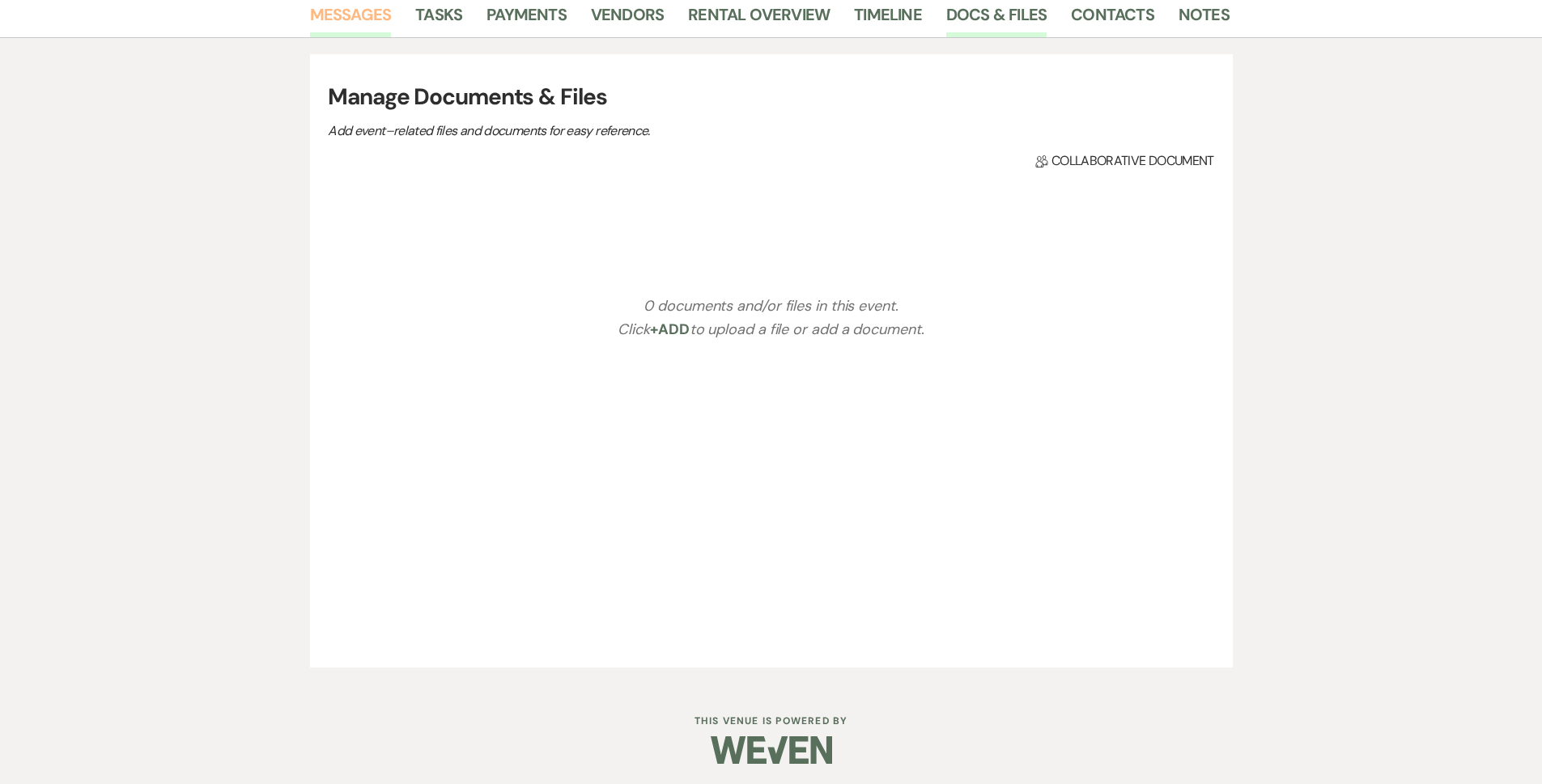
click at [374, 14] on link "Messages" at bounding box center [350, 19] width 82 height 35
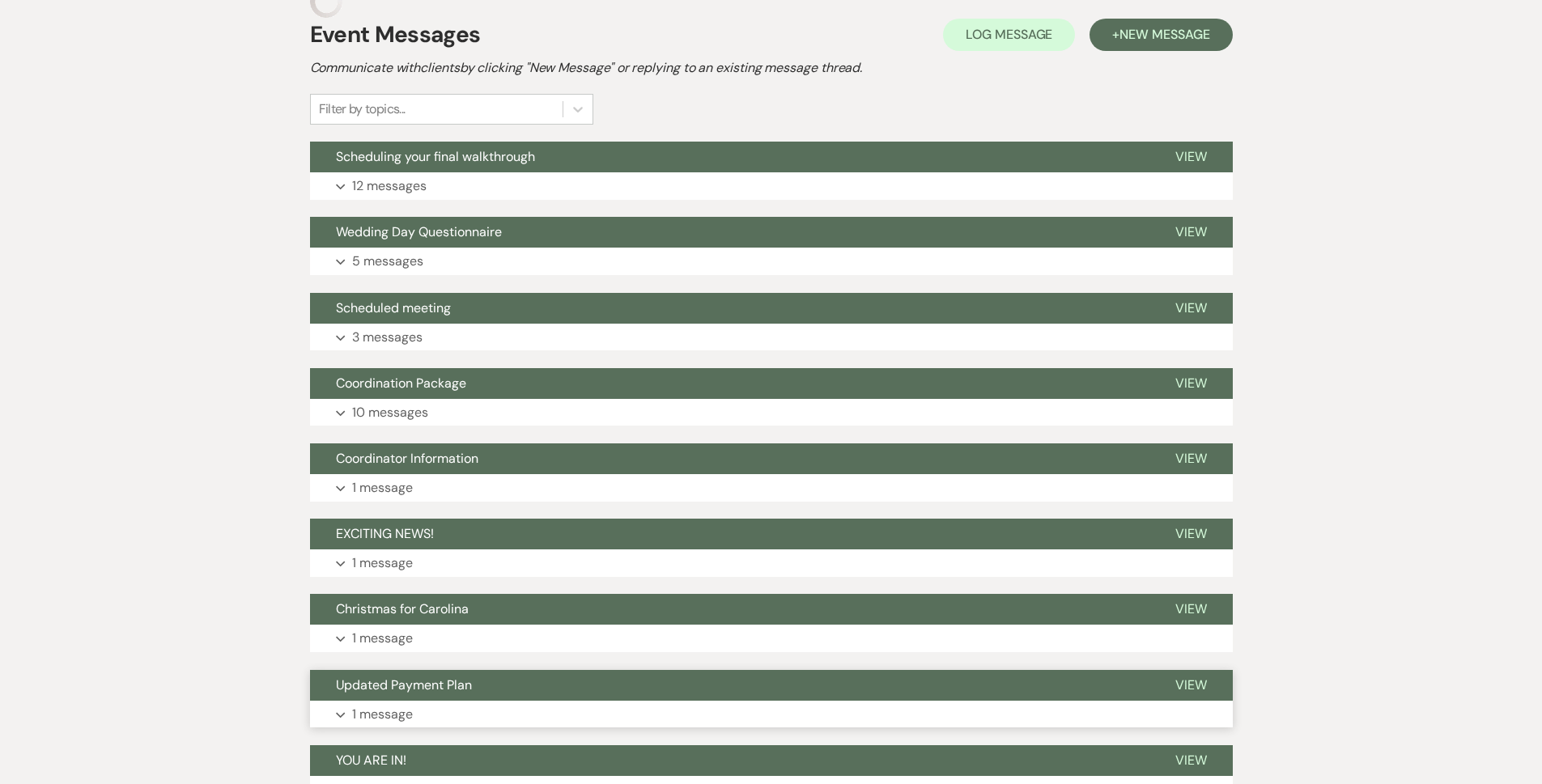
scroll to position [623, 0]
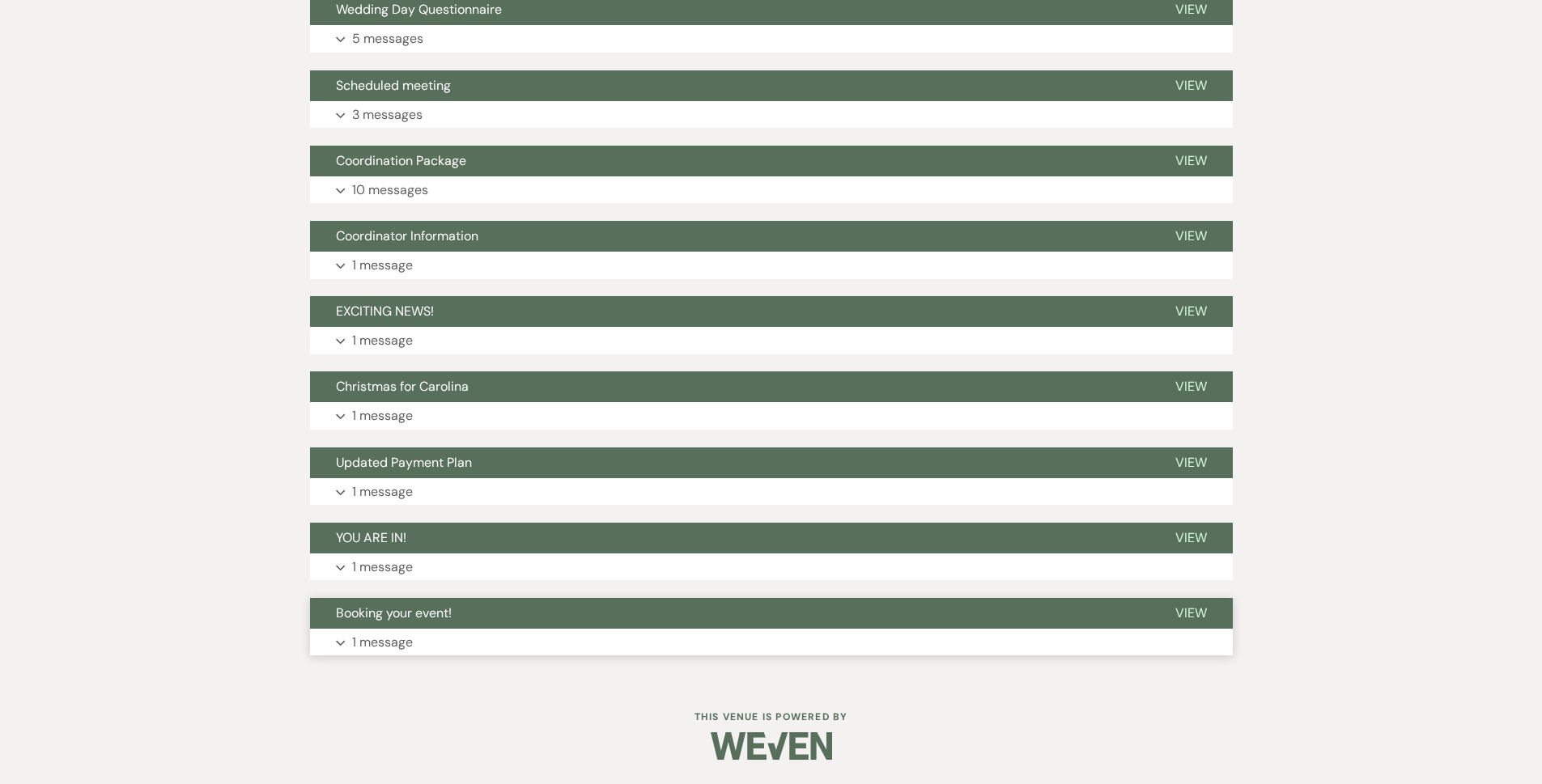
click at [425, 629] on button "Expand 1 message" at bounding box center [771, 642] width 923 height 27
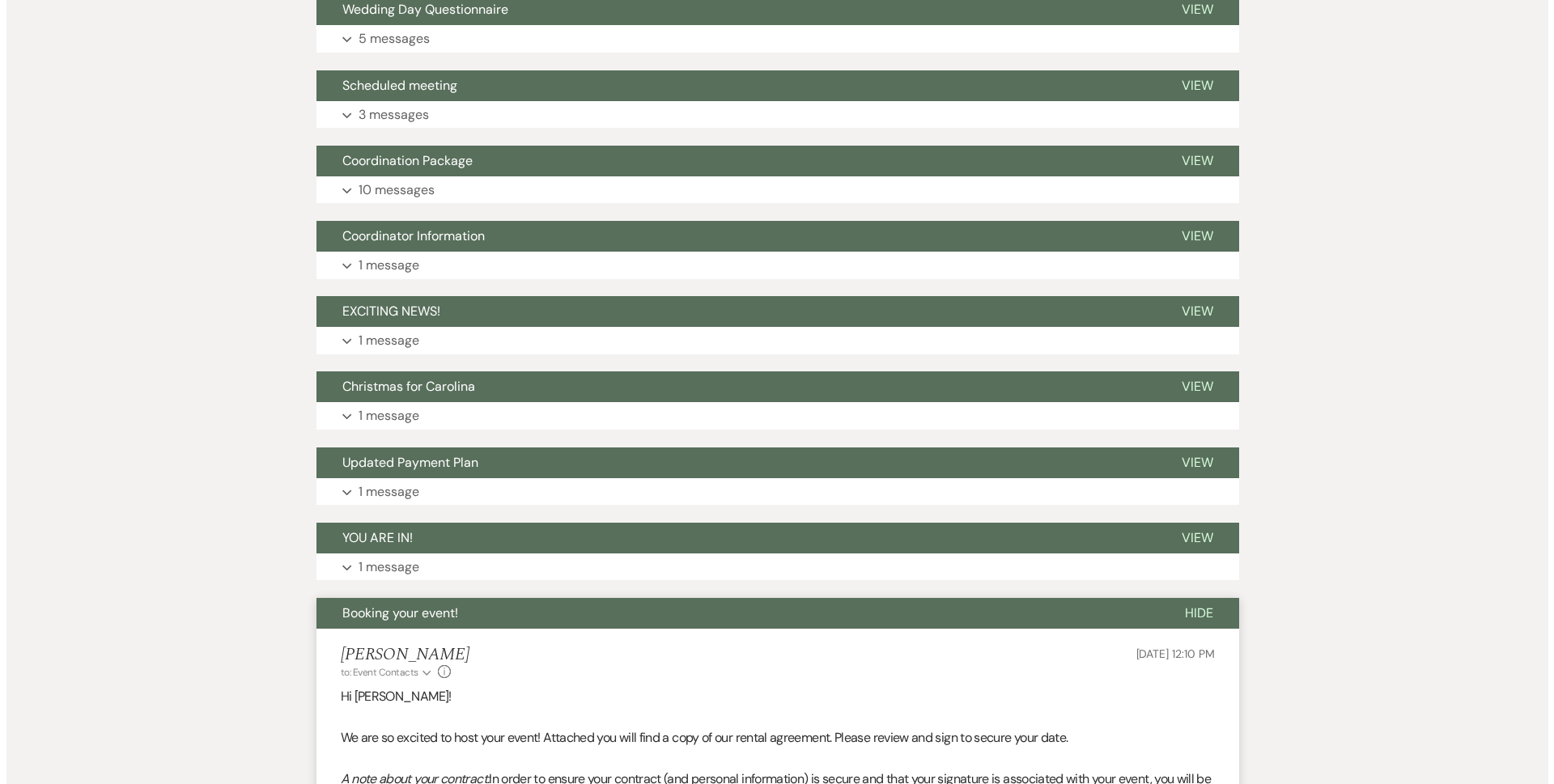
scroll to position [1035, 0]
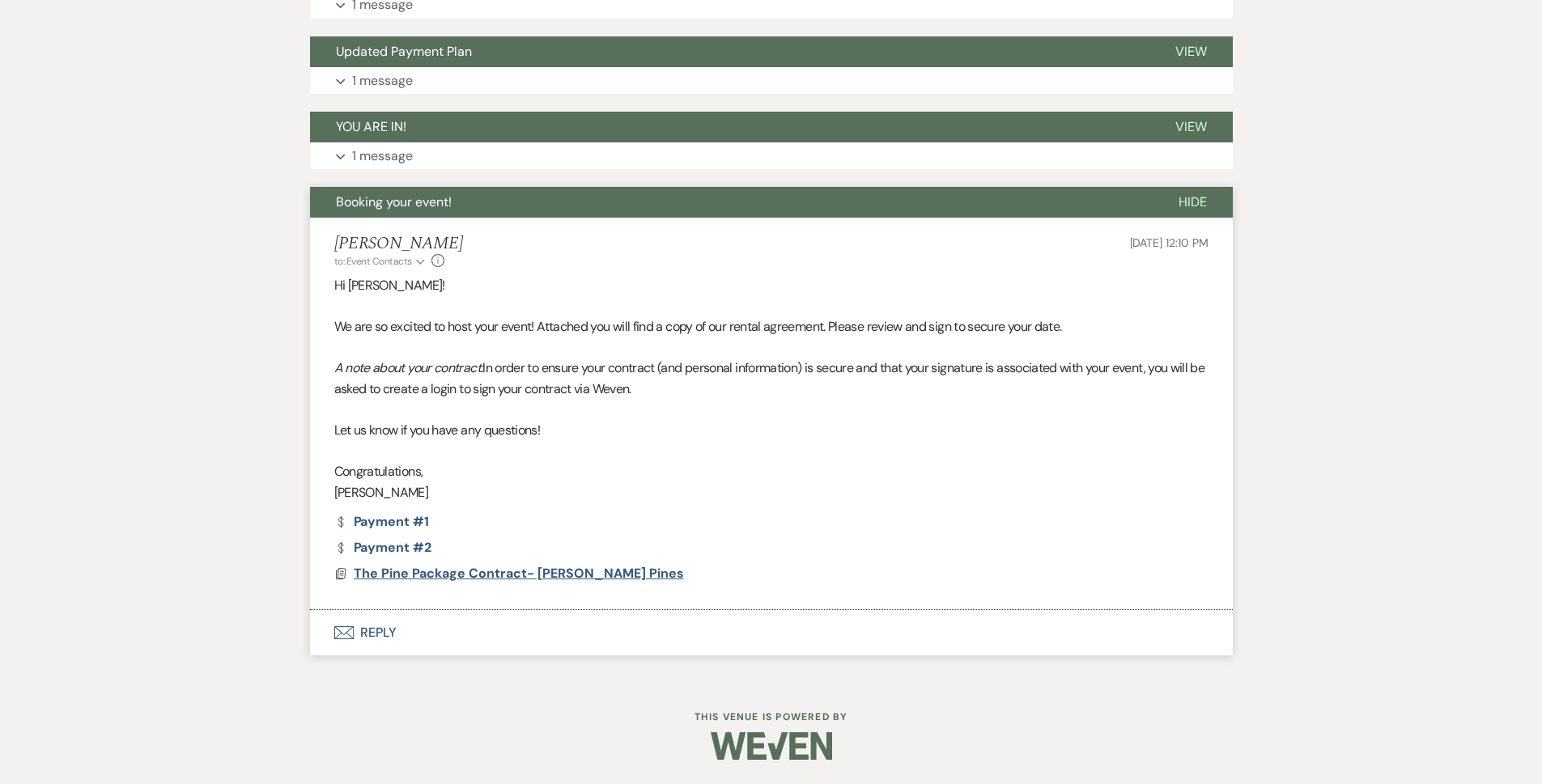
click at [433, 567] on span "The Pine Package Contract- [PERSON_NAME] Pines" at bounding box center [519, 573] width 331 height 17
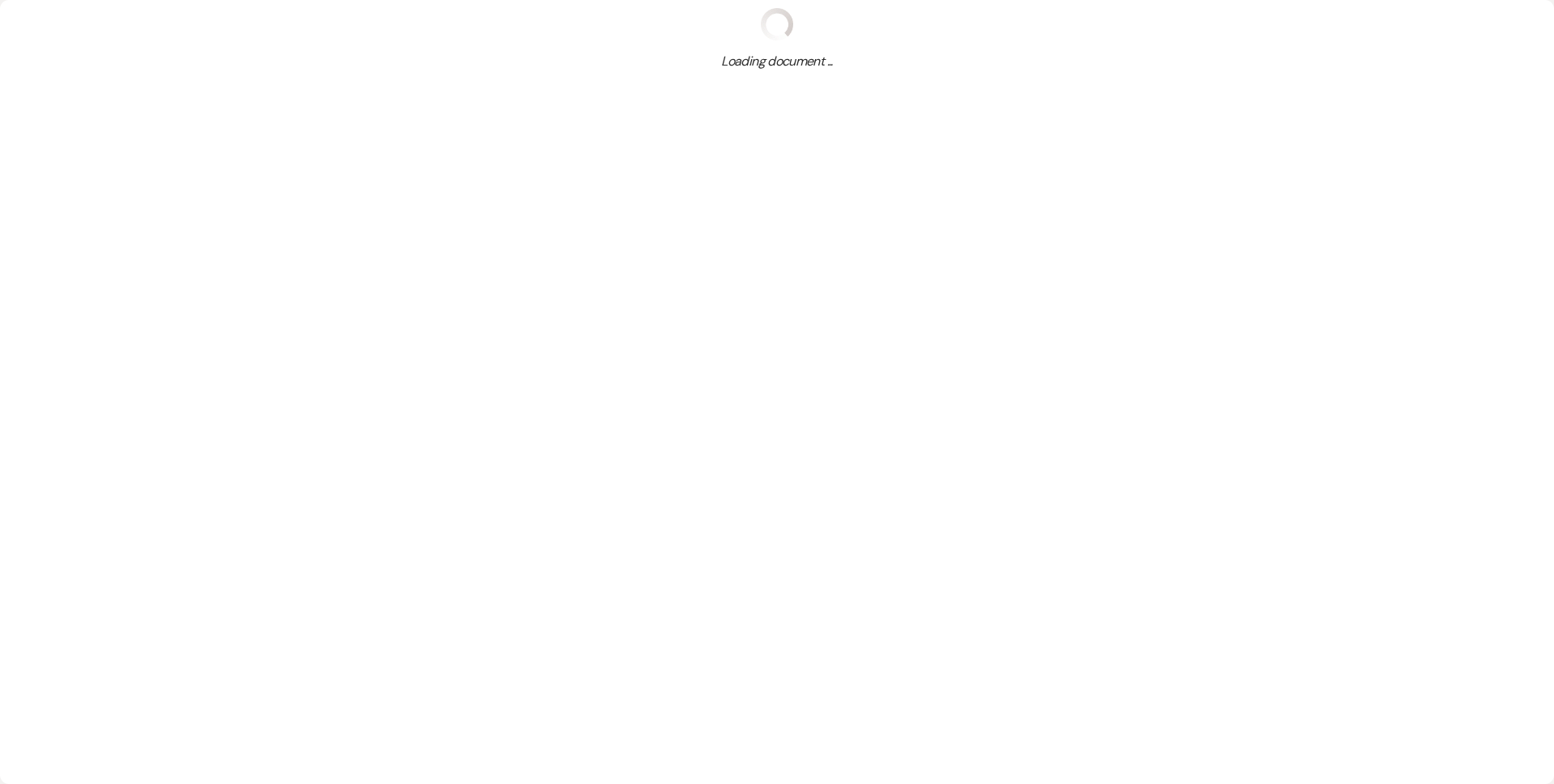
scroll to position [1002, 0]
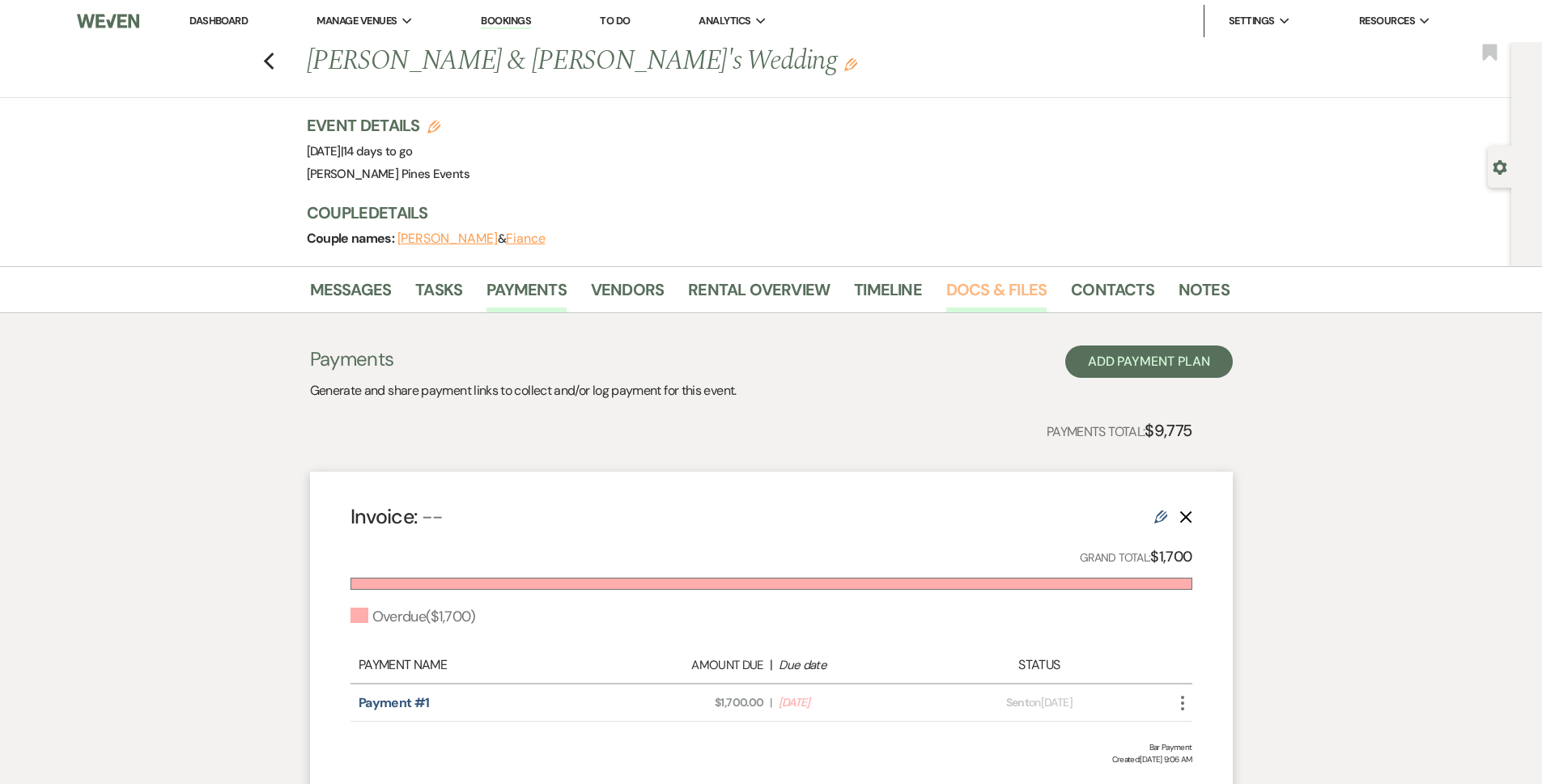
click at [990, 298] on link "Docs & Files" at bounding box center [997, 294] width 101 height 35
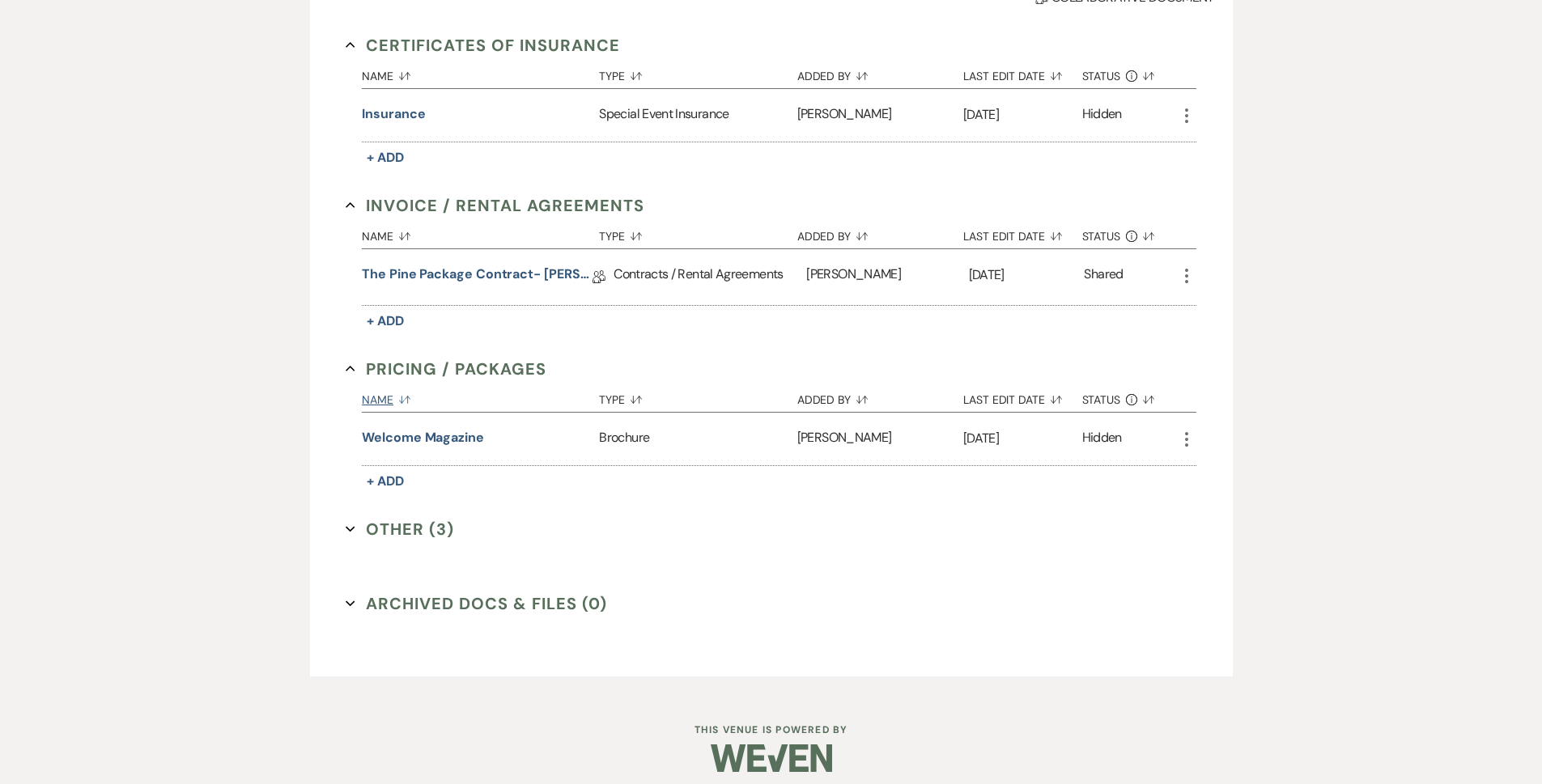
scroll to position [443, 0]
click at [407, 530] on button "Other (3) Expand" at bounding box center [400, 526] width 109 height 24
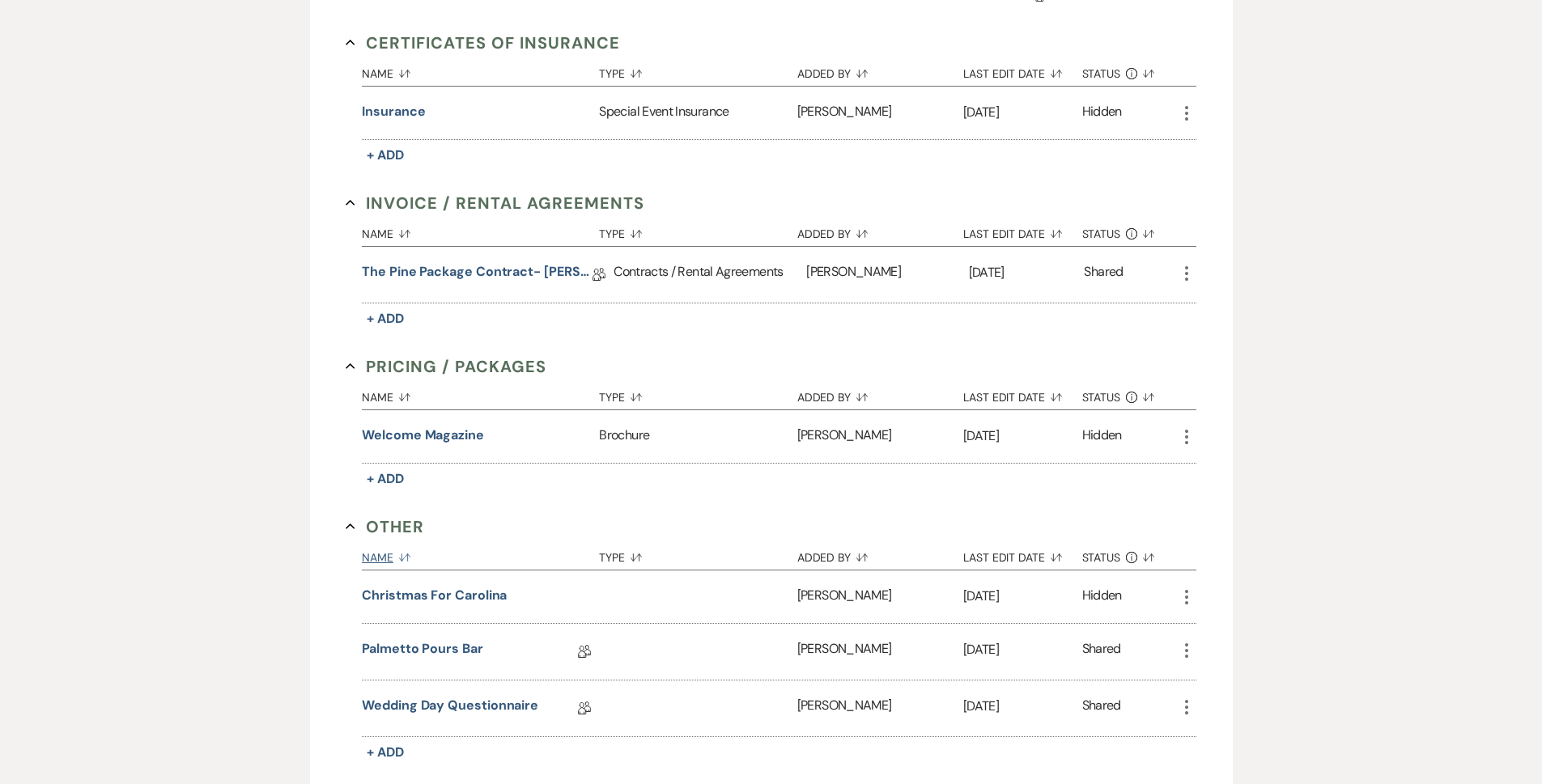
scroll to position [678, 0]
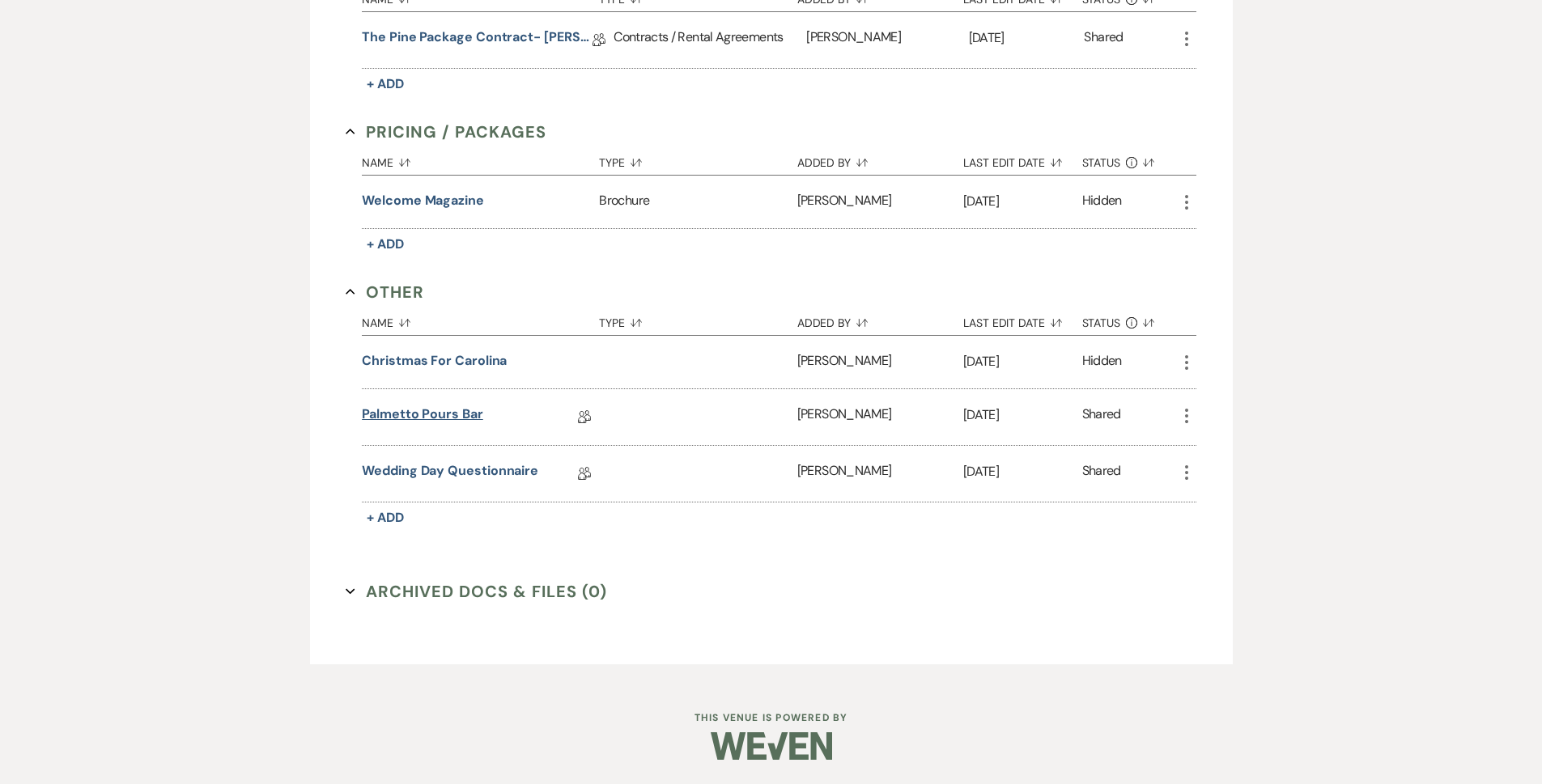
click at [444, 415] on link "Palmetto Pours Bar" at bounding box center [422, 417] width 121 height 25
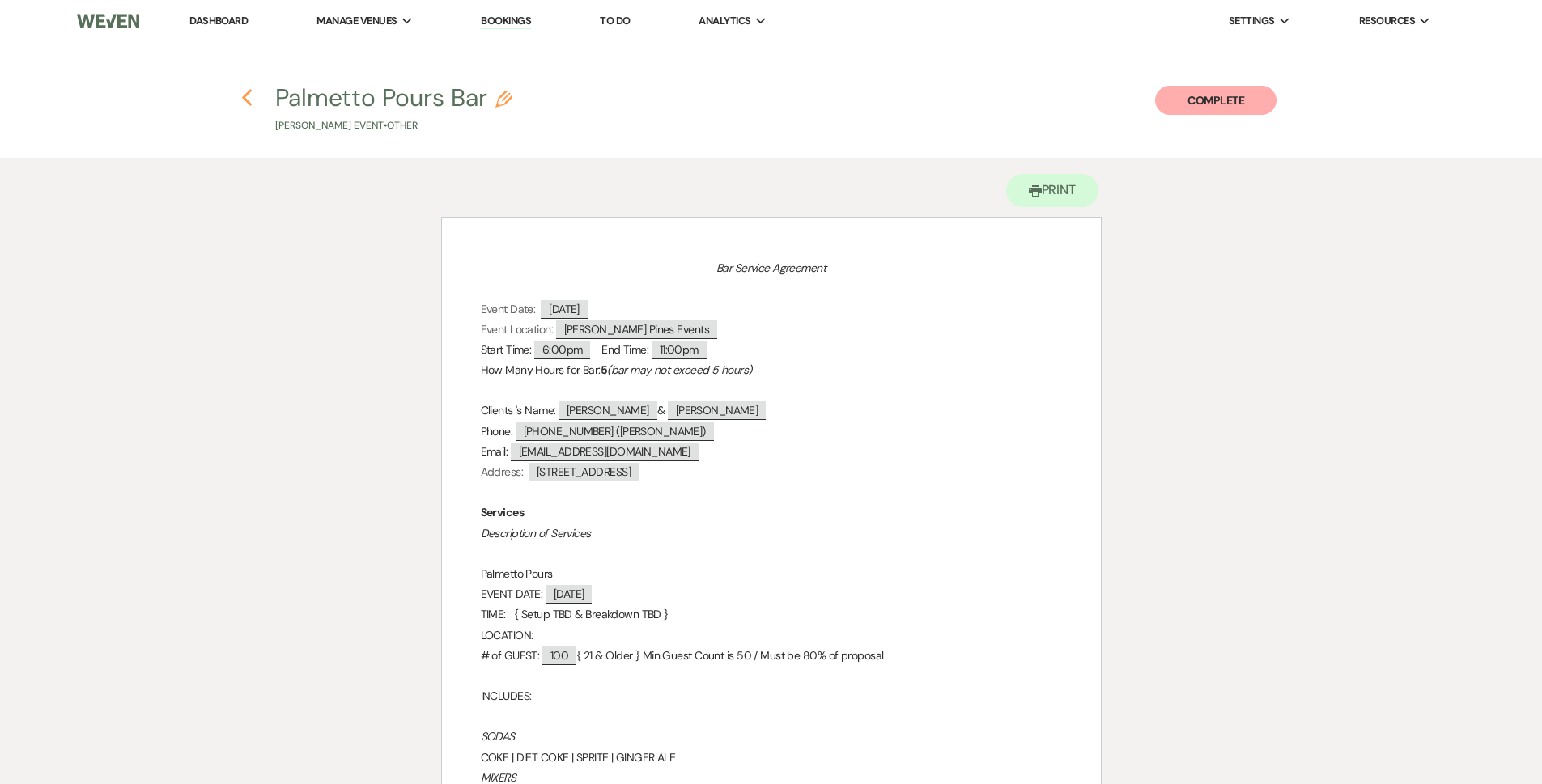
click at [242, 99] on icon "Previous" at bounding box center [247, 98] width 12 height 20
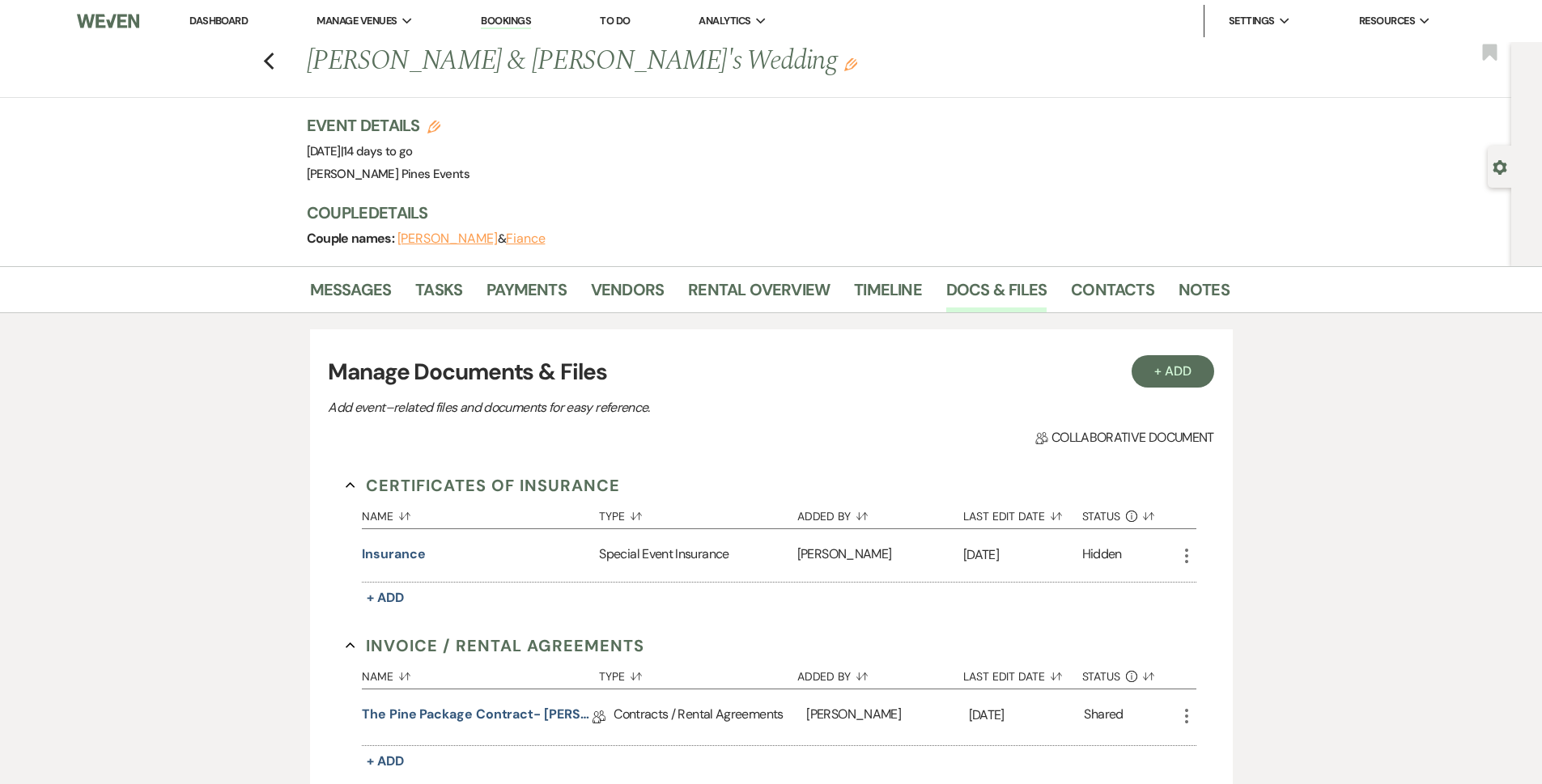
click at [289, 48] on div "Previous [PERSON_NAME] & [PERSON_NAME]'s Wedding Edit Bookmark" at bounding box center [751, 70] width 1520 height 56
click at [288, 49] on div "Previous [PERSON_NAME] & [PERSON_NAME]'s Wedding Edit Bookmark" at bounding box center [751, 70] width 1520 height 56
click at [273, 59] on use "button" at bounding box center [268, 62] width 11 height 18
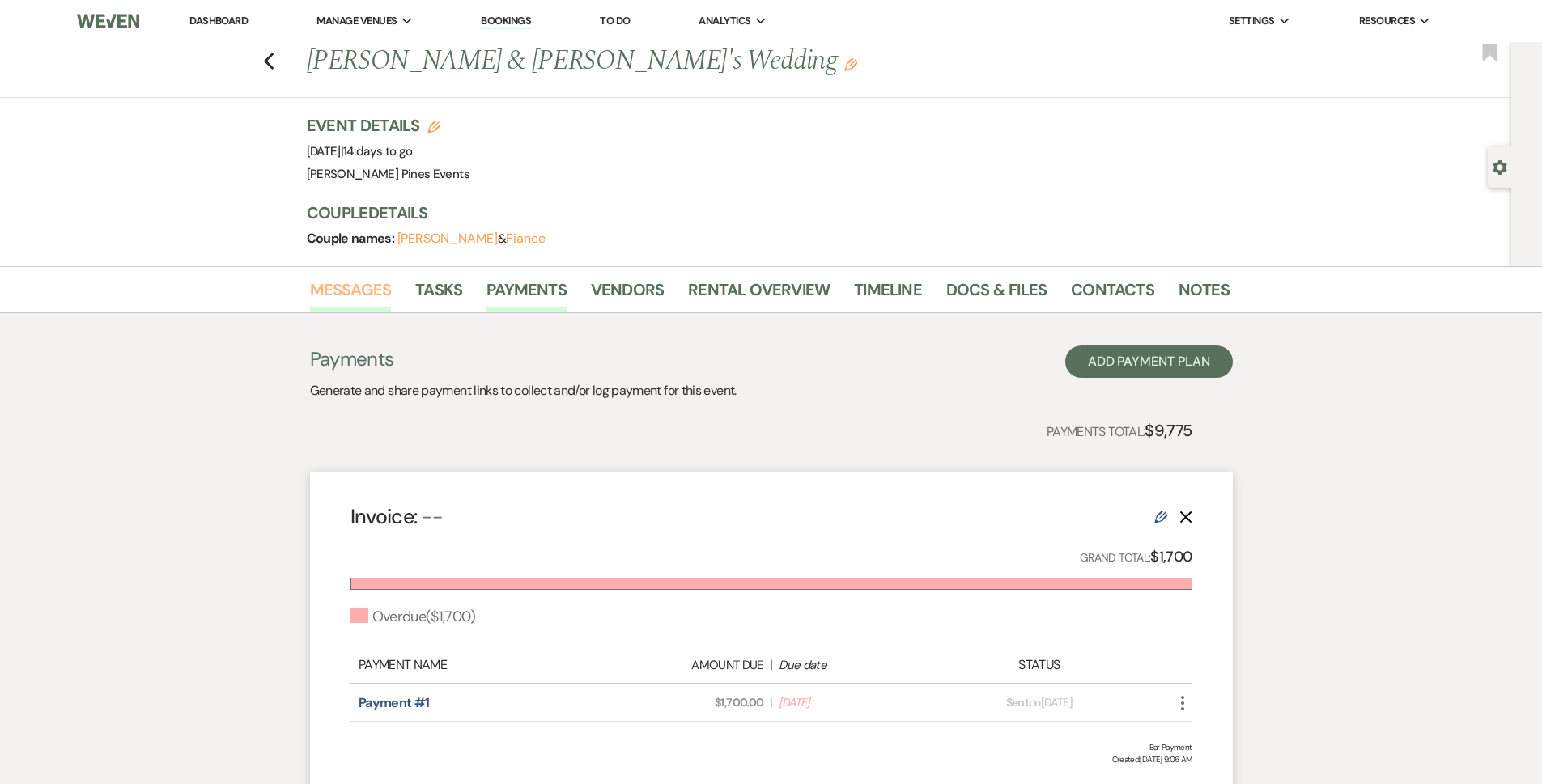
click at [374, 293] on link "Messages" at bounding box center [350, 294] width 82 height 35
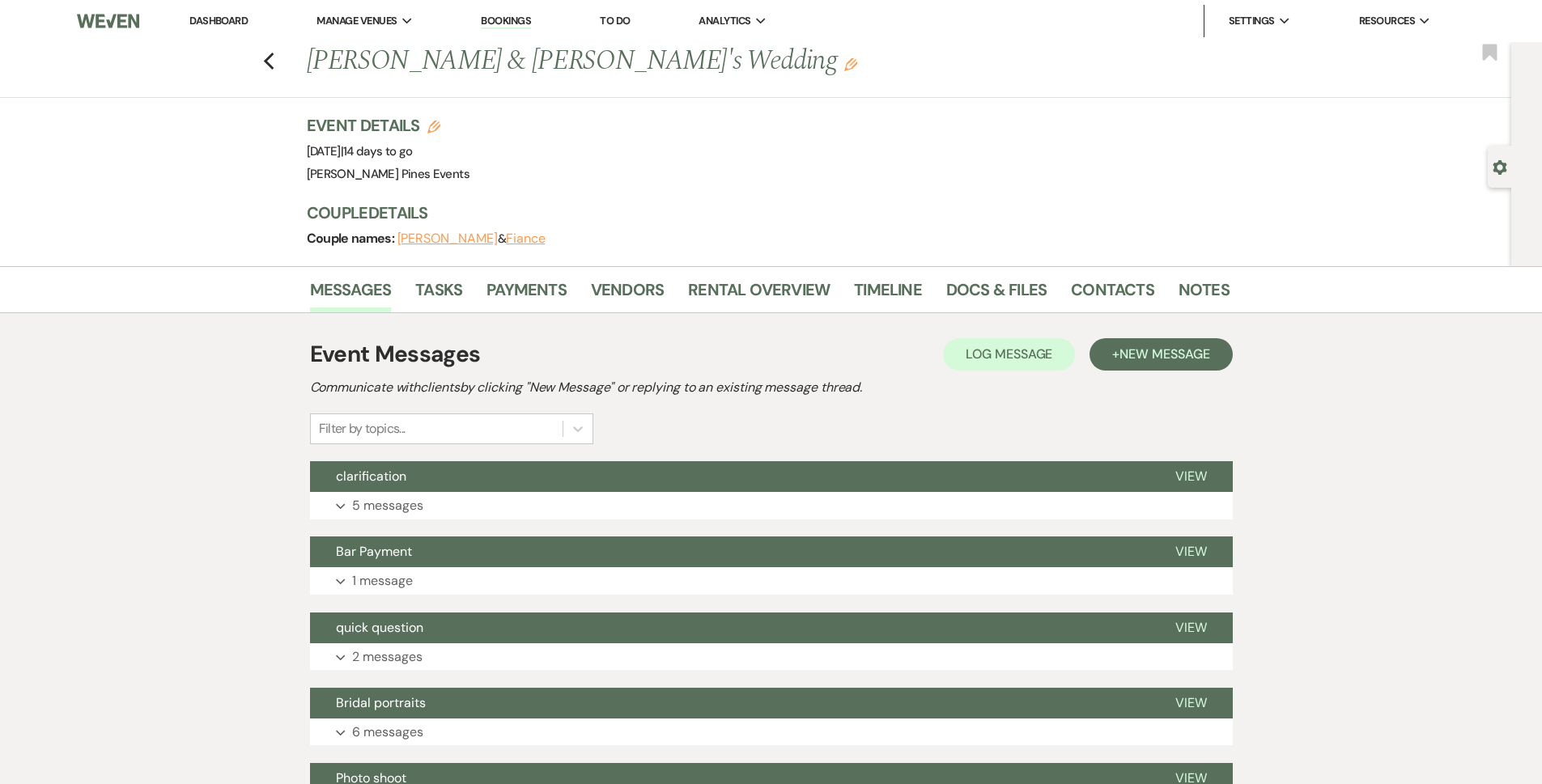
click at [268, 59] on div "Previous [PERSON_NAME] & [PERSON_NAME]'s Wedding Edit Bookmark" at bounding box center [751, 70] width 1520 height 56
click at [273, 52] on icon "Previous" at bounding box center [269, 62] width 12 height 20
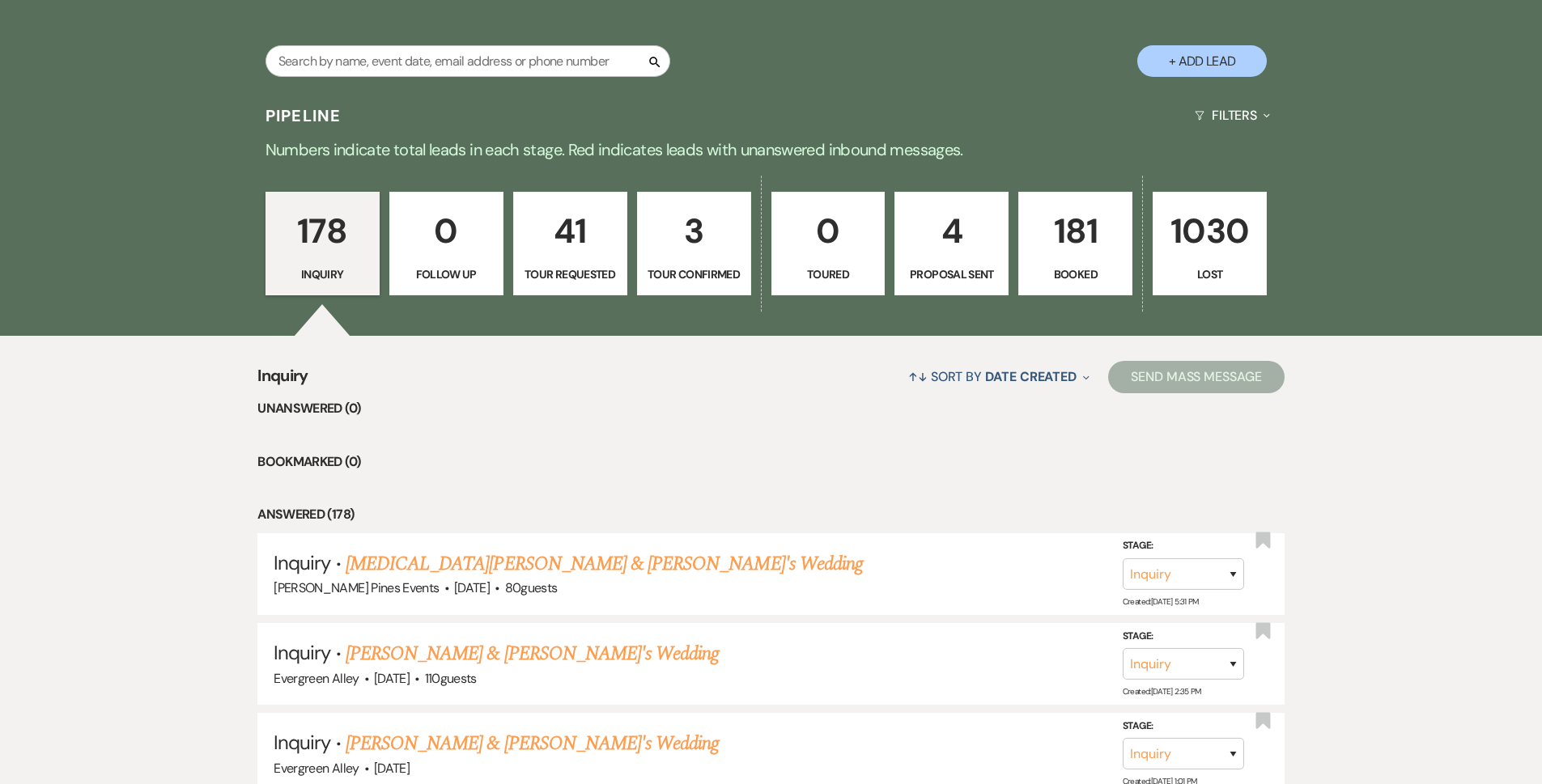
click at [1072, 258] on p "181" at bounding box center [1075, 231] width 93 height 54
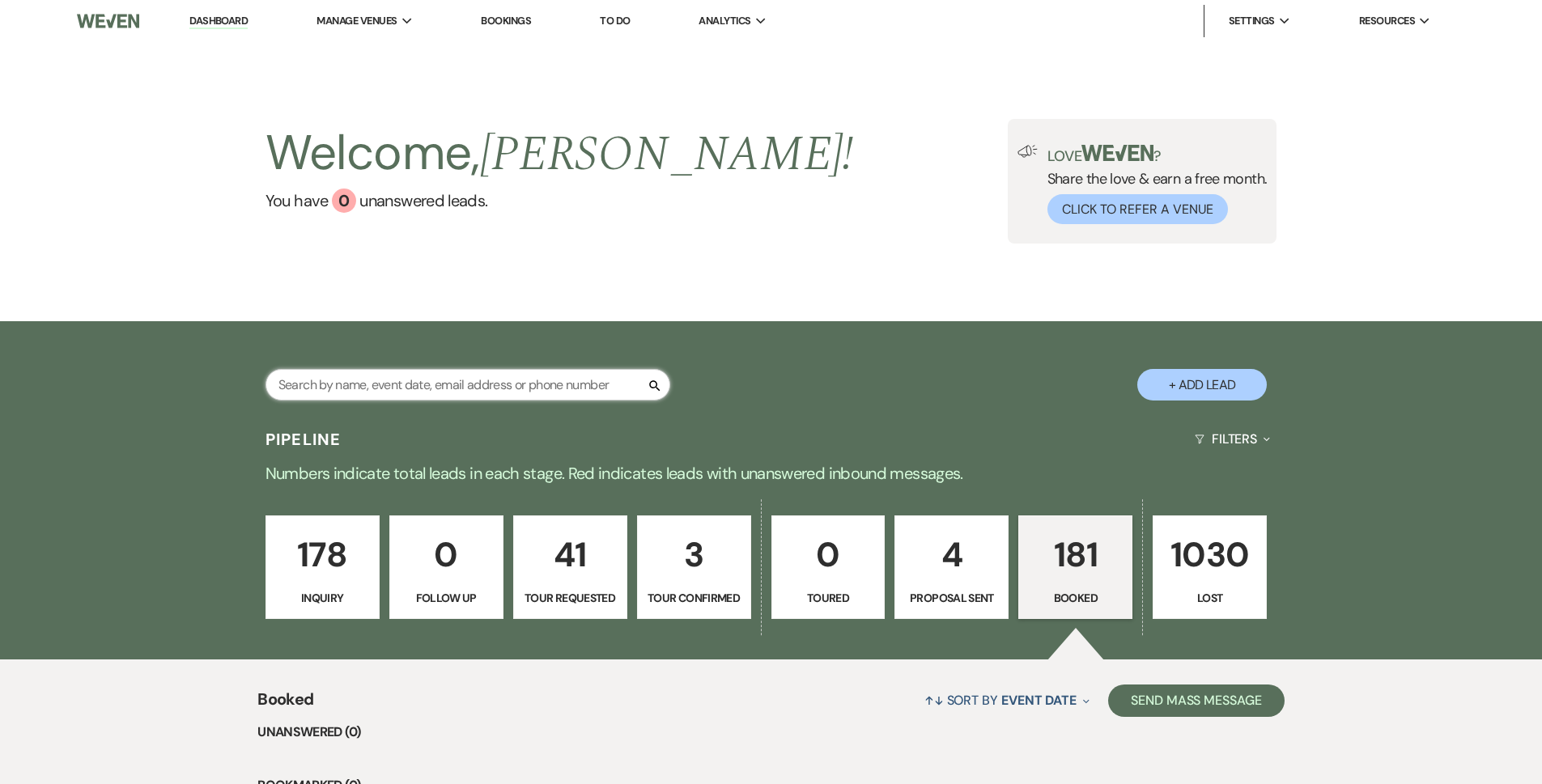
click at [382, 381] on input "text" at bounding box center [468, 385] width 405 height 31
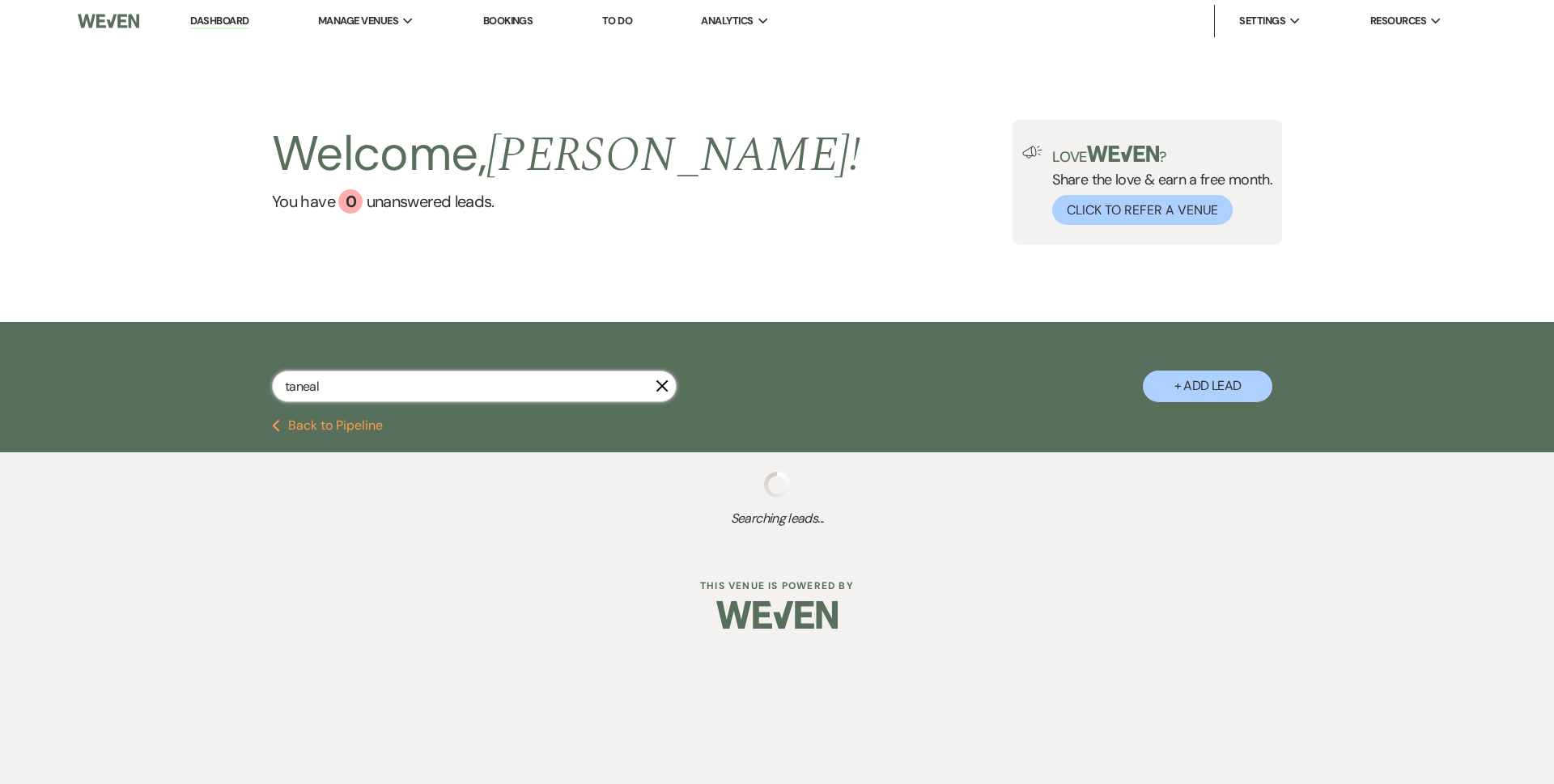
type input "taneal"
select select "6"
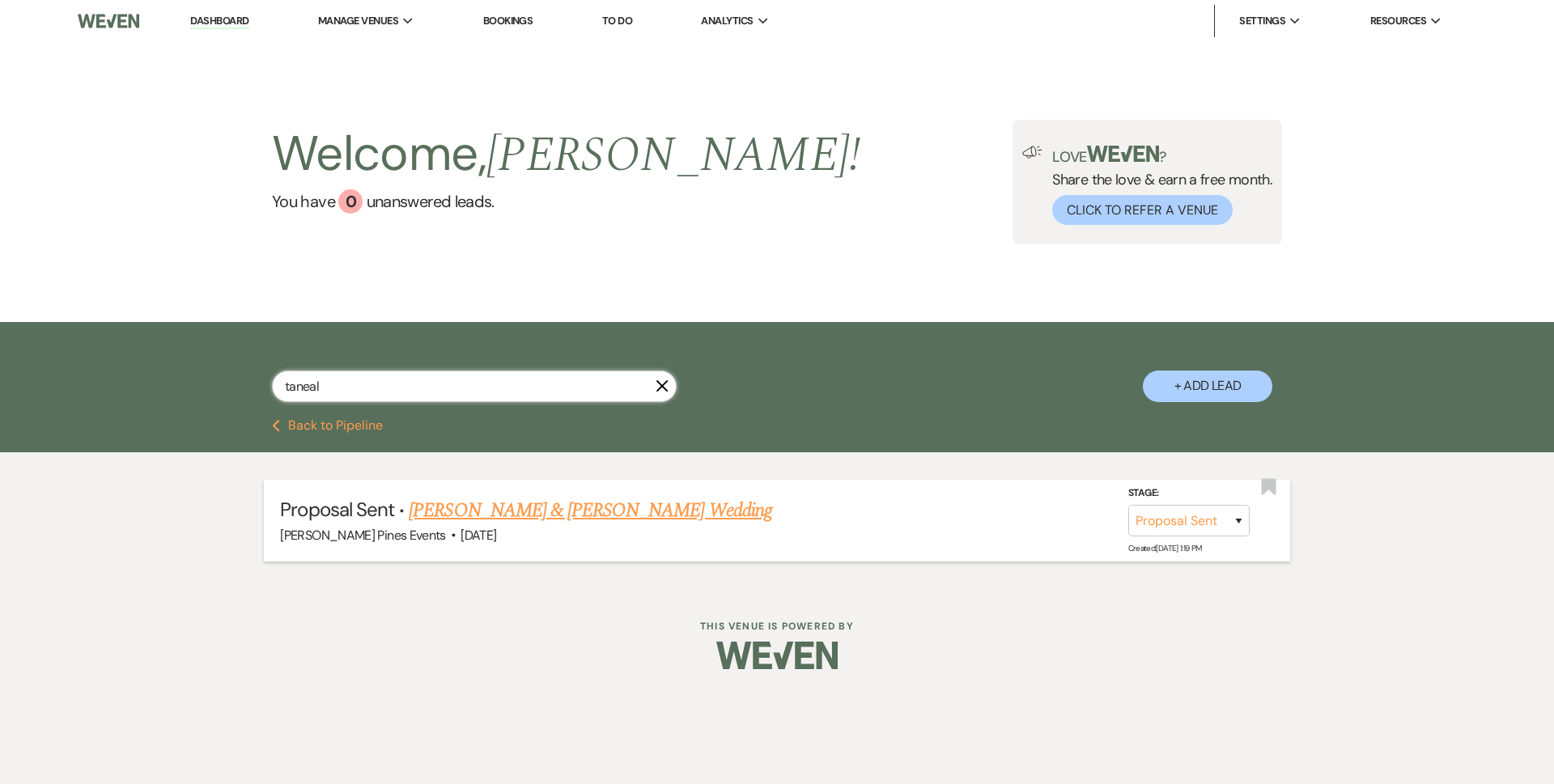
type input "taneal"
click at [678, 509] on link "Taneal Mickens & Harly Peterson's Wedding" at bounding box center [590, 510] width 363 height 29
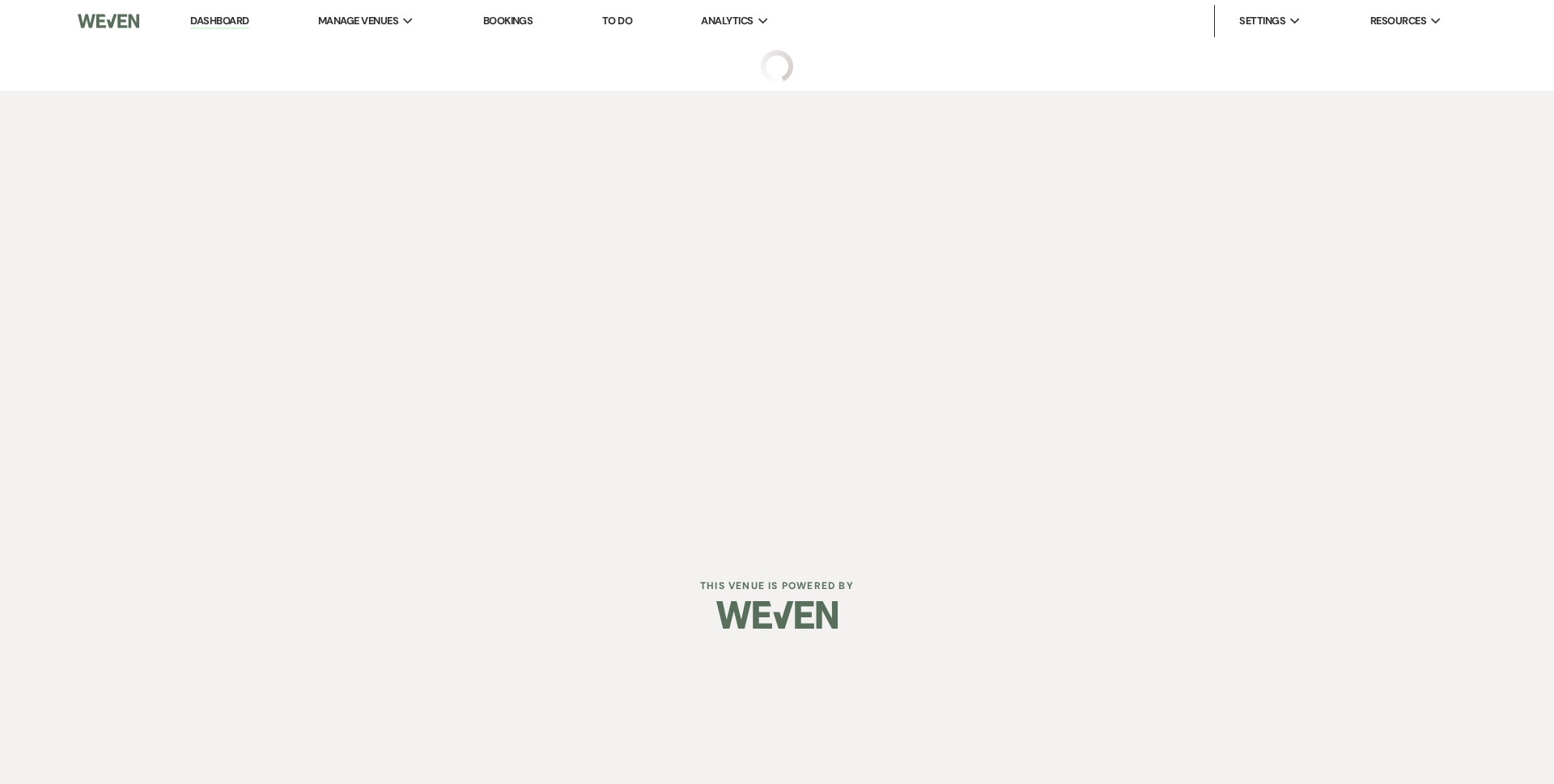
select select "6"
select select "5"
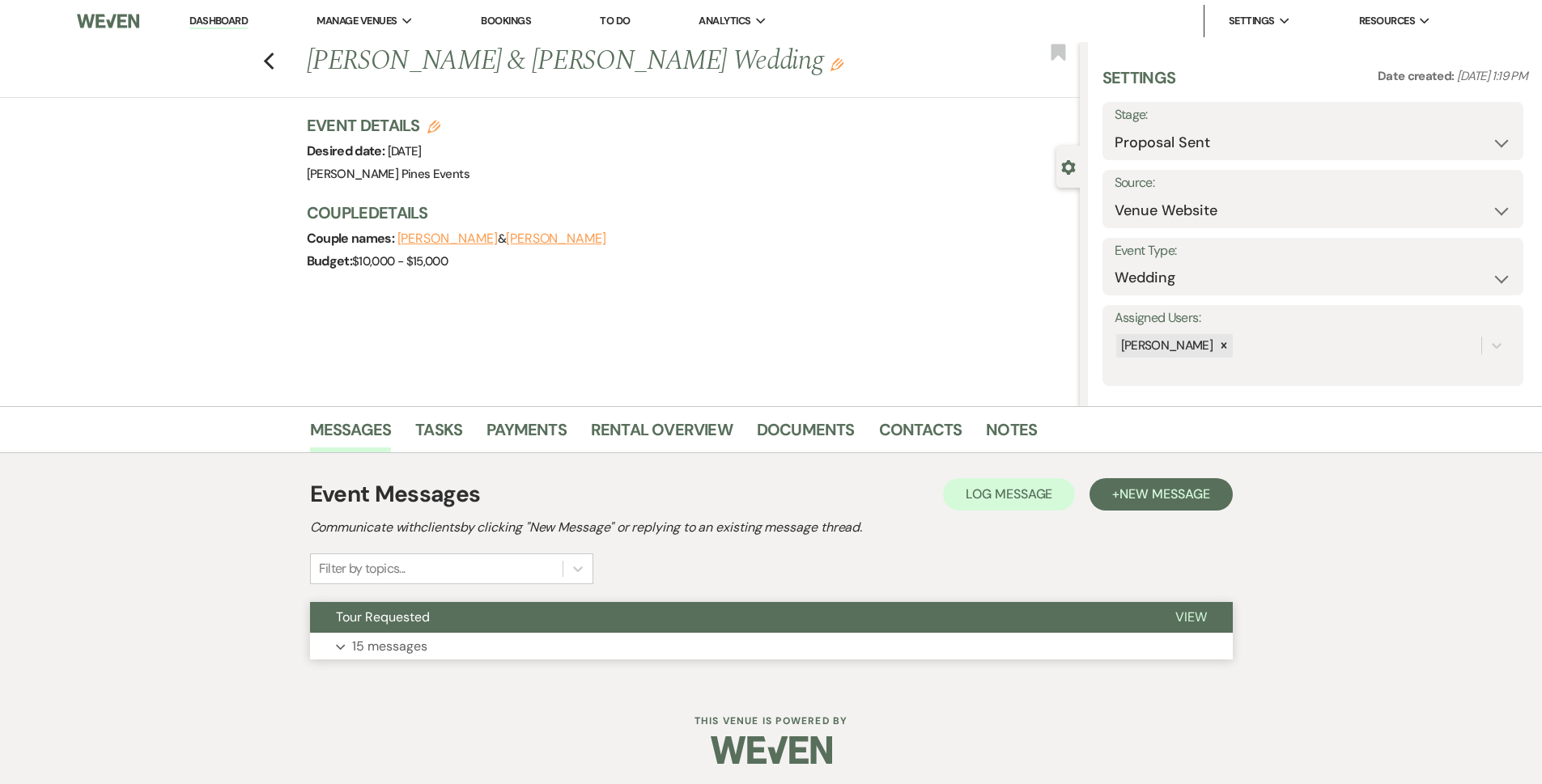
click at [645, 623] on button "Tour Requested" at bounding box center [730, 617] width 839 height 31
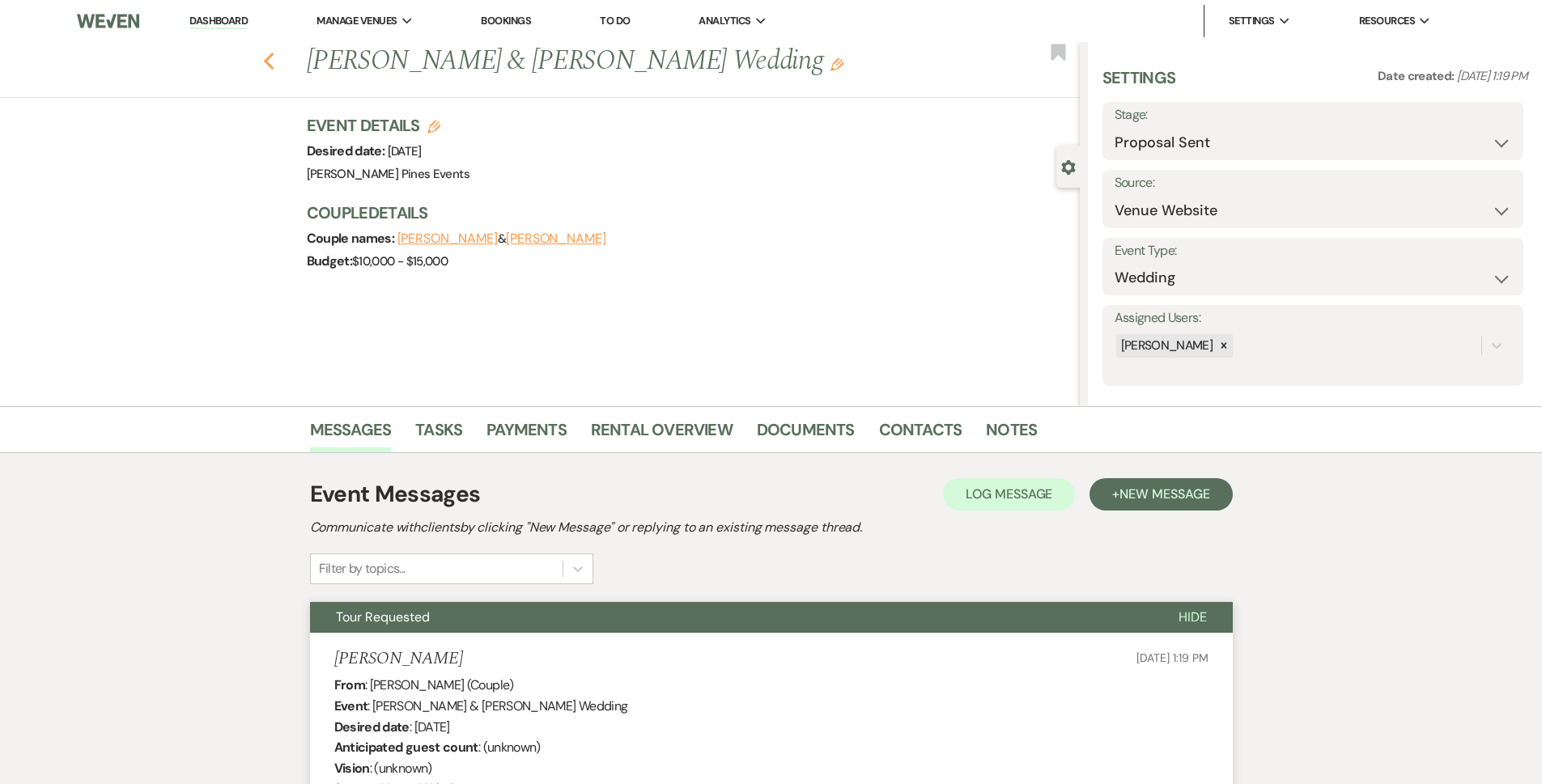
click at [270, 60] on icon "Previous" at bounding box center [269, 62] width 12 height 20
select select "6"
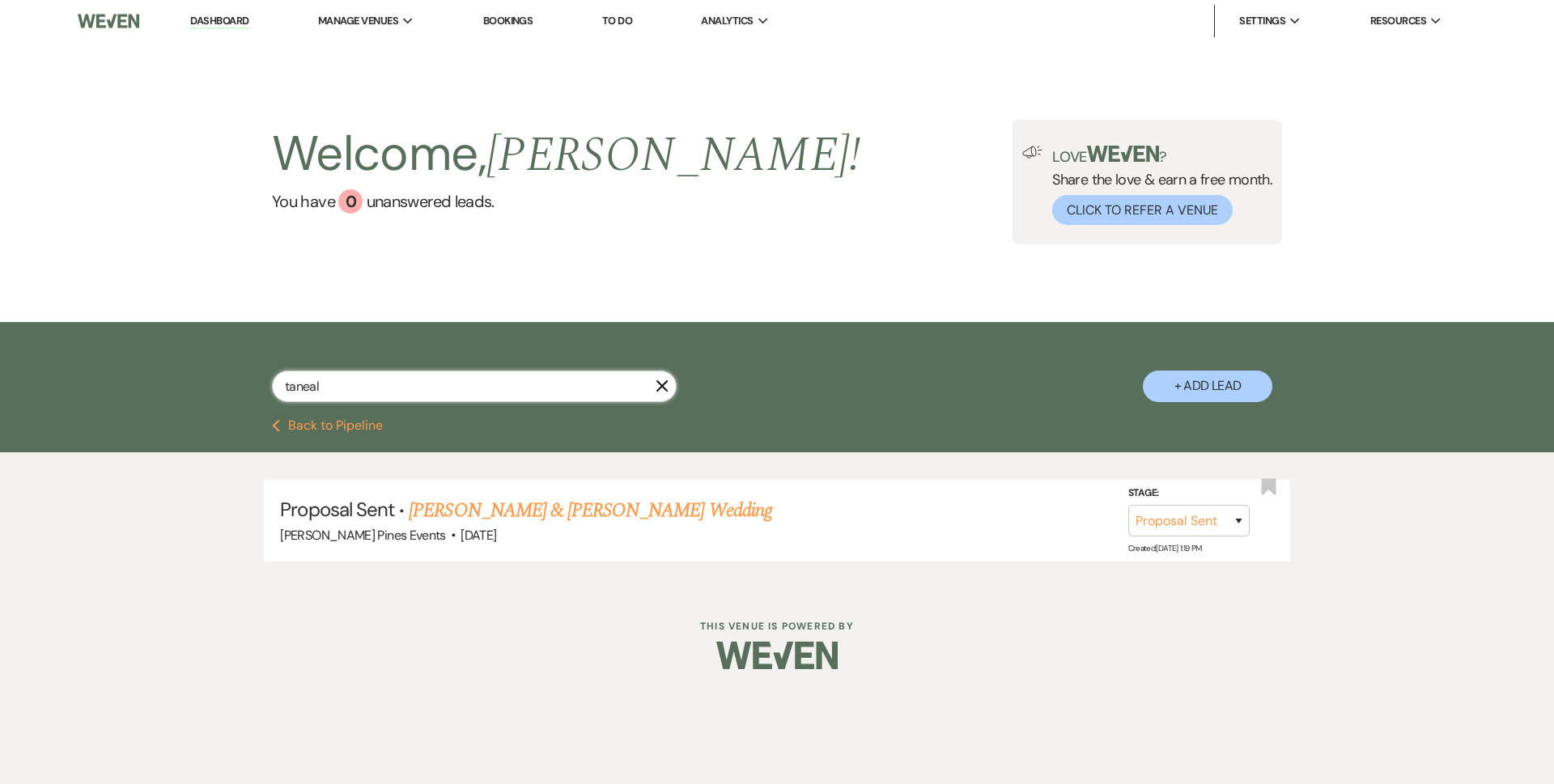
drag, startPoint x: 458, startPoint y: 382, endPoint x: 232, endPoint y: 378, distance: 226.0
click at [232, 378] on div "taneal X + Add Lead" at bounding box center [777, 373] width 1166 height 85
drag, startPoint x: 420, startPoint y: 387, endPoint x: 145, endPoint y: 414, distance: 276.3
click at [145, 415] on div "annsley X + Add Lead" at bounding box center [777, 371] width 1554 height 97
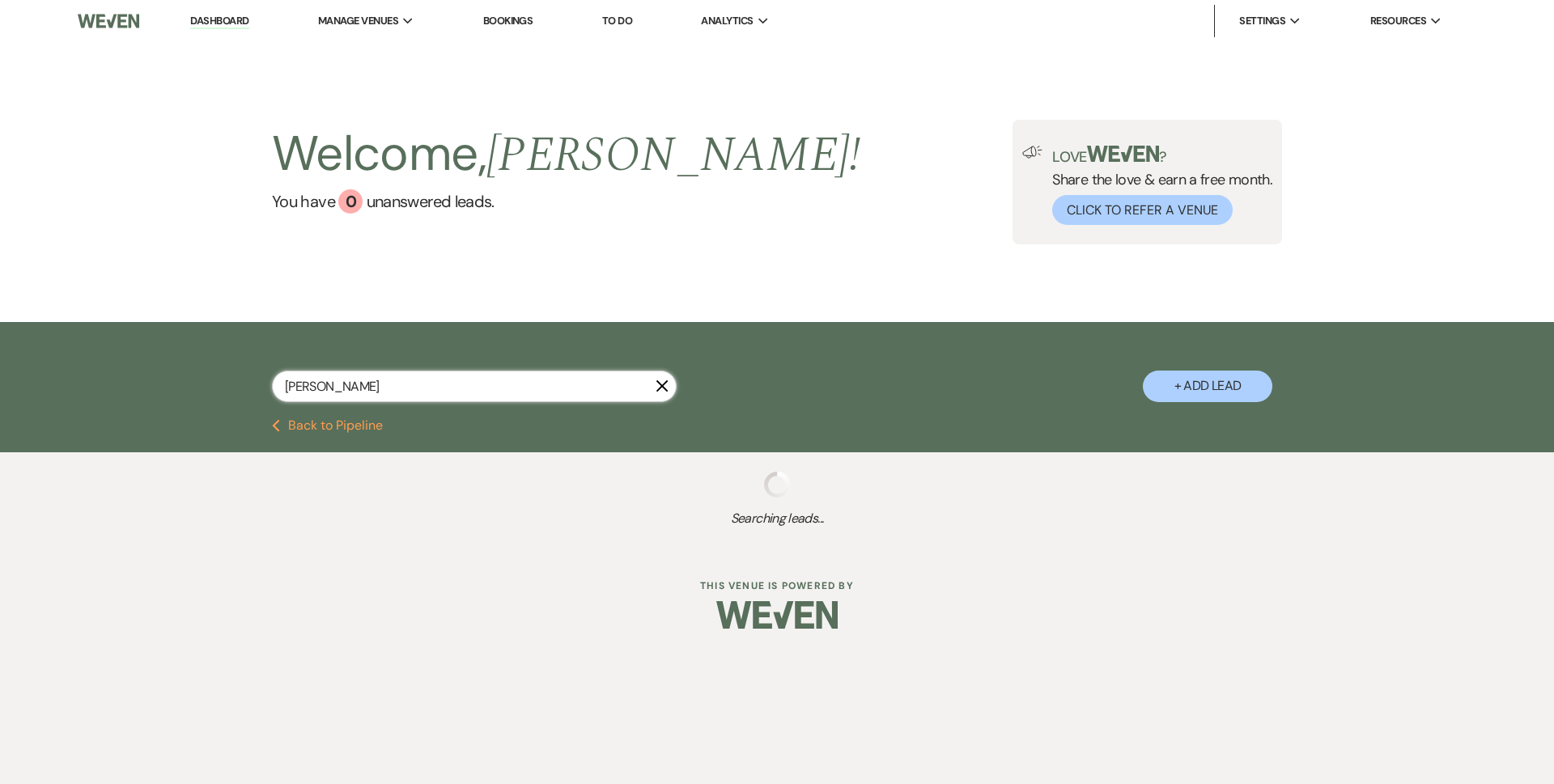
type input "rebecca a"
select select "6"
select select "2"
select select "6"
select select "2"
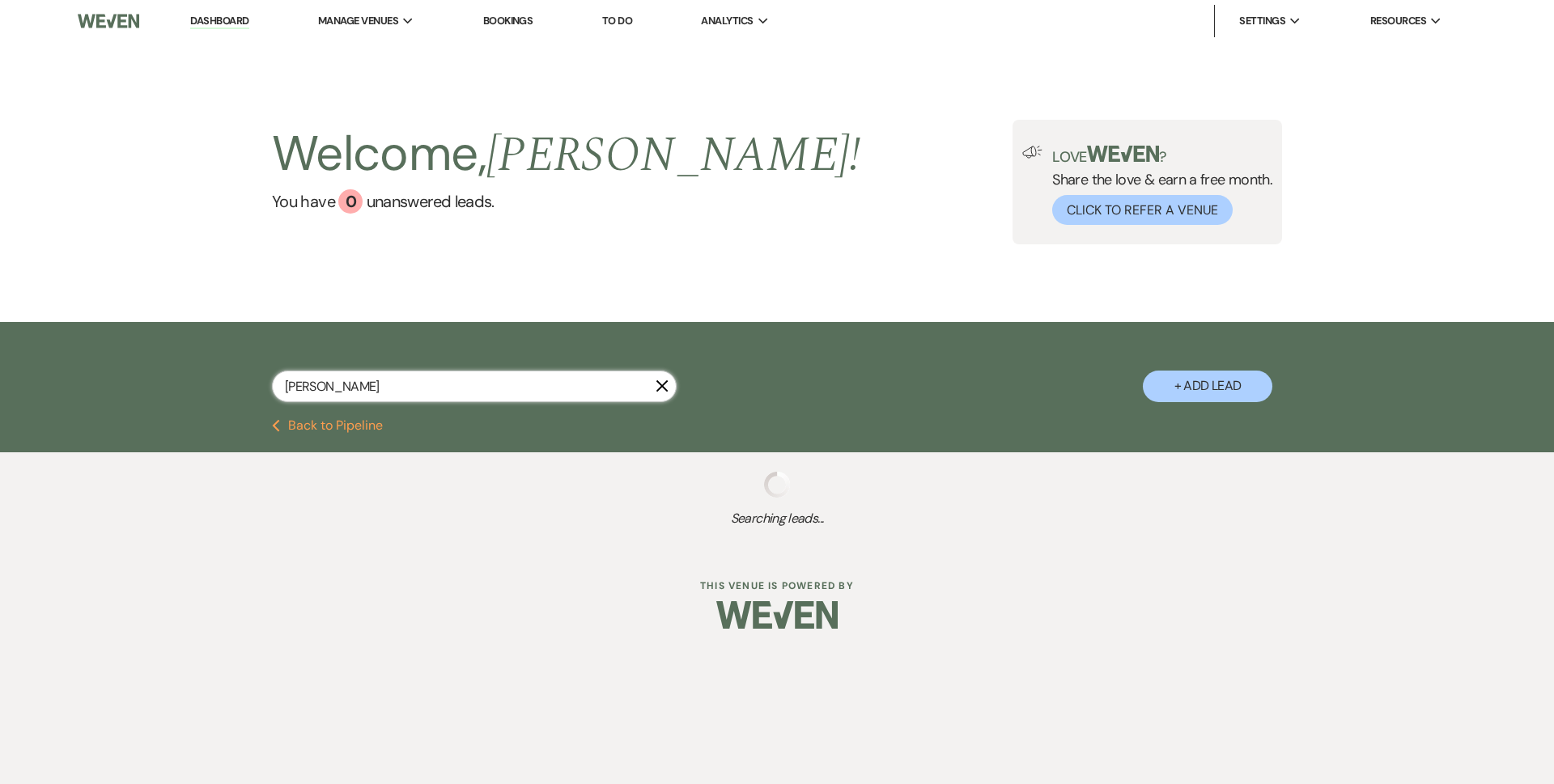
select select "8"
select select "6"
select select "2"
select select "8"
select select "6"
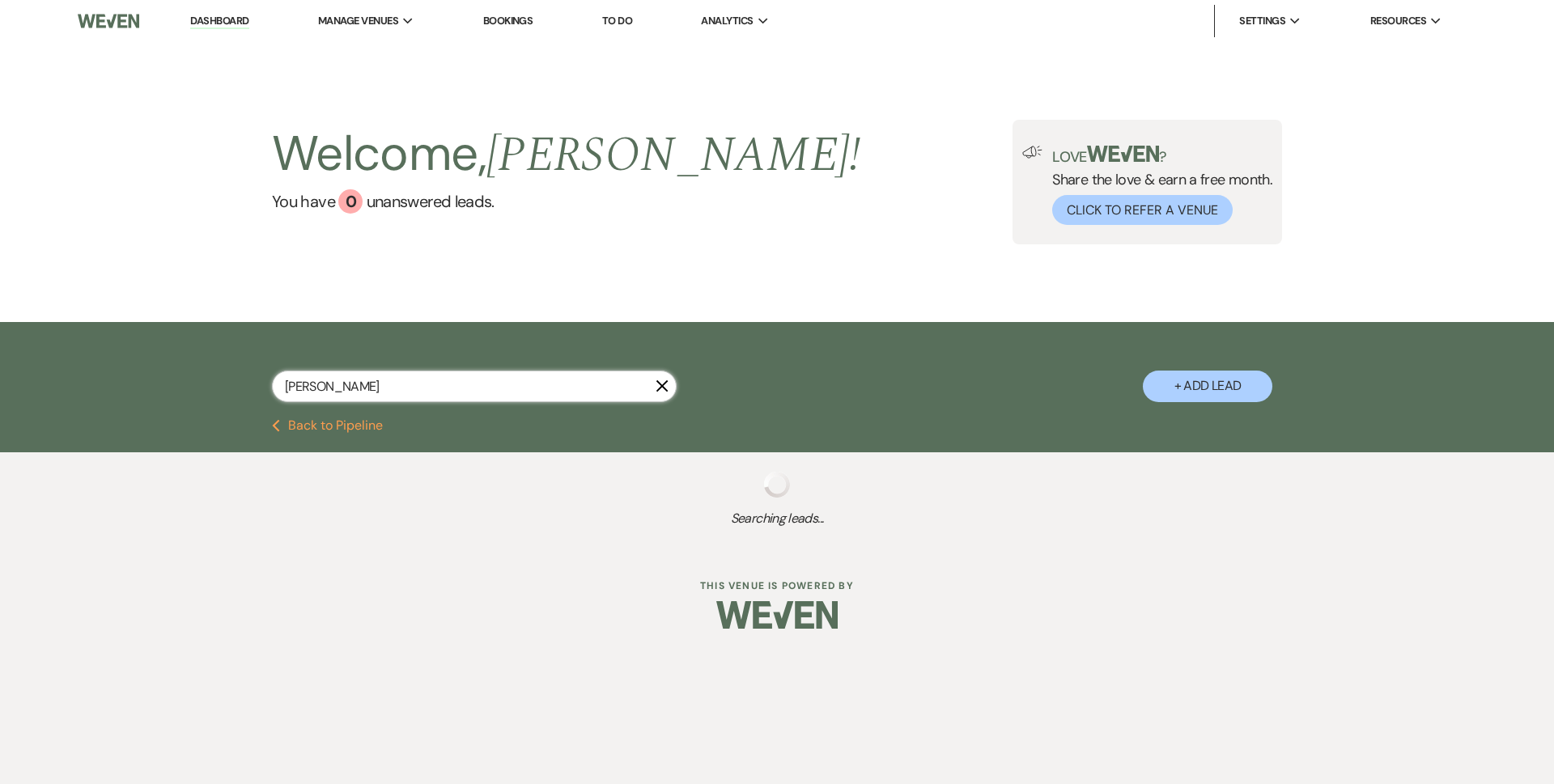
select select "2"
select select "8"
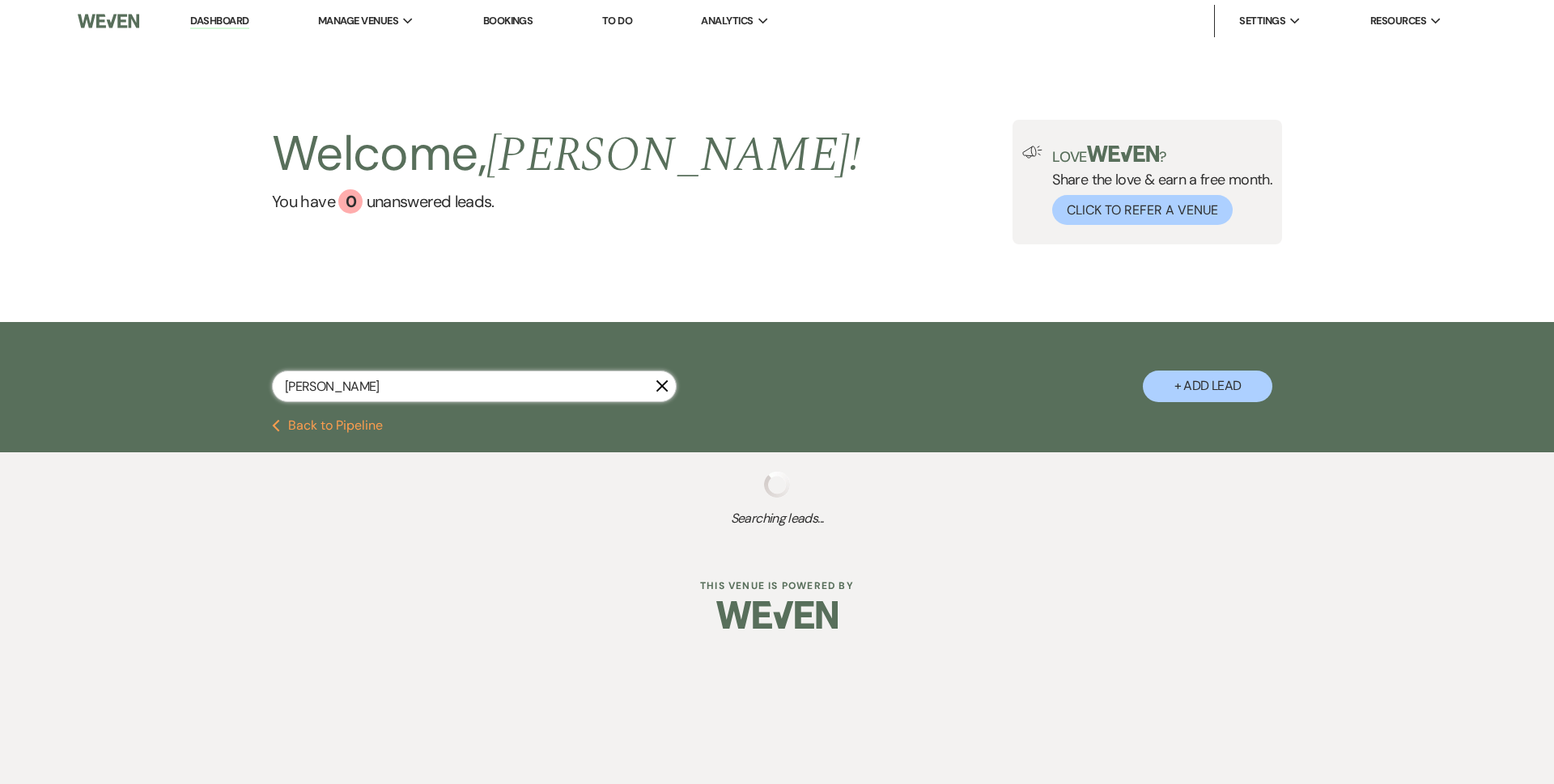
select select "11"
select select "8"
select select "4"
select select "2"
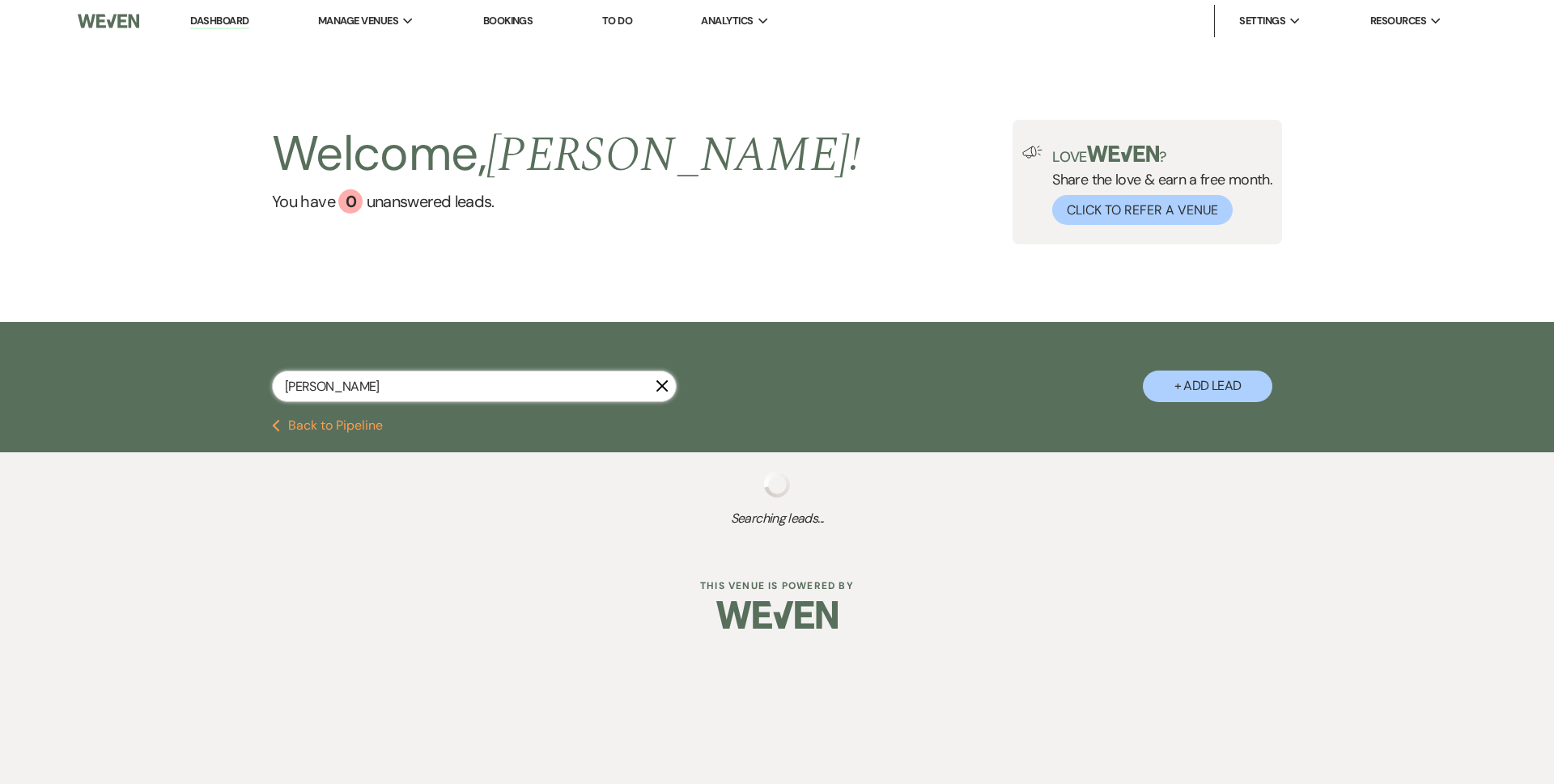
select select "8"
select select "5"
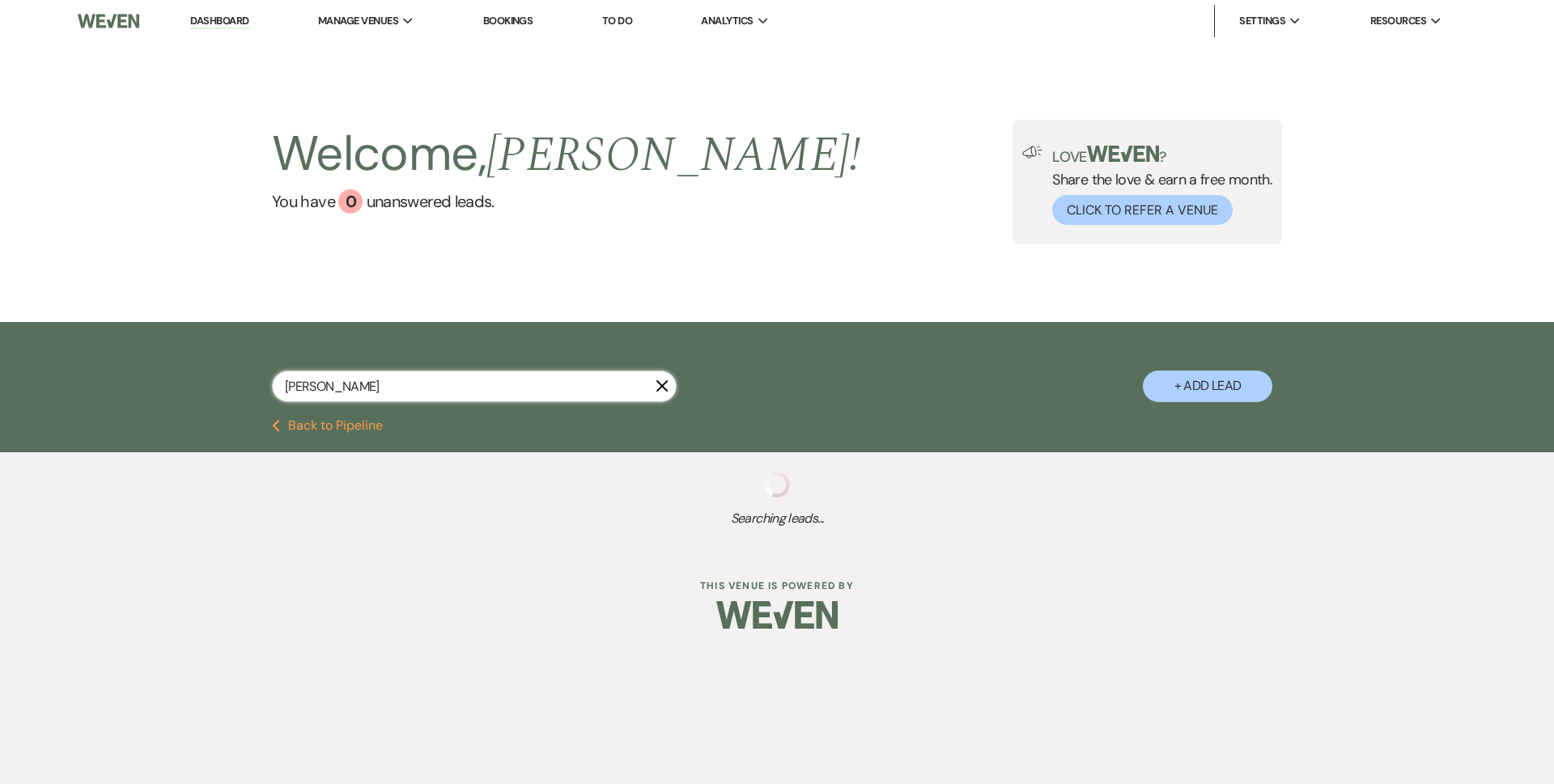
select select "8"
select select "6"
select select "8"
select select "11"
select select "8"
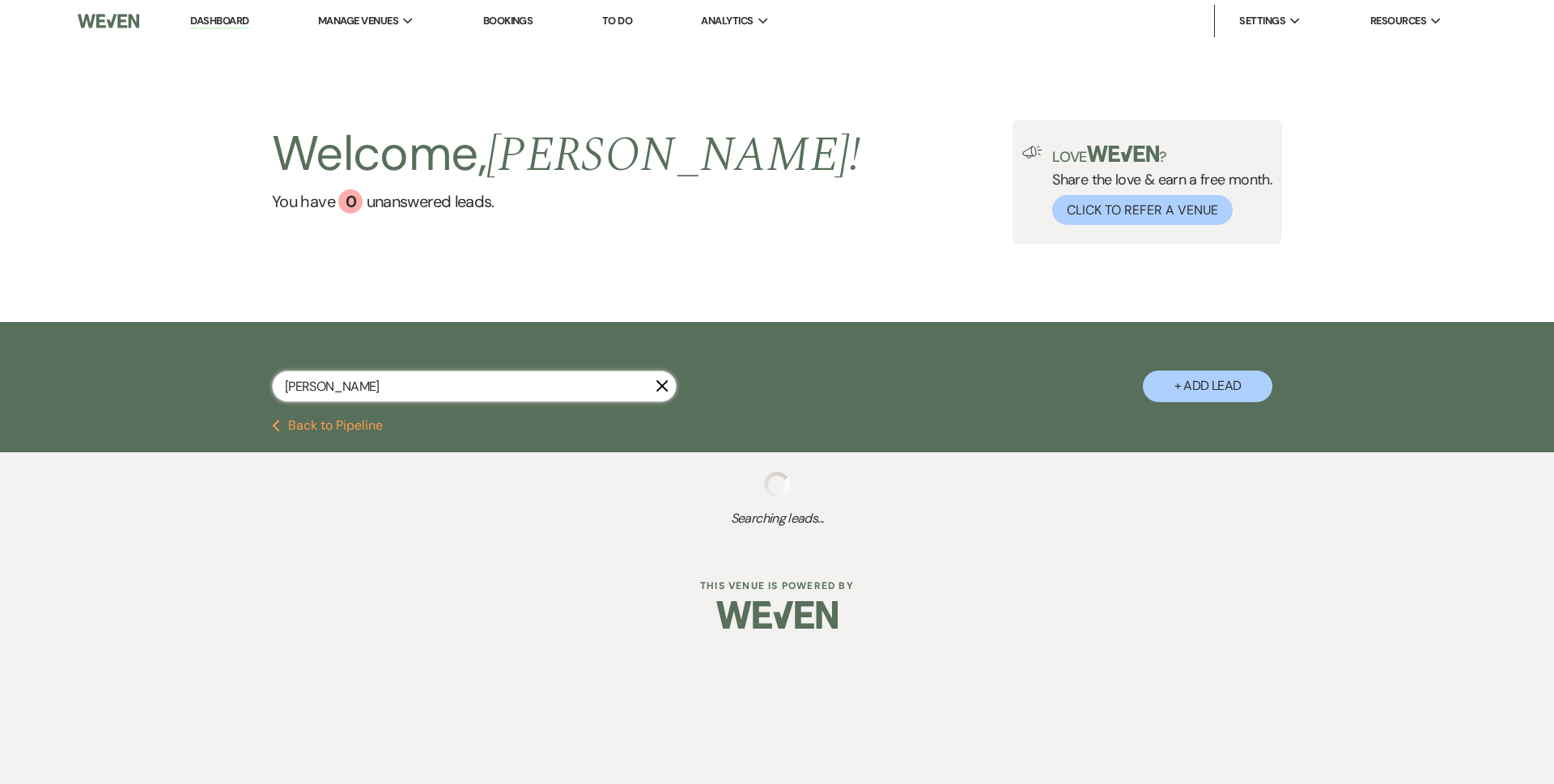
select select "10"
select select "8"
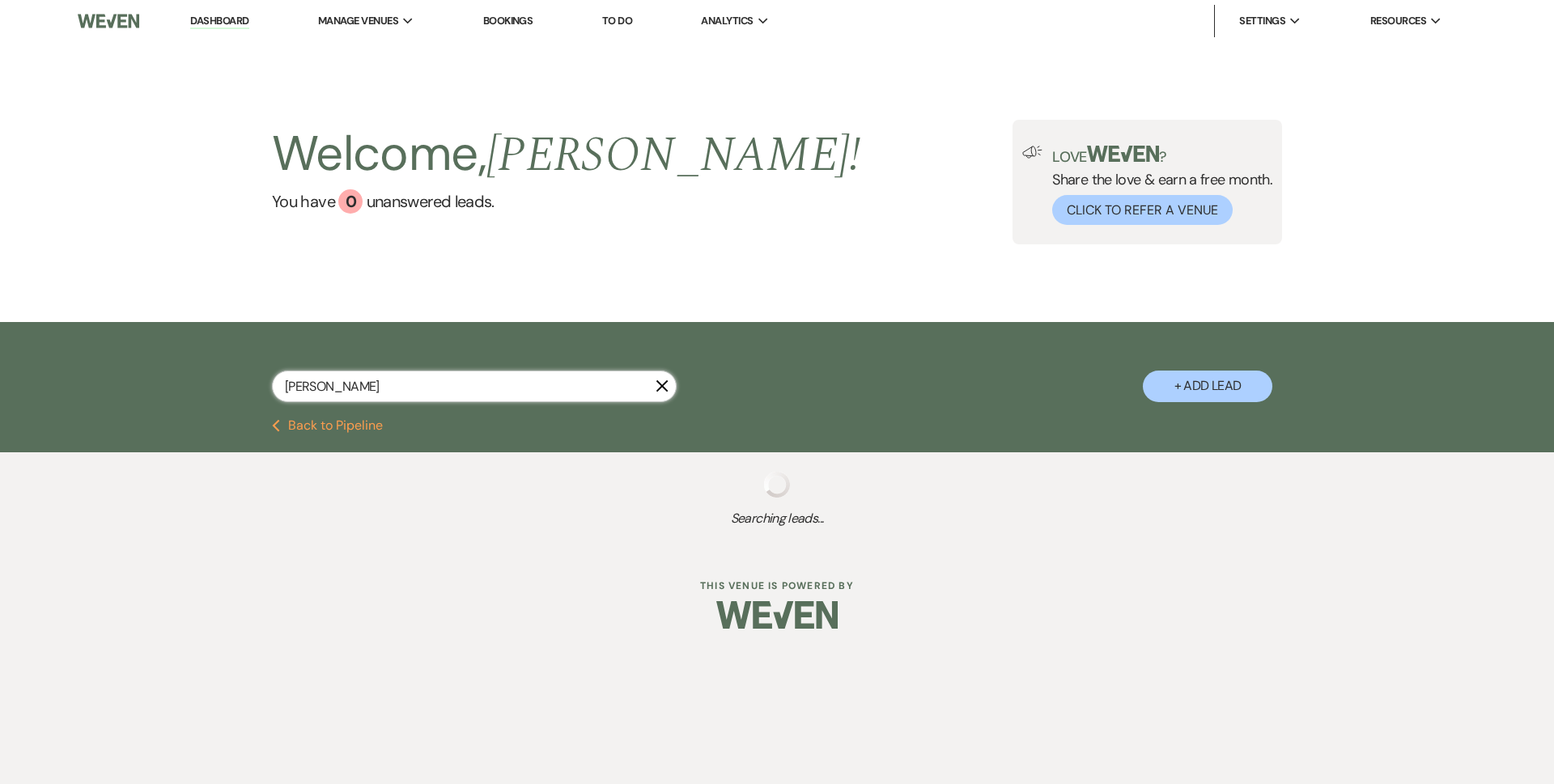
select select "8"
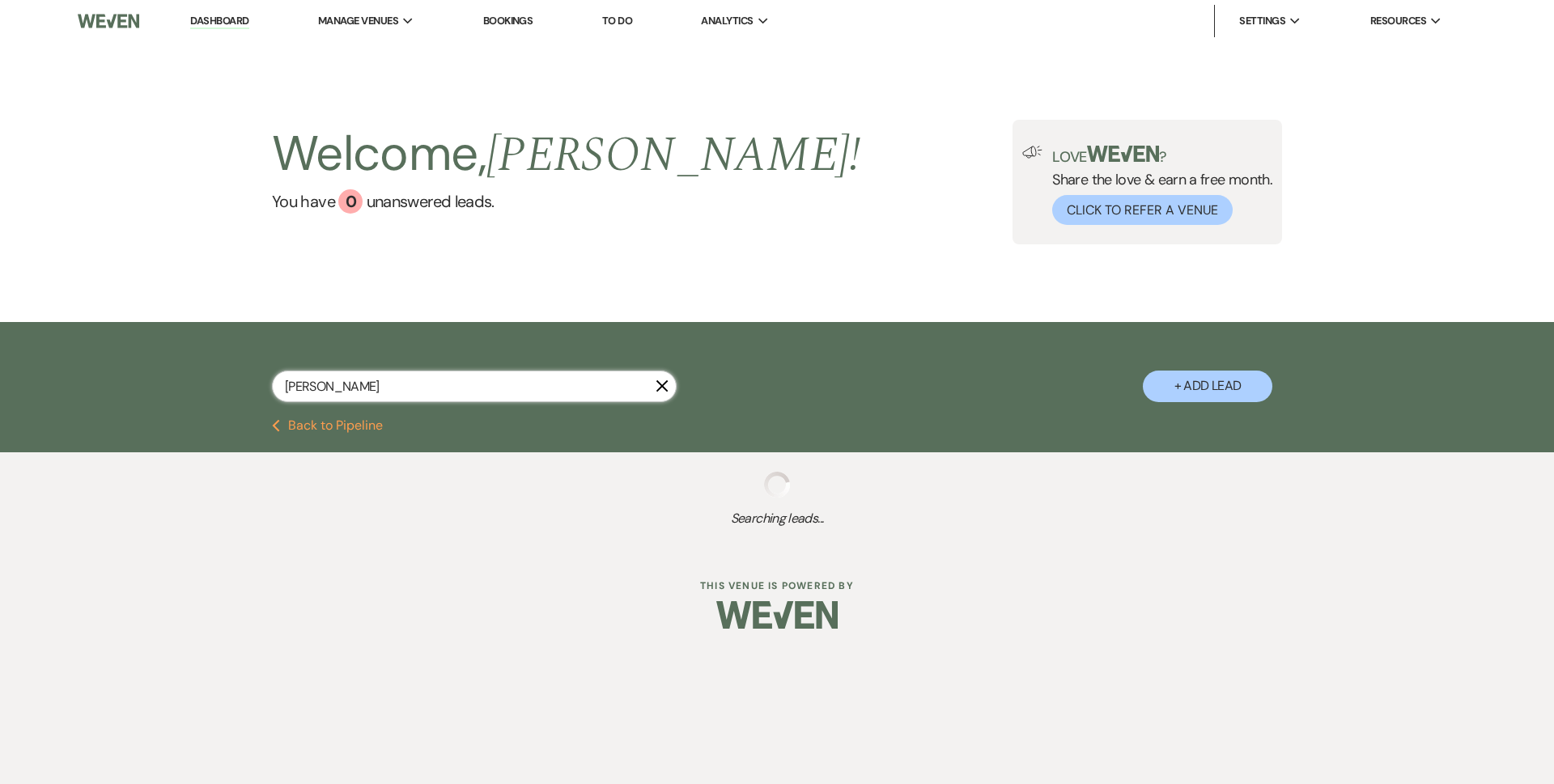
select select "8"
select select "6"
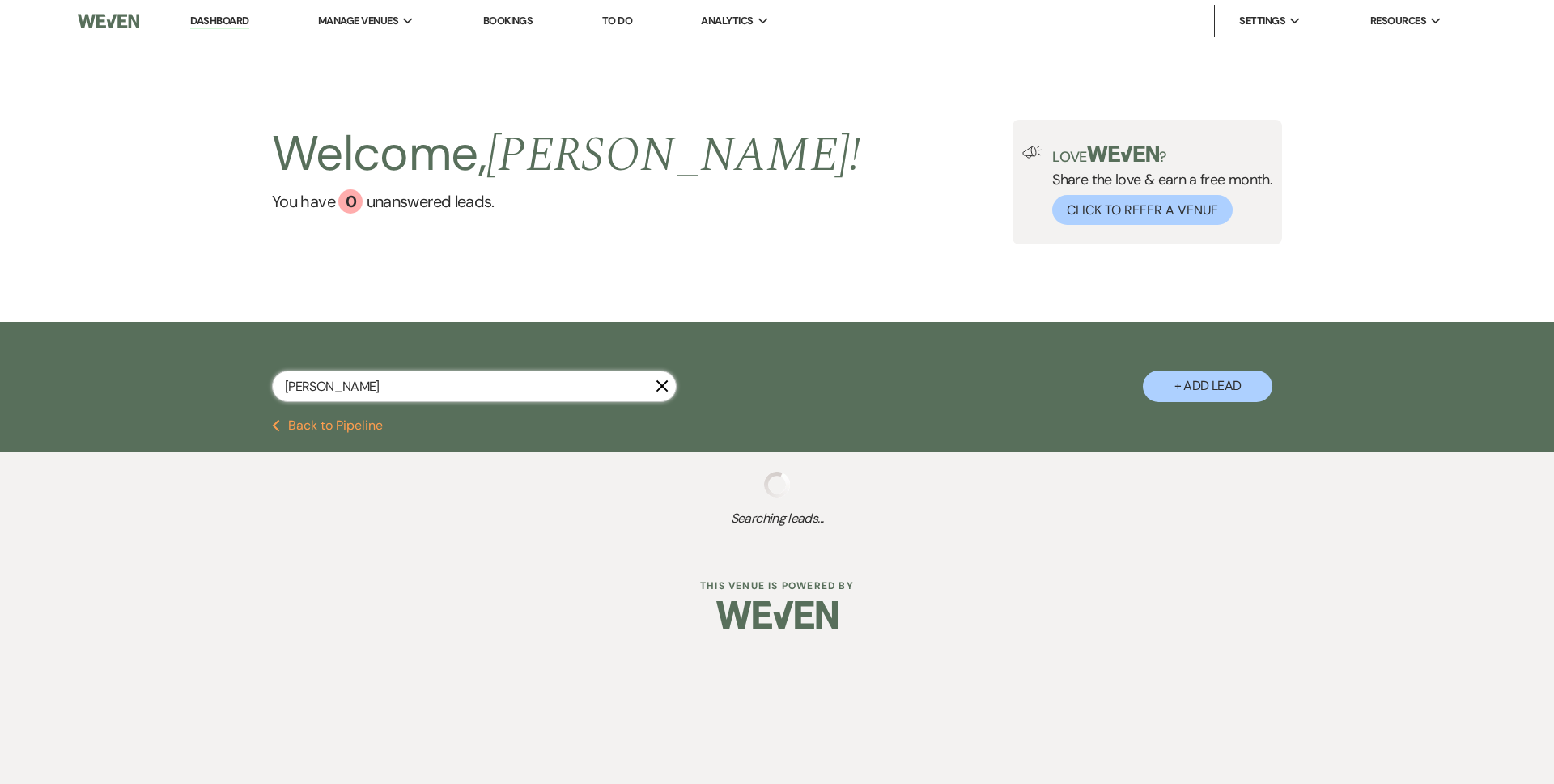
select select "8"
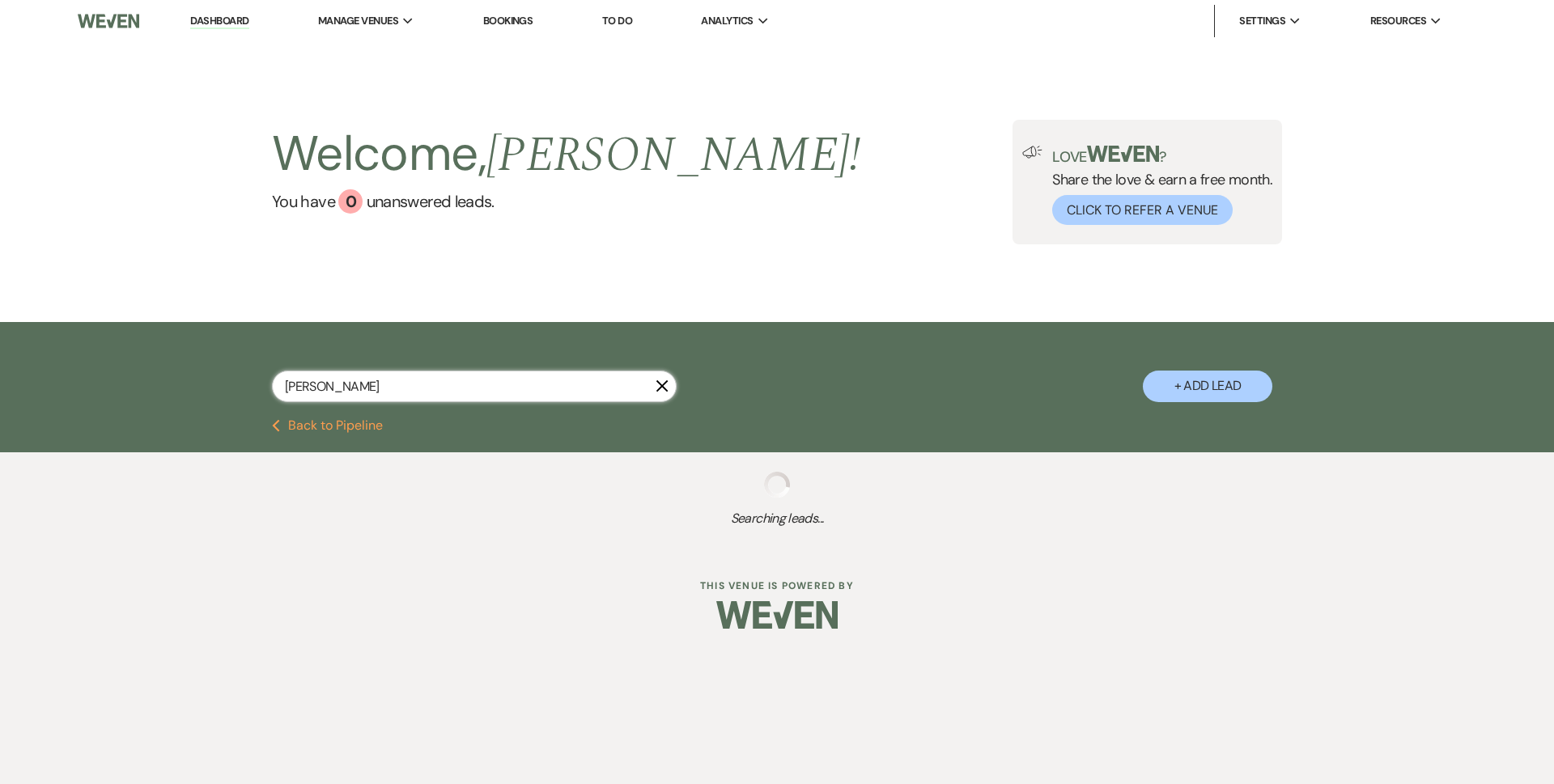
select select "8"
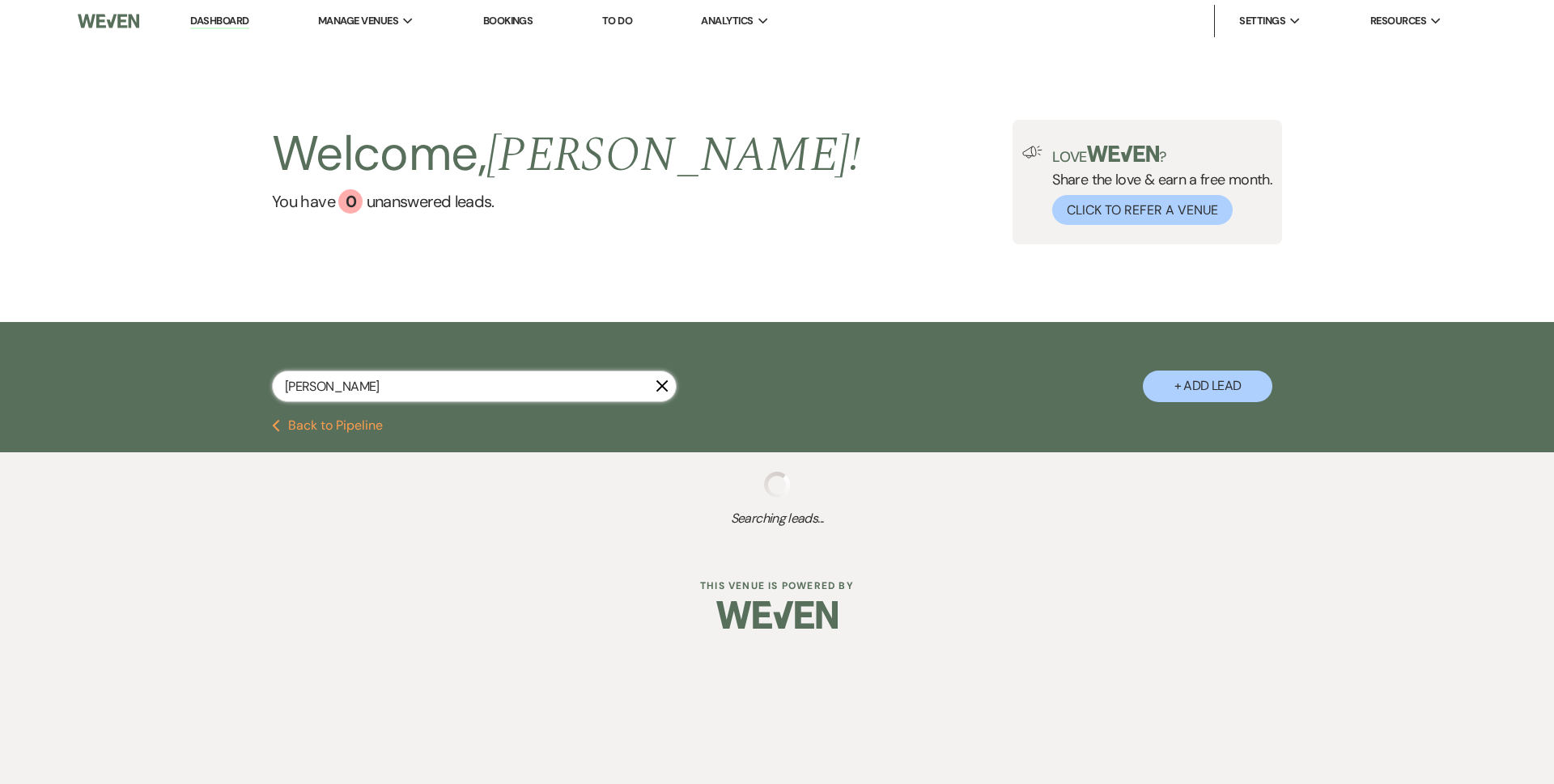
select select "5"
select select "8"
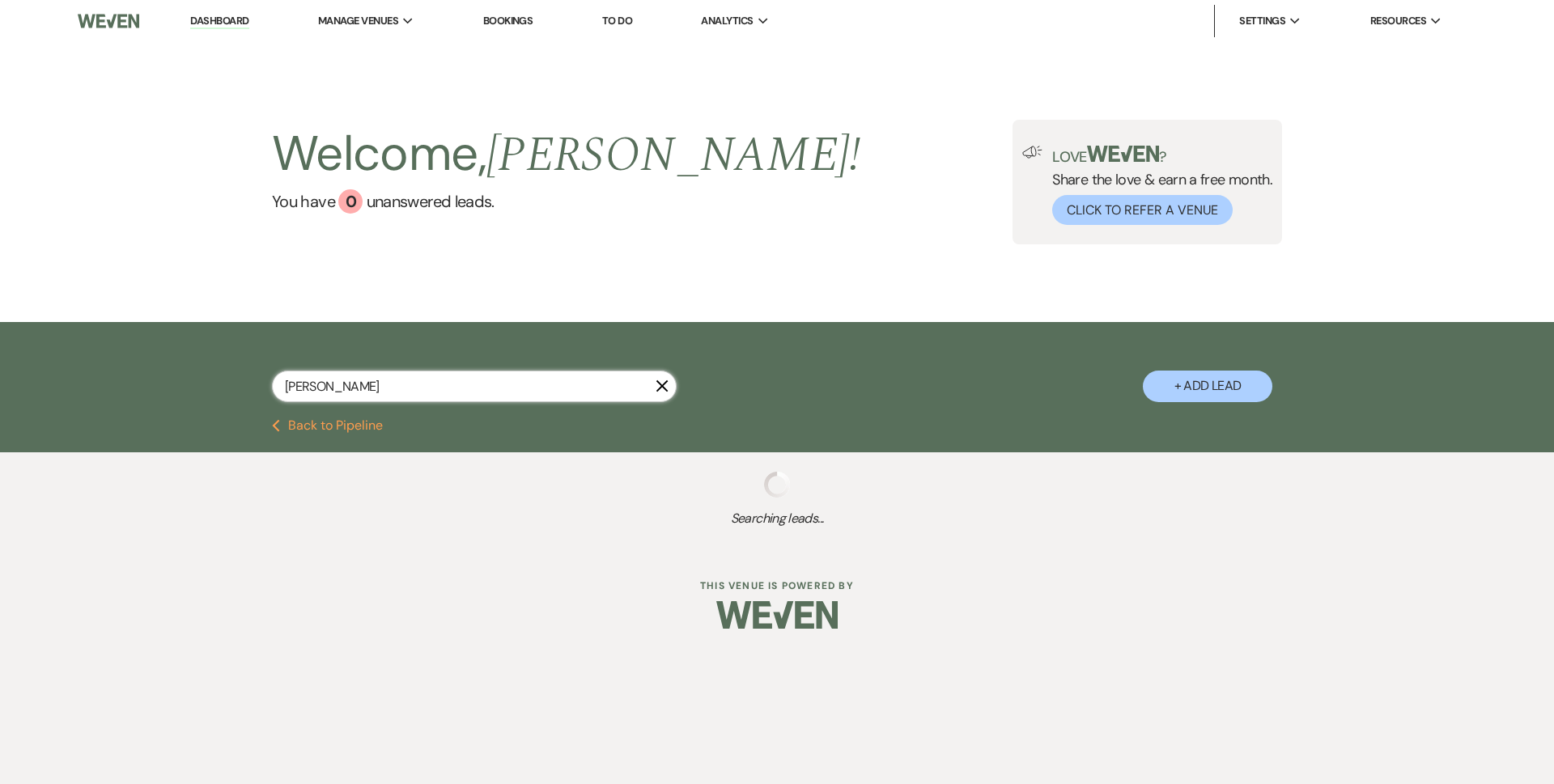
select select "1"
select select "8"
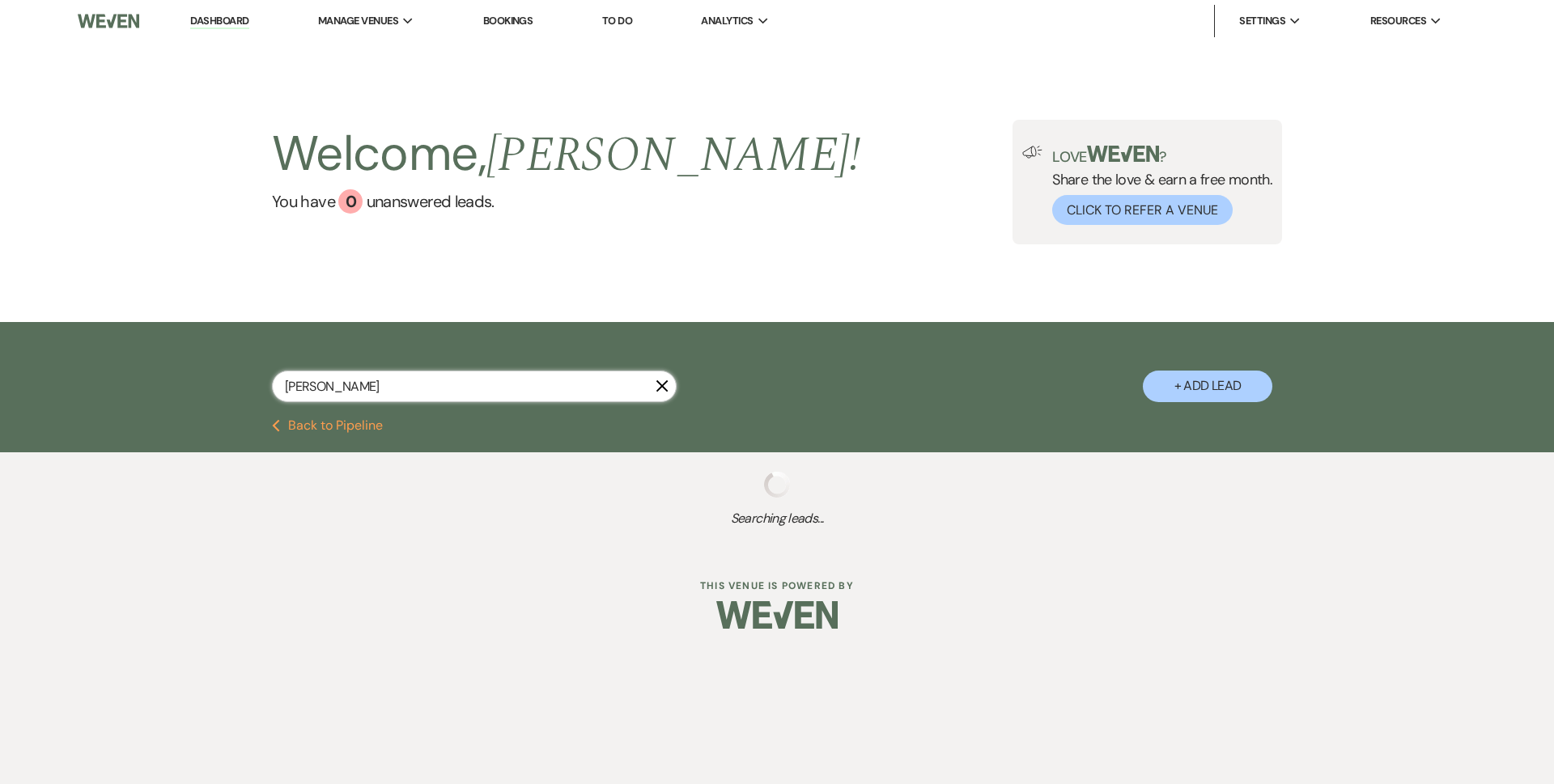
select select "8"
select select "6"
select select "8"
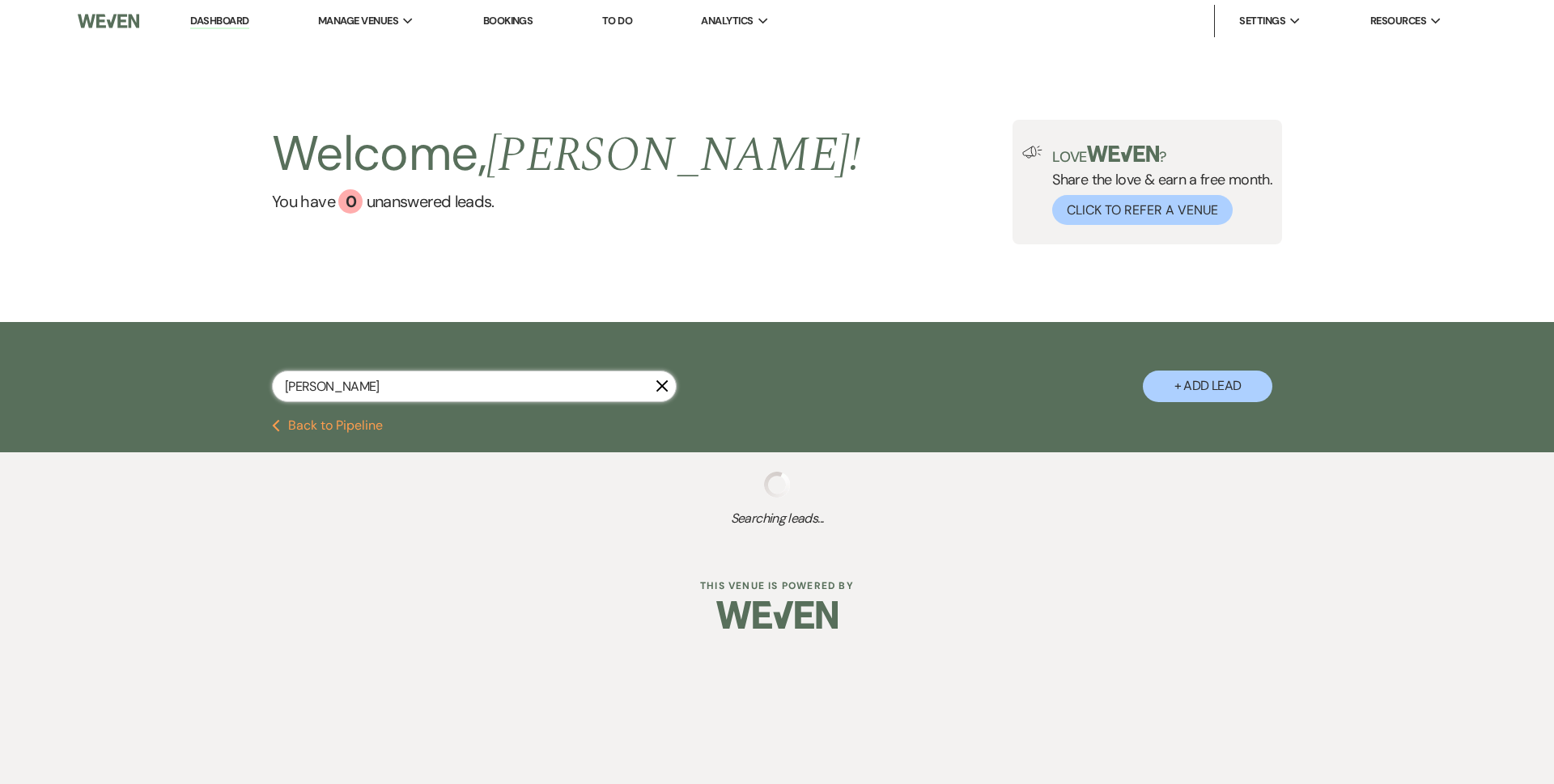
select select "8"
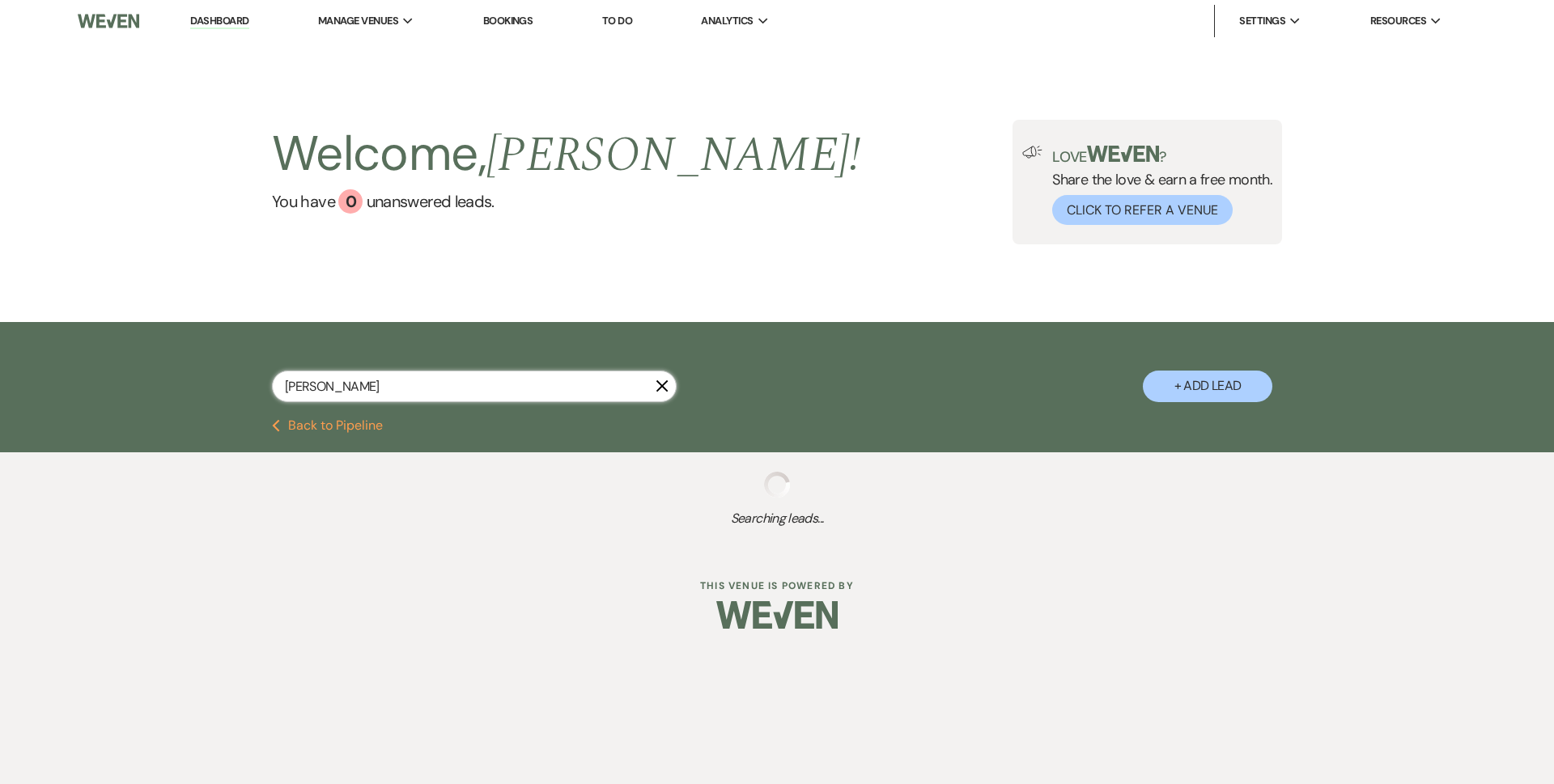
select select "8"
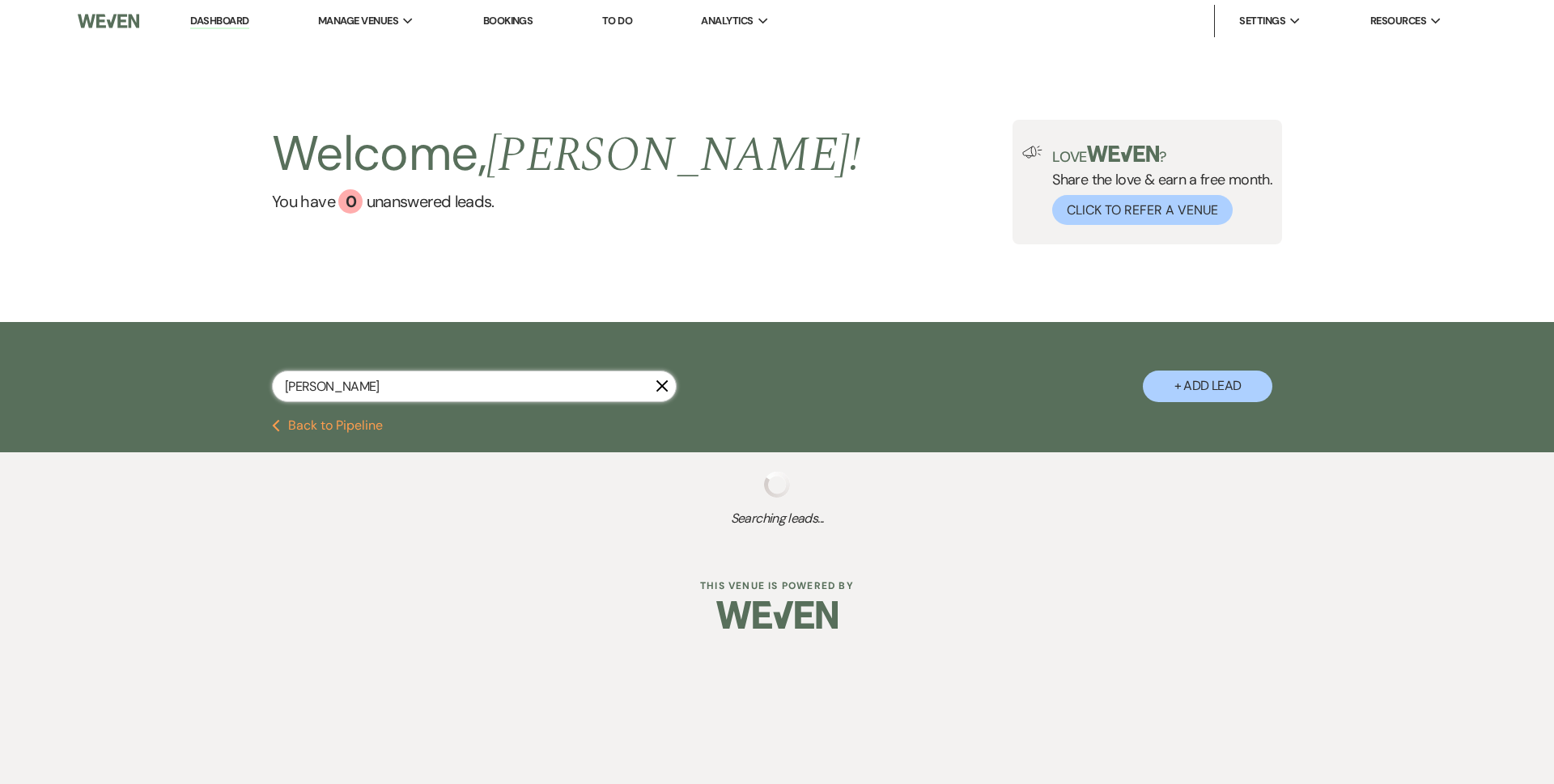
select select "8"
select select "11"
select select "8"
select select "1"
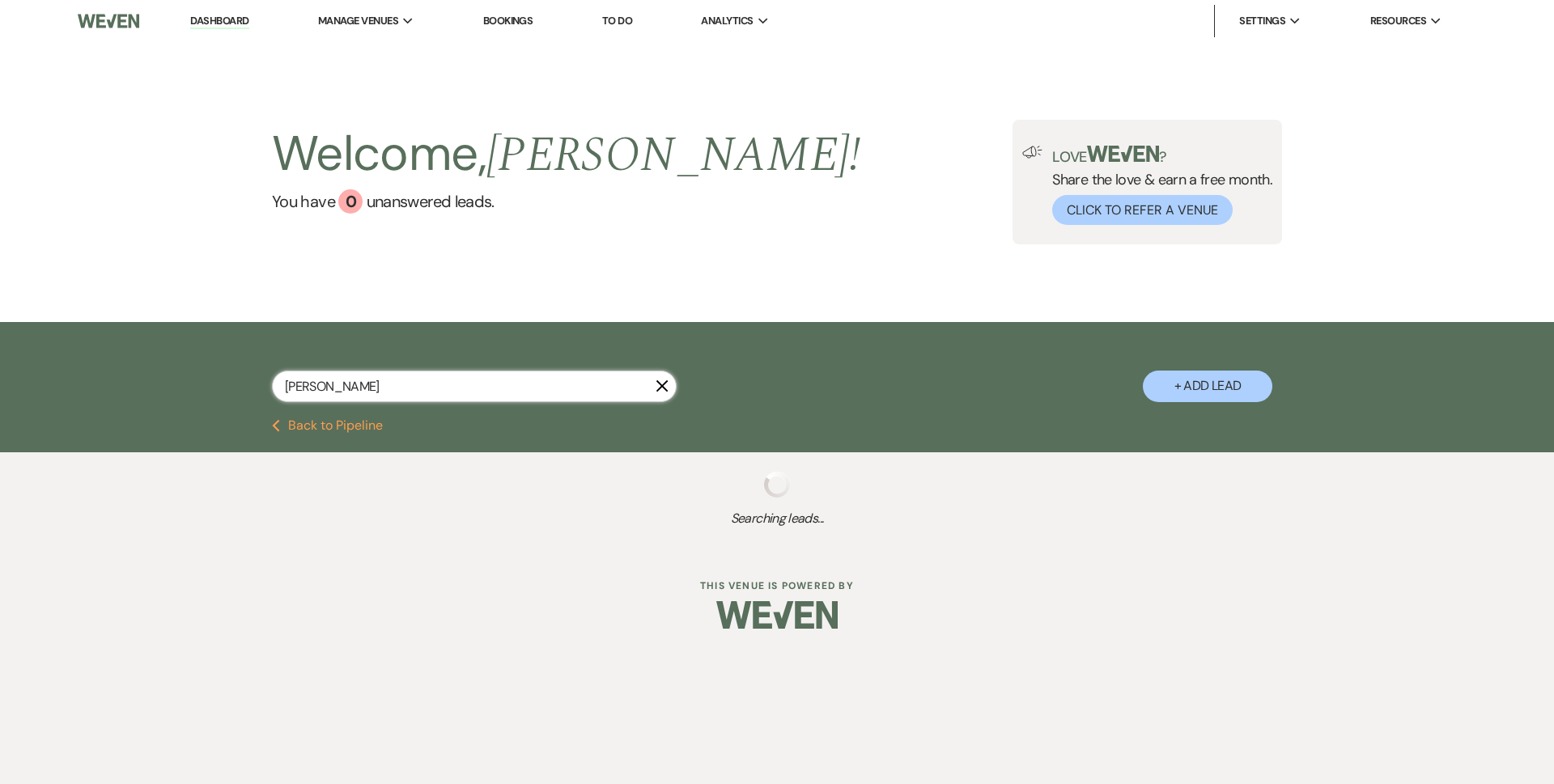
select select "8"
select select "5"
select select "8"
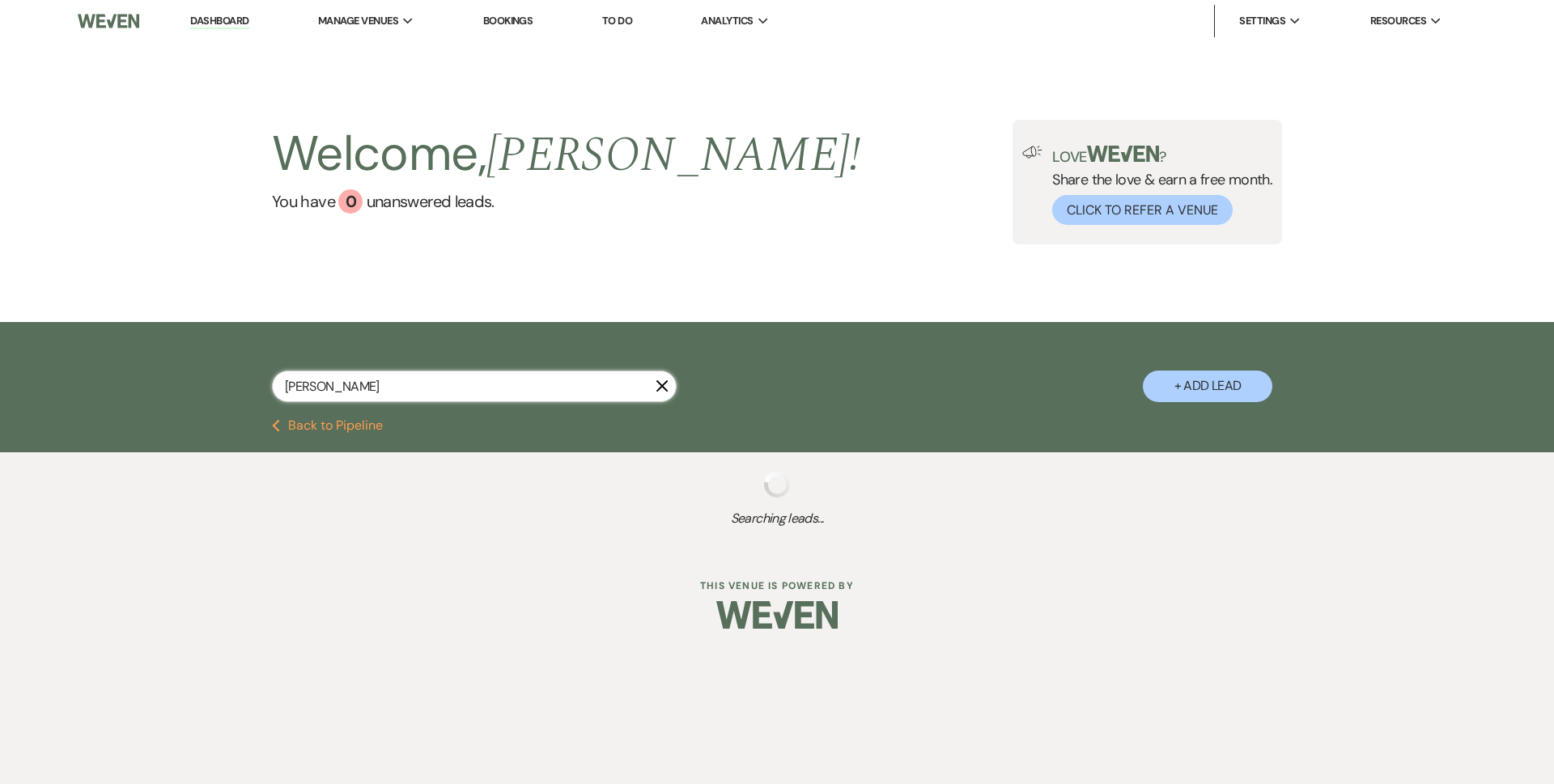
select select "8"
select select "1"
select select "8"
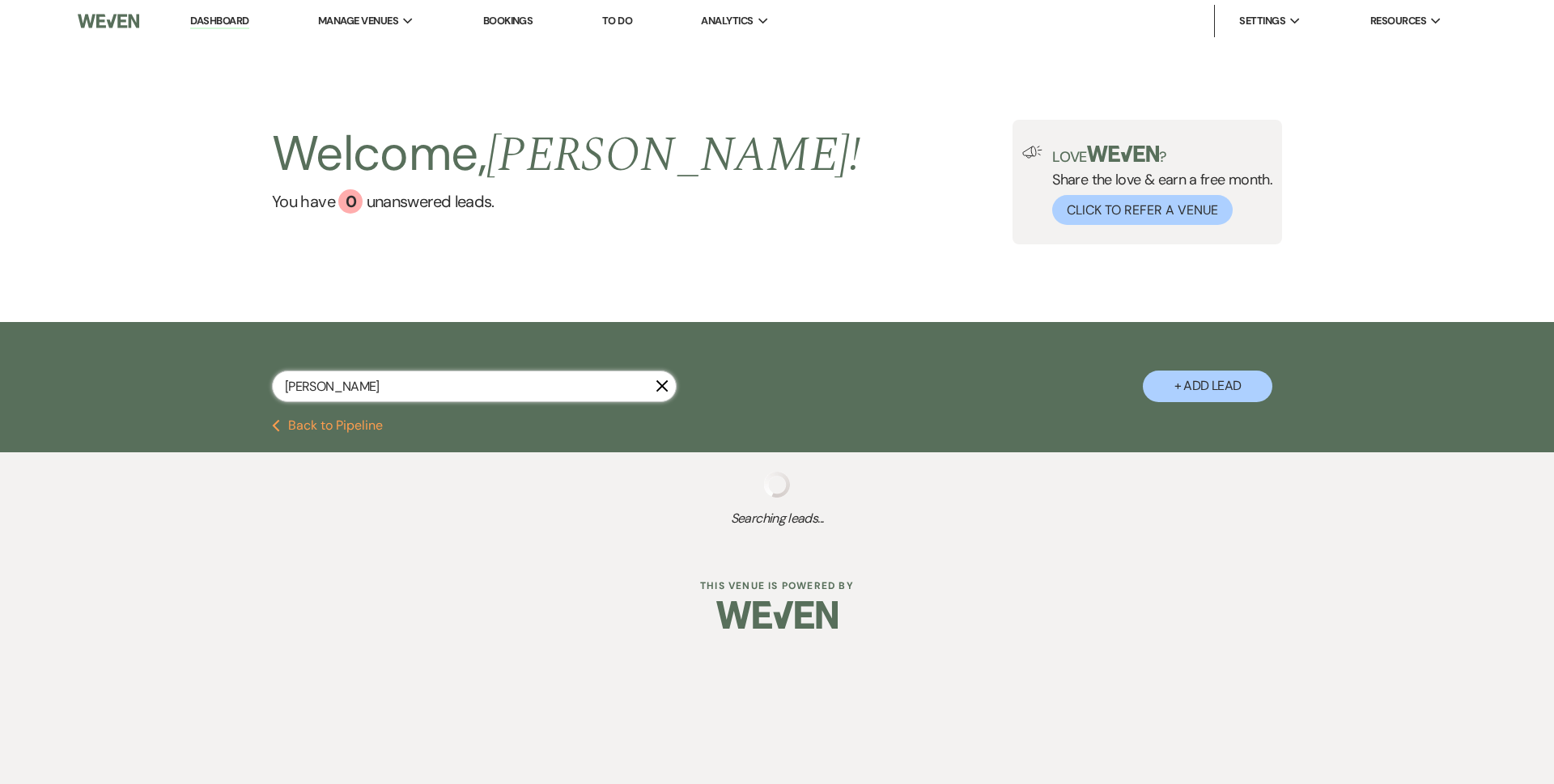
select select "8"
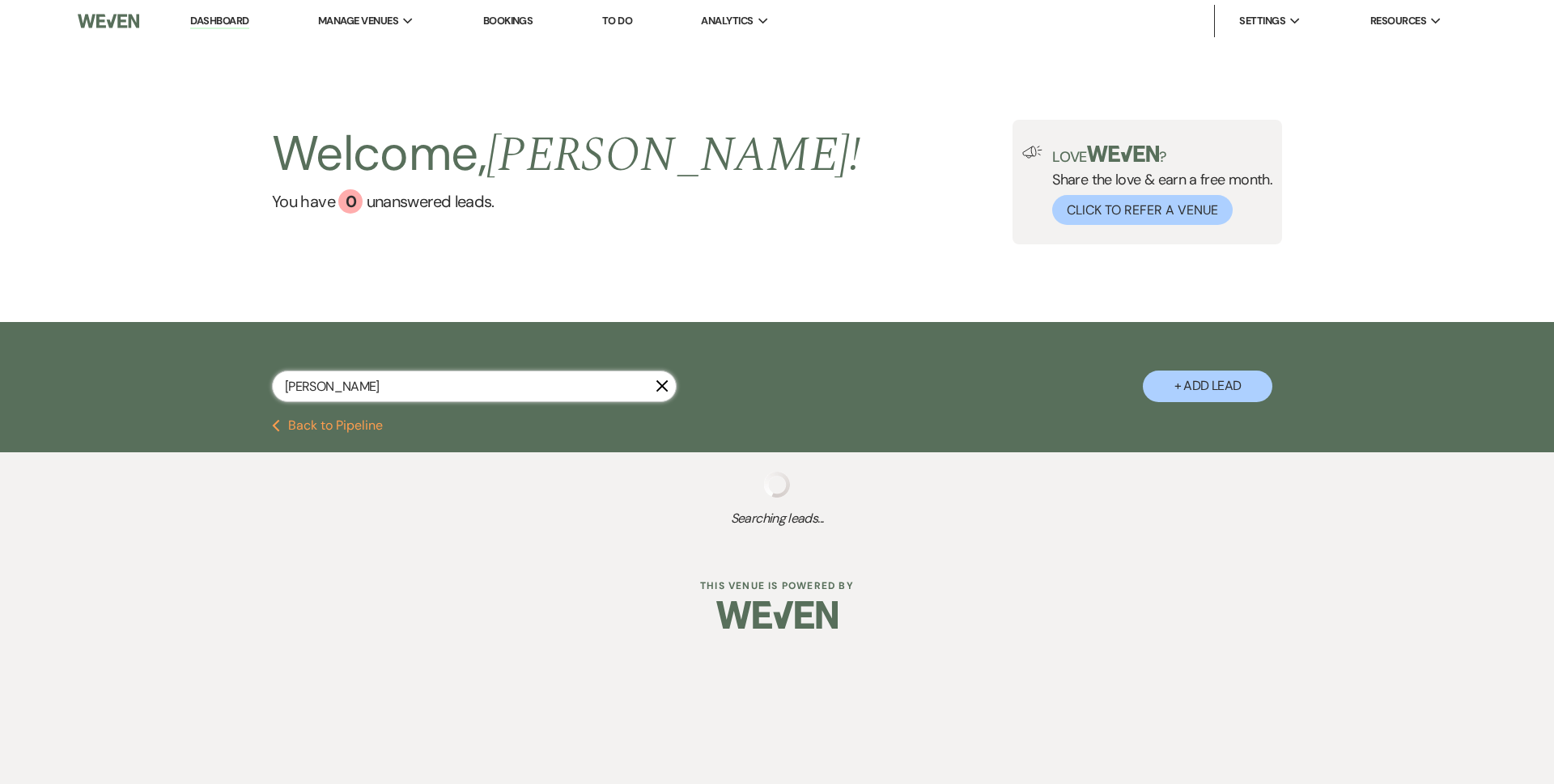
select select "8"
select select "5"
select select "8"
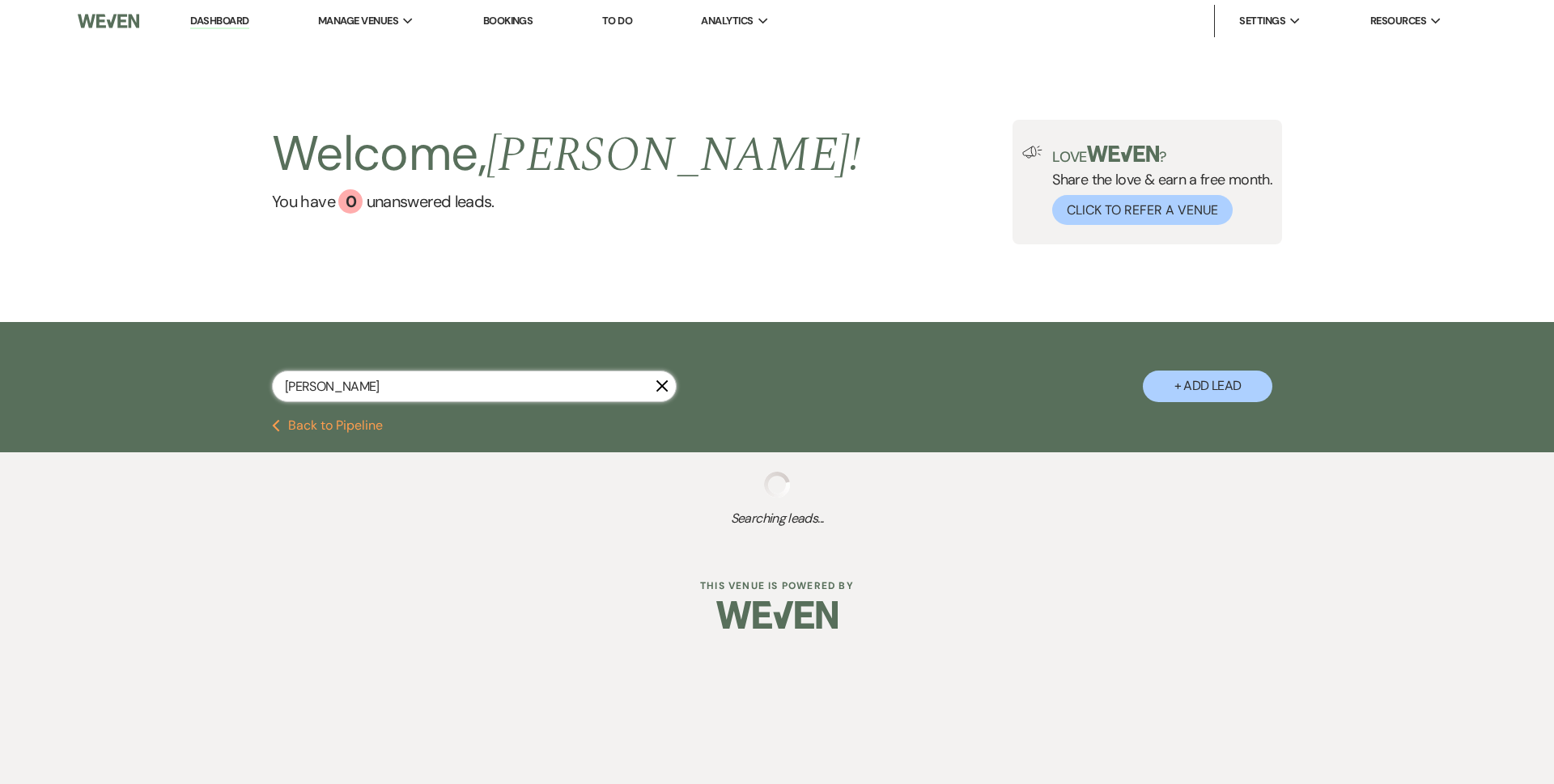
select select "1"
select select "8"
select select "4"
select select "8"
select select "11"
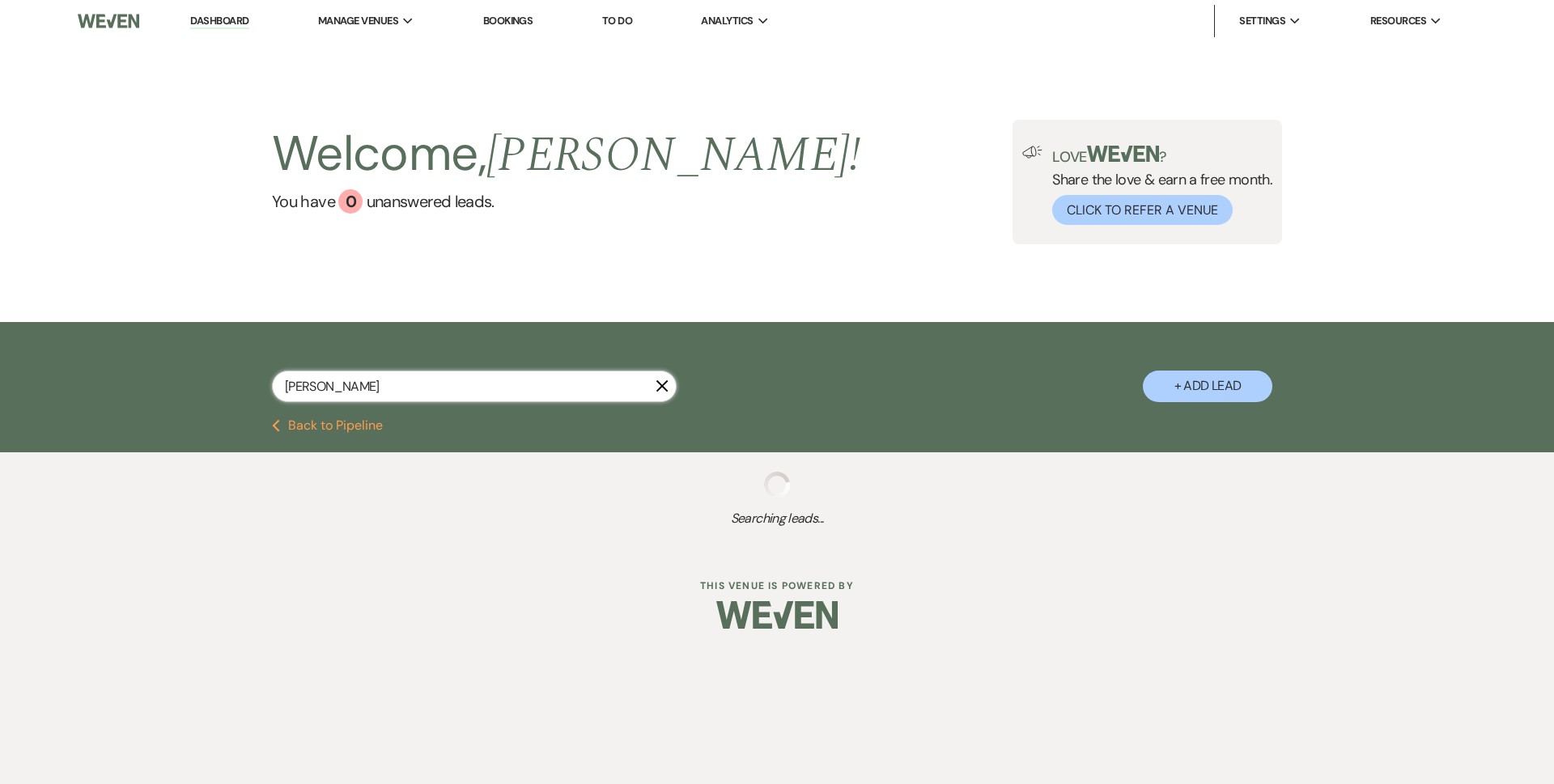
select select "8"
select select "5"
select select "8"
select select "3"
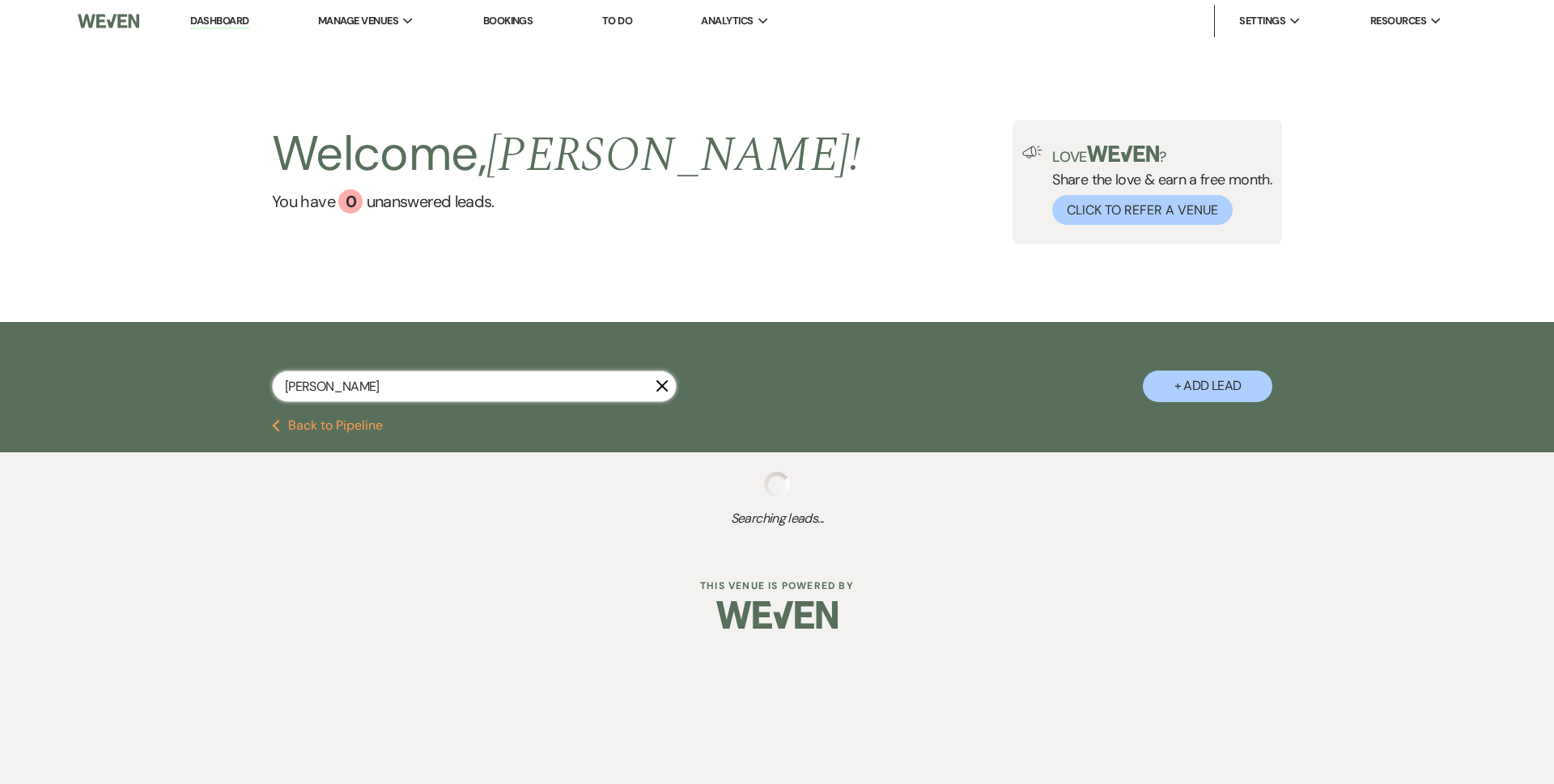
select select "8"
select select "3"
select select "8"
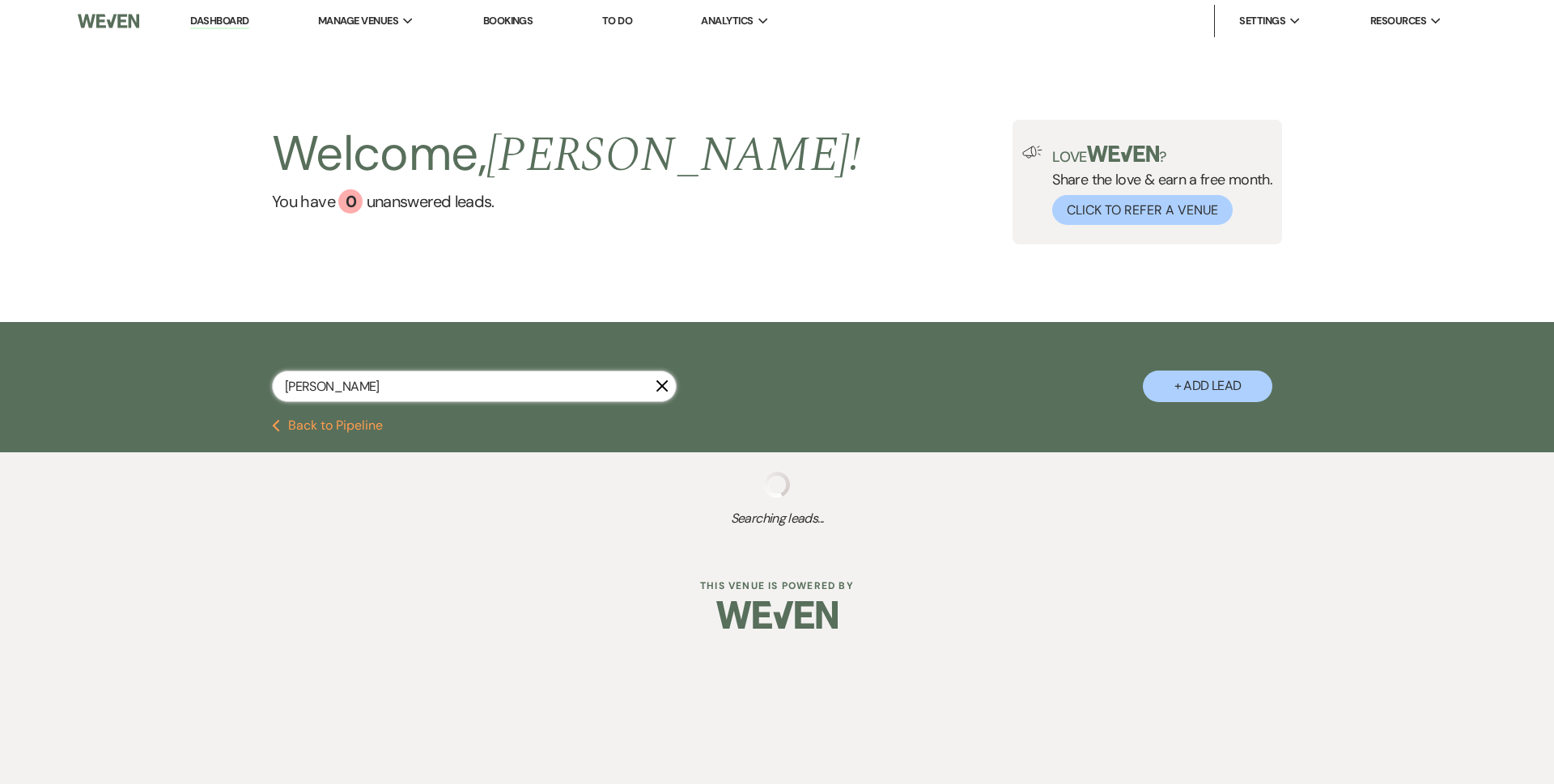
select select "8"
select select "3"
select select "8"
select select "5"
select select "8"
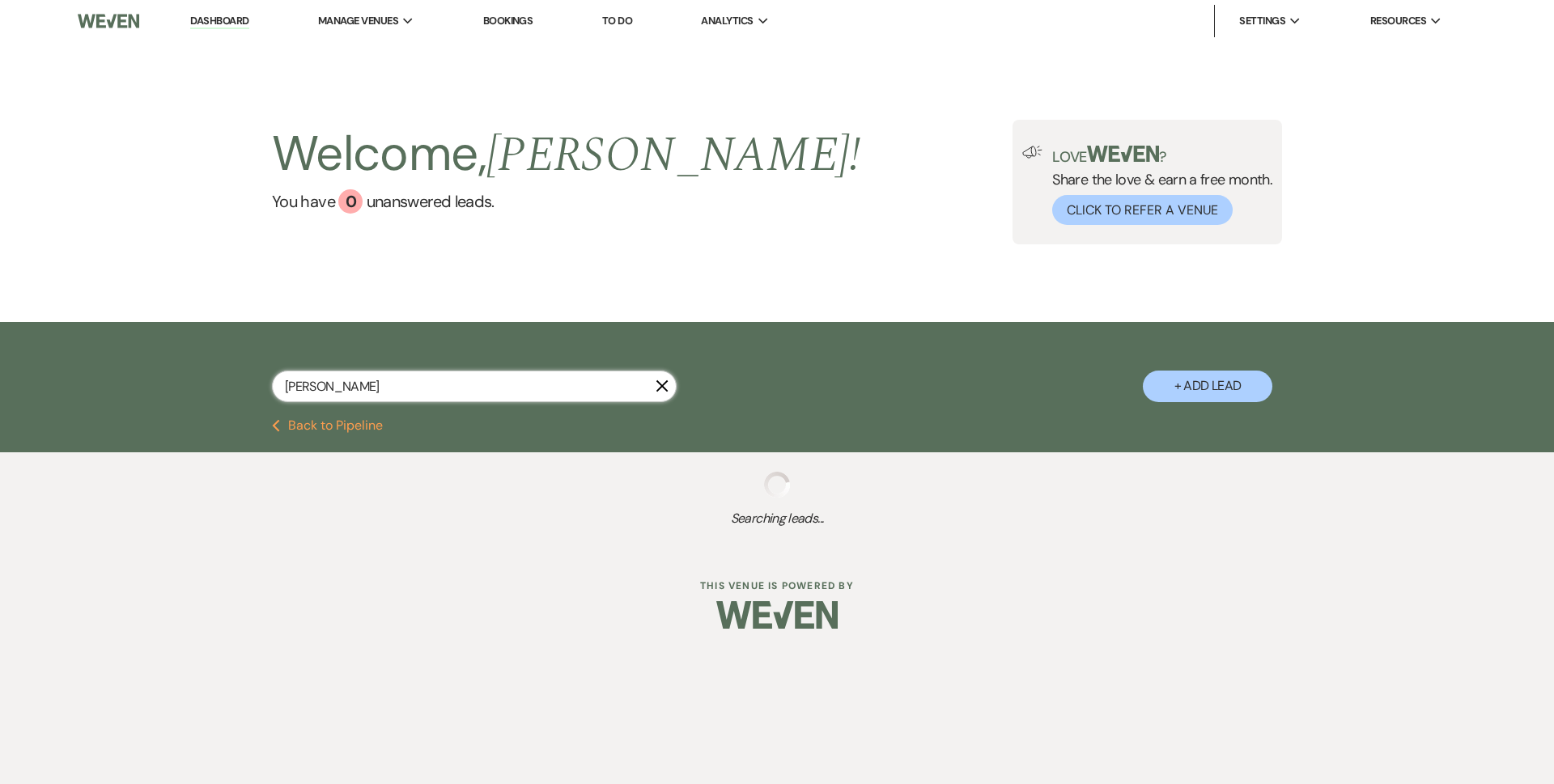
select select "4"
select select "8"
select select "5"
select select "8"
select select "5"
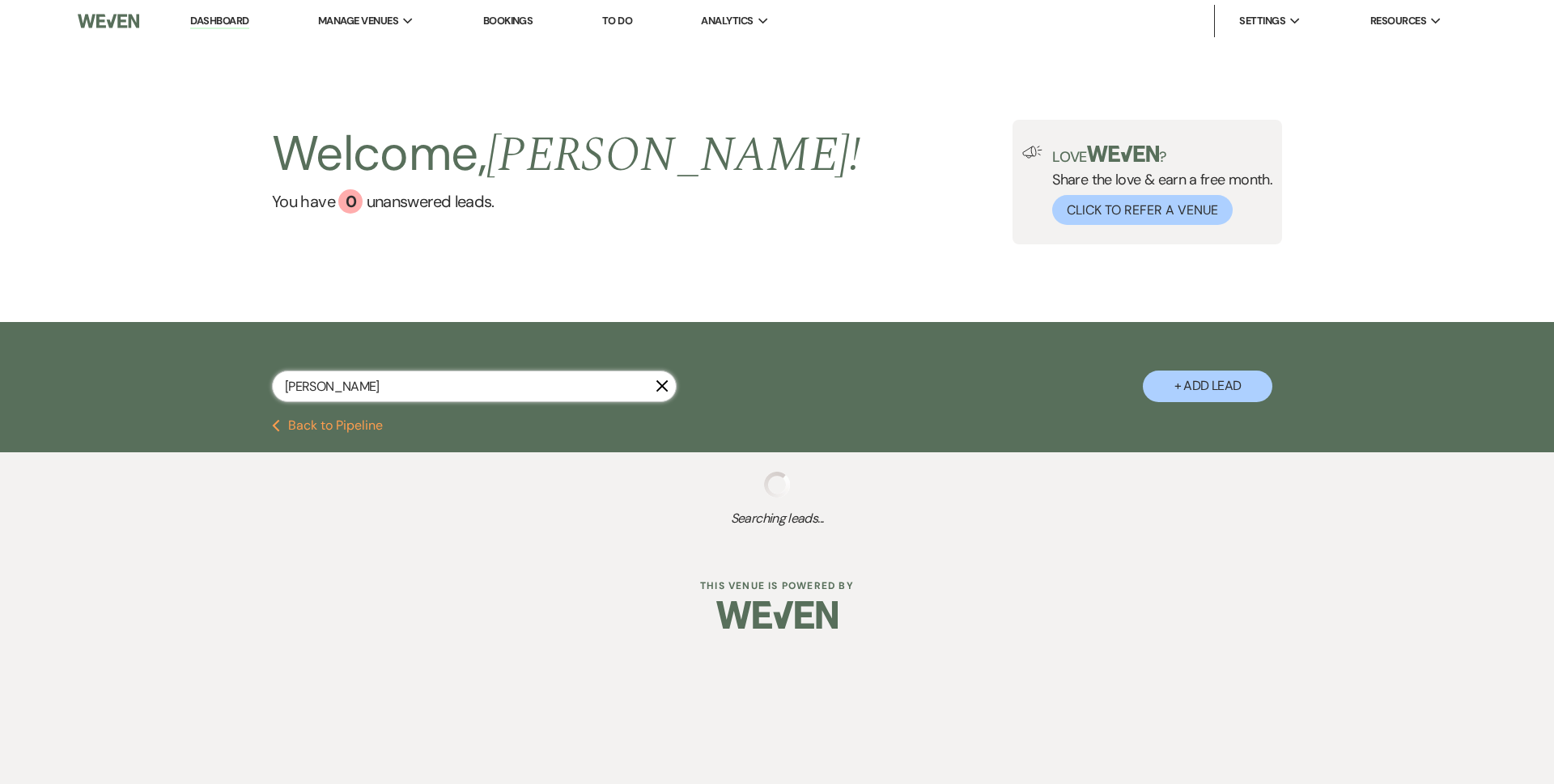
select select "8"
select select "5"
select select "8"
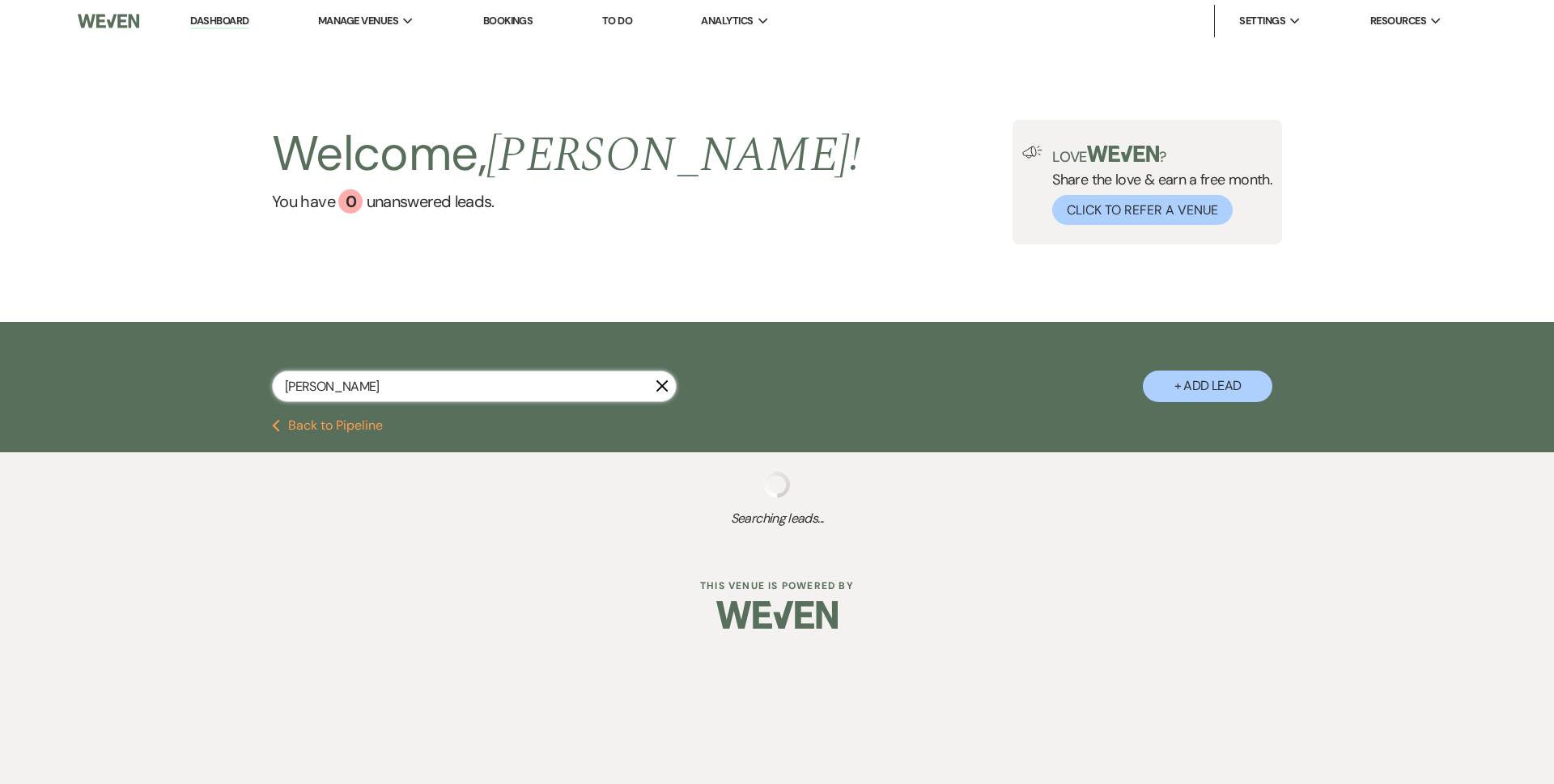
select select "5"
select select "8"
select select "5"
select select "8"
select select "5"
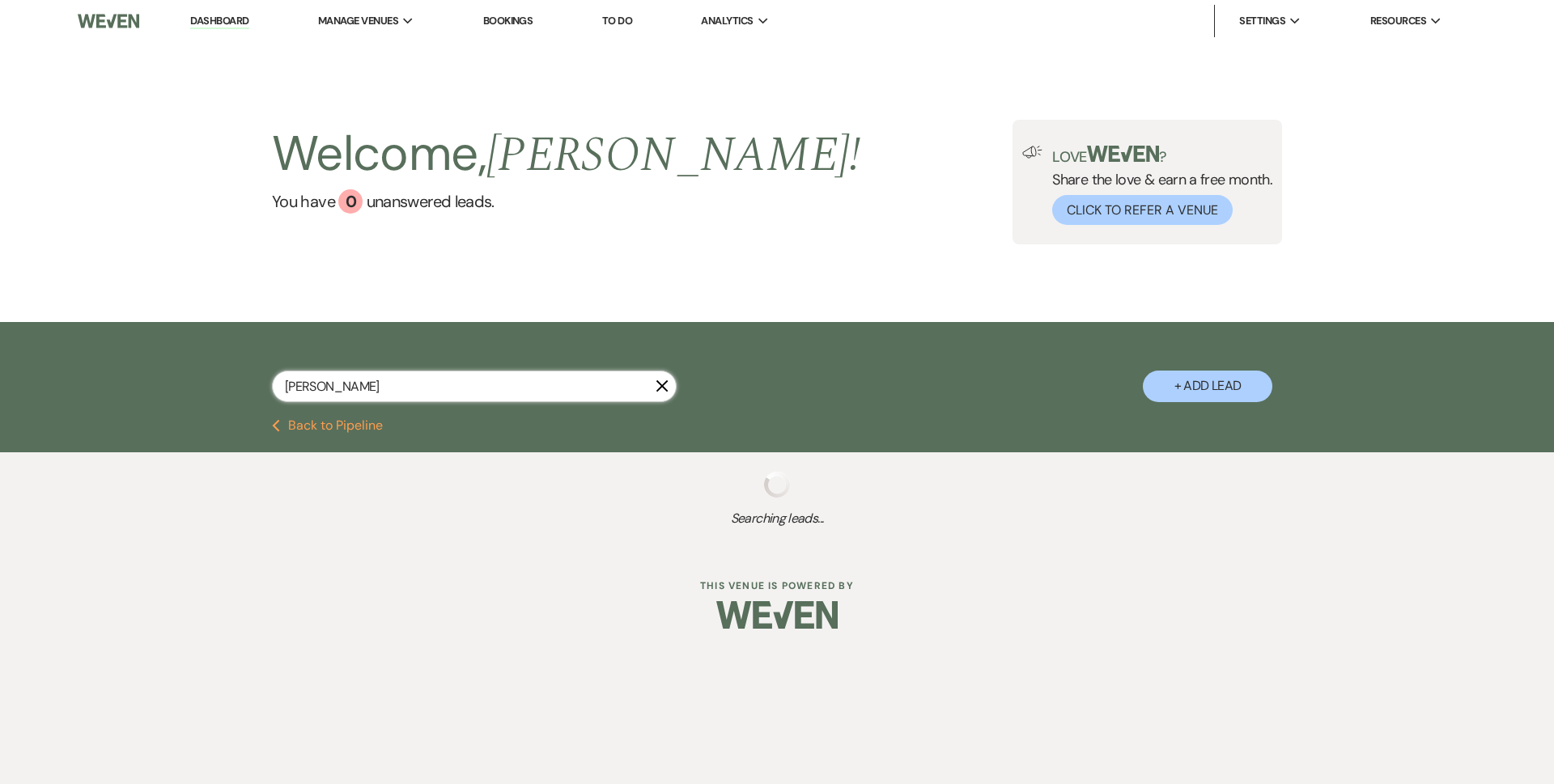
select select "8"
select select "5"
select select "8"
select select "5"
select select "8"
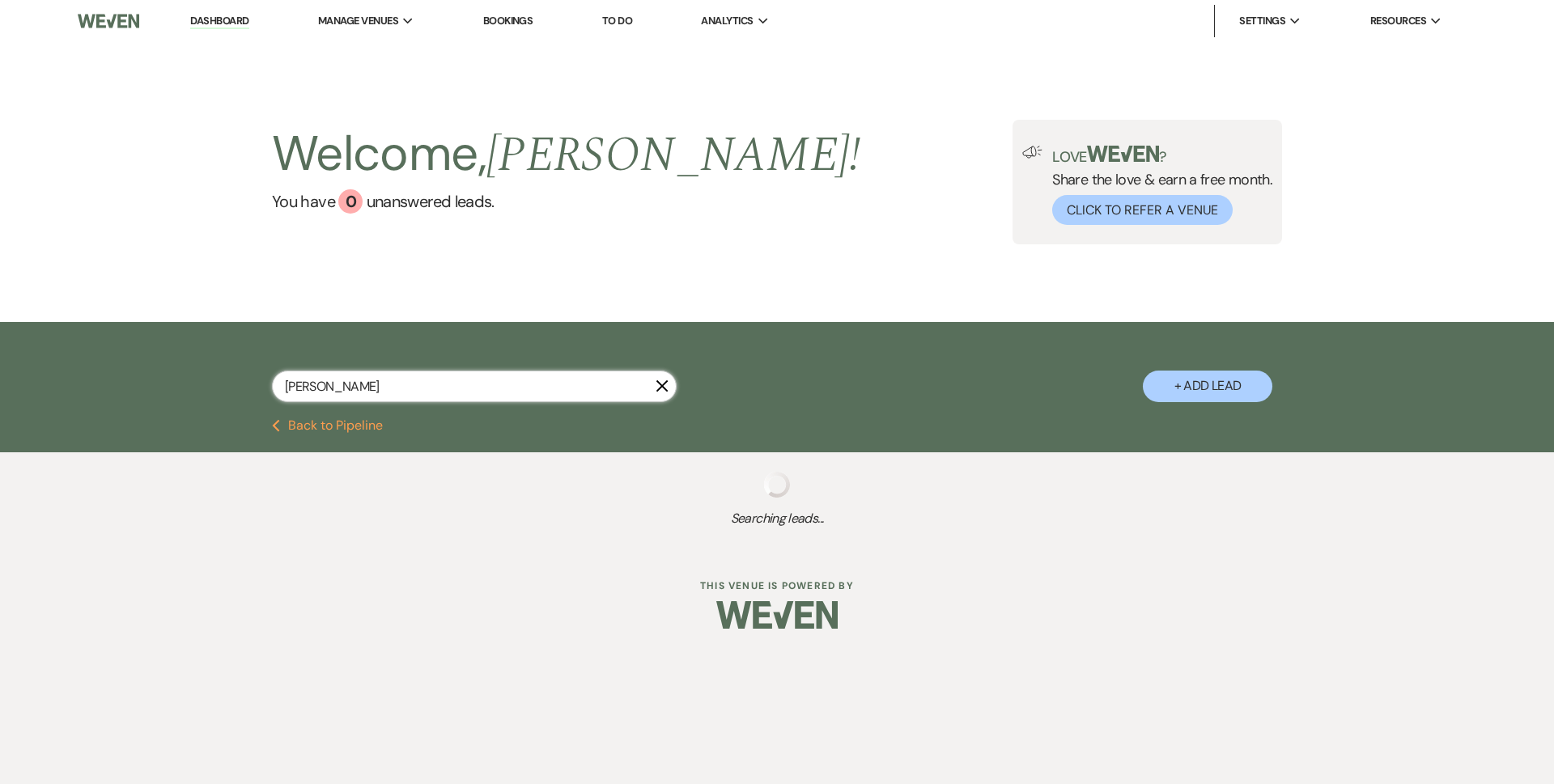
select select "5"
select select "8"
select select "5"
select select "8"
select select "5"
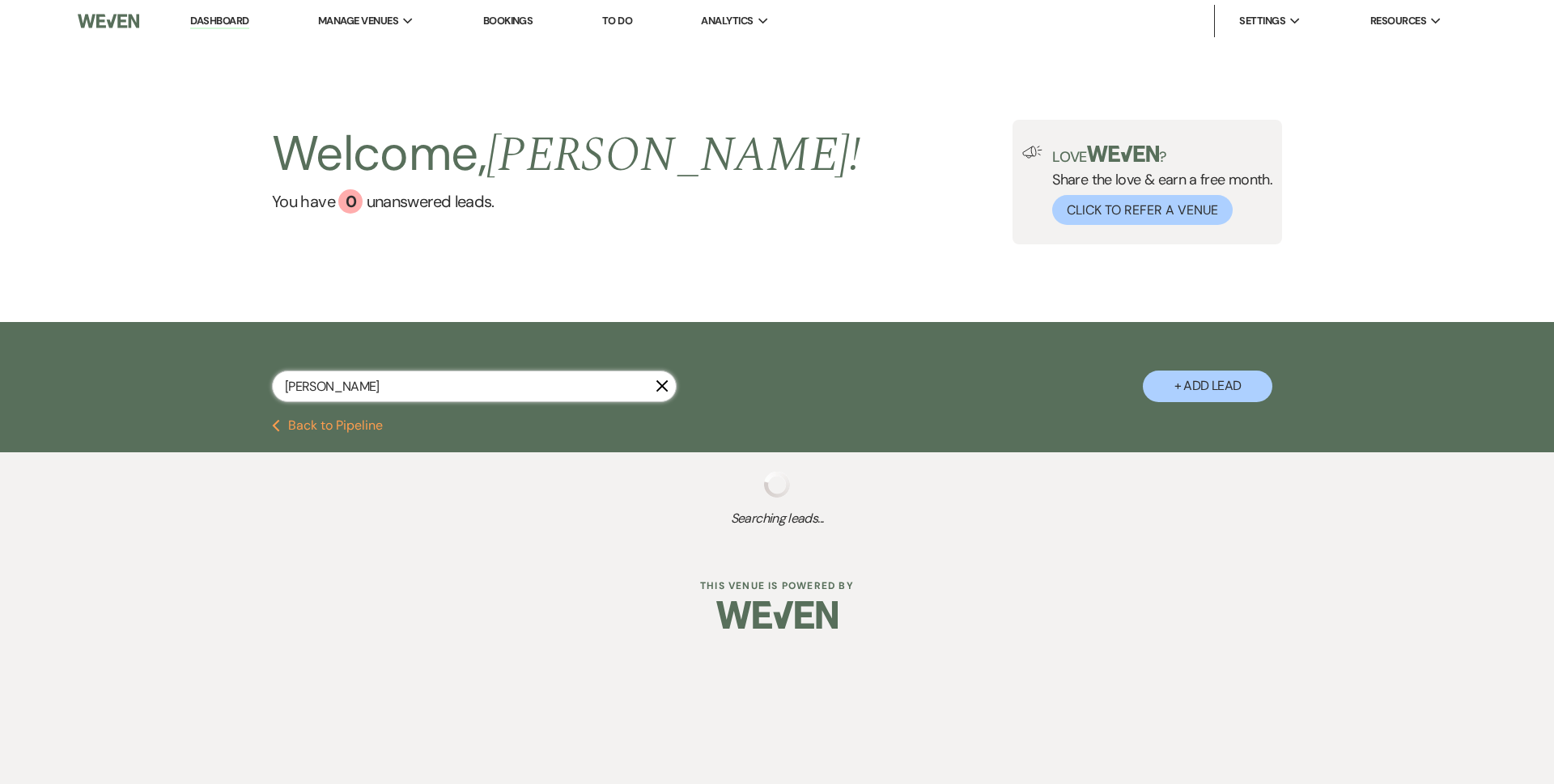
select select "8"
select select "5"
select select "8"
select select "5"
select select "8"
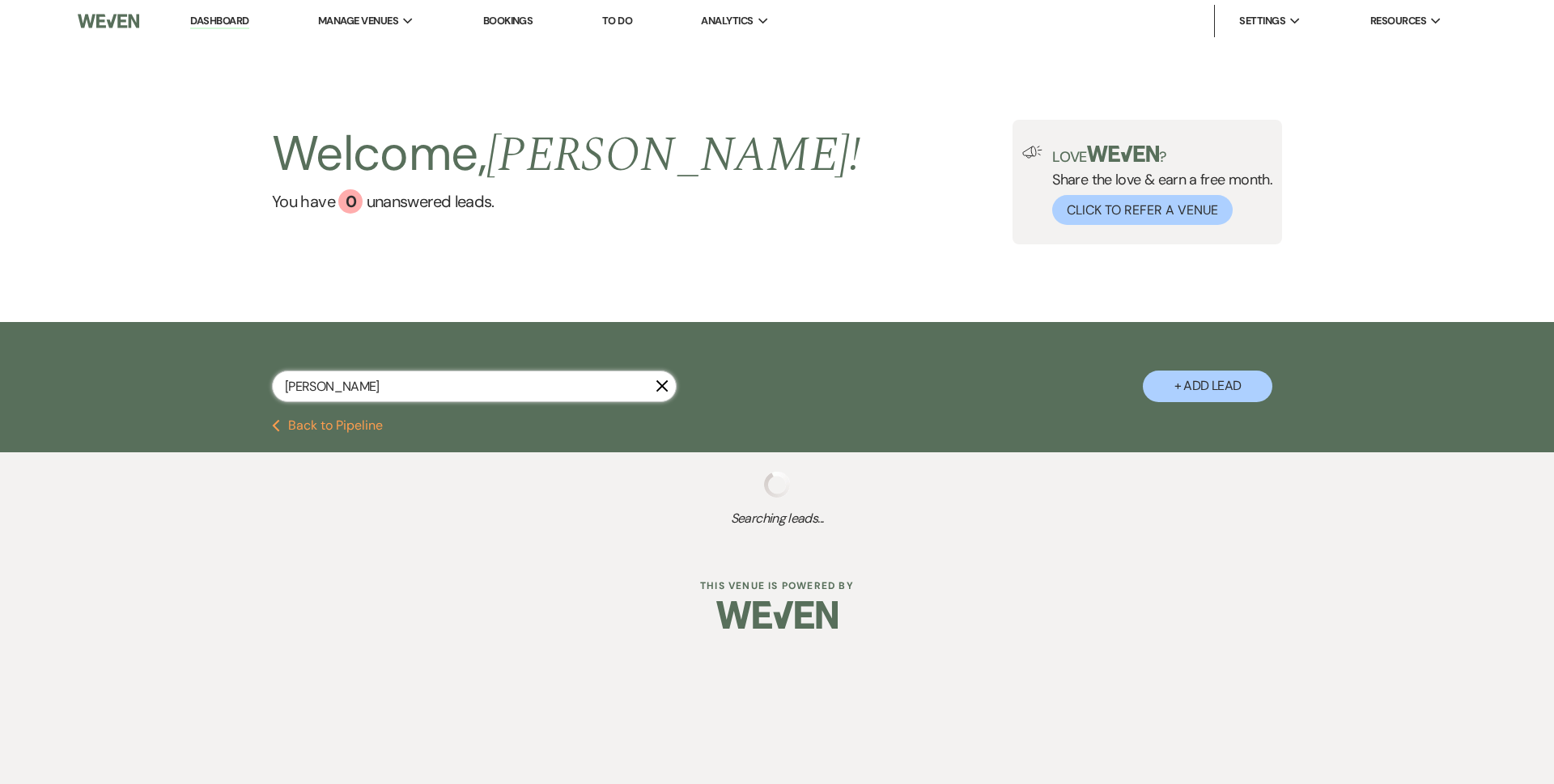
select select "5"
select select "8"
select select "5"
select select "8"
select select "4"
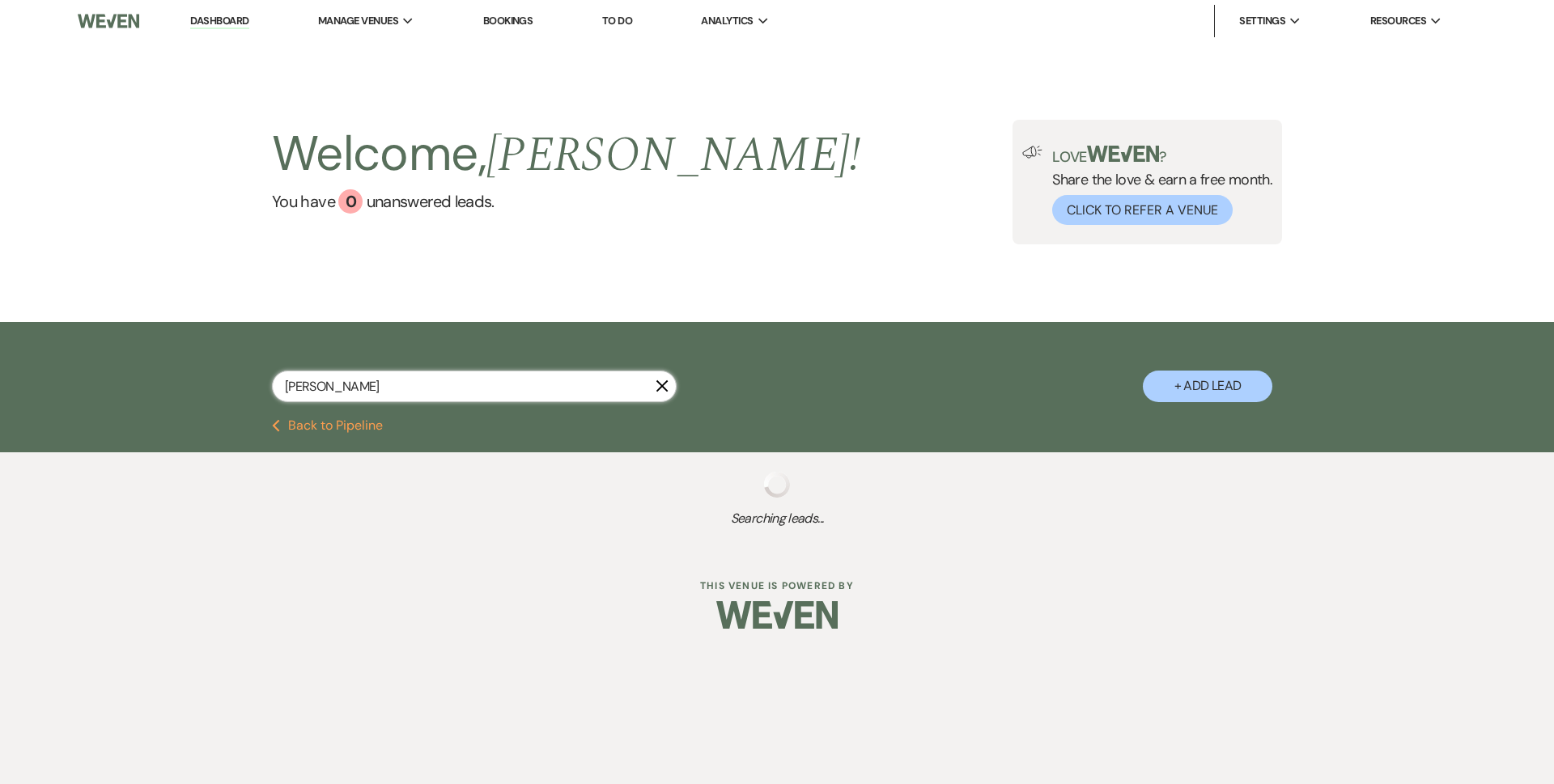
select select "8"
select select "5"
select select "8"
select select "4"
select select "8"
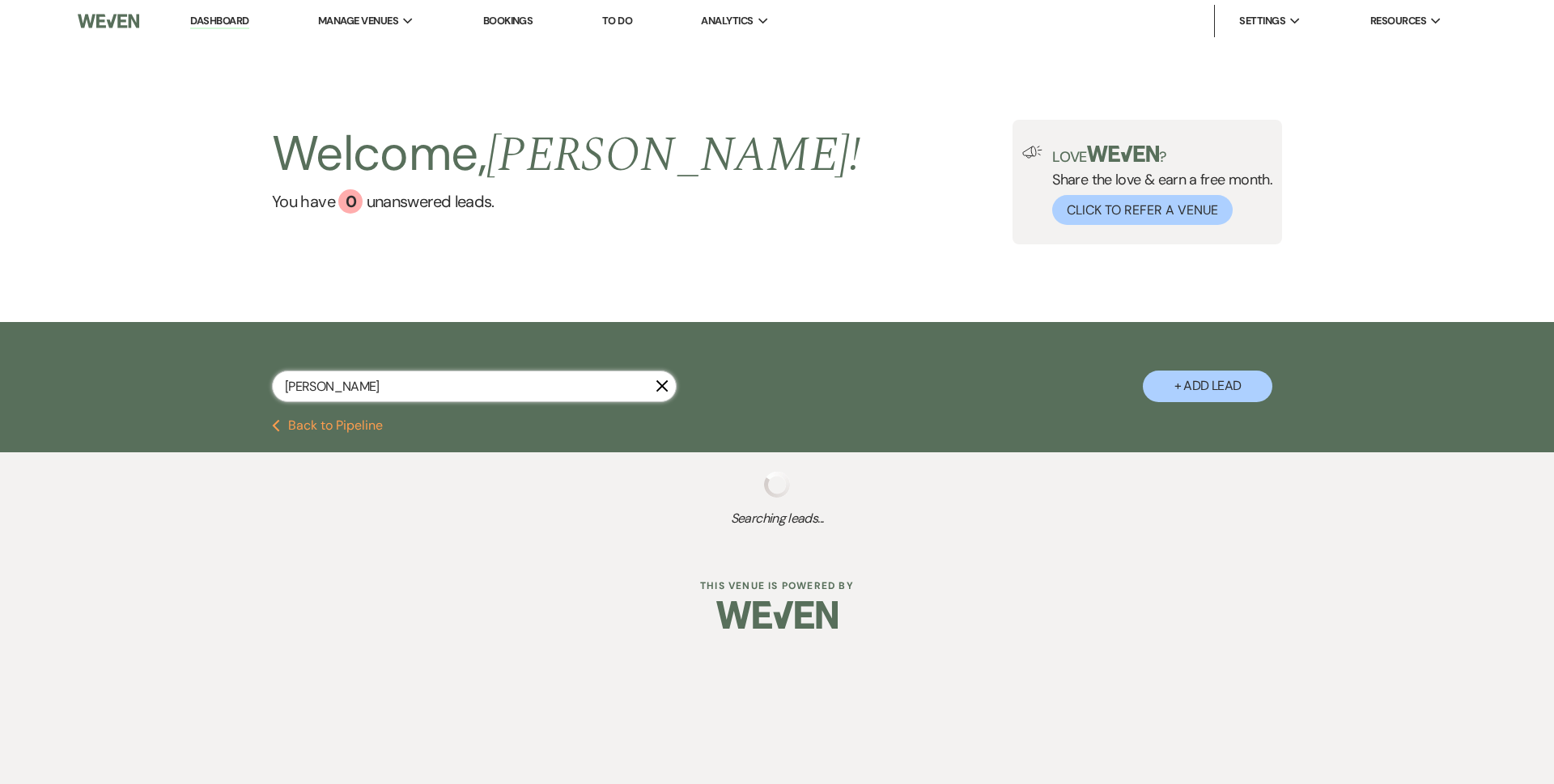
select select "5"
select select "8"
select select "5"
select select "8"
select select "5"
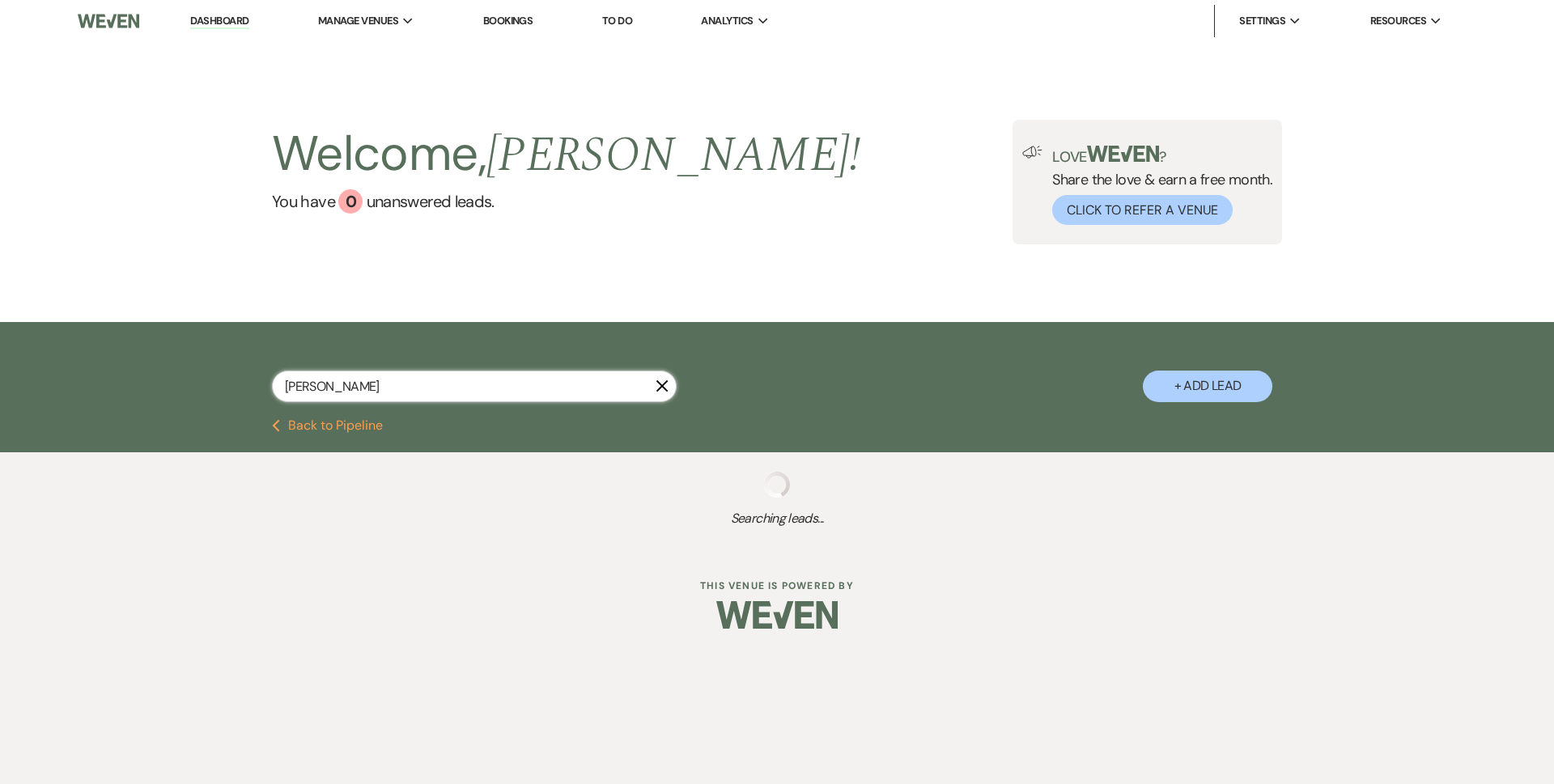
select select "8"
select select "5"
select select "8"
select select "5"
select select "8"
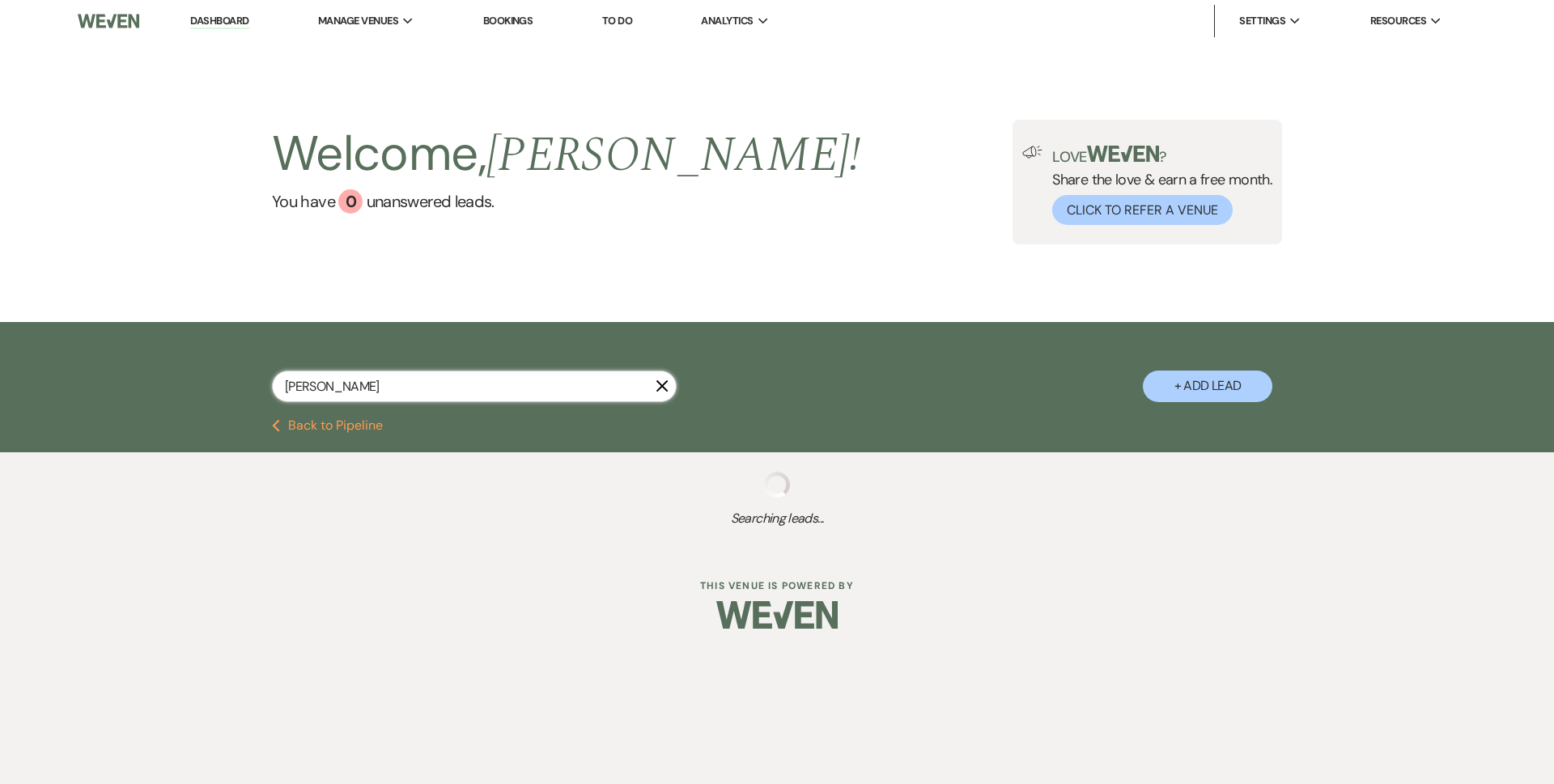
select select "5"
select select "8"
select select "5"
select select "8"
select select "5"
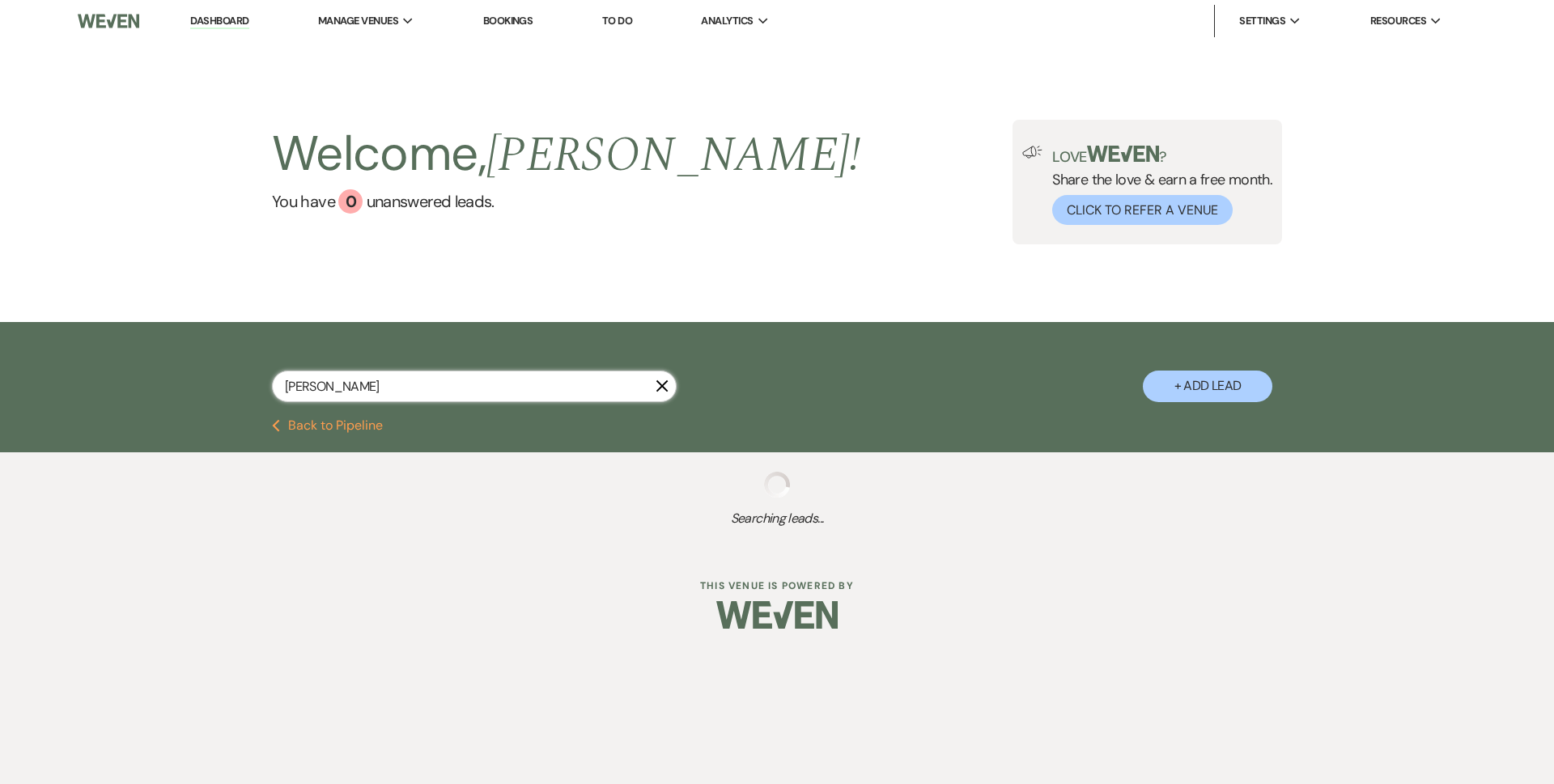
select select "8"
select select "5"
select select "8"
select select "5"
select select "8"
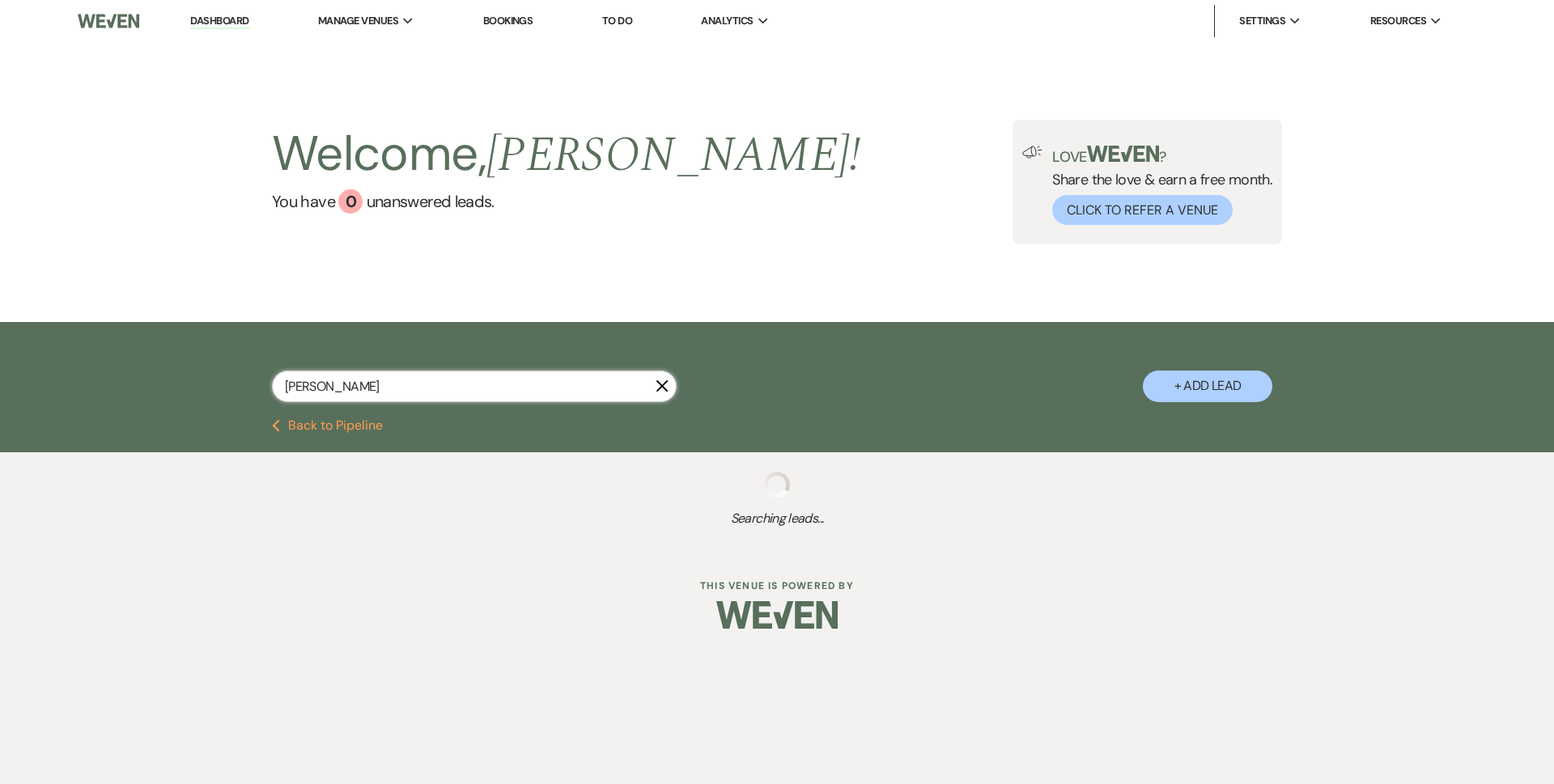
select select "5"
select select "8"
select select "5"
select select "8"
select select "5"
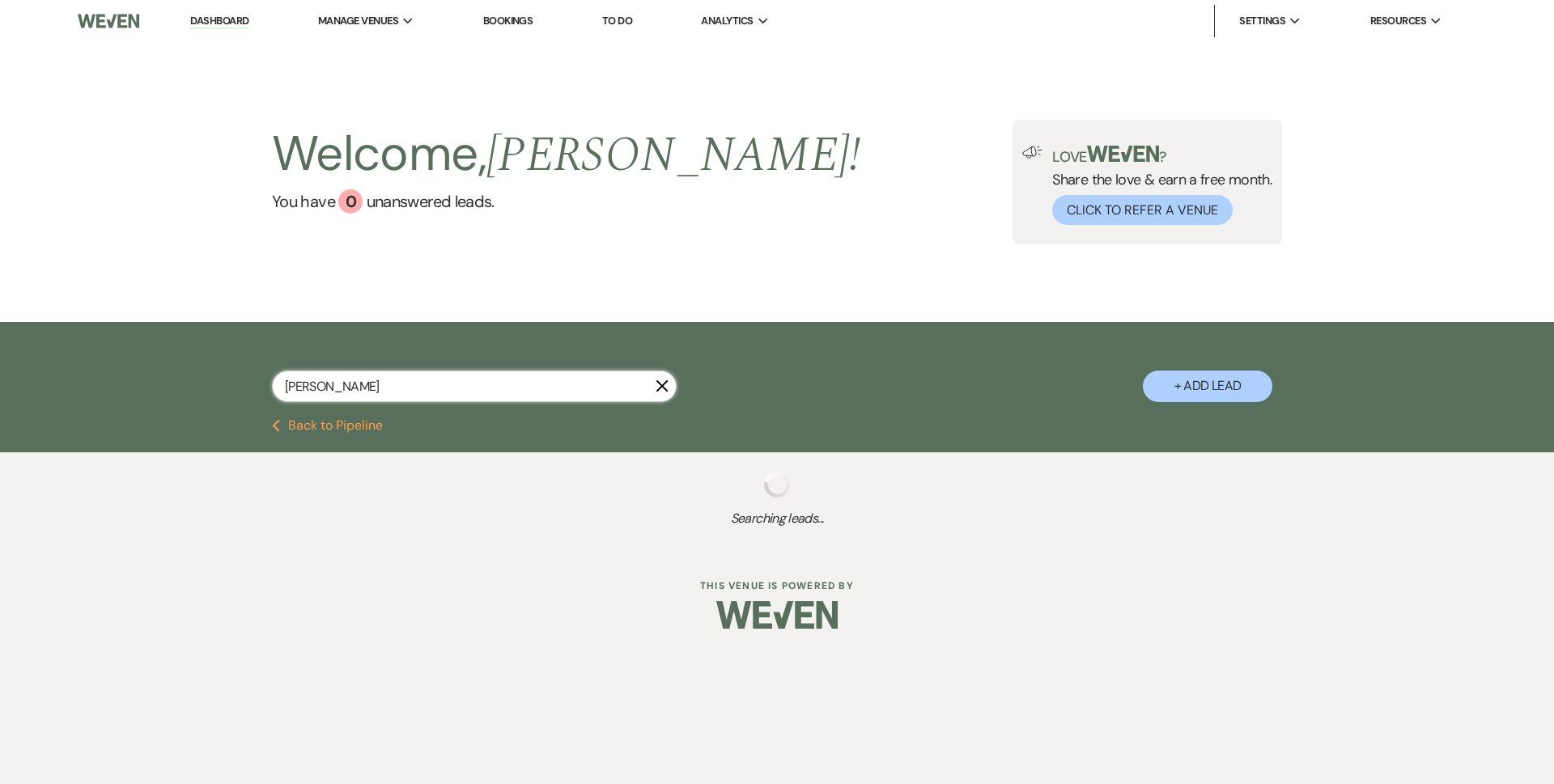
select select "8"
select select "5"
select select "8"
select select "3"
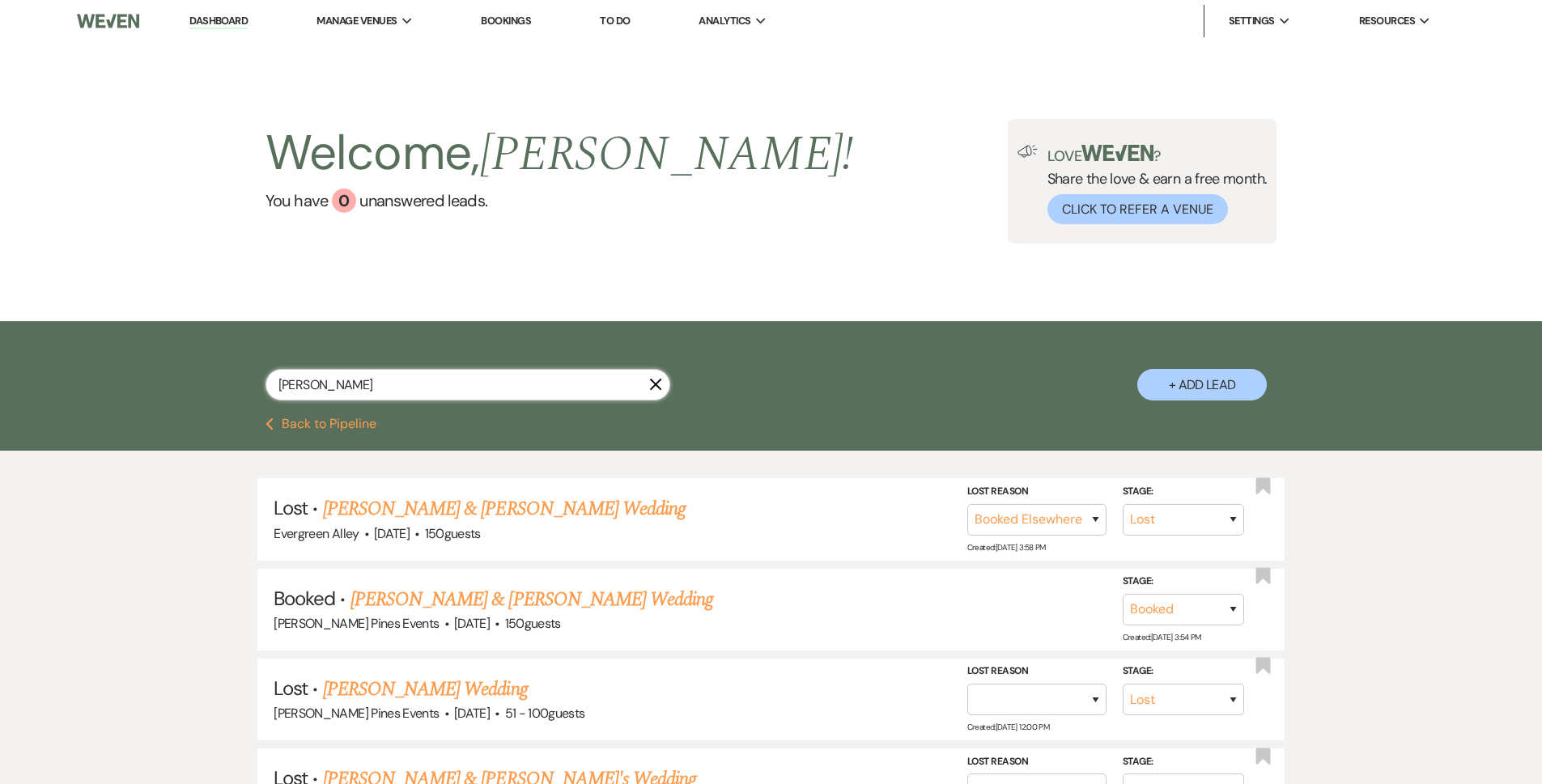
drag, startPoint x: 543, startPoint y: 379, endPoint x: 193, endPoint y: 392, distance: 350.2
click at [193, 392] on div "rebecca alexander X + Add Lead" at bounding box center [772, 372] width 1166 height 85
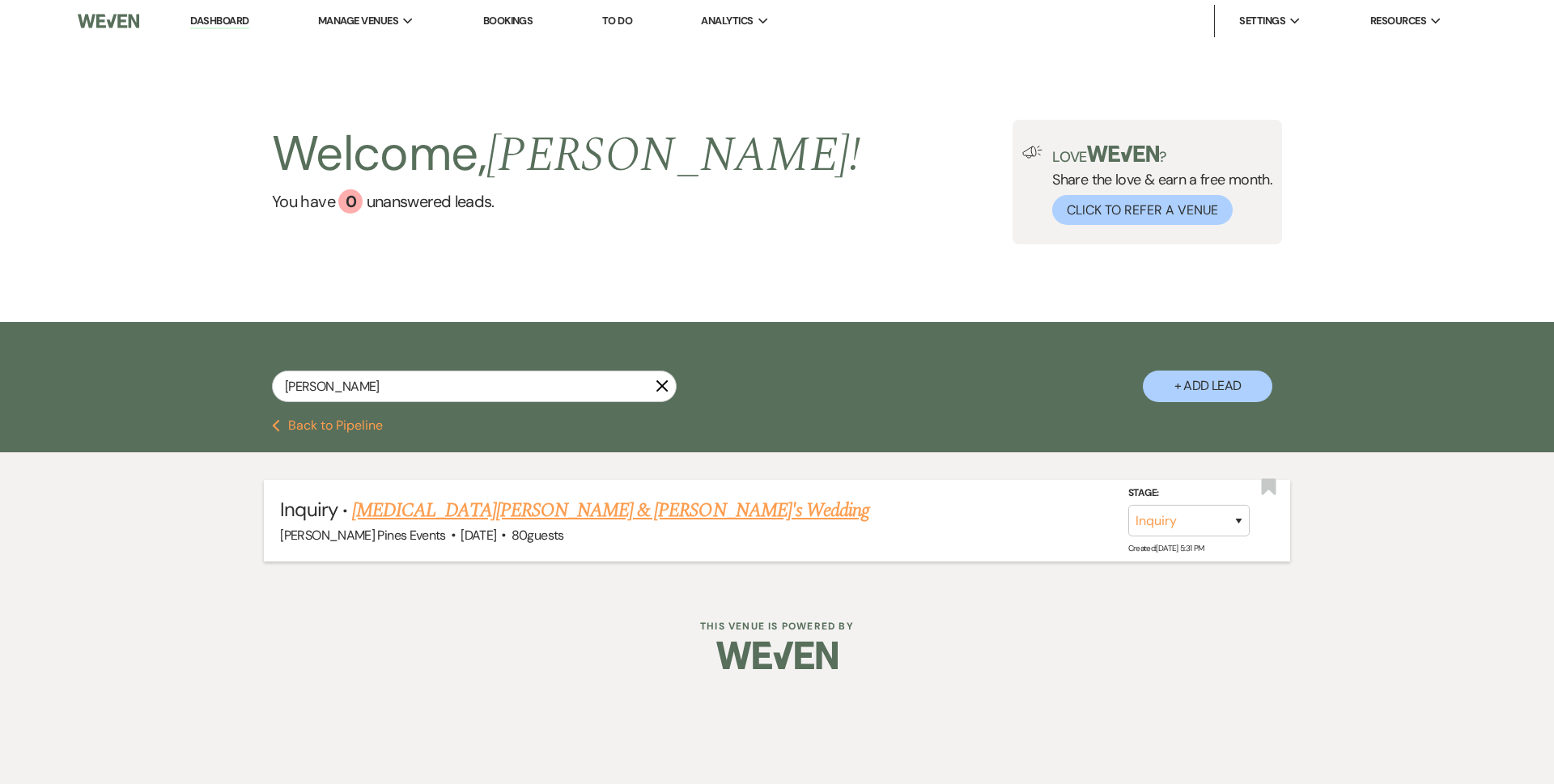
click at [453, 512] on link "Alli Hollomon & Fiance's Wedding" at bounding box center [610, 510] width 517 height 29
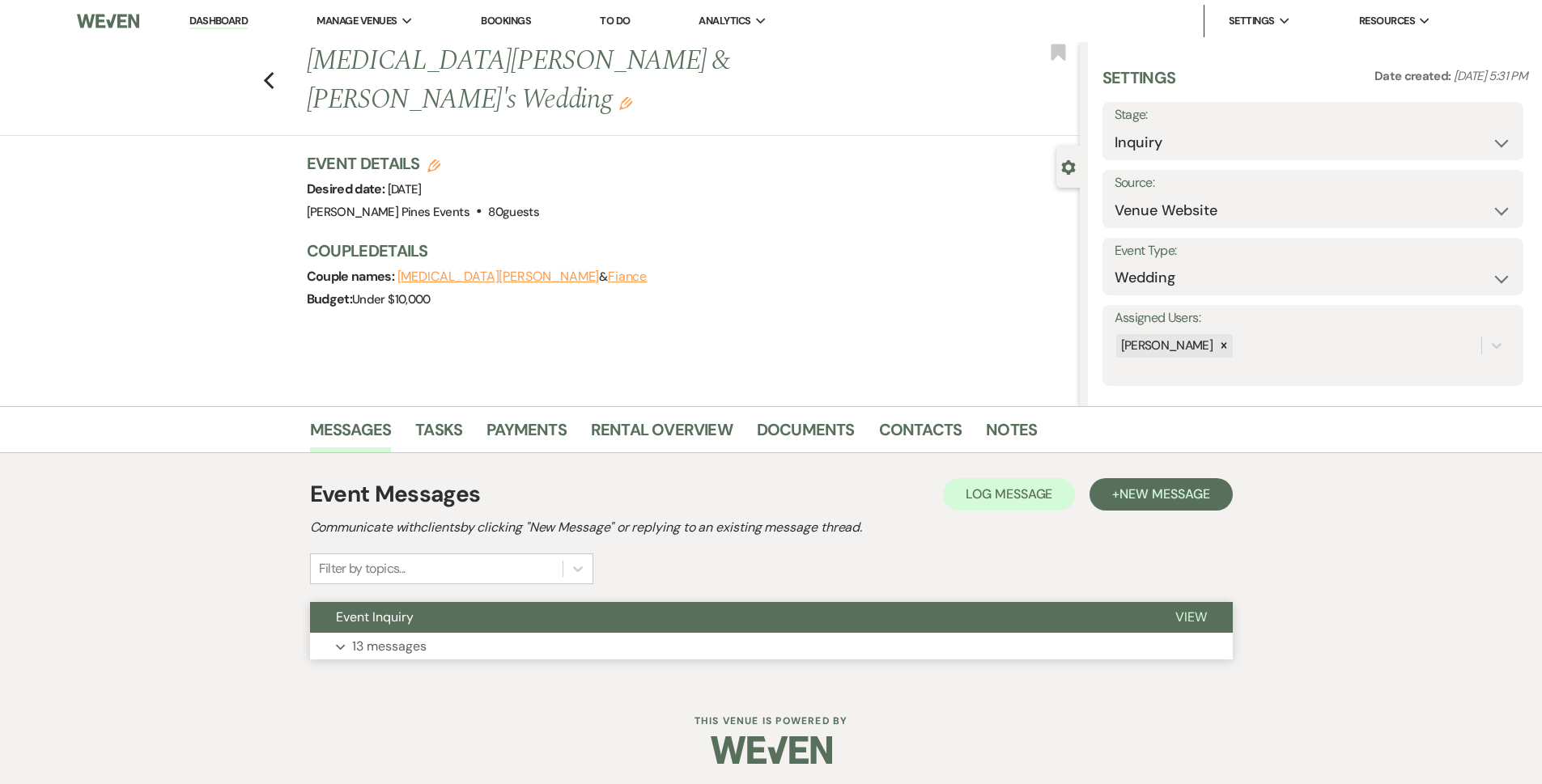
click at [512, 627] on button "Event Inquiry" at bounding box center [730, 617] width 839 height 31
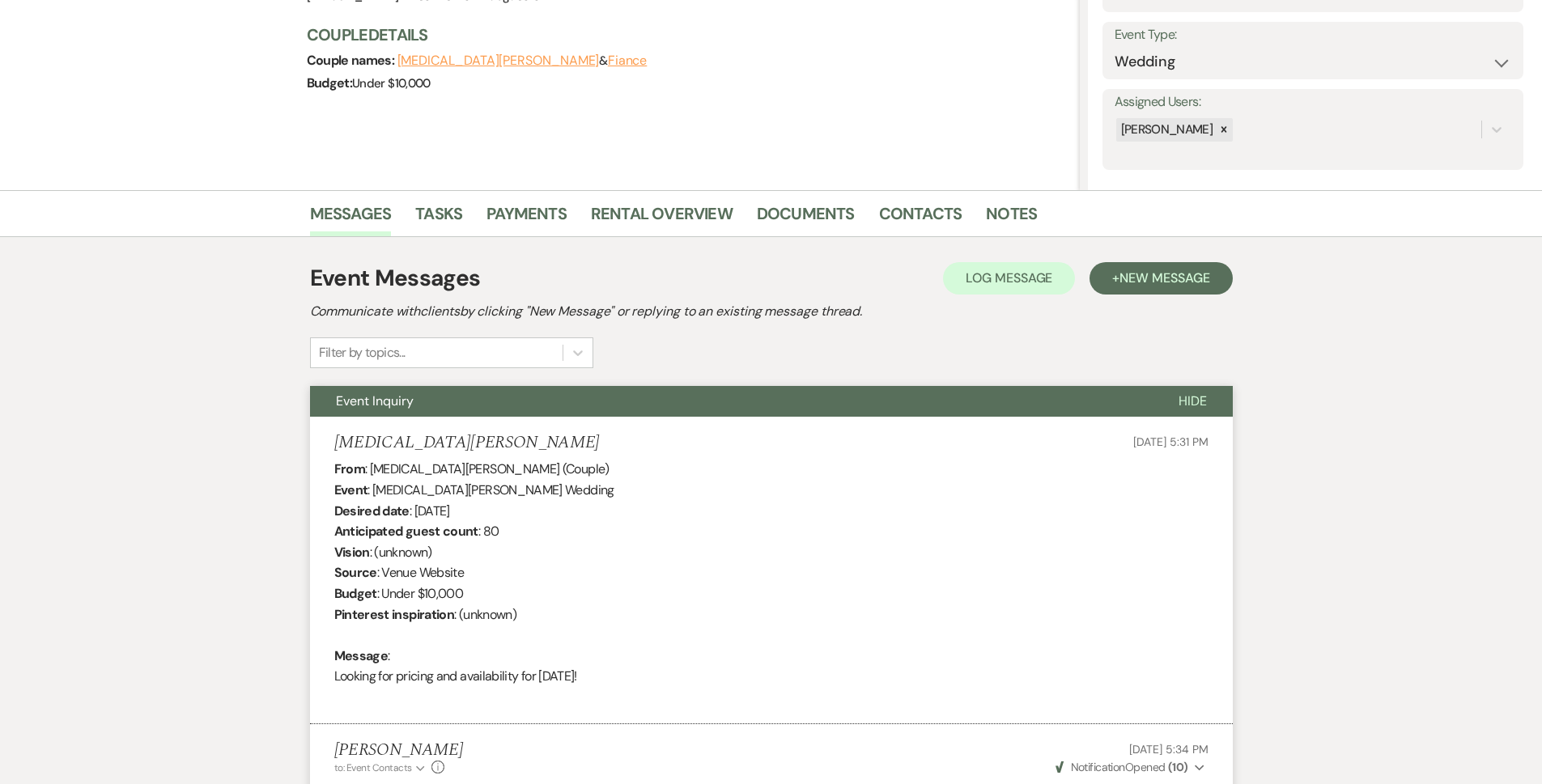
scroll to position [81, 0]
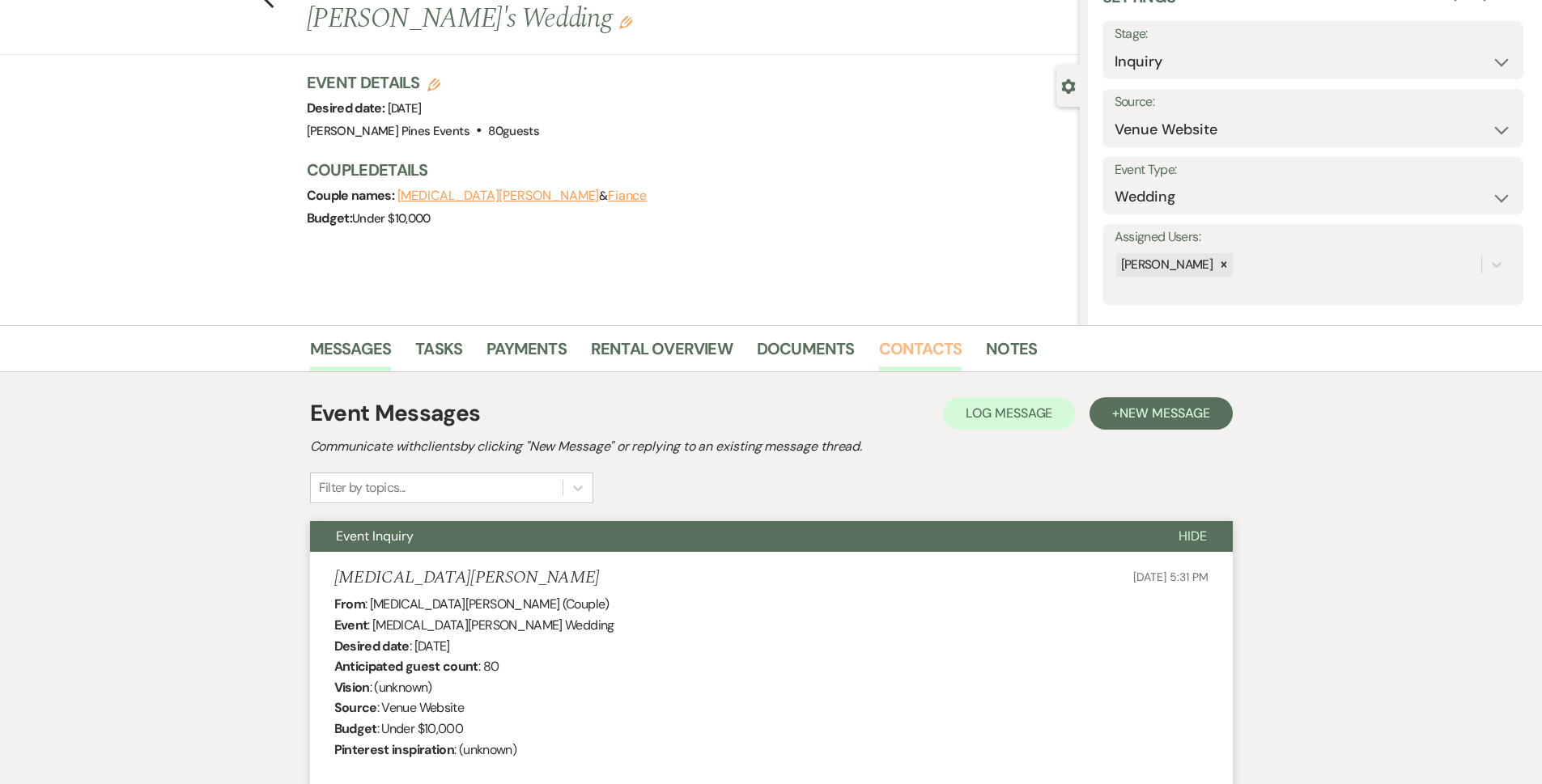
click at [900, 355] on link "Contacts" at bounding box center [920, 353] width 83 height 35
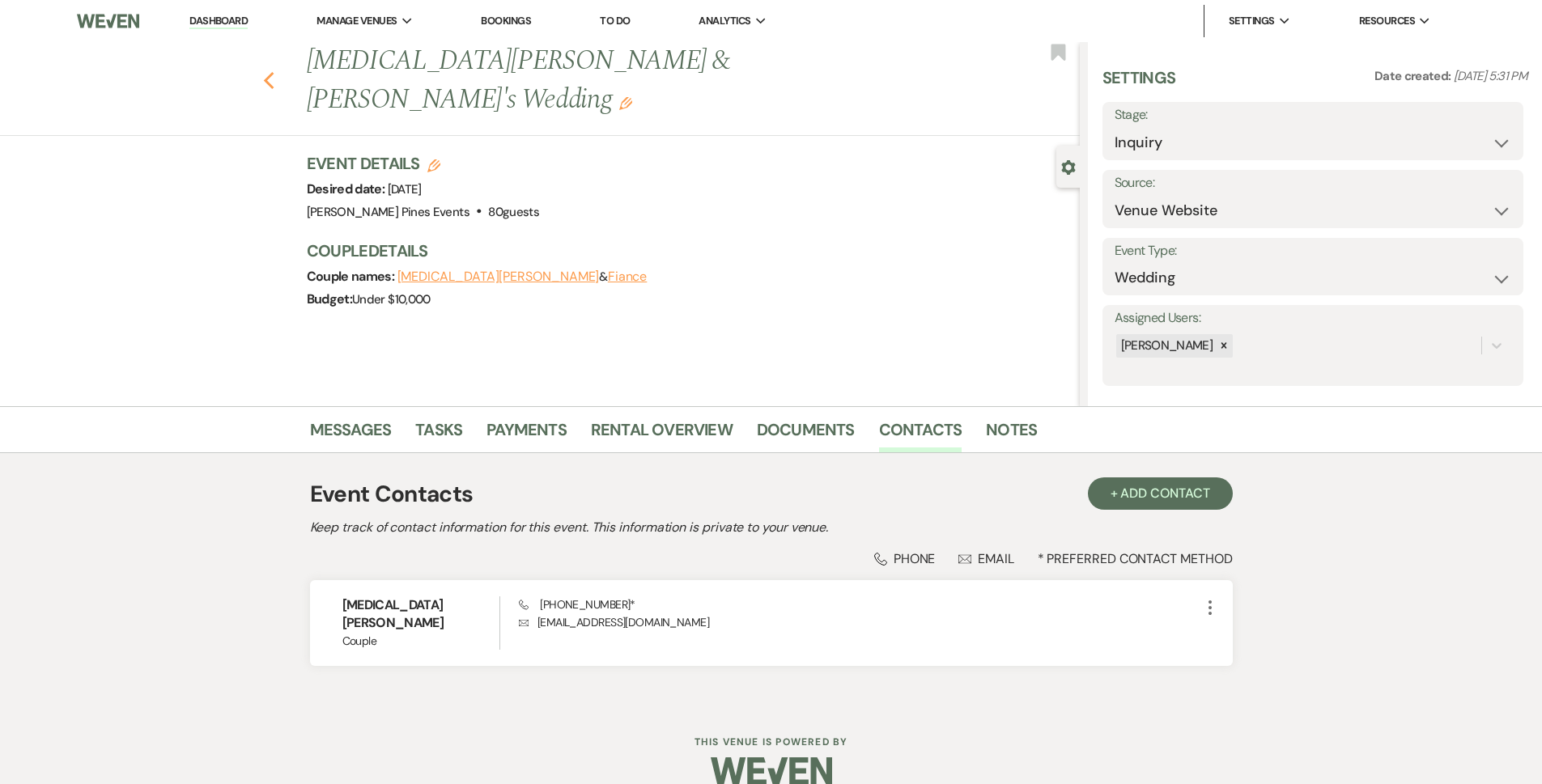
click at [274, 71] on icon "Previous" at bounding box center [269, 81] width 12 height 20
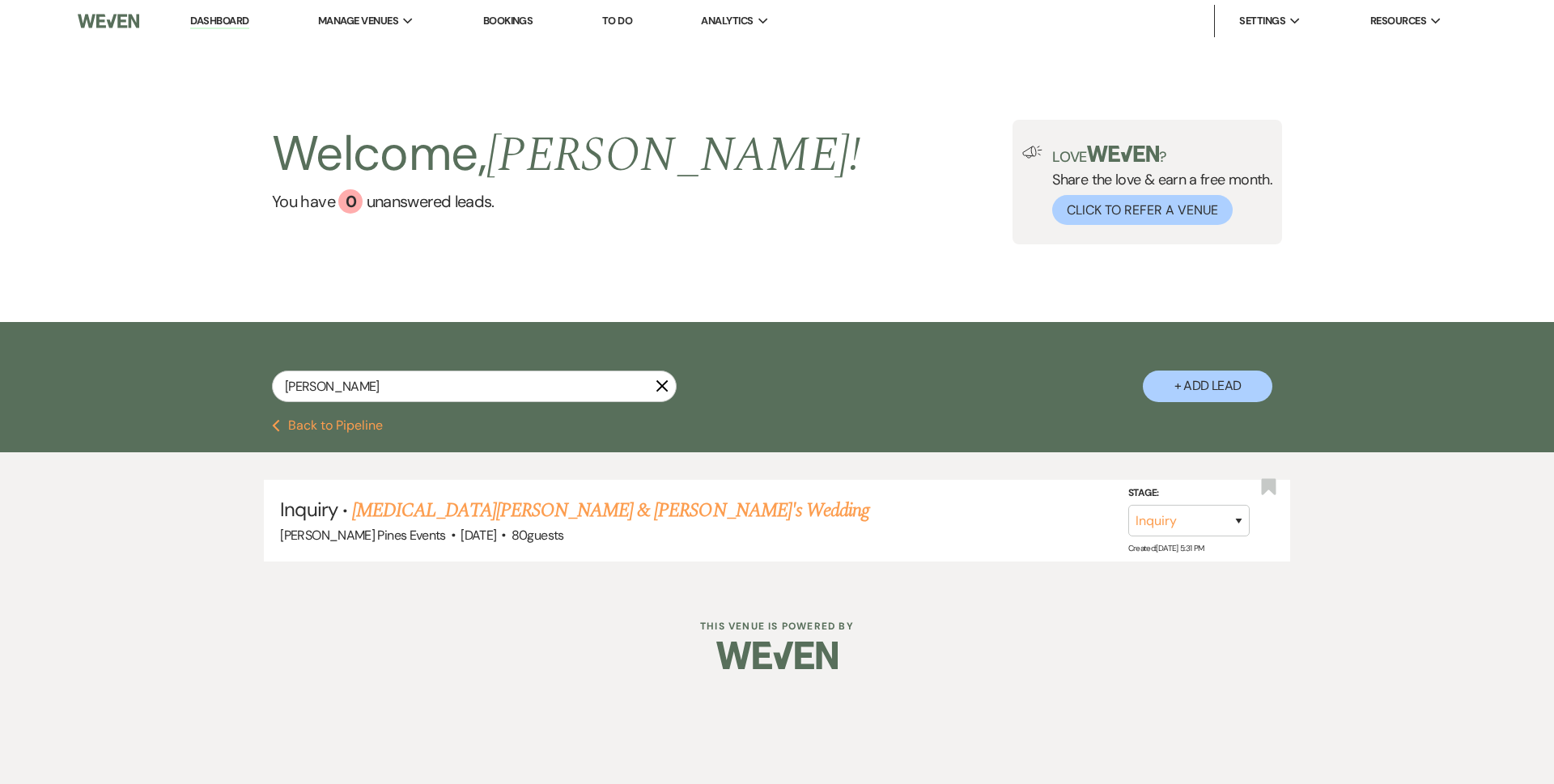
click at [306, 423] on button "Previous Back to Pipeline" at bounding box center [327, 426] width 110 height 13
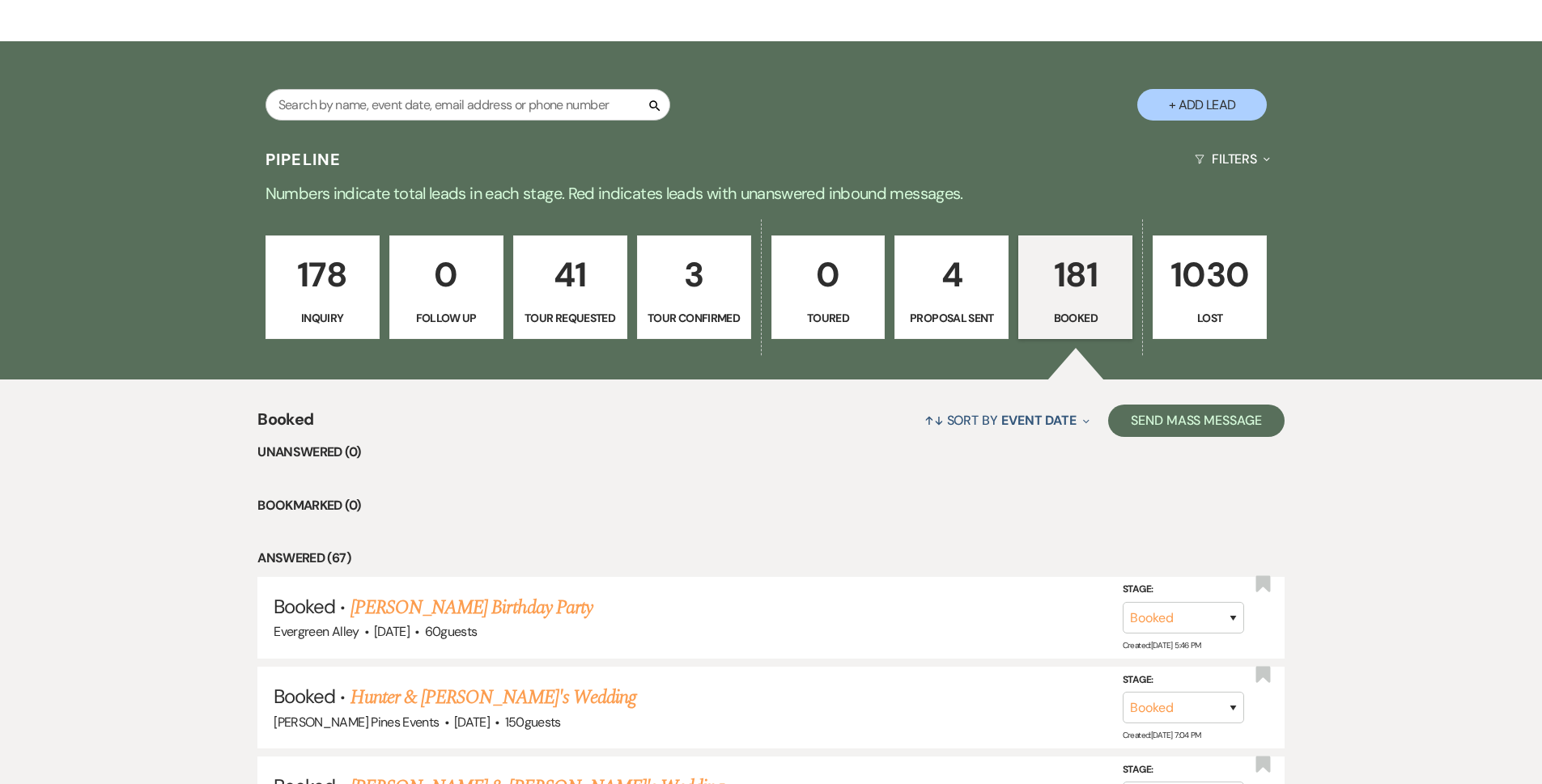
scroll to position [243, 0]
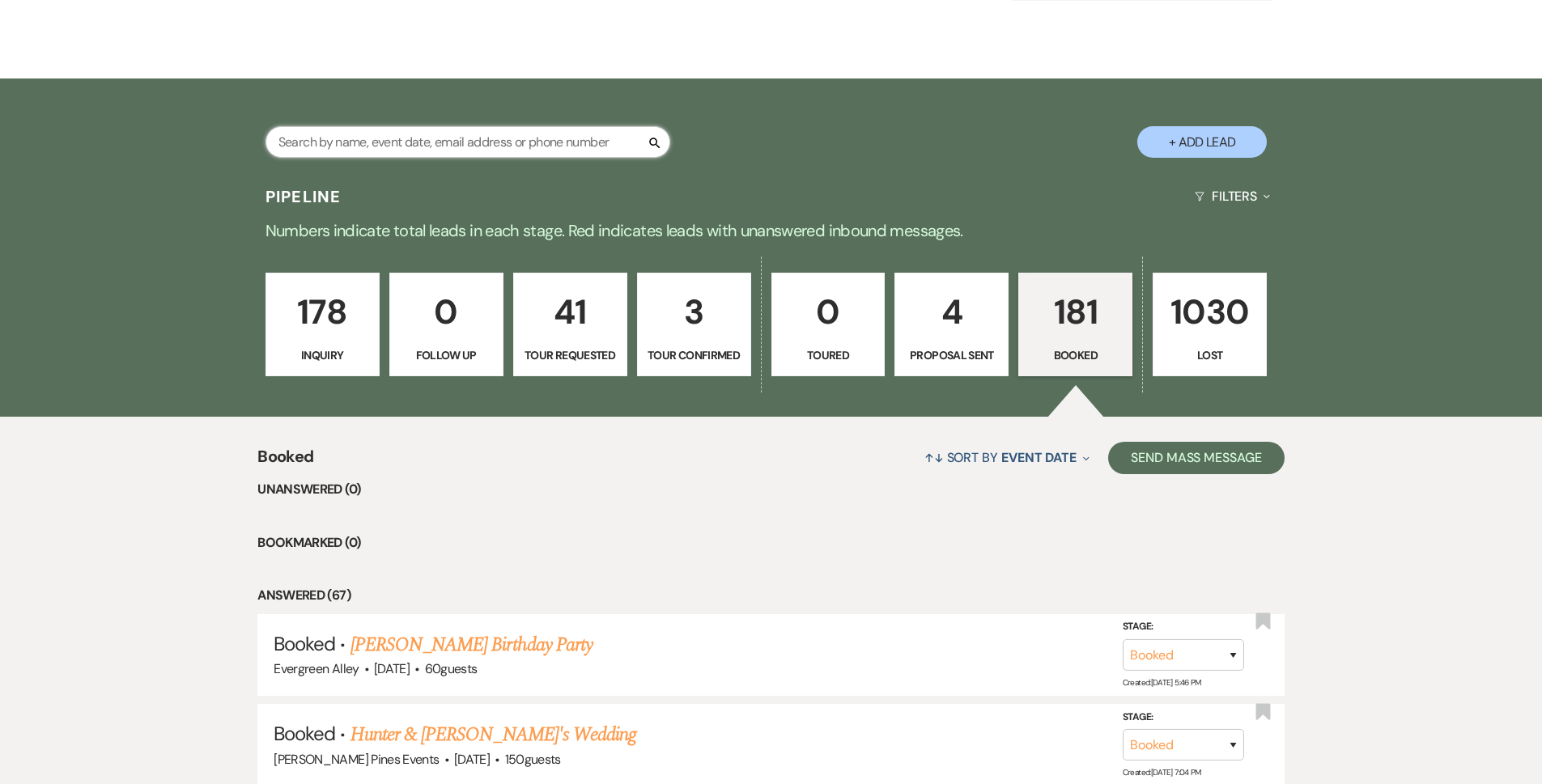
click at [536, 129] on input "text" at bounding box center [468, 142] width 405 height 31
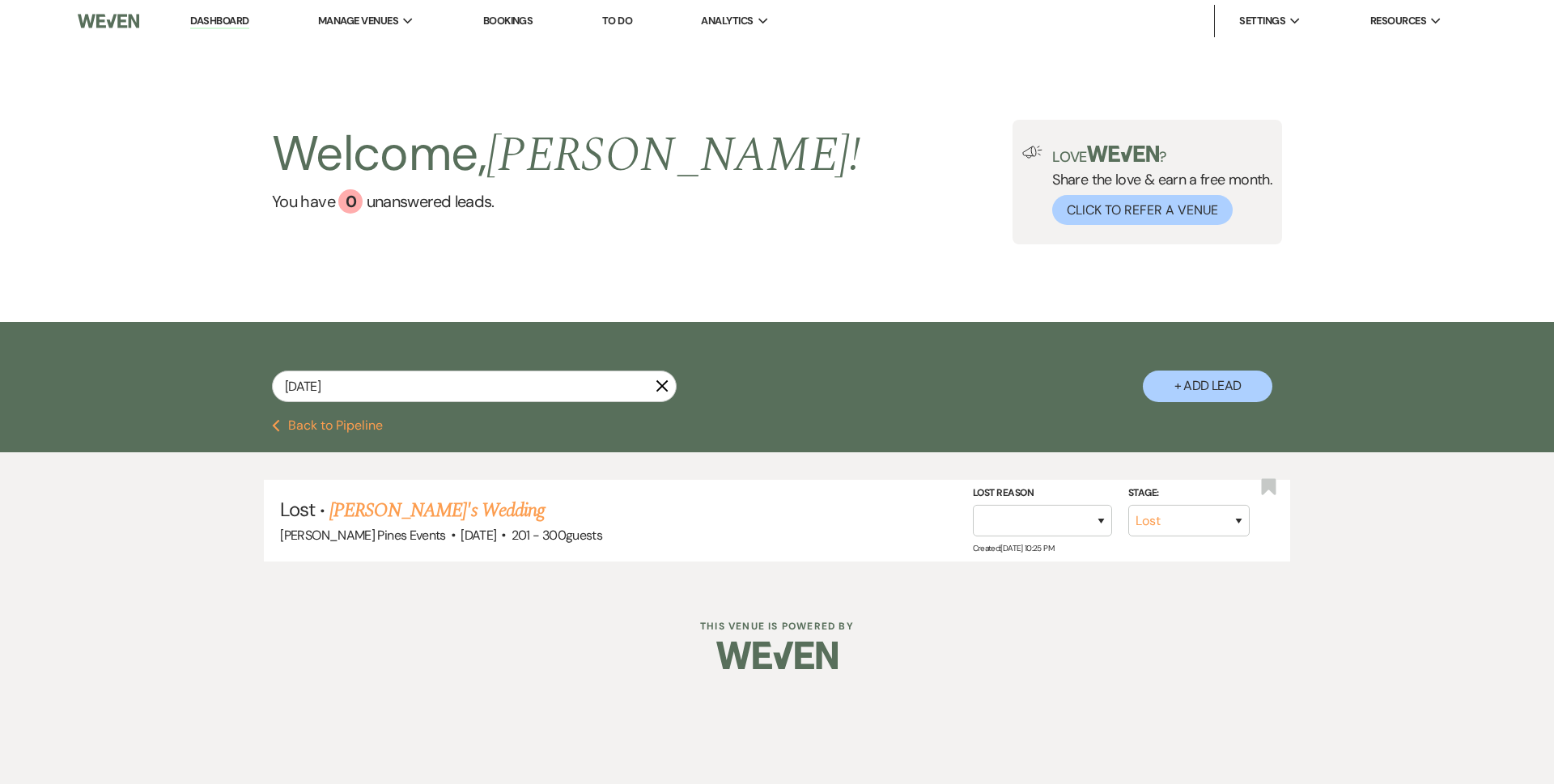
click at [664, 384] on use "button" at bounding box center [662, 386] width 12 height 12
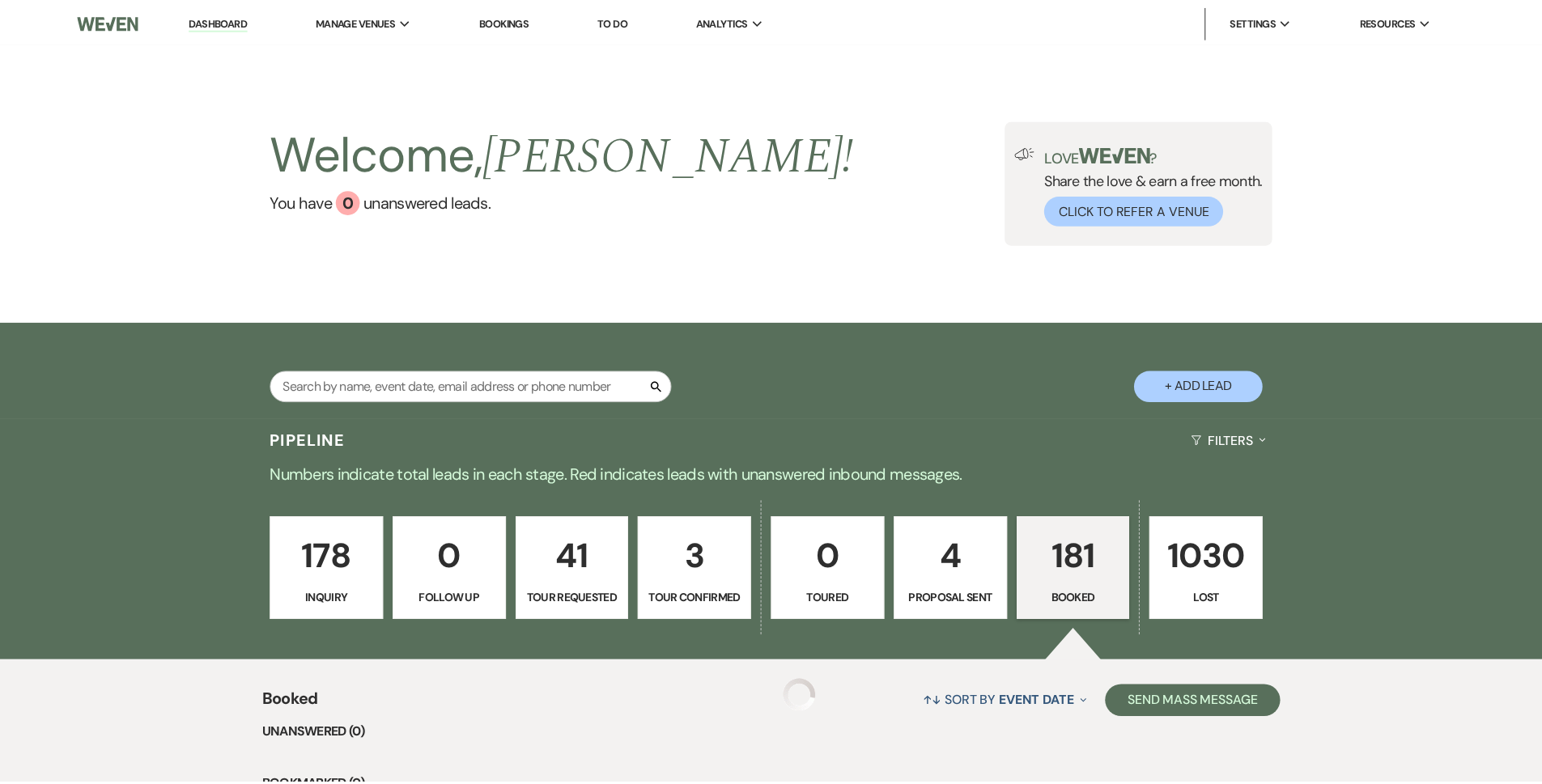
scroll to position [243, 0]
